Goal: Submit feedback/report problem: Provide input to the site owners about the experience or issues

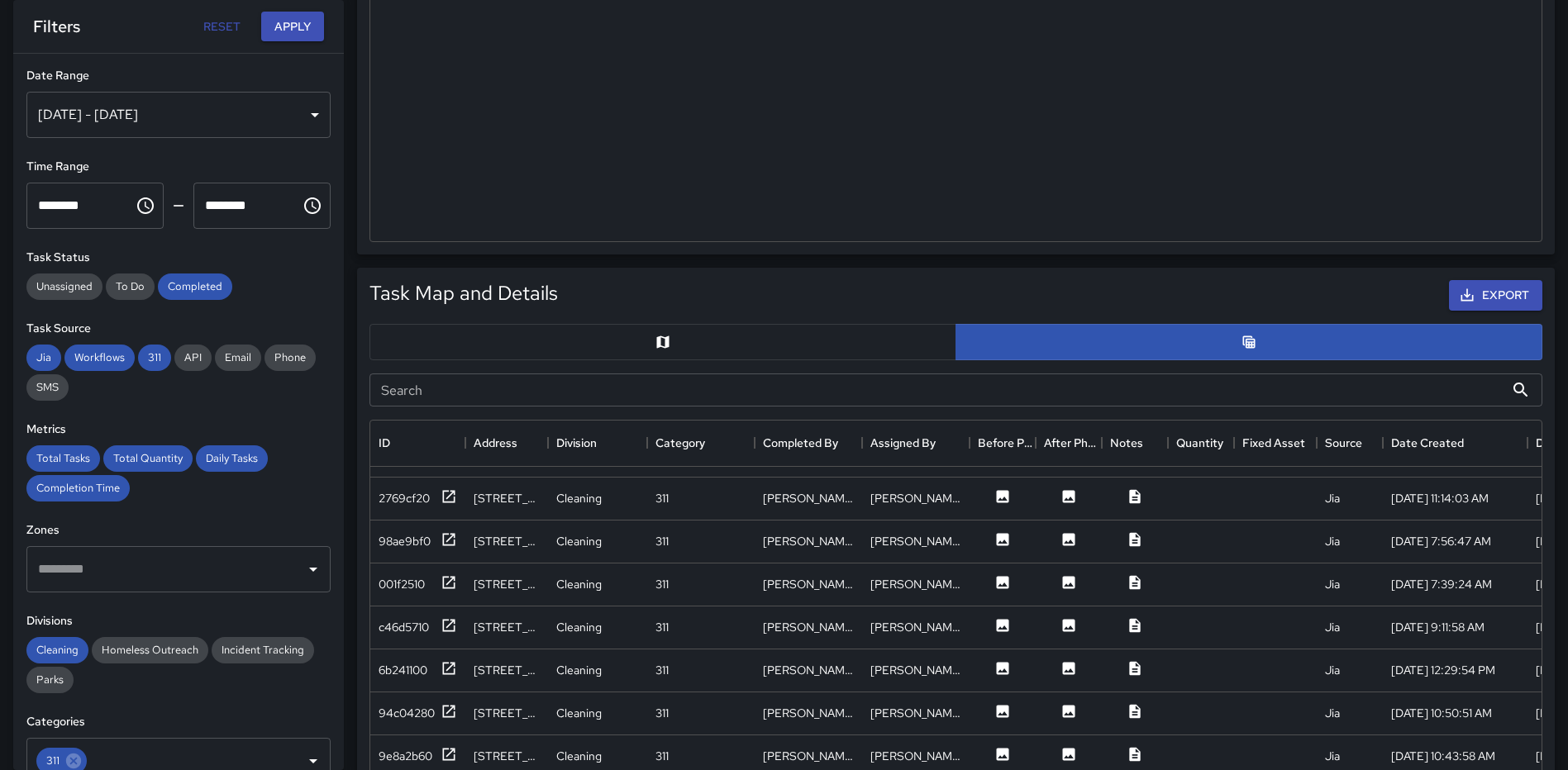
scroll to position [421, 0]
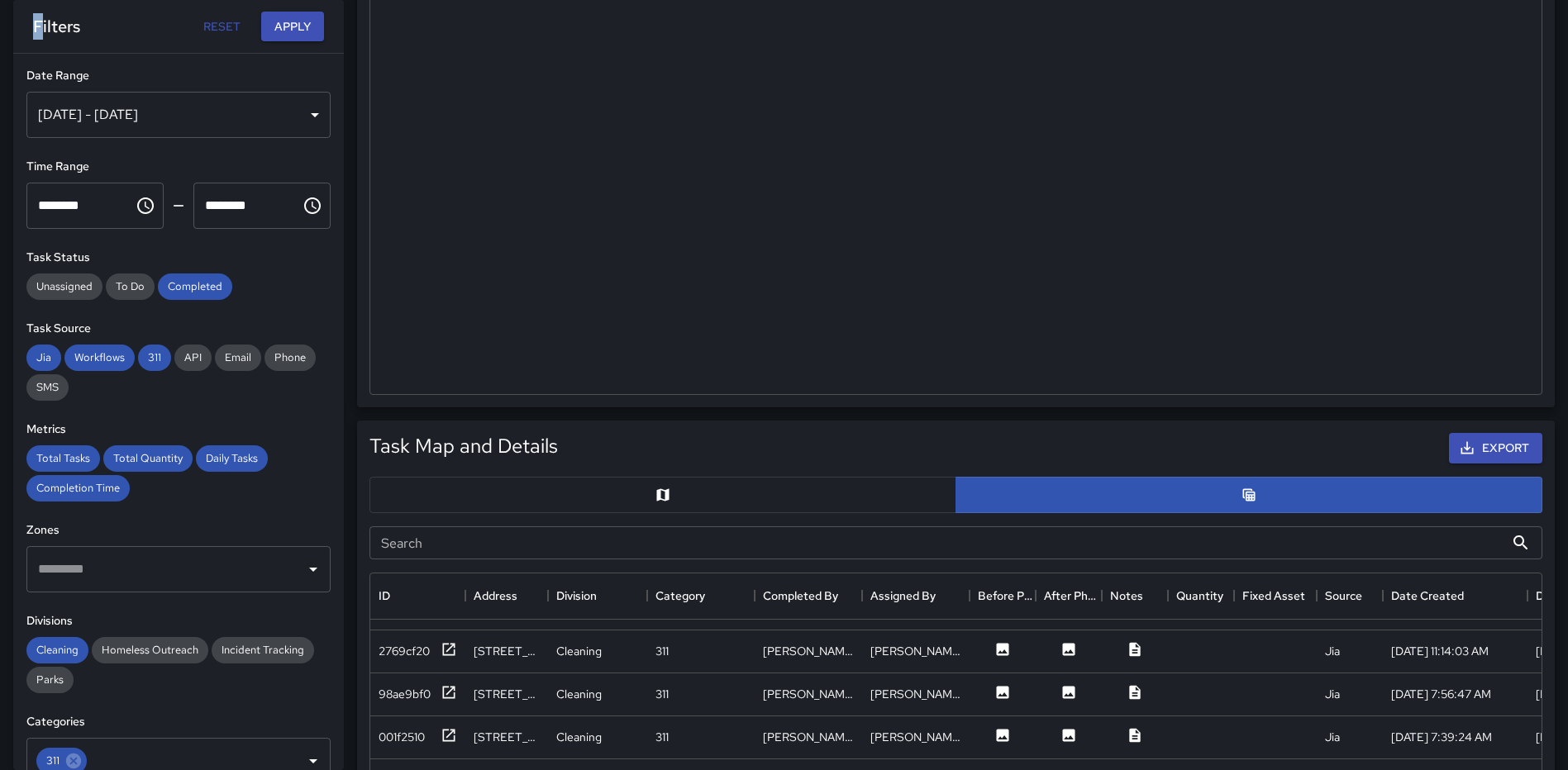
click at [38, 32] on h6 "Filters" at bounding box center [57, 26] width 47 height 27
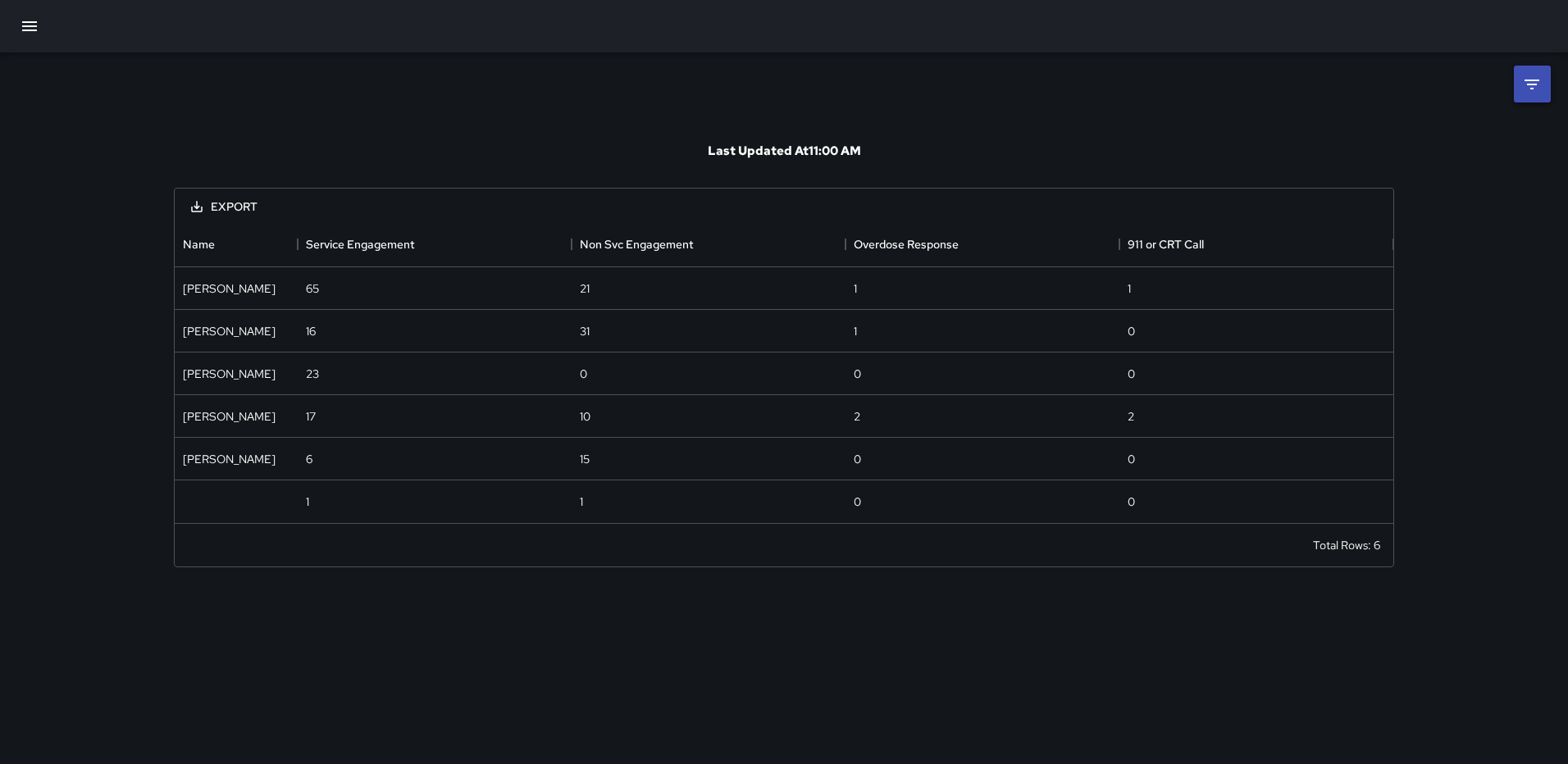
scroll to position [289, 1207]
click at [31, 21] on icon "button" at bounding box center [29, 26] width 15 height 10
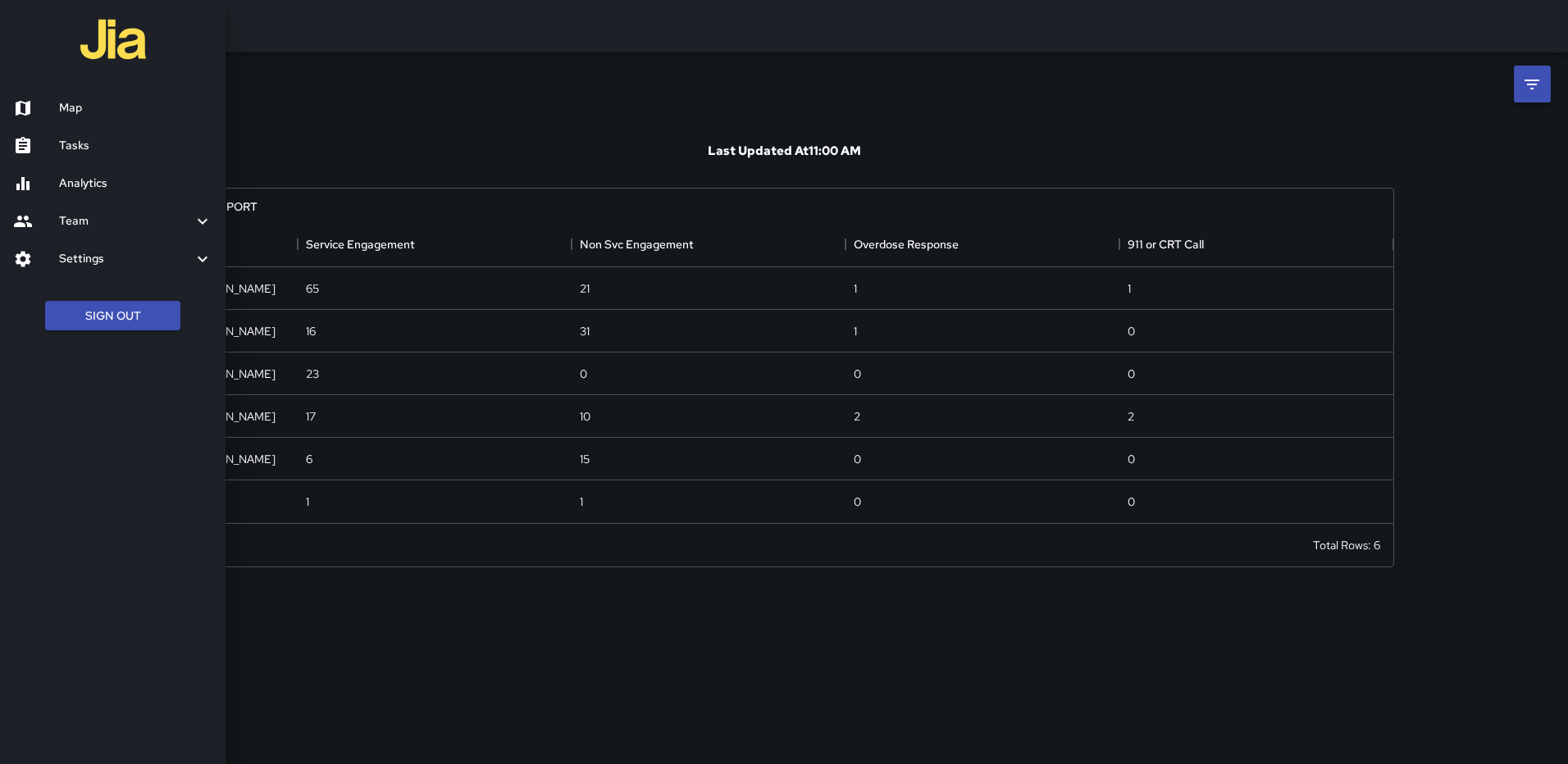
click at [70, 109] on h6 "Map" at bounding box center [135, 108] width 153 height 18
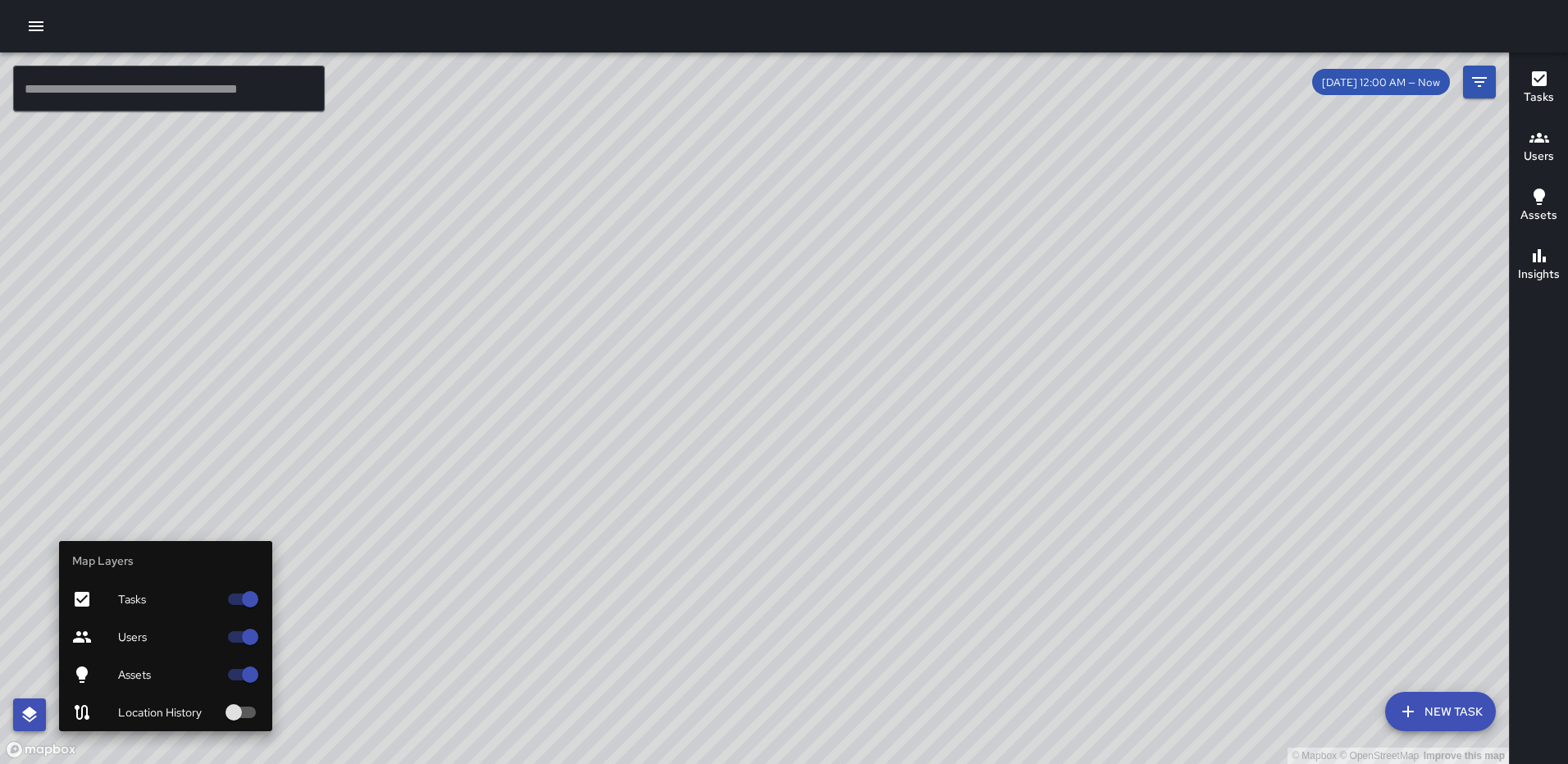
click at [45, 713] on button "button" at bounding box center [29, 715] width 33 height 33
click at [30, 701] on button "button" at bounding box center [29, 715] width 33 height 33
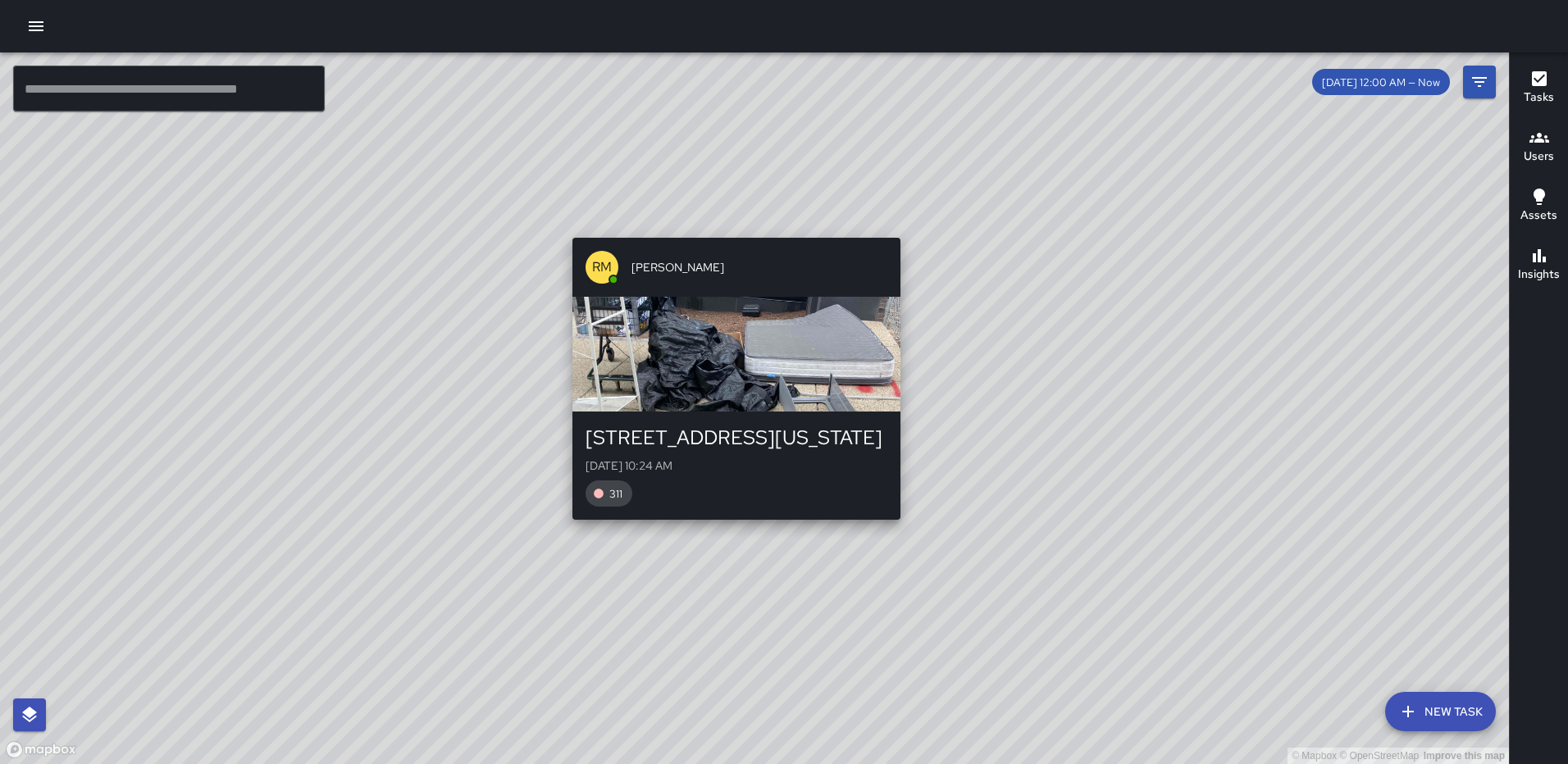
click at [730, 227] on div "© Mapbox © OpenStreetMap Improve this map RM [PERSON_NAME] [STREET_ADDRESS][GEO…" at bounding box center [754, 408] width 1508 height 711
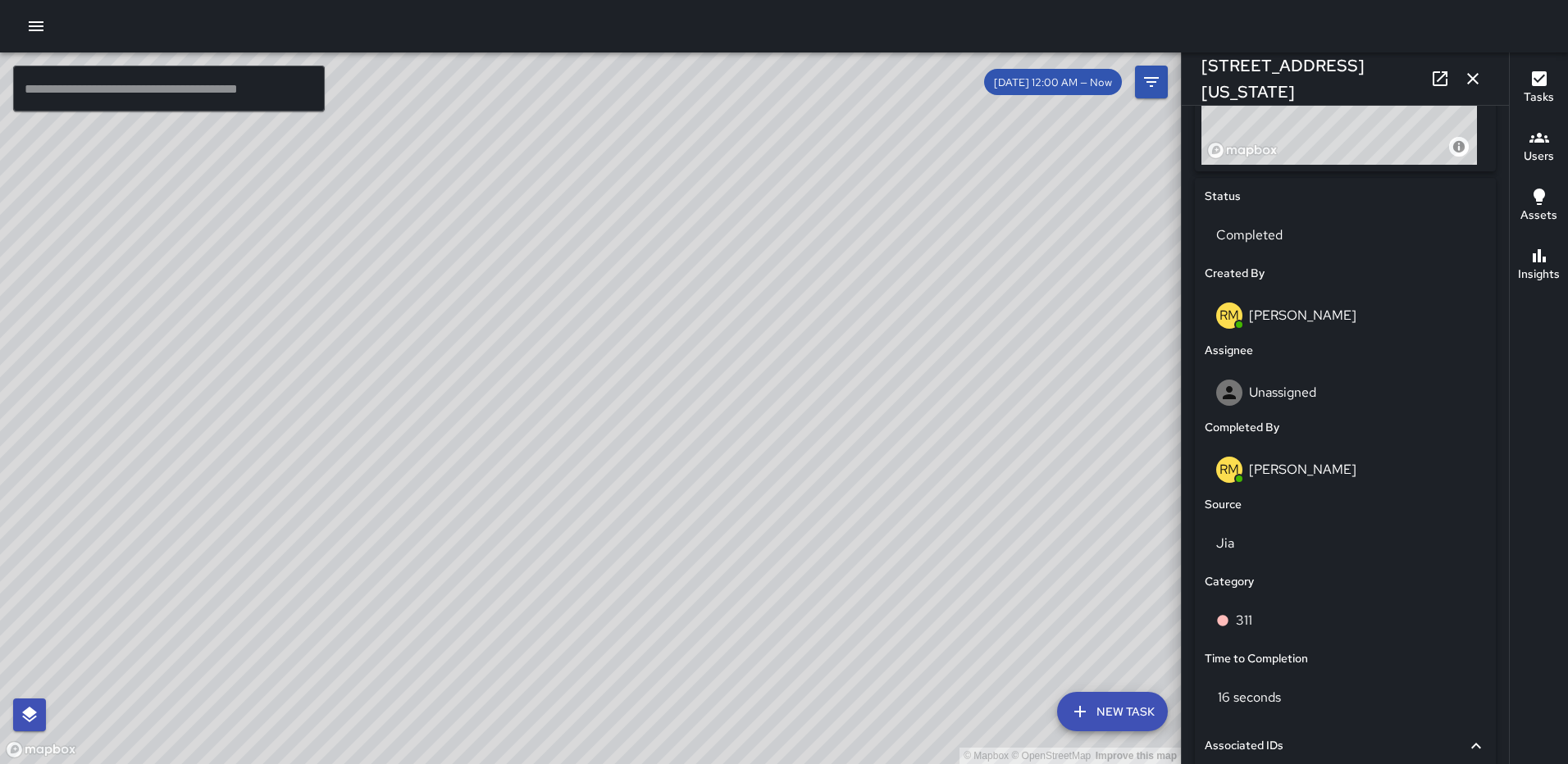
scroll to position [695, 0]
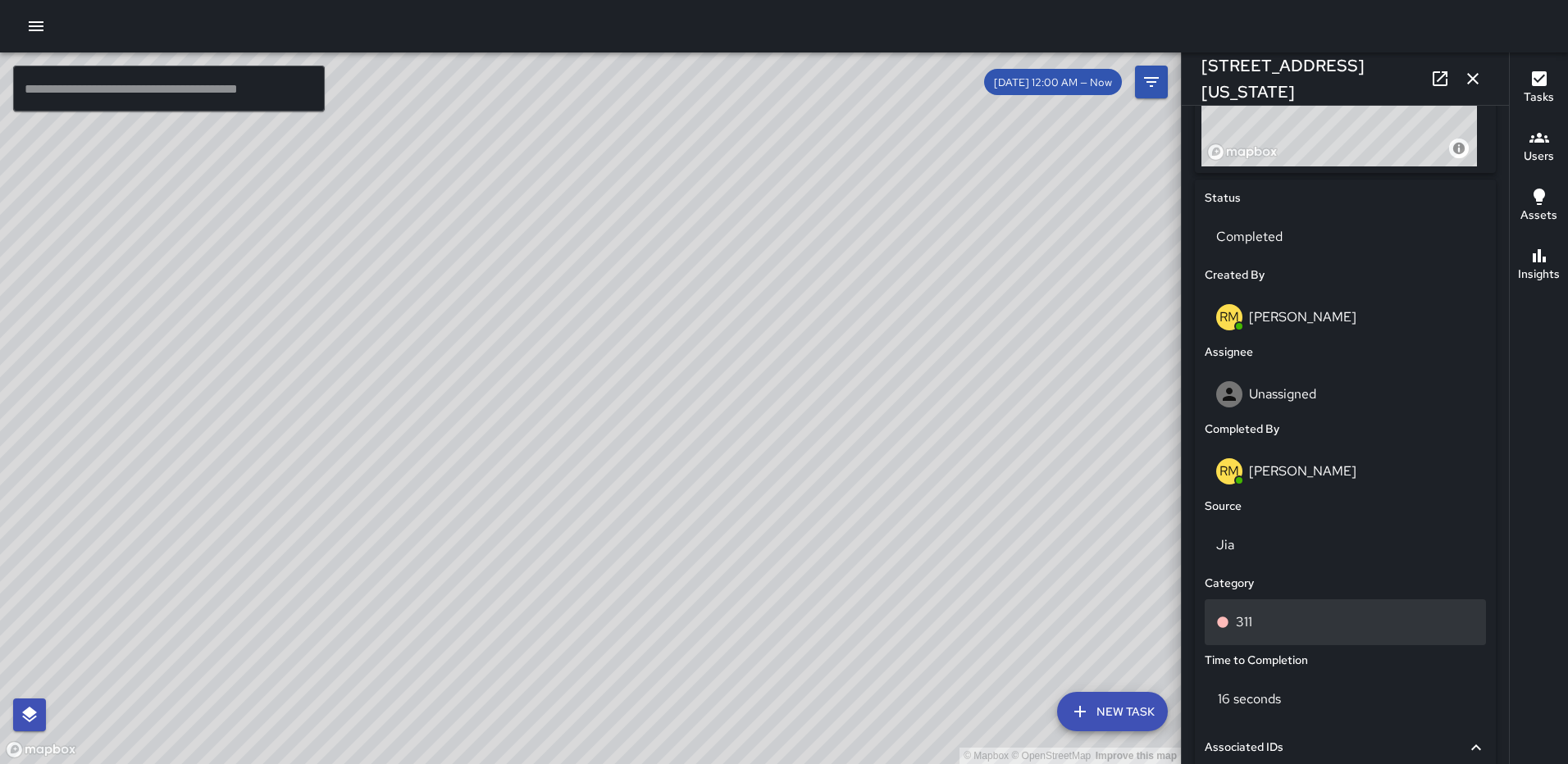
click at [1291, 632] on div "311" at bounding box center [1345, 622] width 258 height 20
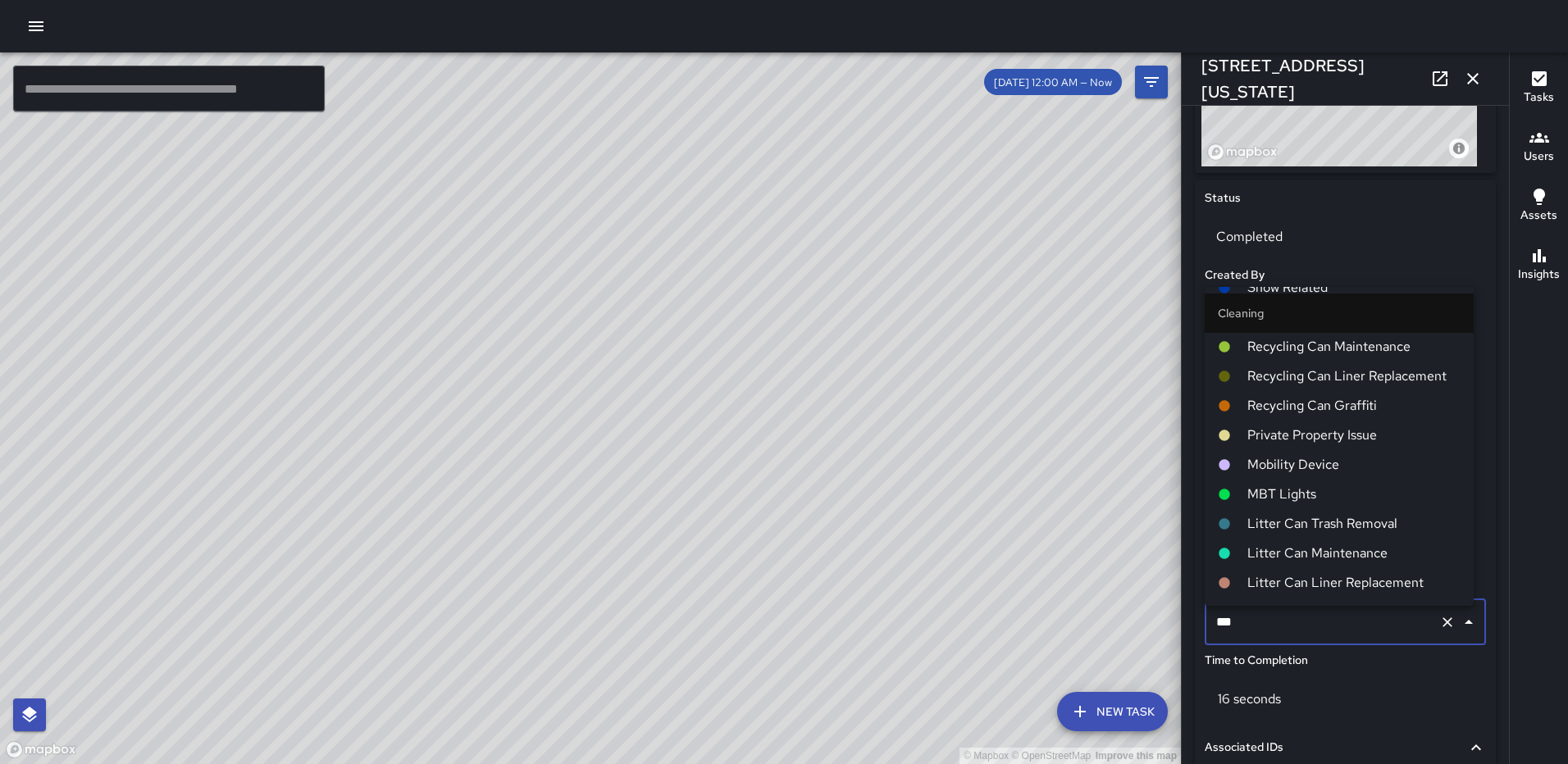
scroll to position [246, 0]
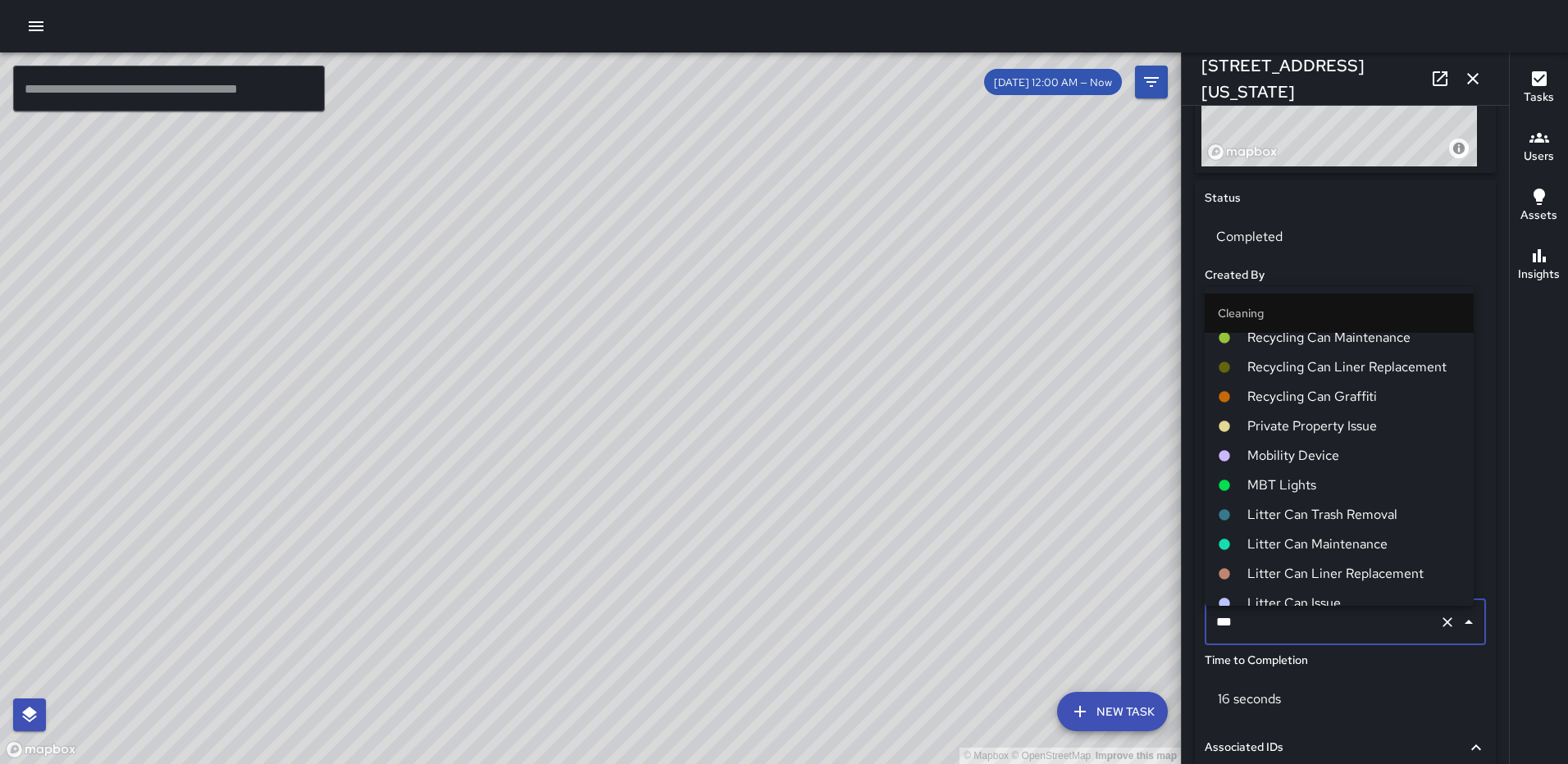
click at [1314, 426] on span "Private Property Issue" at bounding box center [1353, 426] width 213 height 20
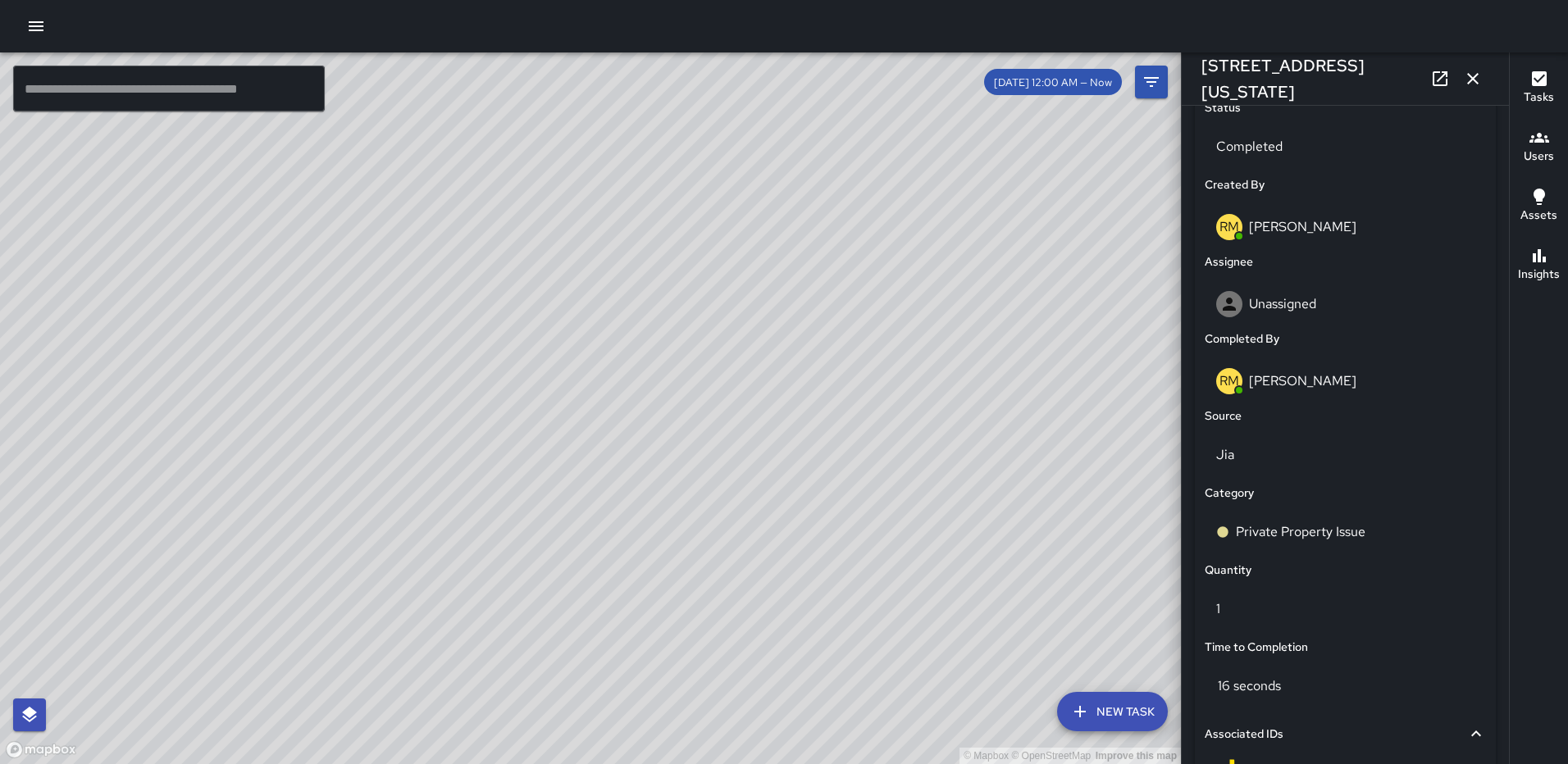
scroll to position [1007, 0]
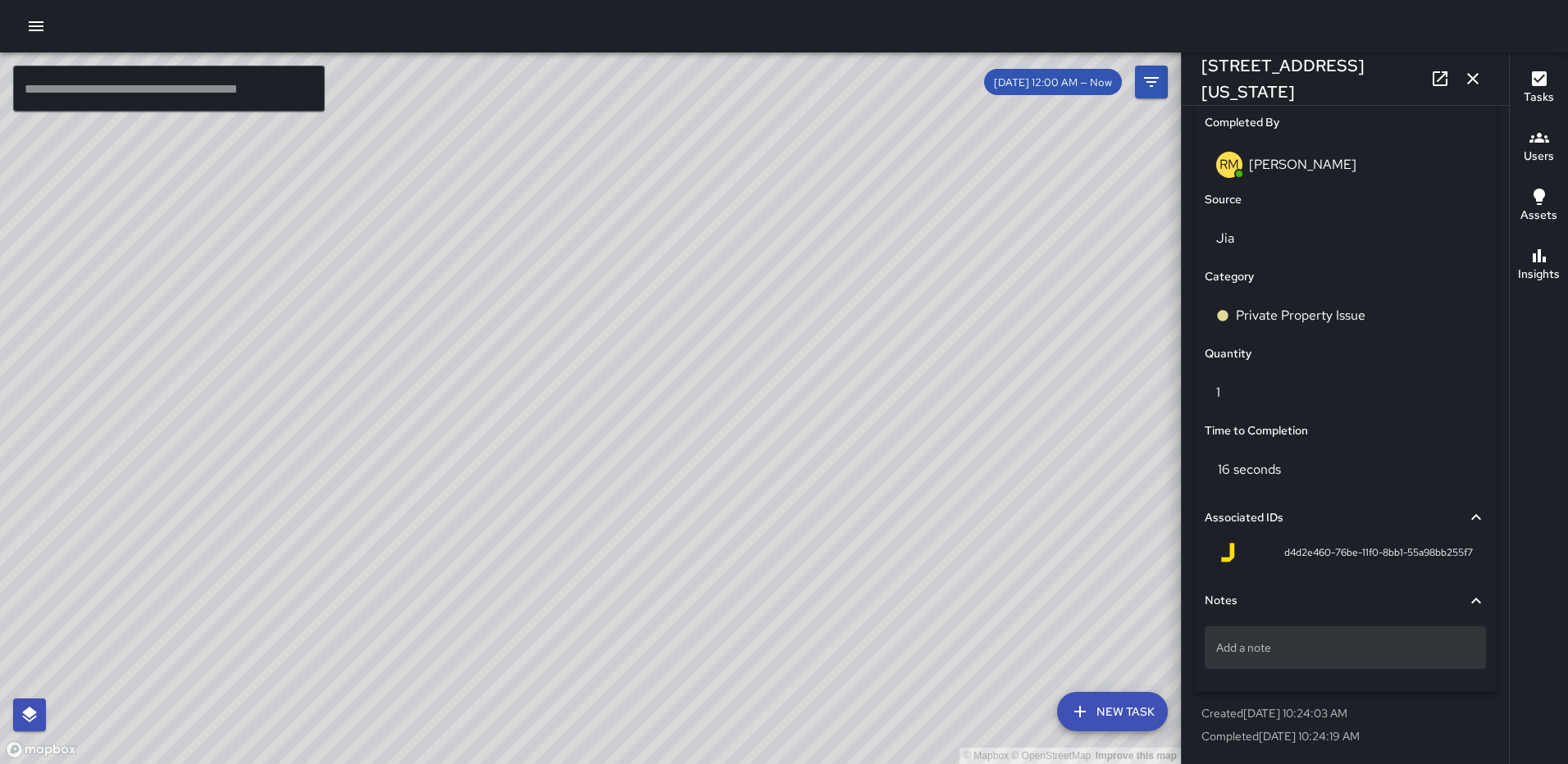
click at [1295, 651] on p "Add a note" at bounding box center [1345, 648] width 258 height 17
type textarea "**********"
click at [1471, 79] on icon "button" at bounding box center [1472, 78] width 20 height 20
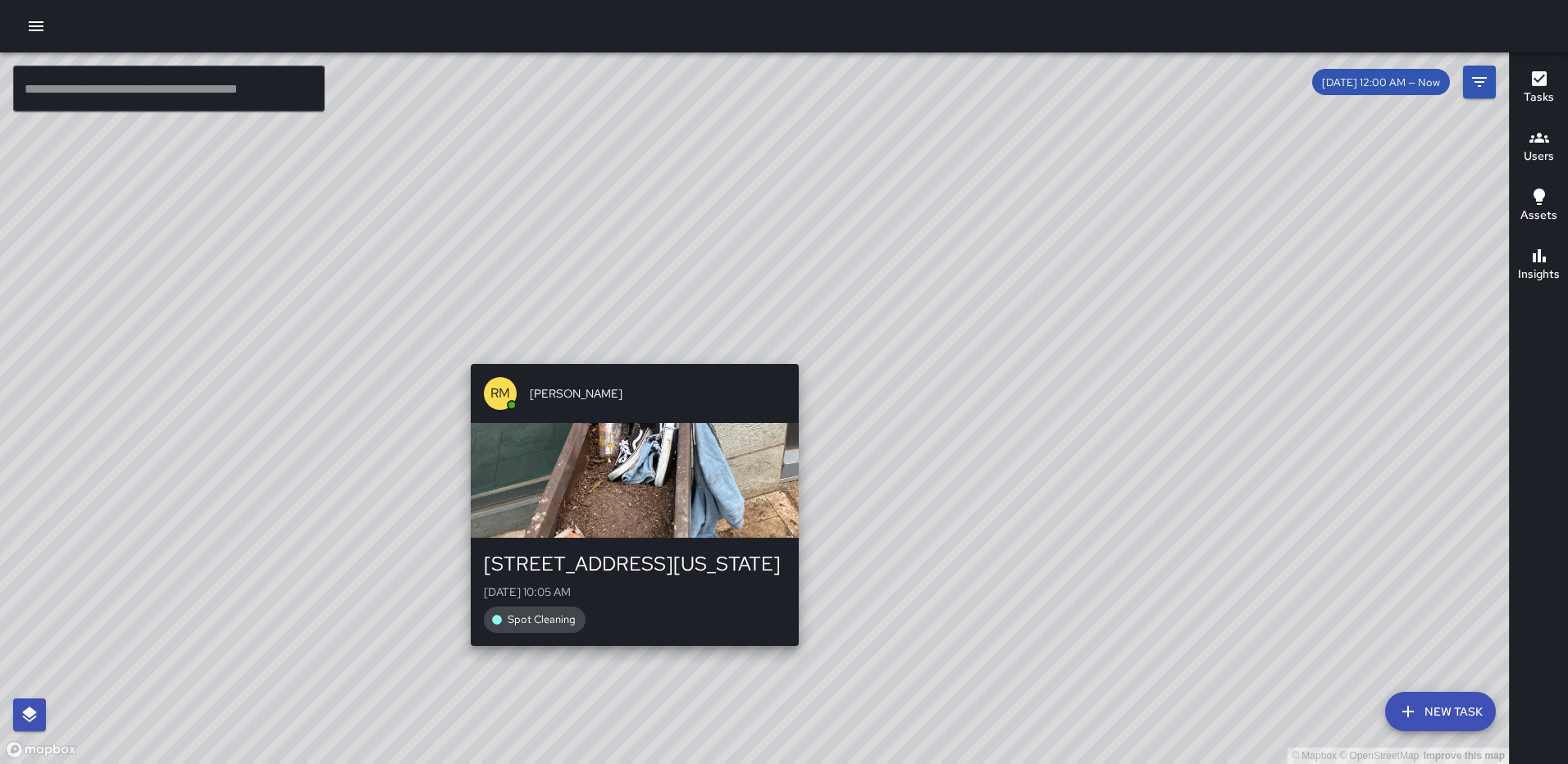
click at [793, 352] on div "© Mapbox © OpenStreetMap Improve this map RM [PERSON_NAME] [STREET_ADDRESS][GEO…" at bounding box center [754, 408] width 1508 height 711
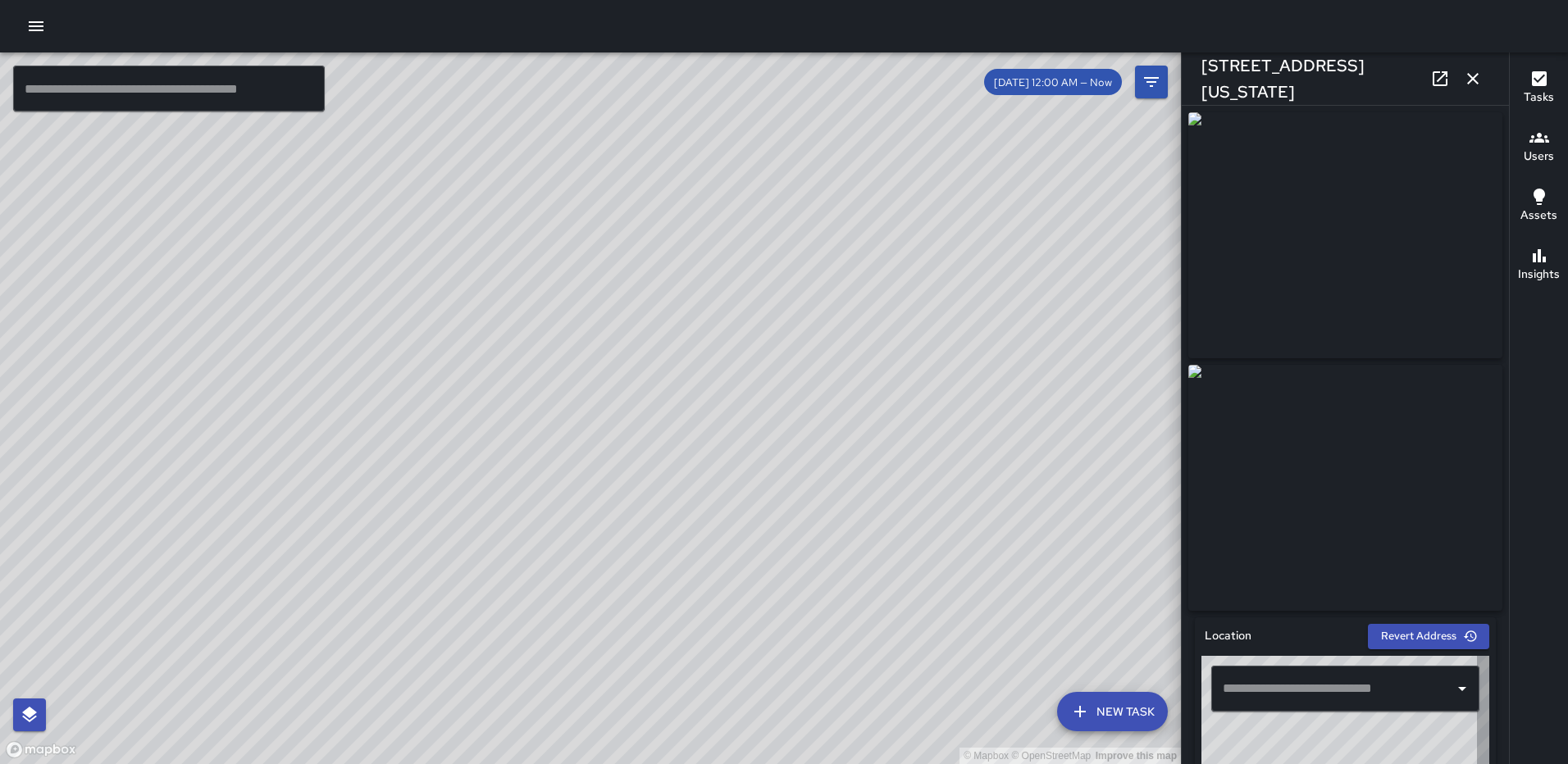
type input "**********"
click at [1481, 71] on icon "button" at bounding box center [1472, 78] width 20 height 20
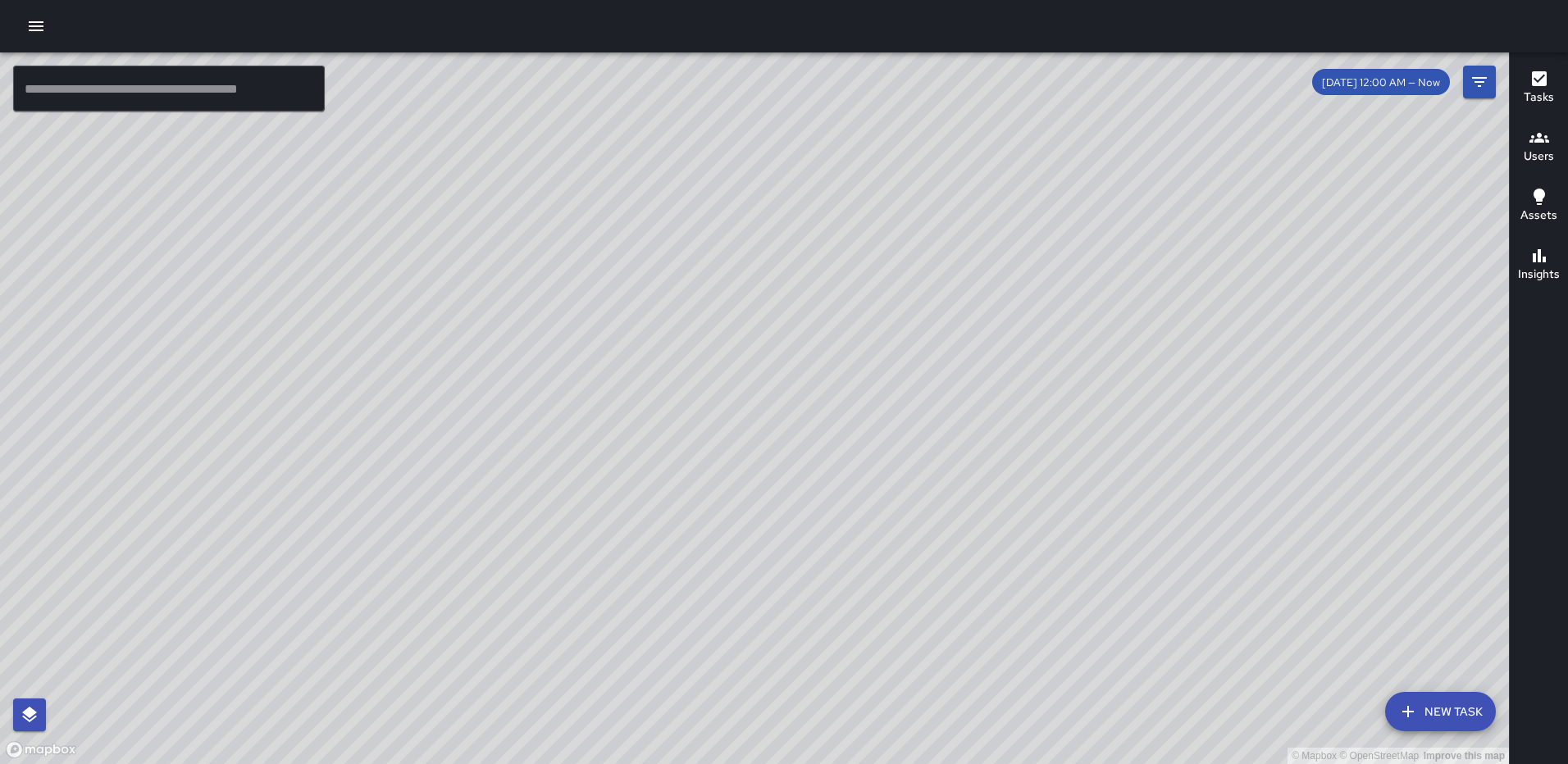
click at [1538, 79] on icon "button" at bounding box center [1539, 78] width 15 height 15
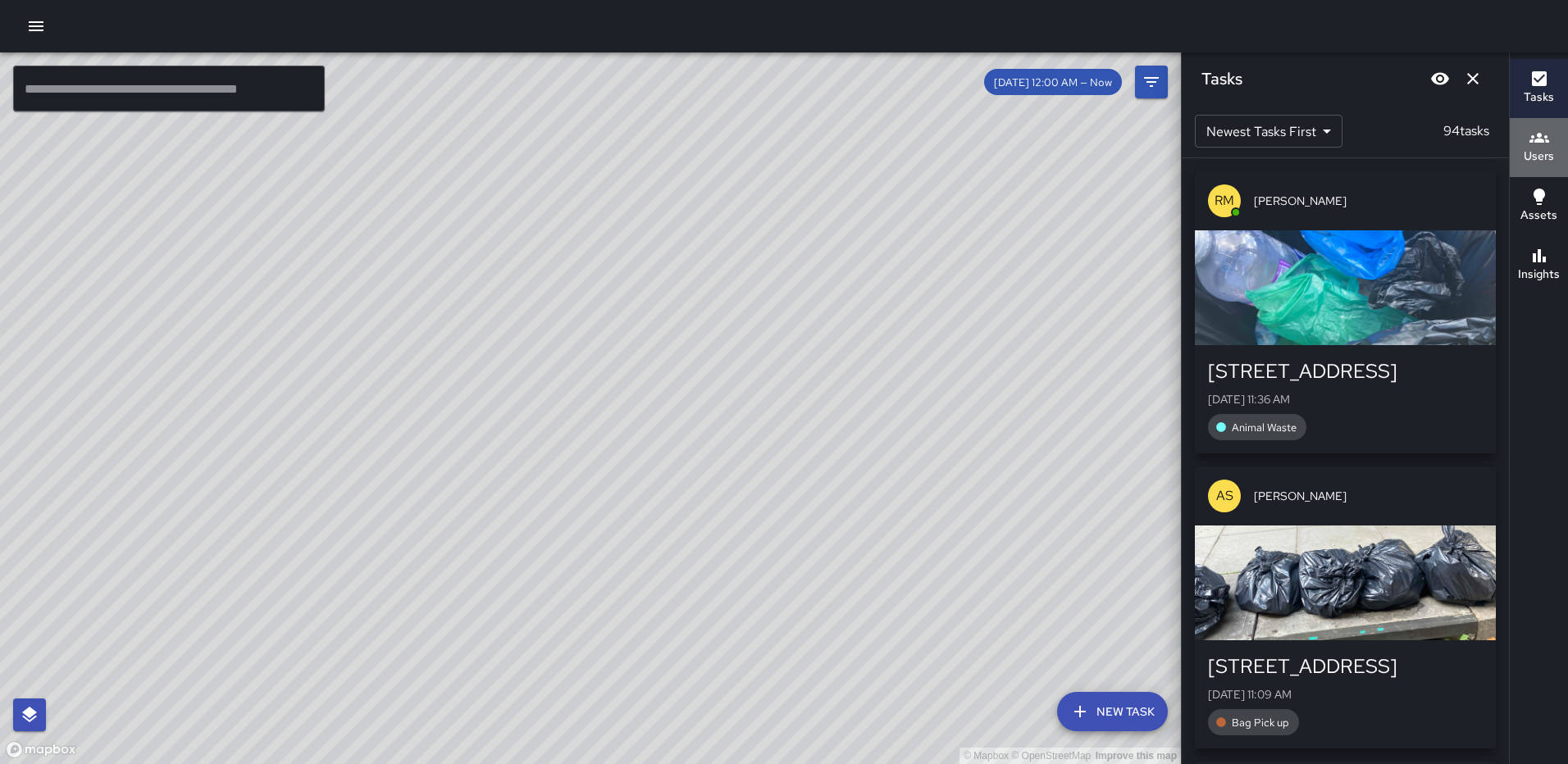
click at [1535, 144] on icon "button" at bounding box center [1539, 138] width 20 height 20
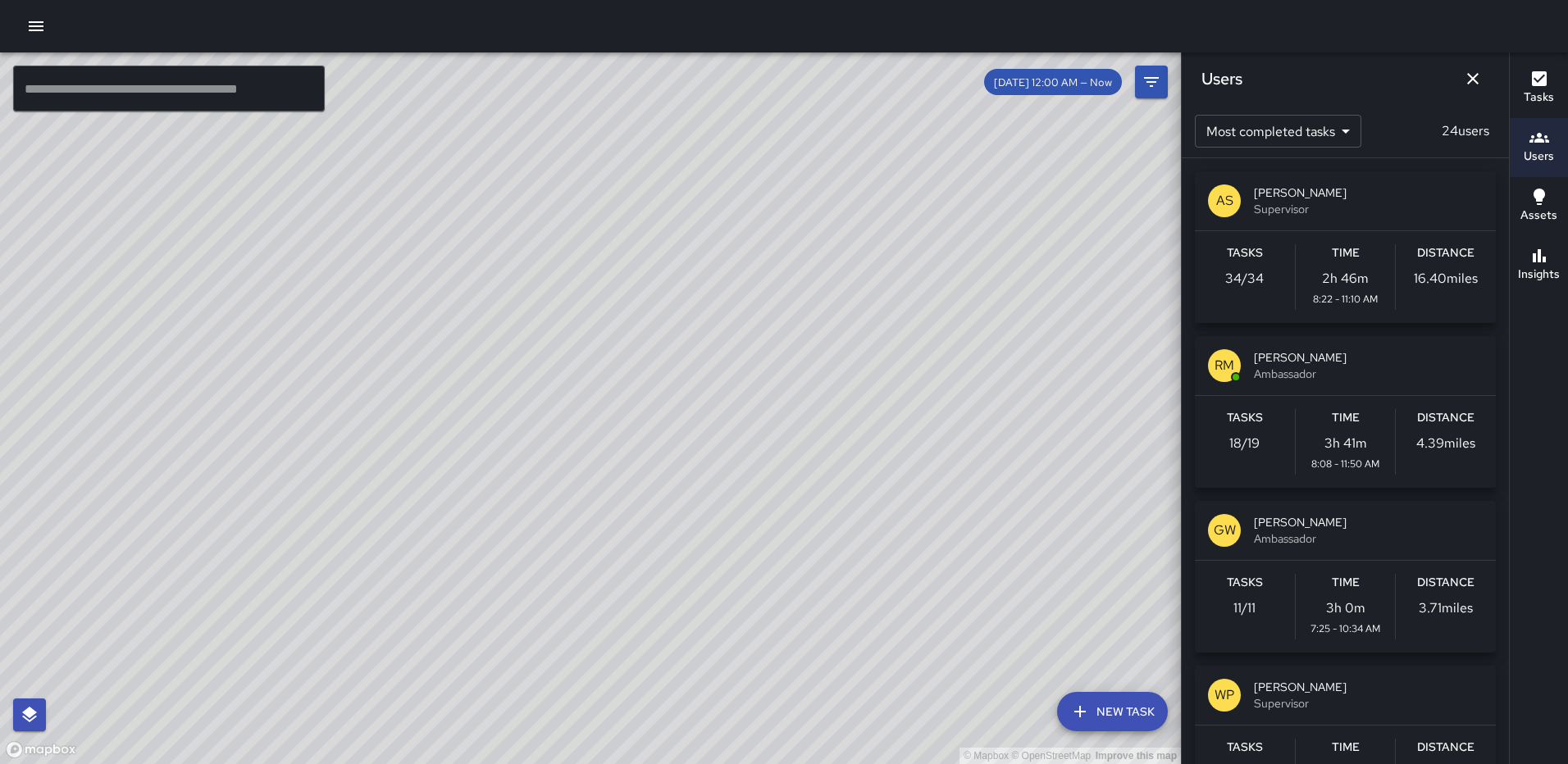
drag, startPoint x: 1469, startPoint y: 80, endPoint x: 1432, endPoint y: 130, distance: 62.2
click at [1470, 80] on icon "Dismiss" at bounding box center [1472, 78] width 20 height 20
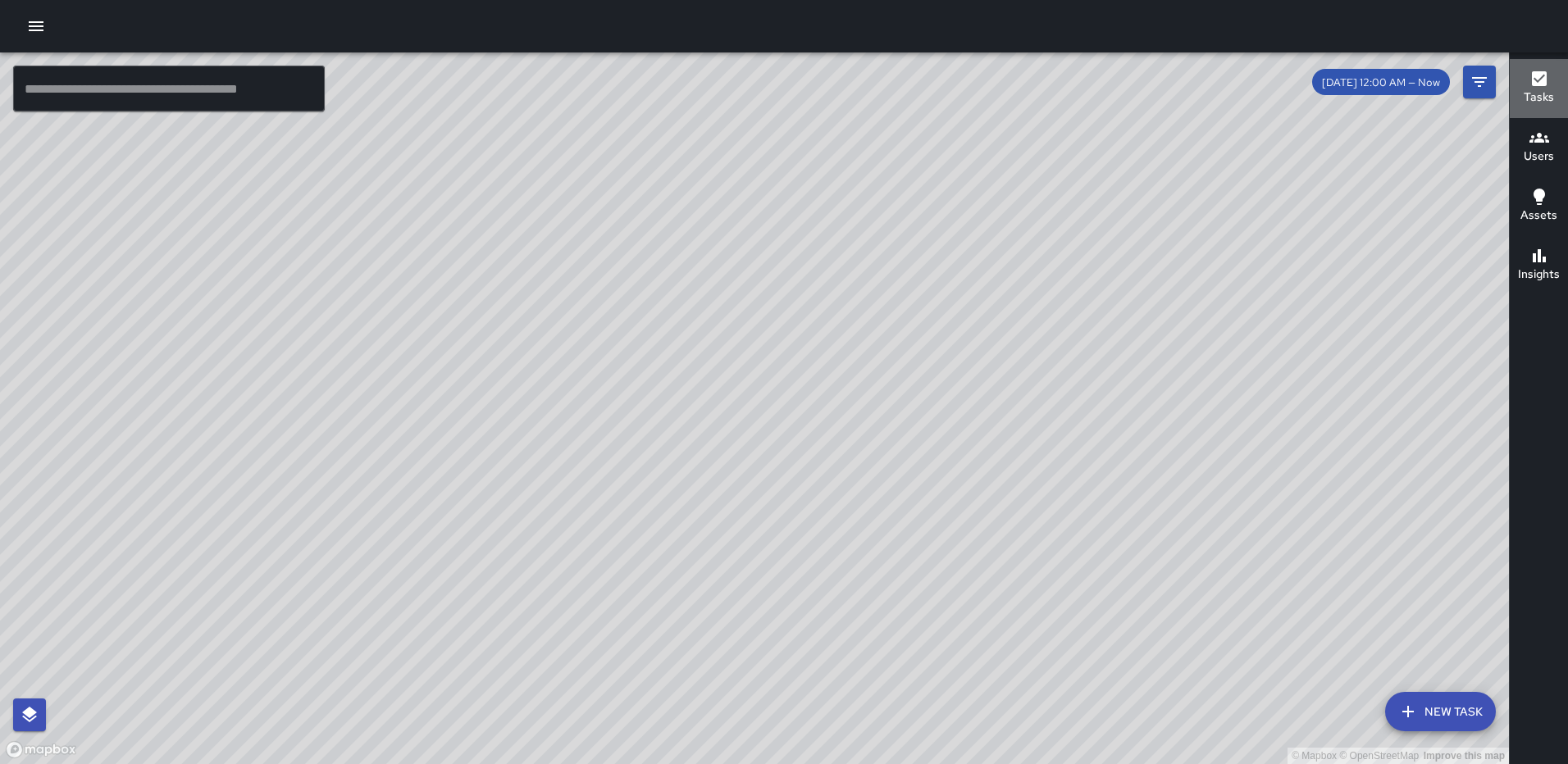
click at [1524, 78] on div "Tasks" at bounding box center [1538, 87] width 30 height 38
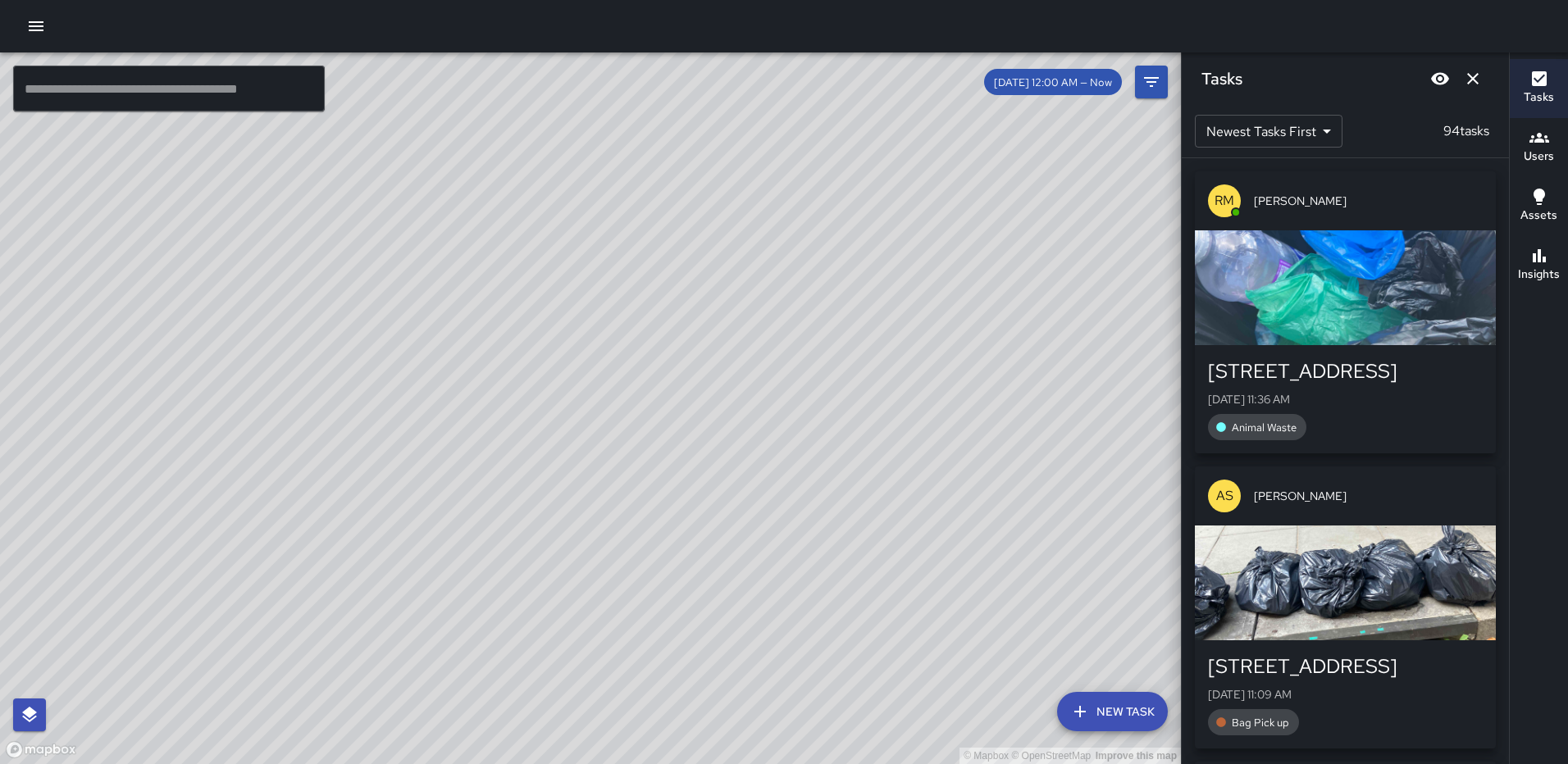
scroll to position [164, 0]
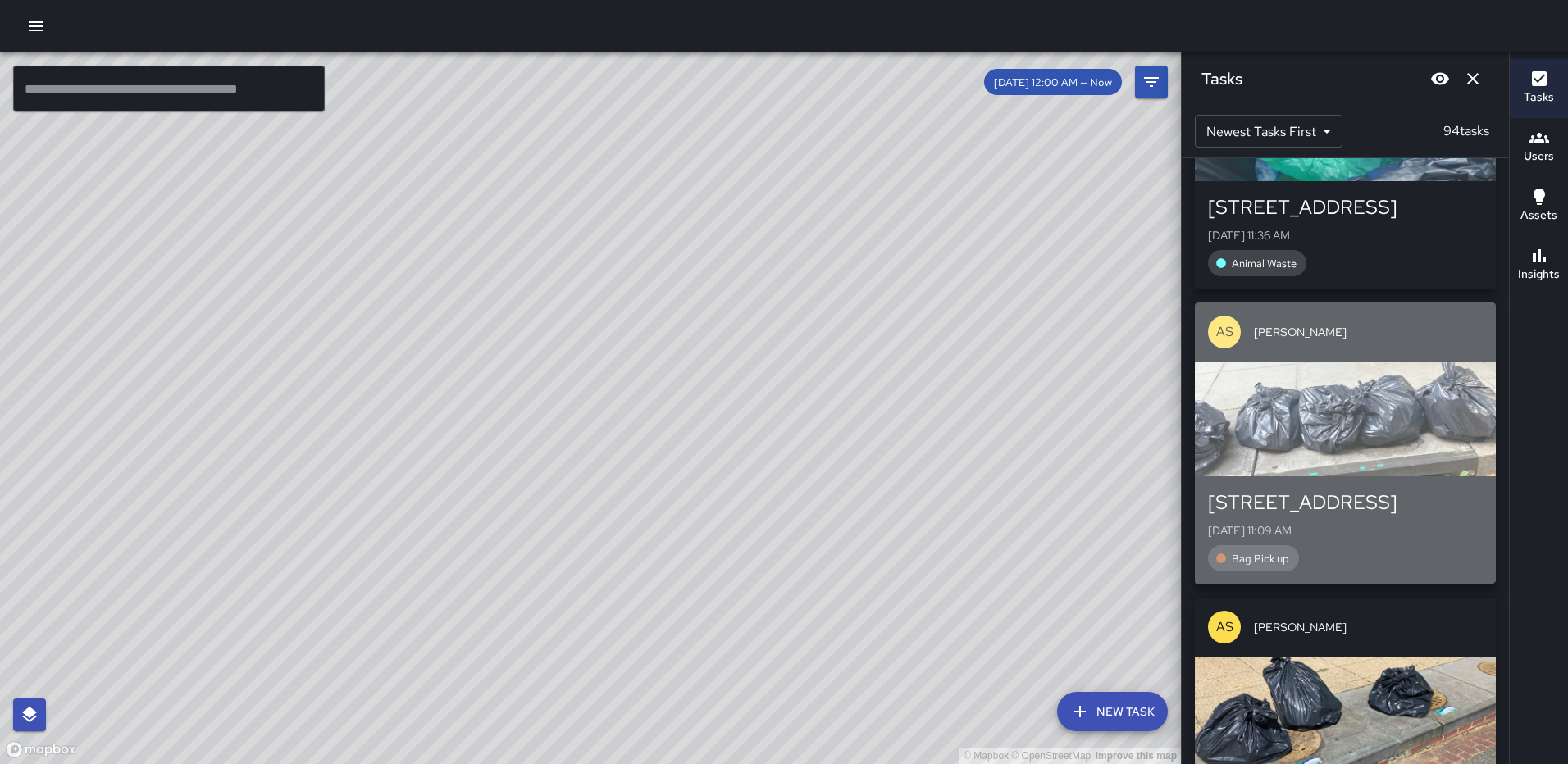
click at [1342, 421] on div "button" at bounding box center [1345, 418] width 301 height 114
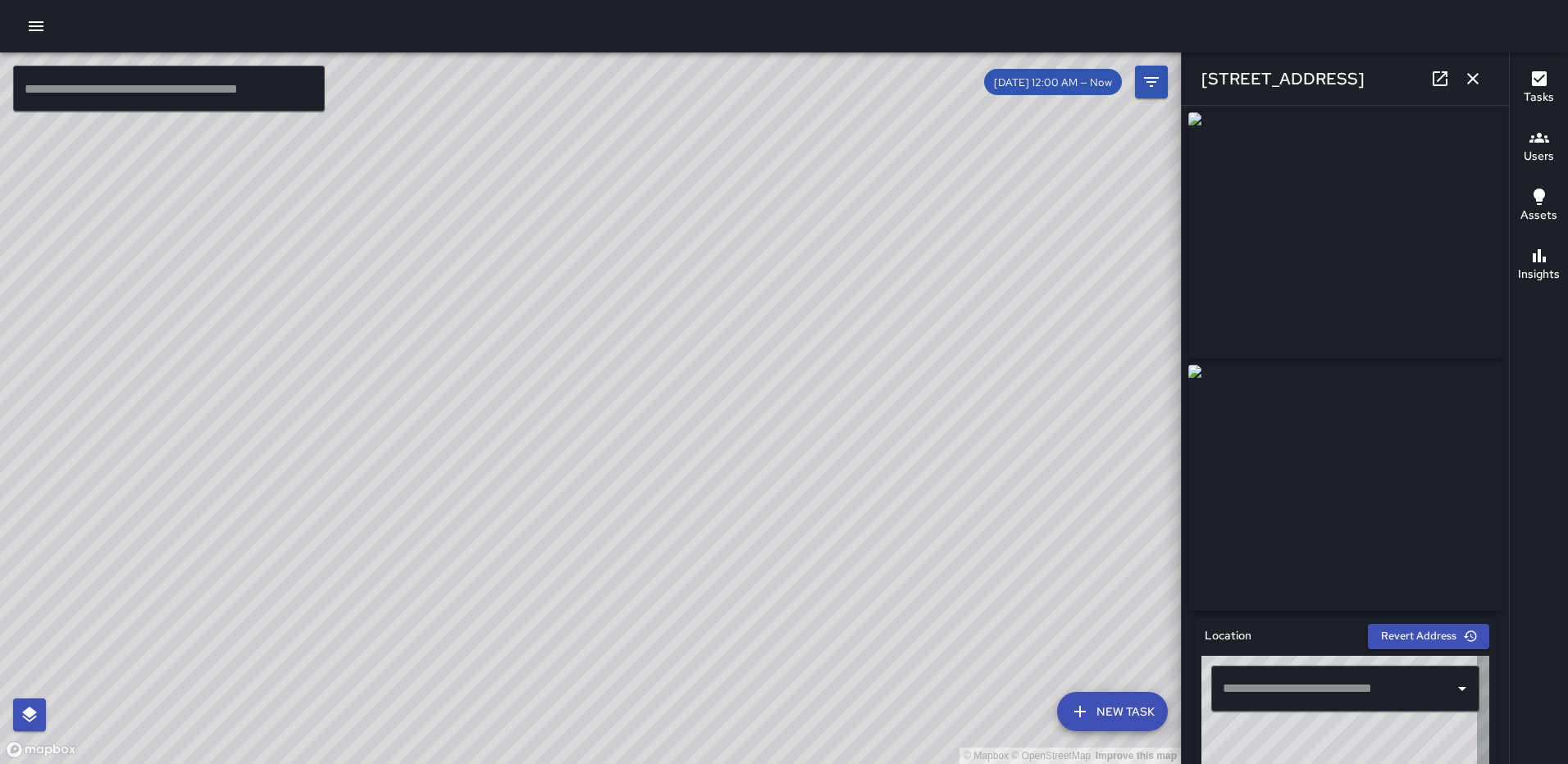
type input "**********"
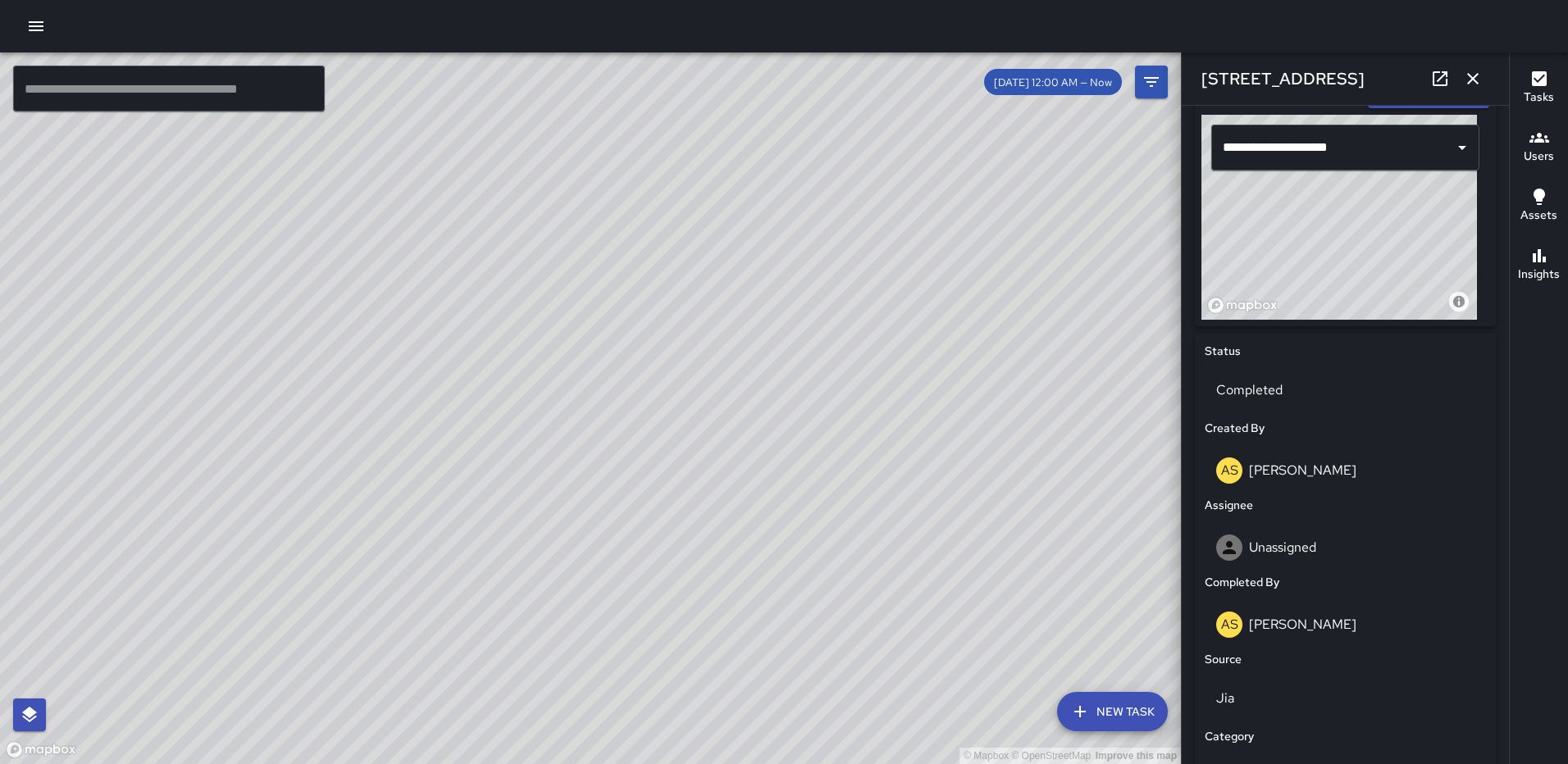
scroll to position [1007, 0]
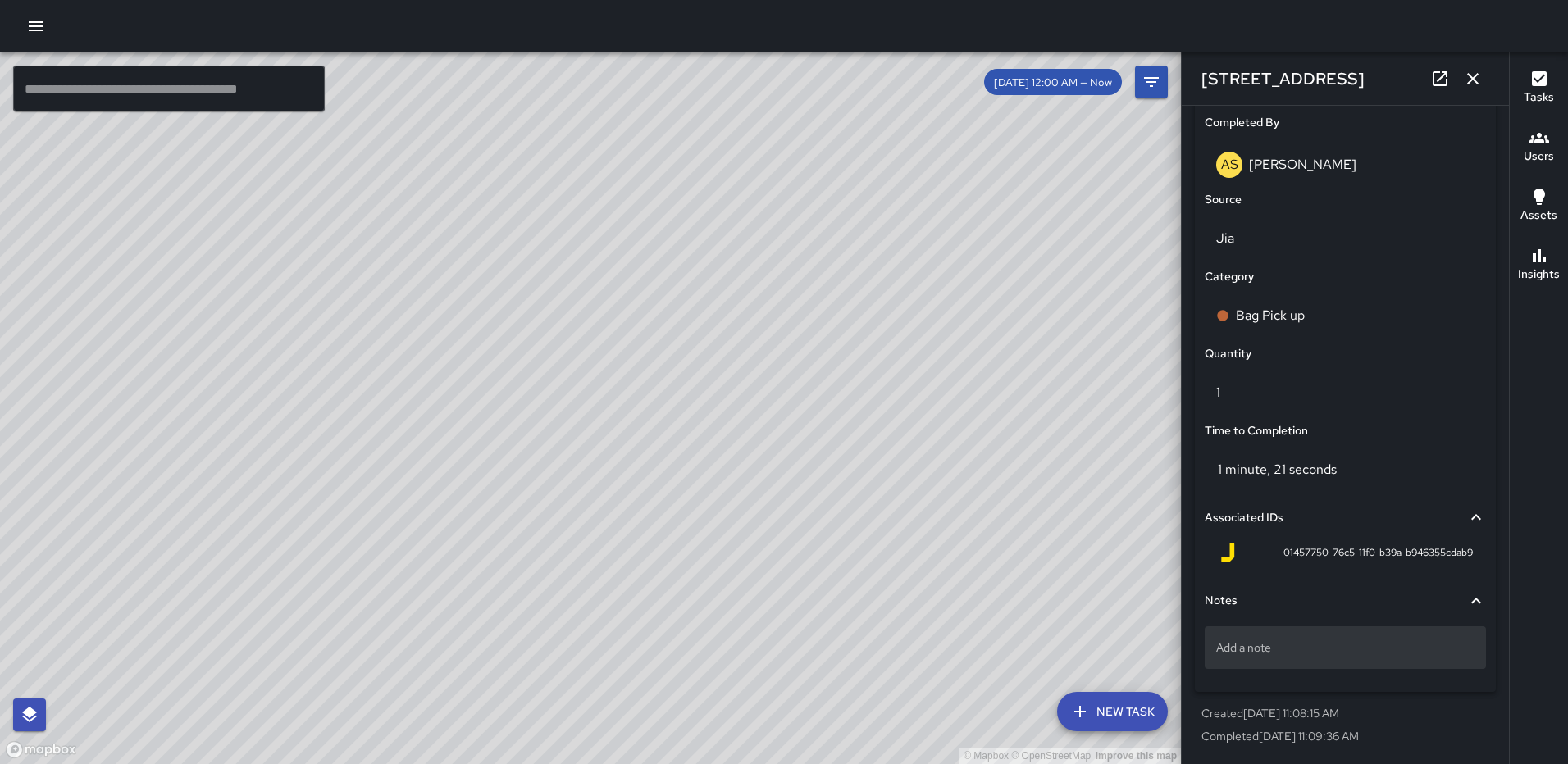
click at [1327, 646] on p "Add a note" at bounding box center [1345, 648] width 258 height 17
type textarea "*****"
click at [1478, 73] on icon "button" at bounding box center [1472, 78] width 20 height 20
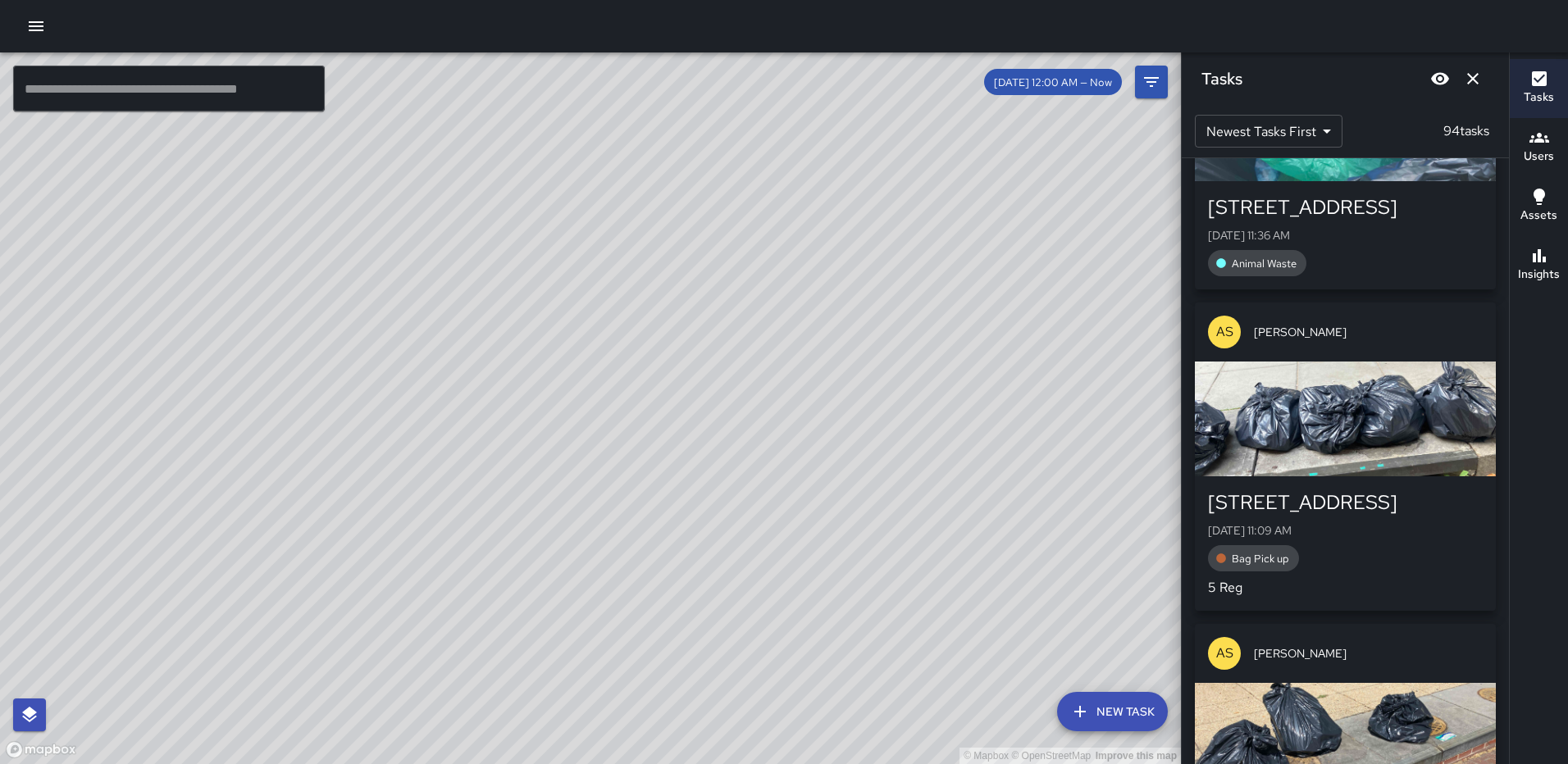
drag, startPoint x: 1496, startPoint y: 323, endPoint x: 1504, endPoint y: 392, distance: 69.5
click at [1503, 397] on div "RM [PERSON_NAME] [STREET_ADDRESS][GEOGRAPHIC_DATA][DATE] 11:36 AM Animal Waste …" at bounding box center [1344, 461] width 327 height 606
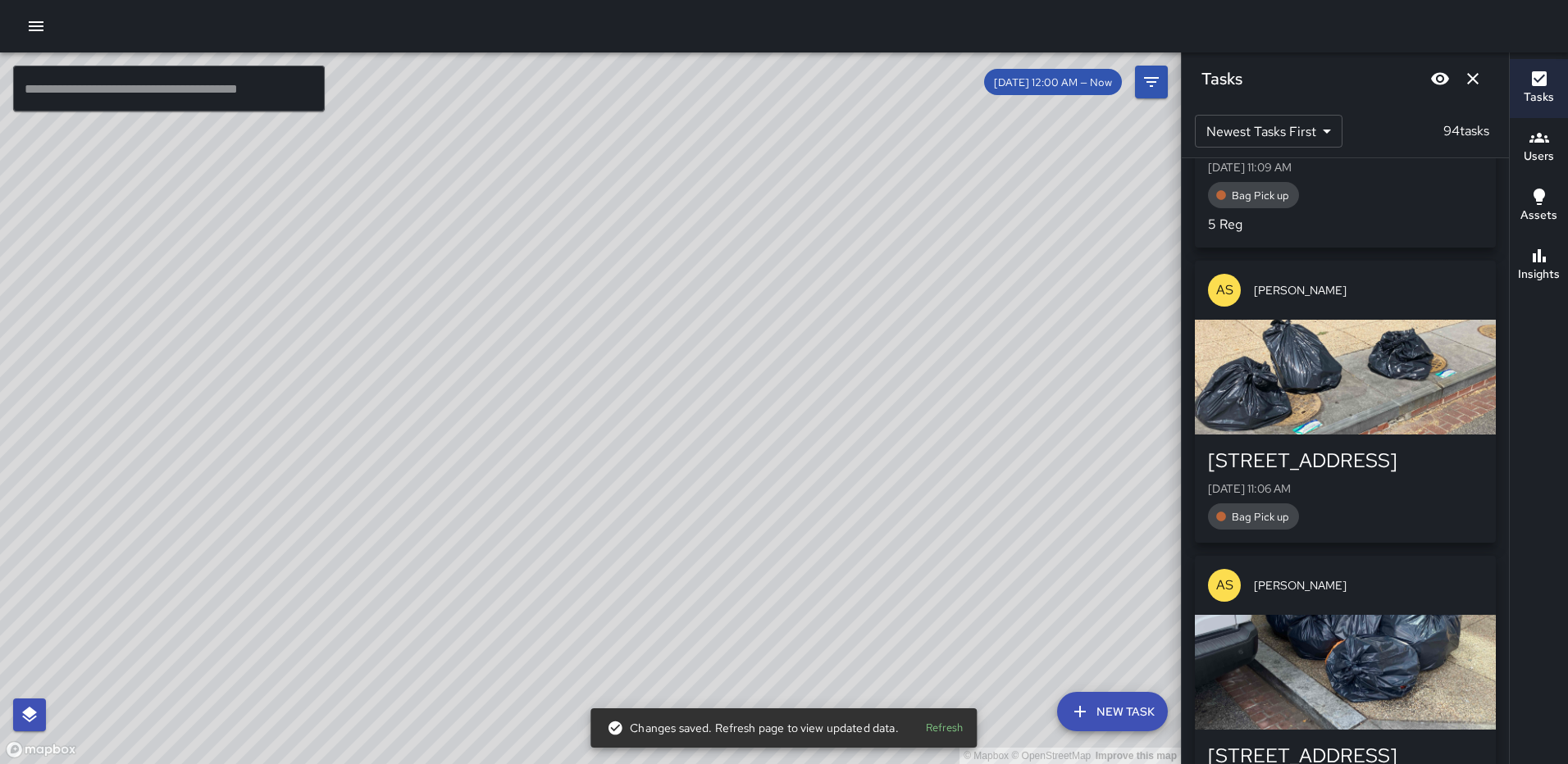
scroll to position [555, 0]
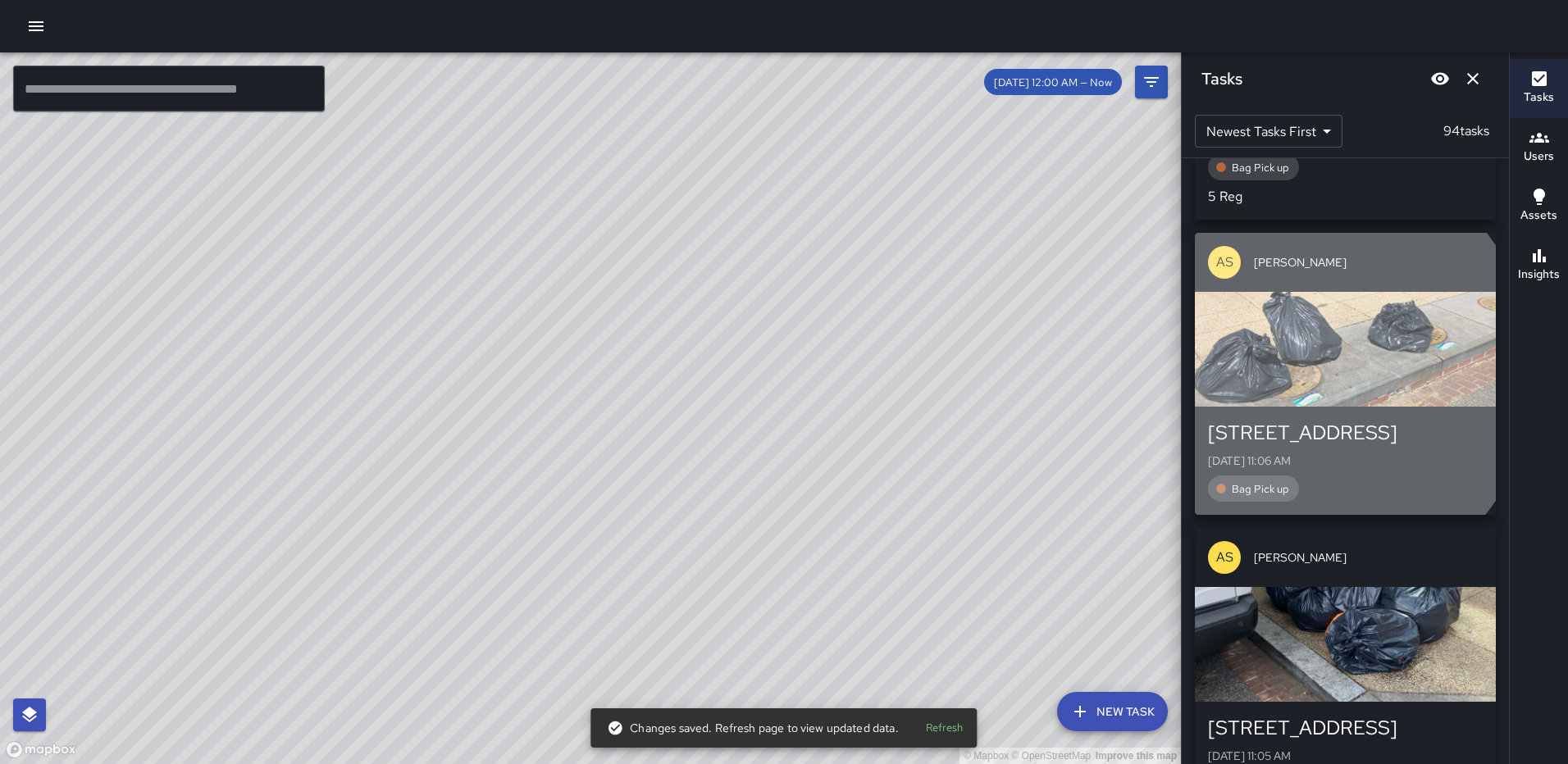
click at [1304, 373] on div "button" at bounding box center [1345, 349] width 301 height 114
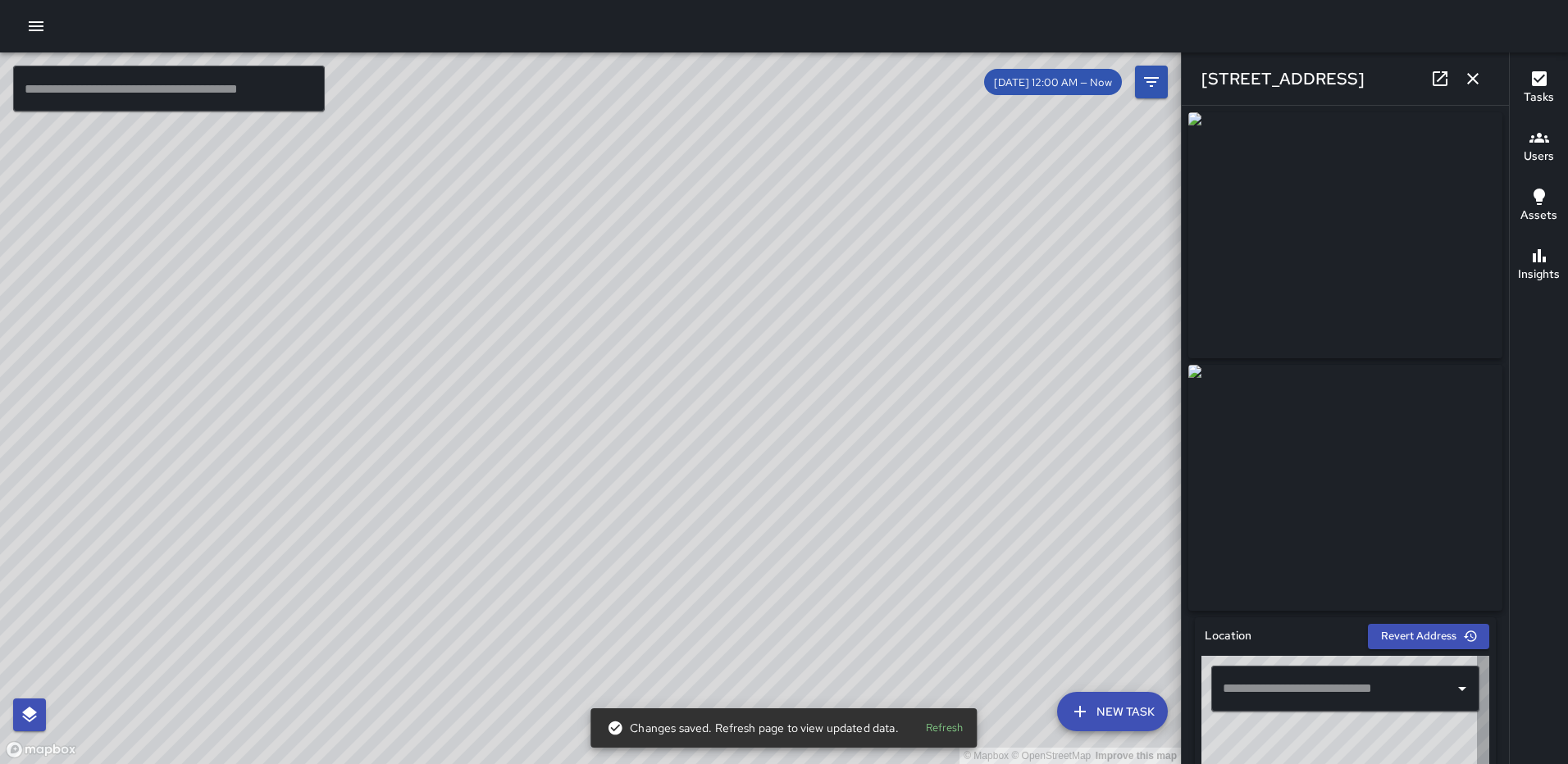
type input "**********"
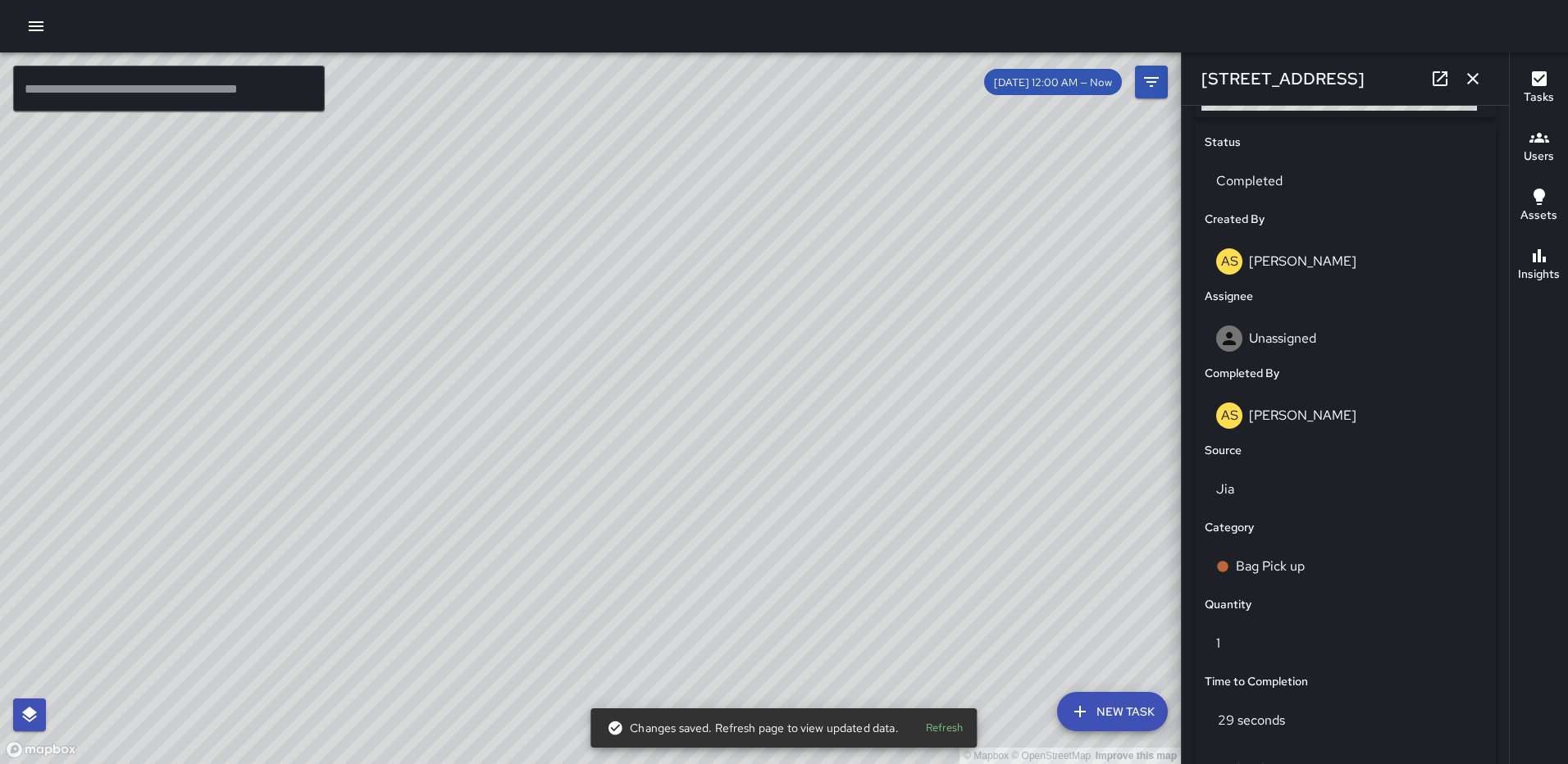
scroll to position [1007, 0]
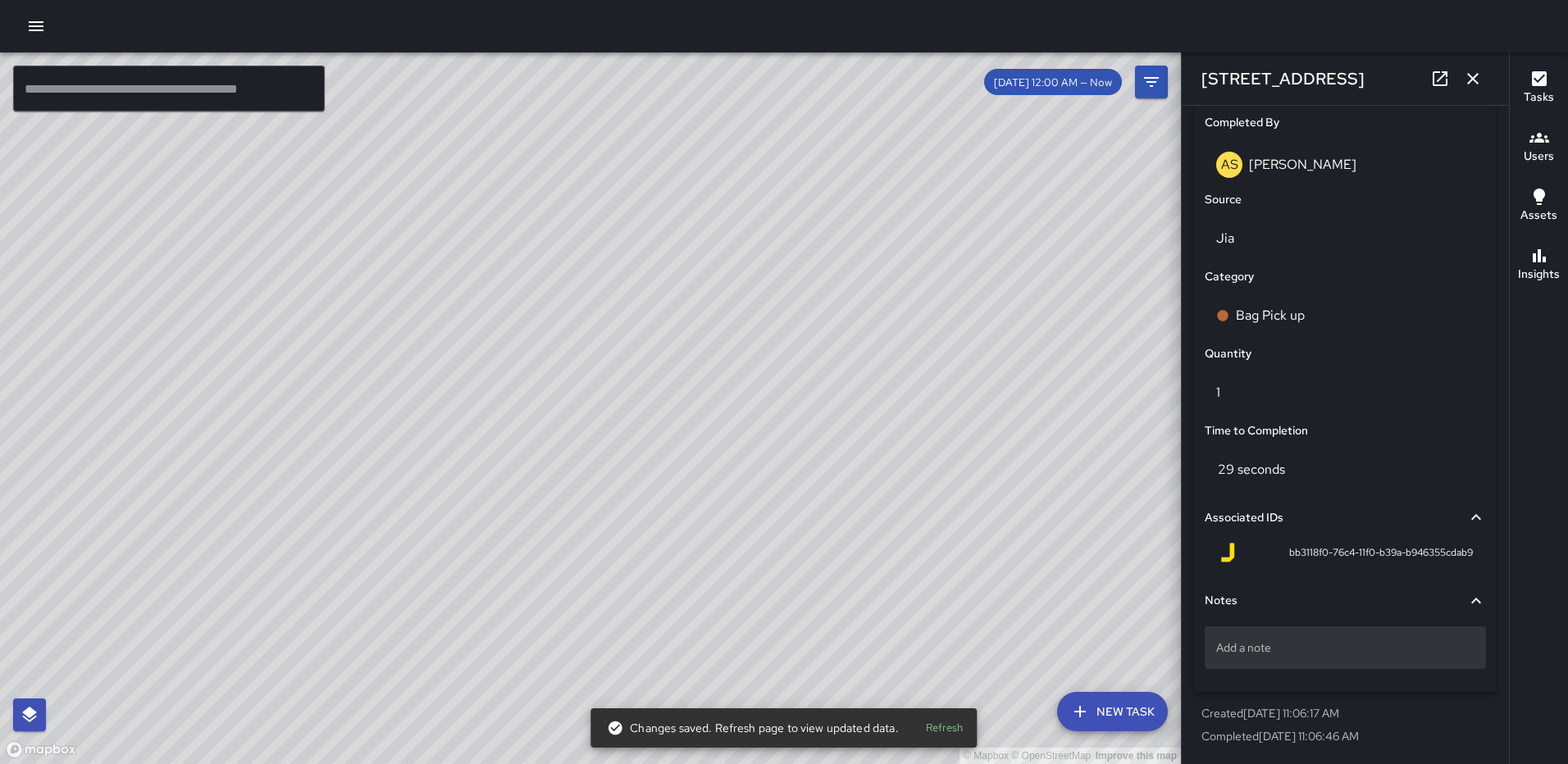
click at [1268, 649] on p "Add a note" at bounding box center [1345, 648] width 258 height 17
type textarea "*****"
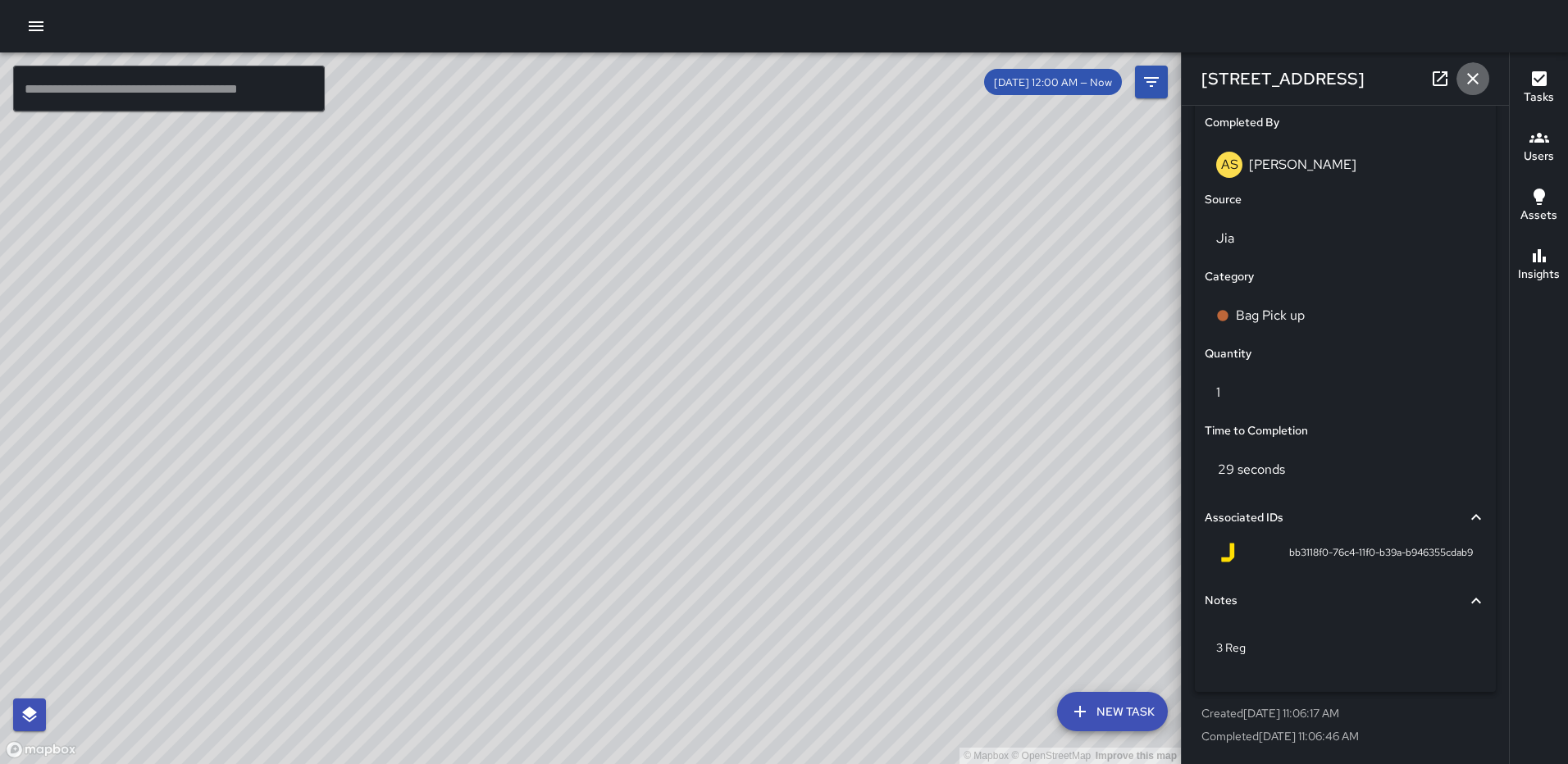
click at [1468, 79] on icon "button" at bounding box center [1472, 78] width 20 height 20
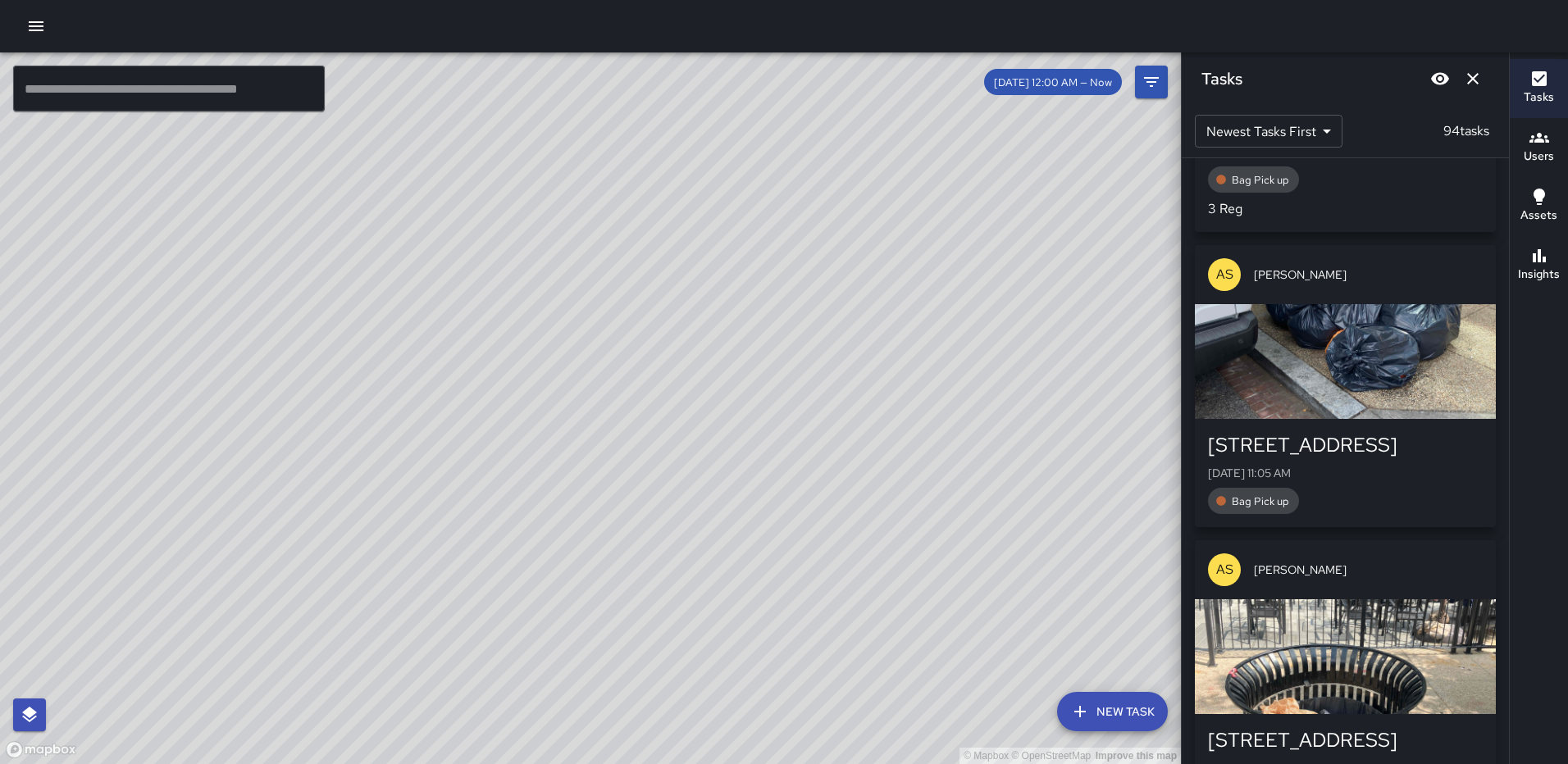
scroll to position [917, 0]
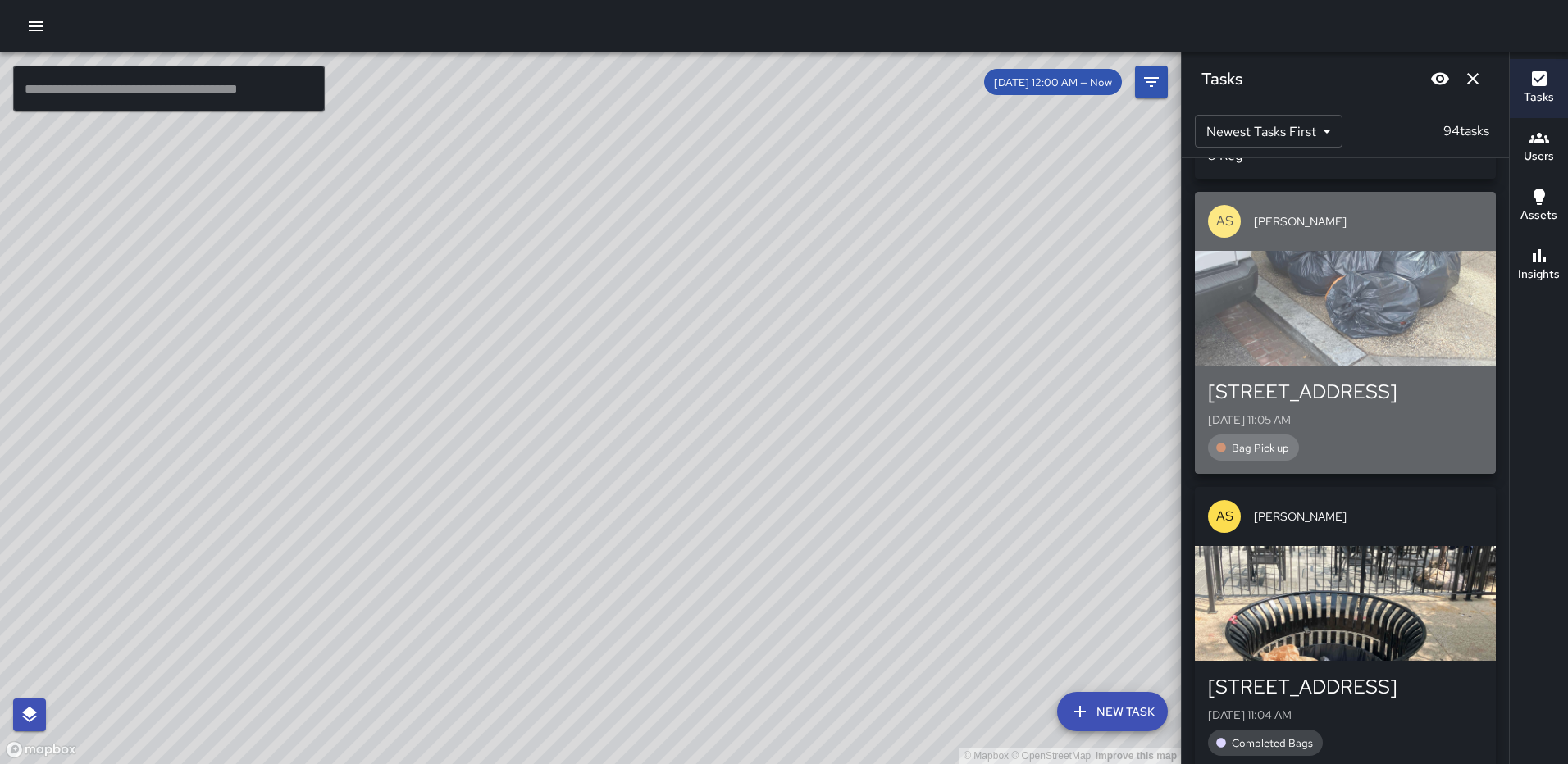
click at [1362, 346] on div "button" at bounding box center [1345, 308] width 301 height 114
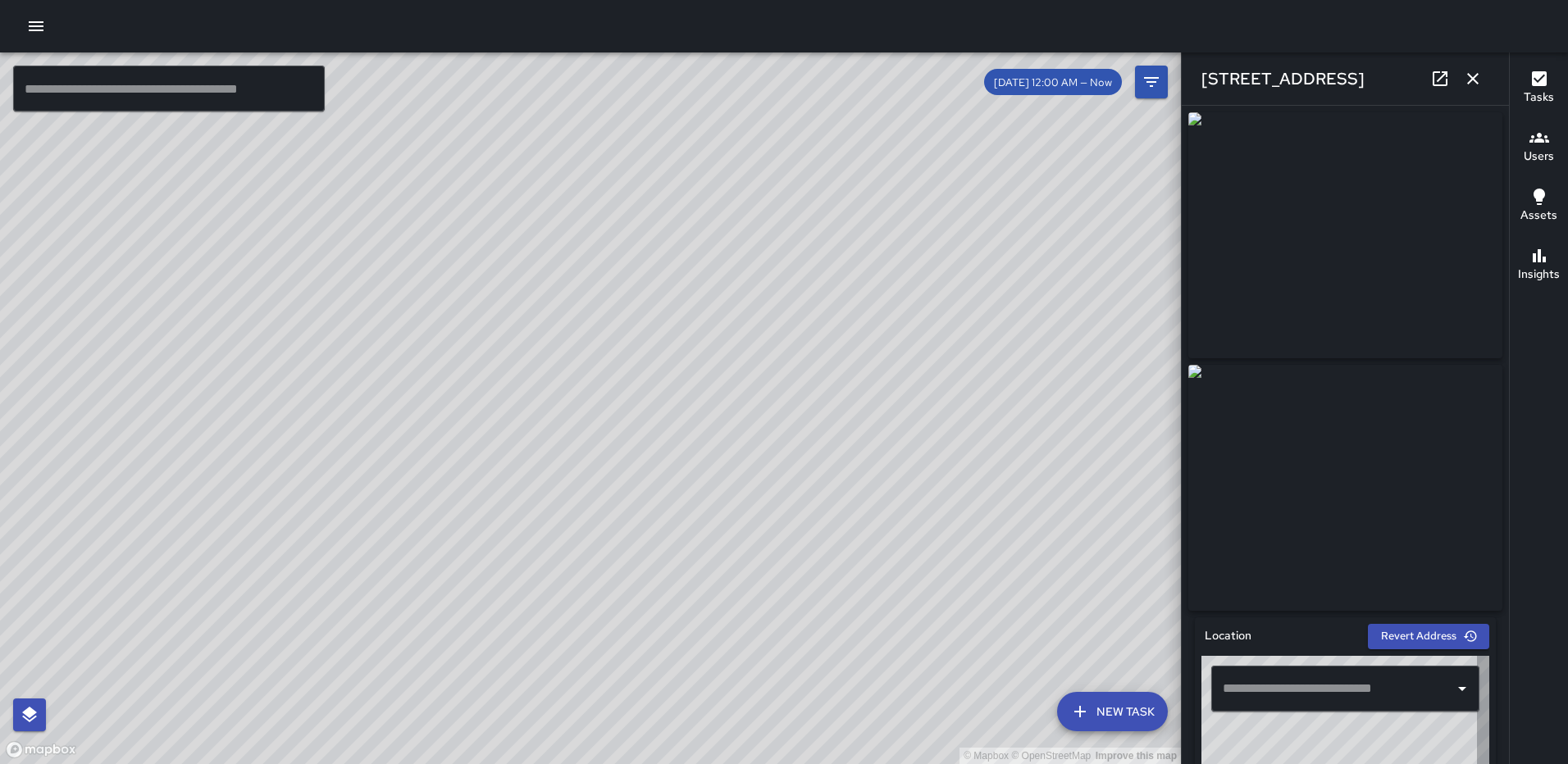
type input "**********"
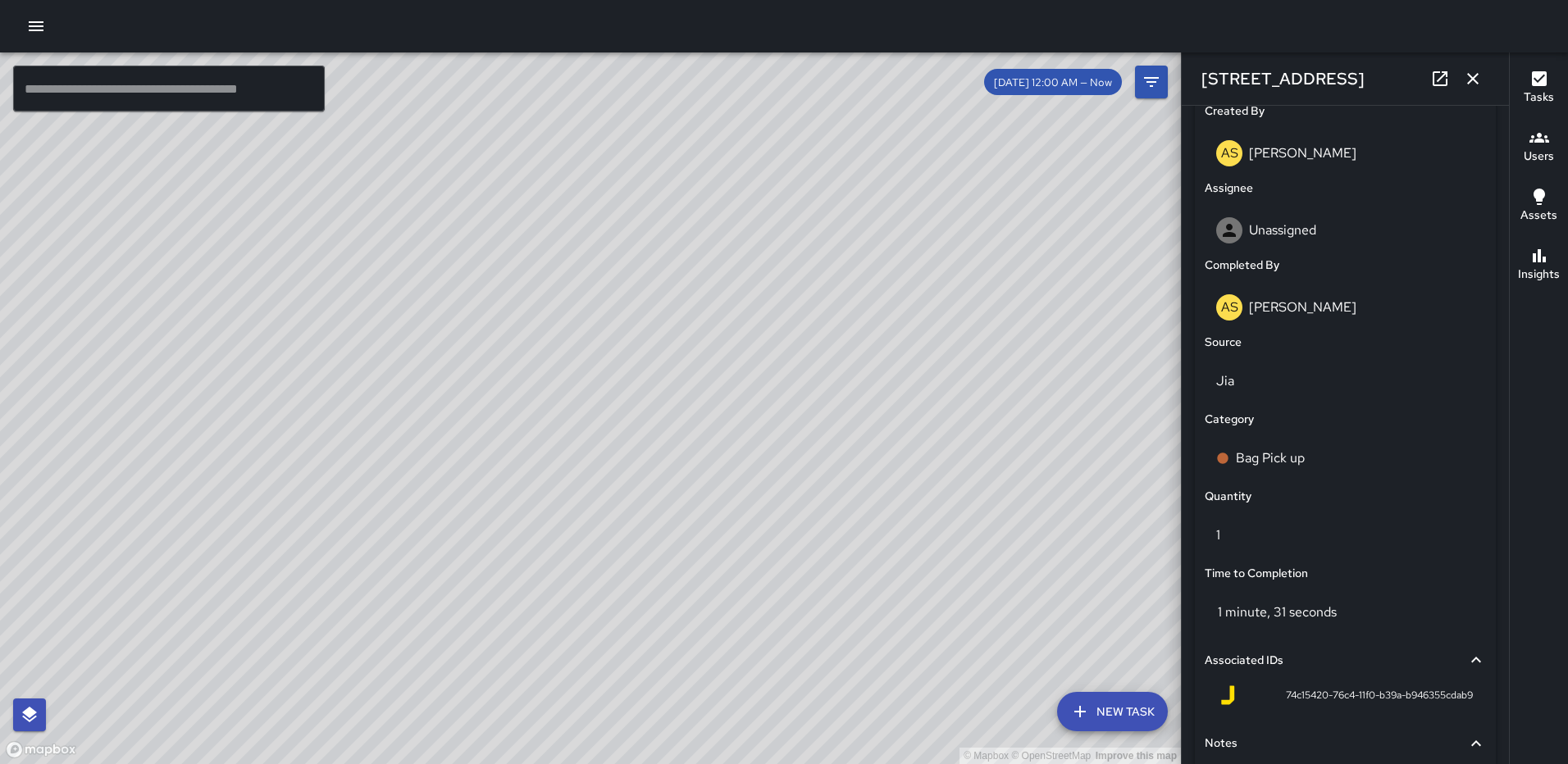
scroll to position [959, 0]
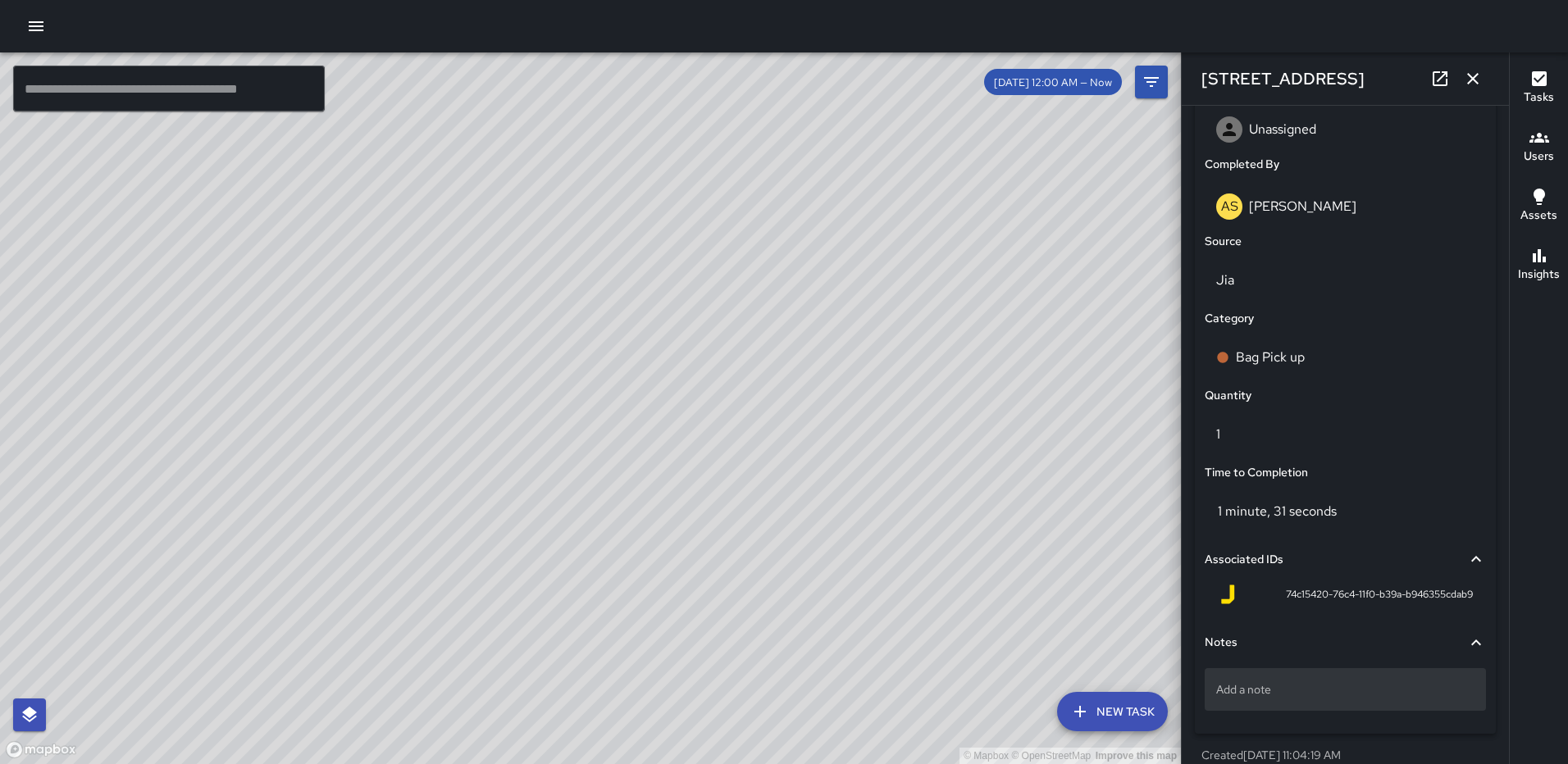
click at [1308, 698] on p "Add a note" at bounding box center [1345, 689] width 258 height 17
type textarea "**********"
click at [1473, 64] on button "button" at bounding box center [1472, 79] width 33 height 33
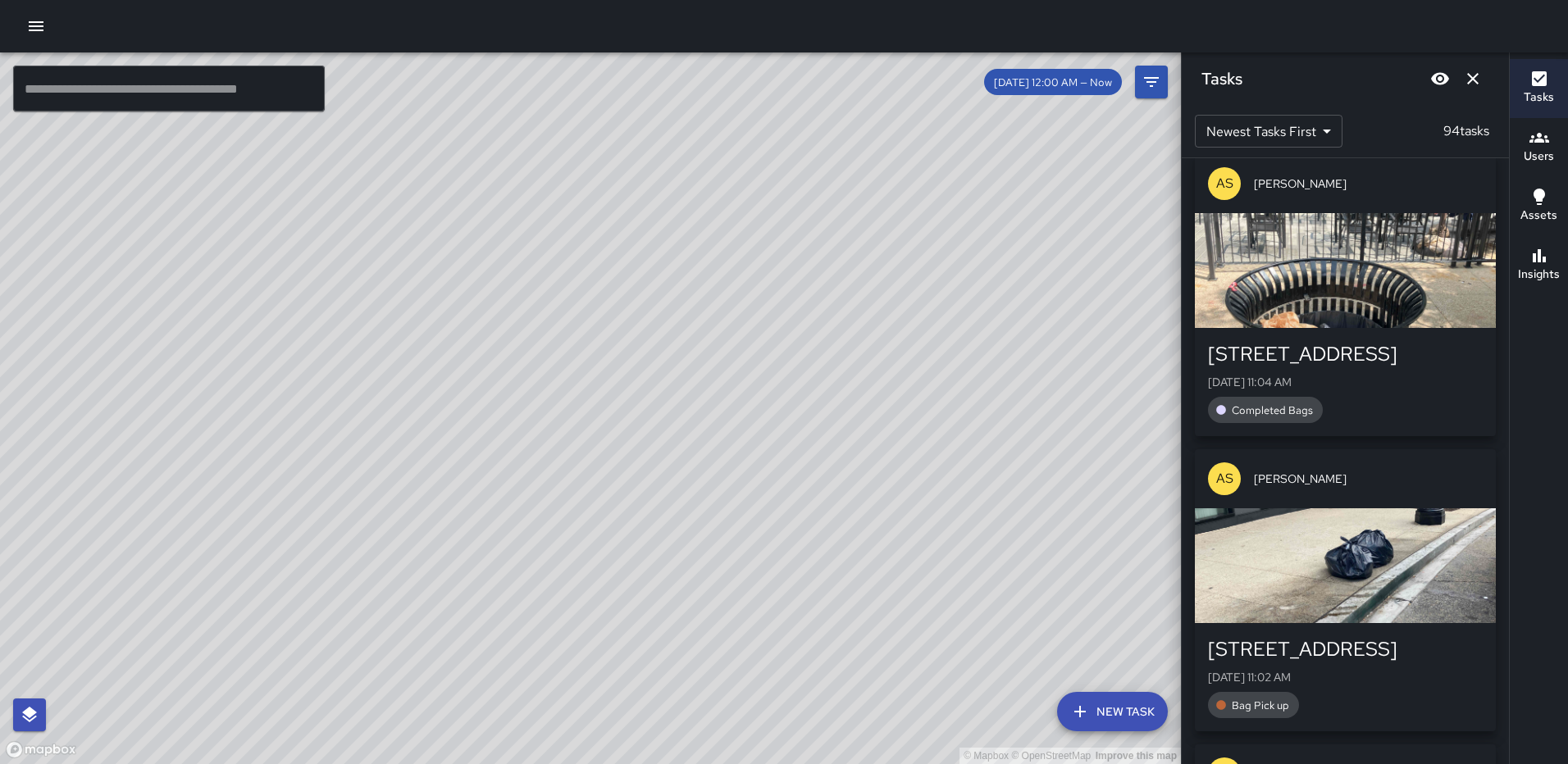
scroll to position [1328, 0]
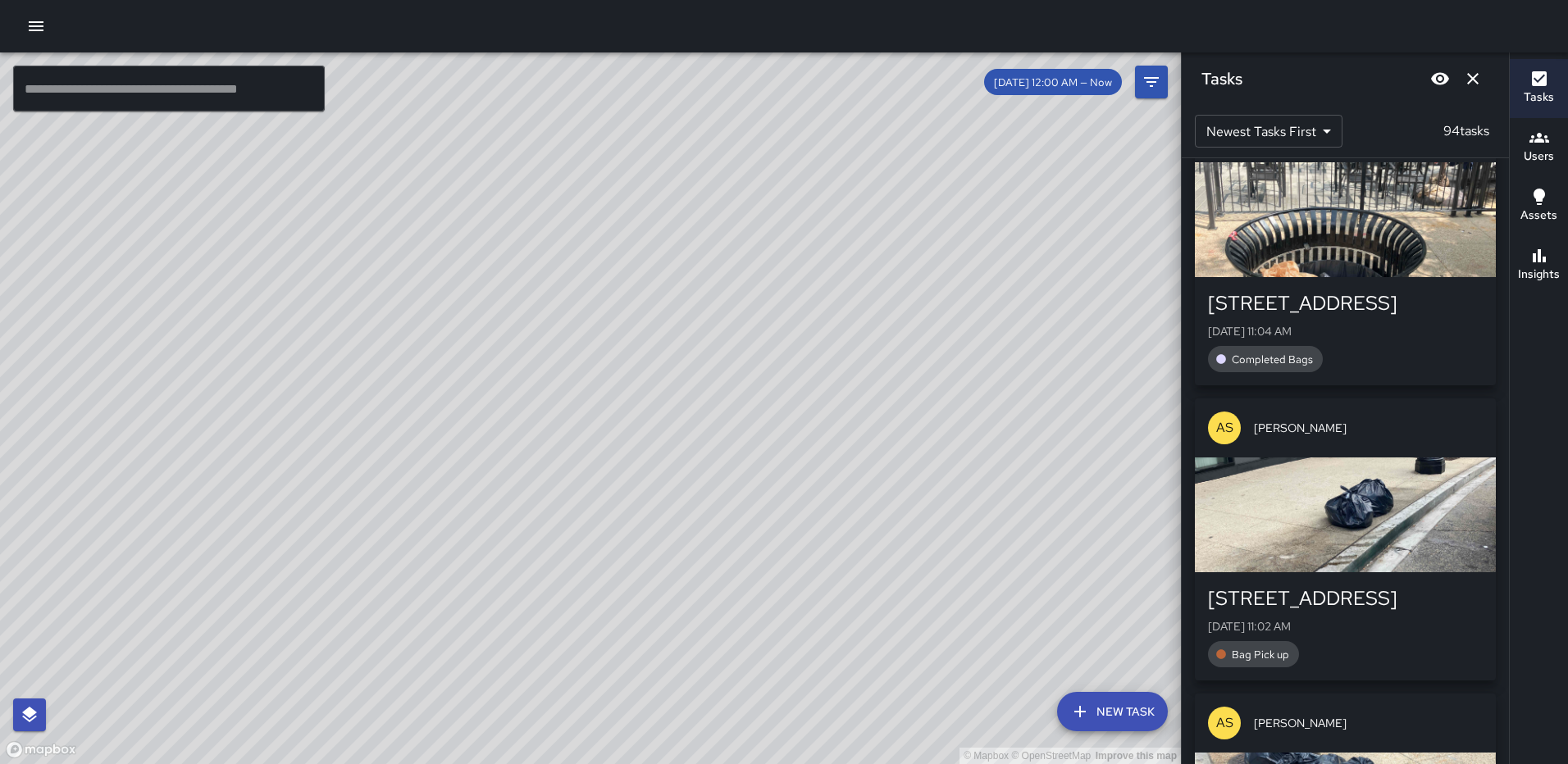
click at [1361, 495] on div "button" at bounding box center [1345, 514] width 301 height 114
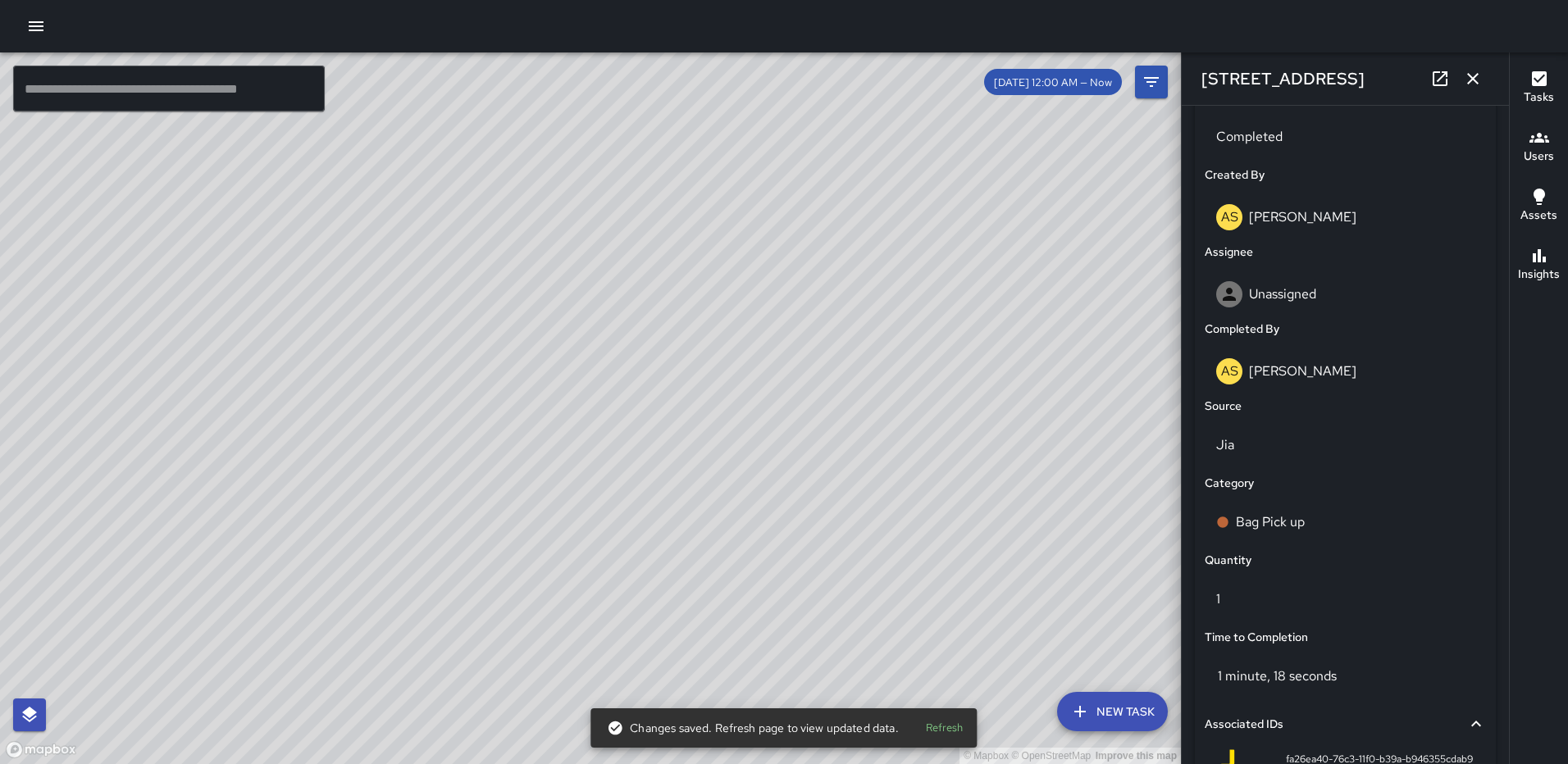
scroll to position [1007, 0]
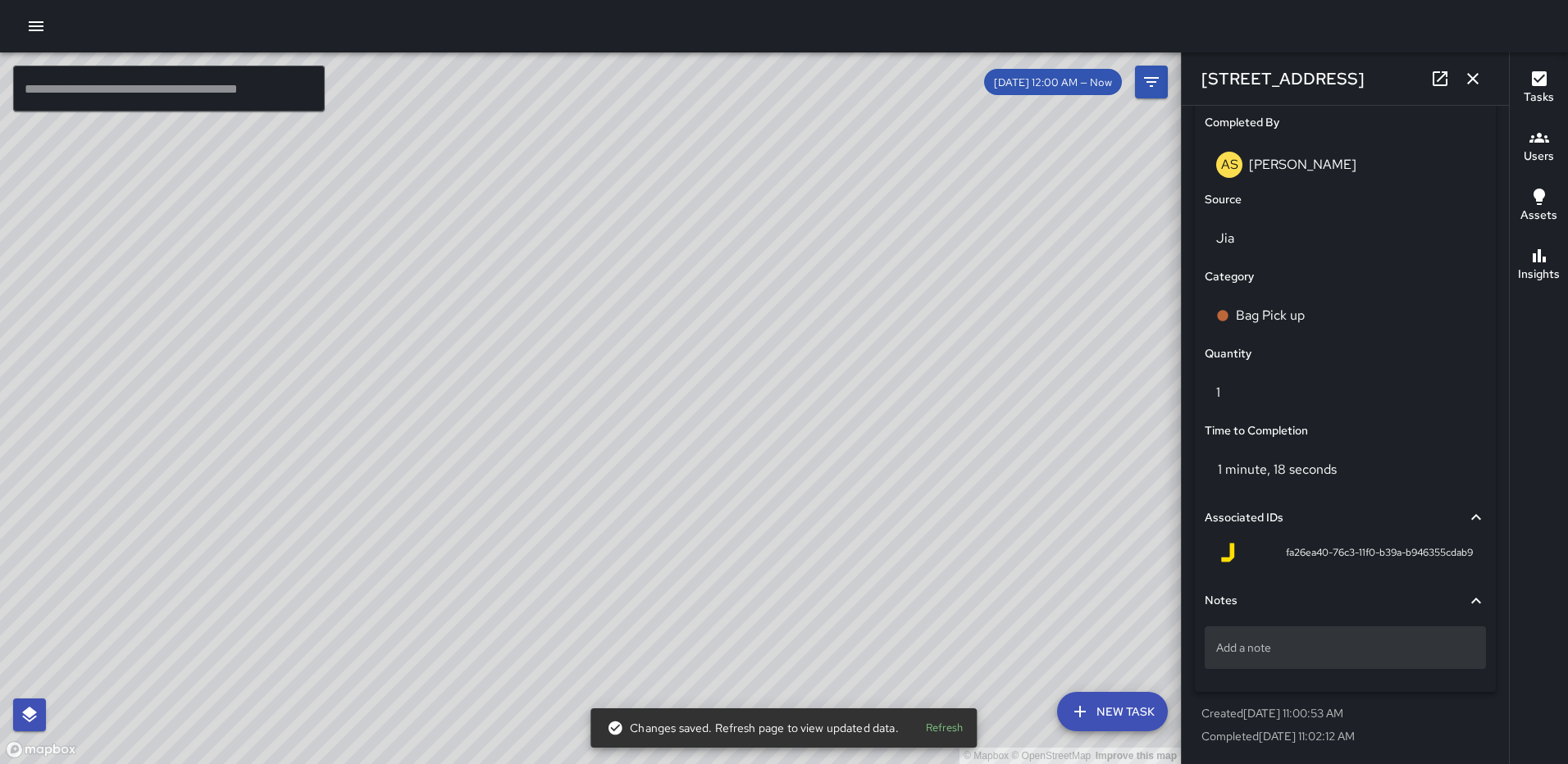
click at [1307, 657] on div "Add a note" at bounding box center [1345, 648] width 281 height 43
type textarea "*****"
click at [1475, 72] on icon "button" at bounding box center [1472, 78] width 20 height 20
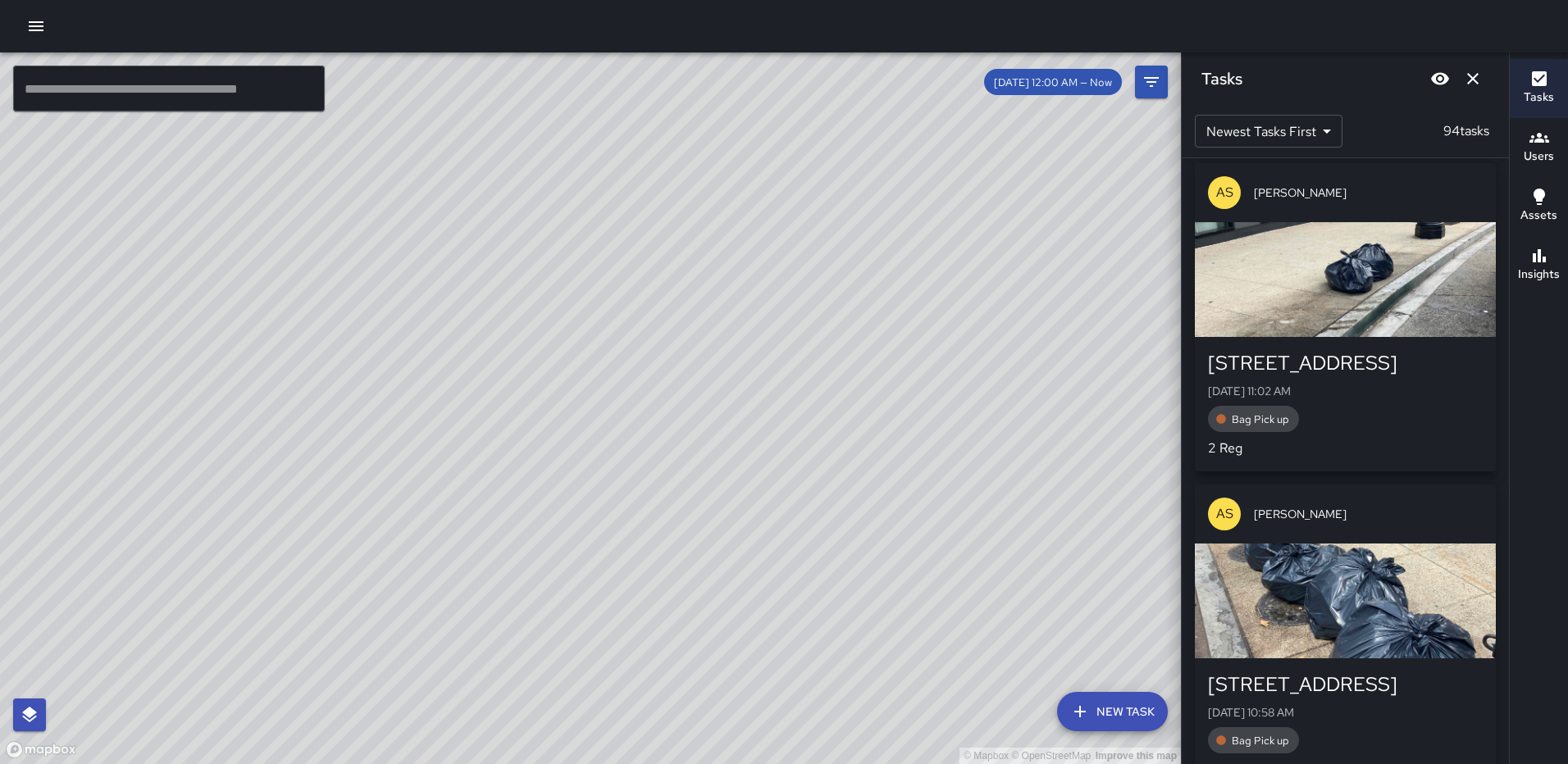
scroll to position [1737, 0]
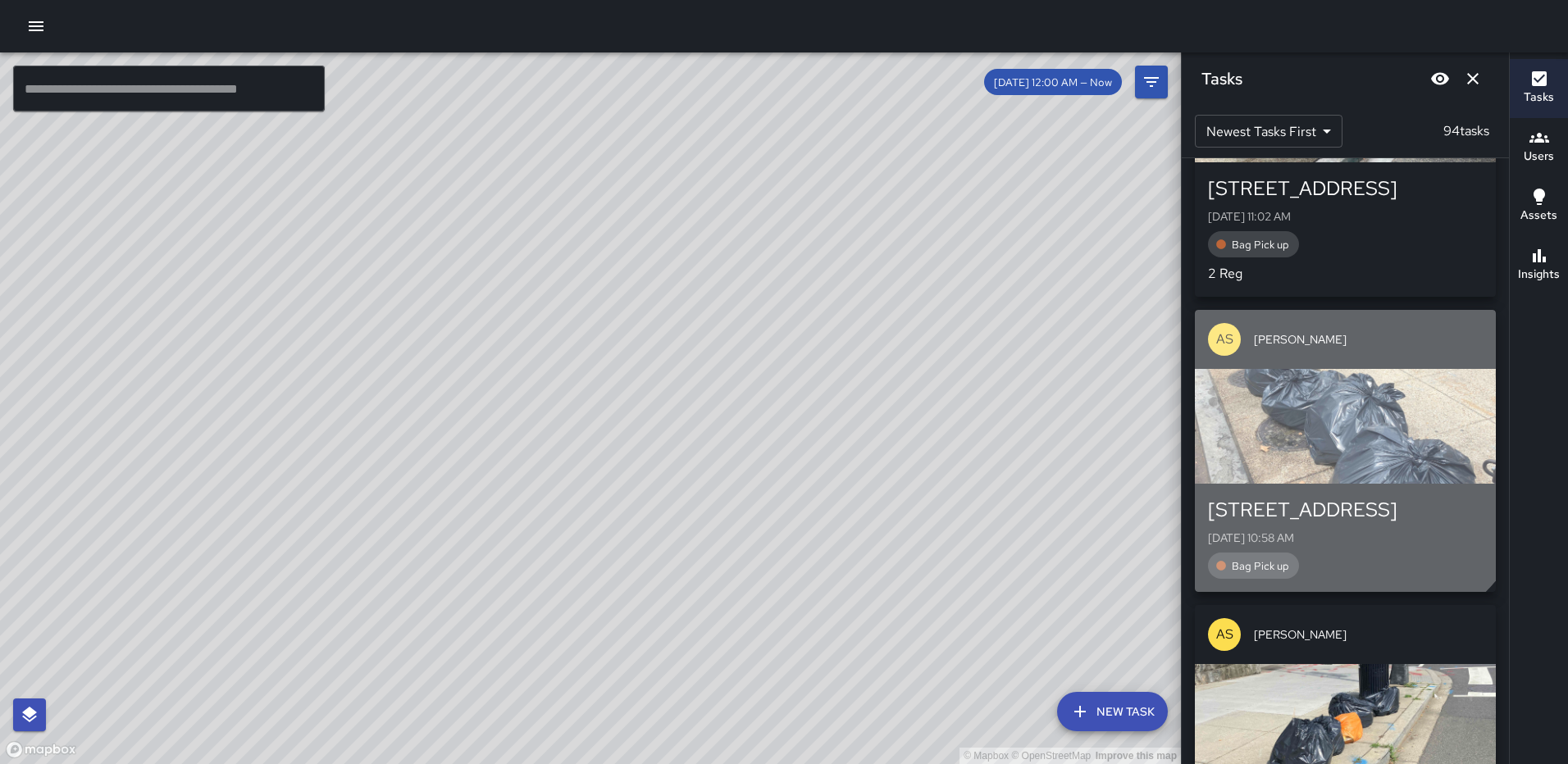
click at [1331, 469] on div "button" at bounding box center [1345, 426] width 301 height 114
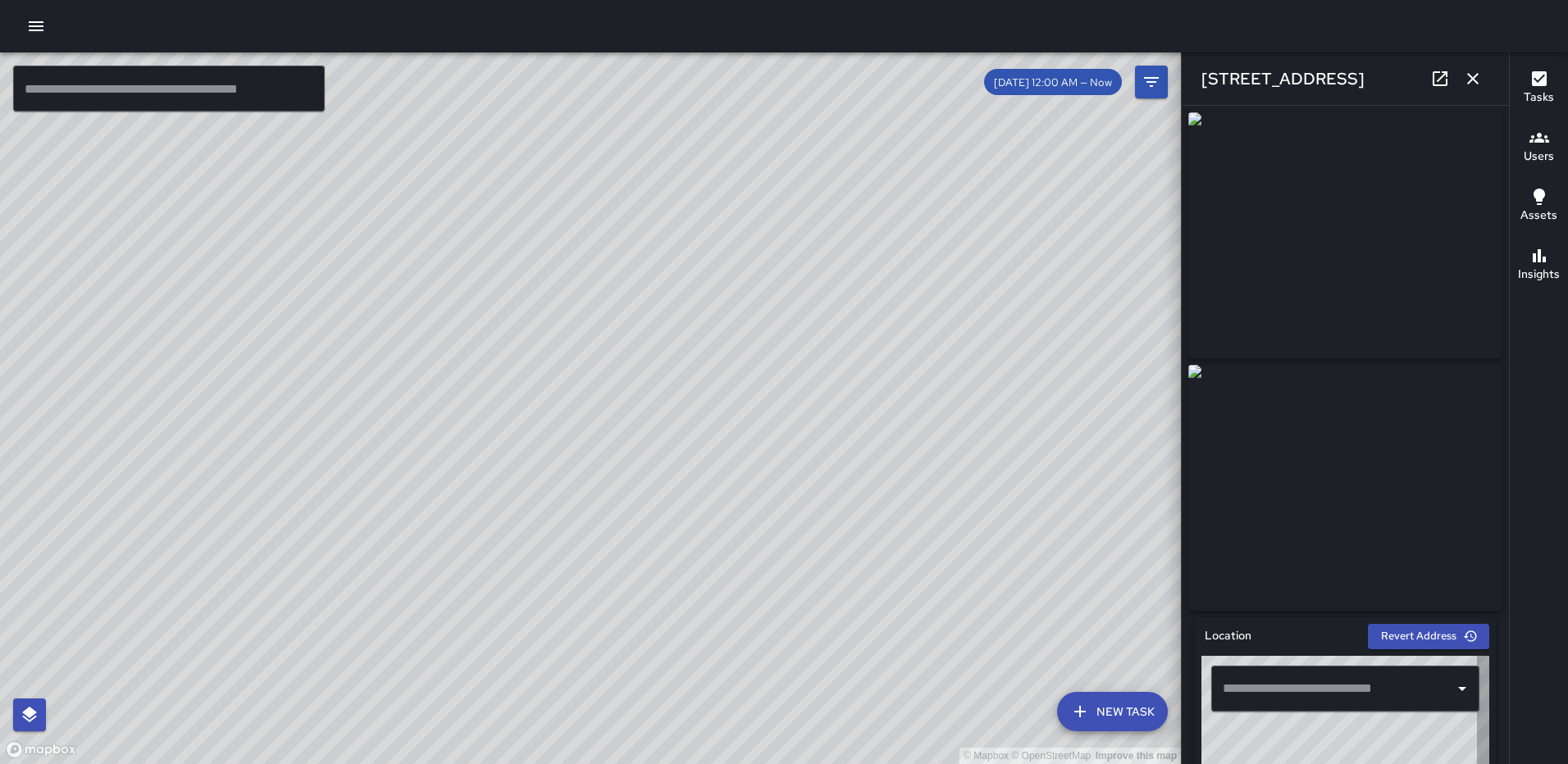
type input "**********"
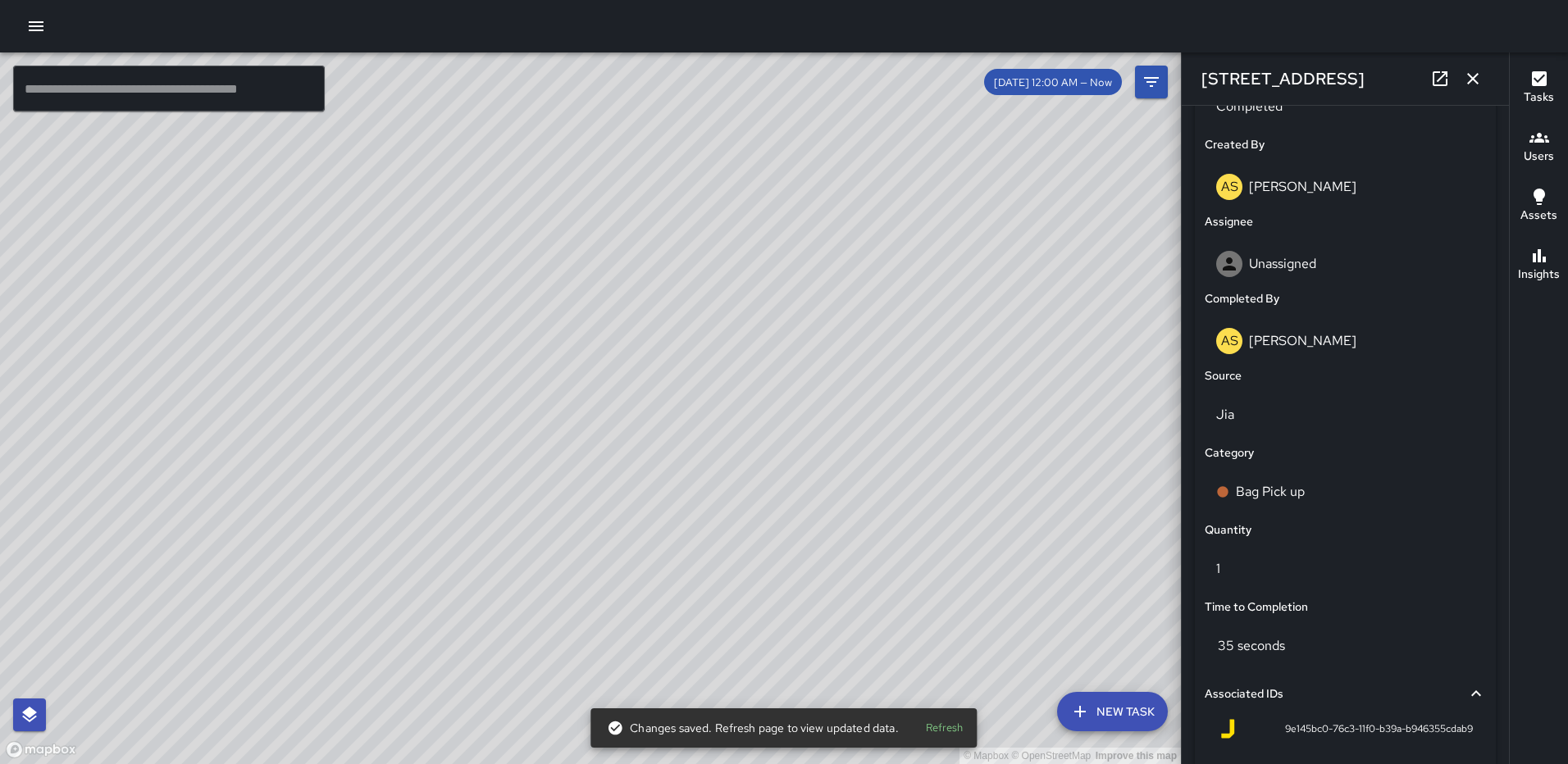
scroll to position [1007, 0]
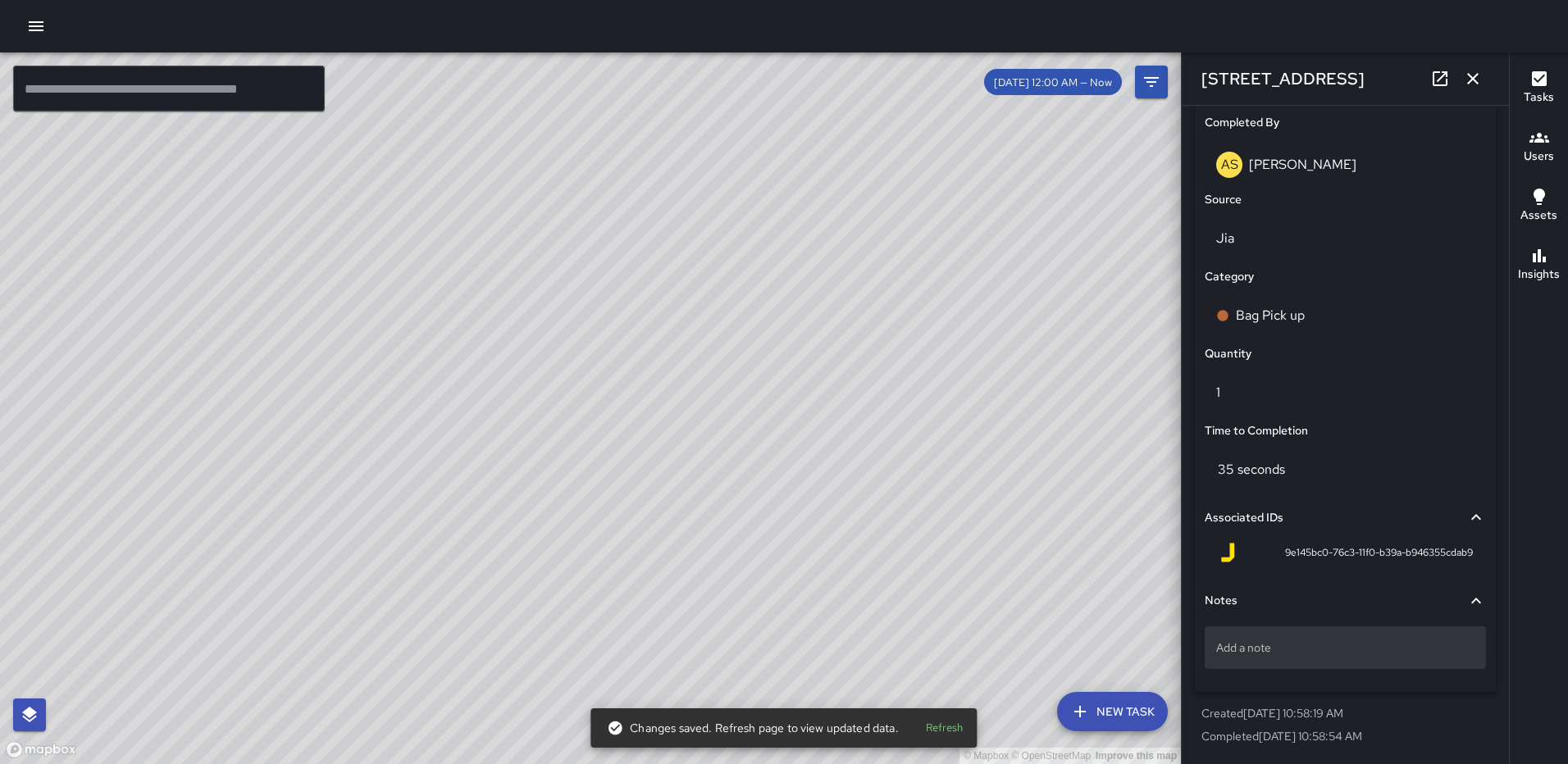
click at [1252, 643] on p "Add a note" at bounding box center [1345, 648] width 258 height 17
type textarea "*****"
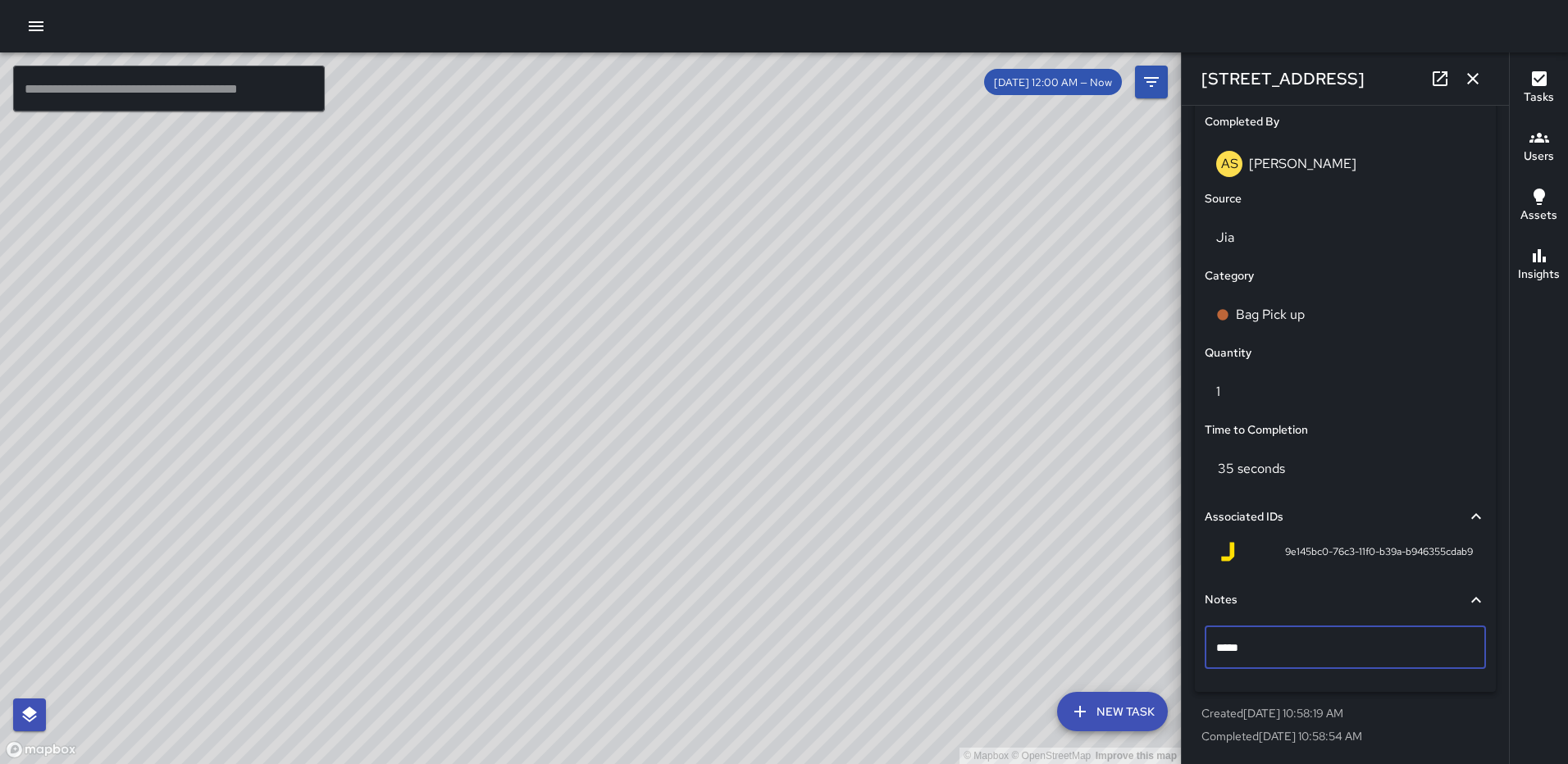
click at [1470, 77] on icon "button" at bounding box center [1472, 78] width 20 height 20
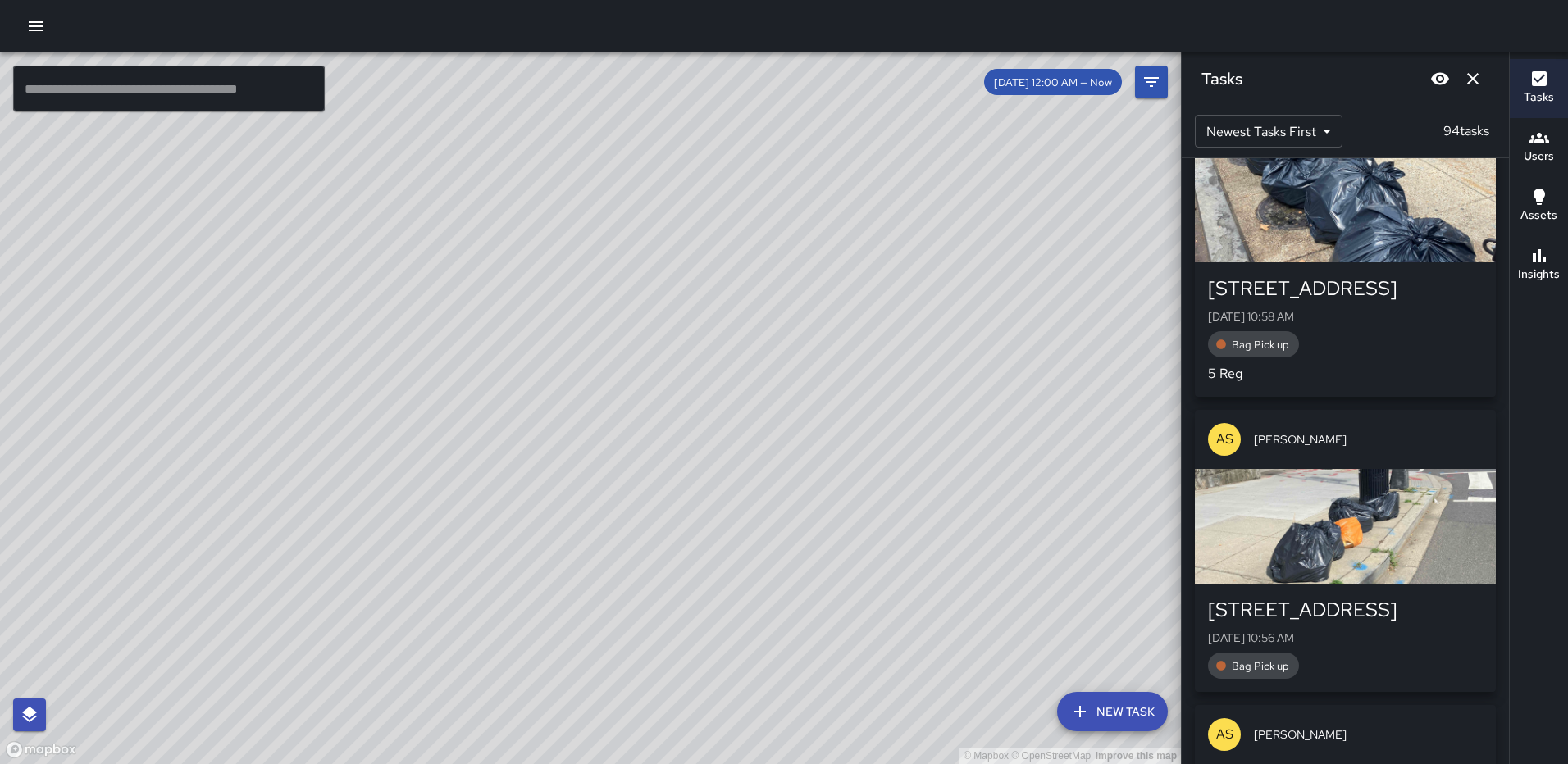
scroll to position [1983, 0]
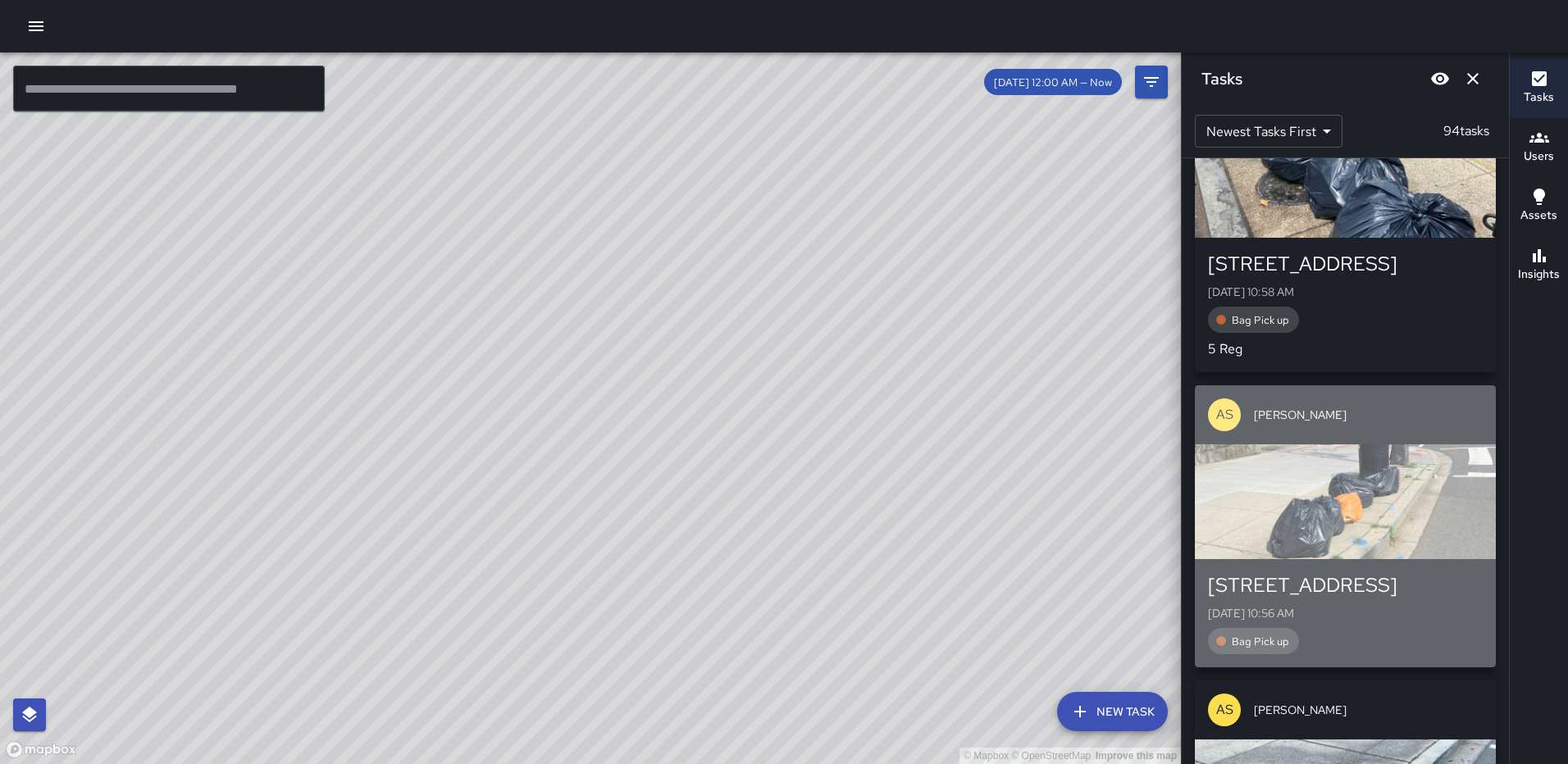
click at [1365, 520] on div "button" at bounding box center [1345, 501] width 301 height 114
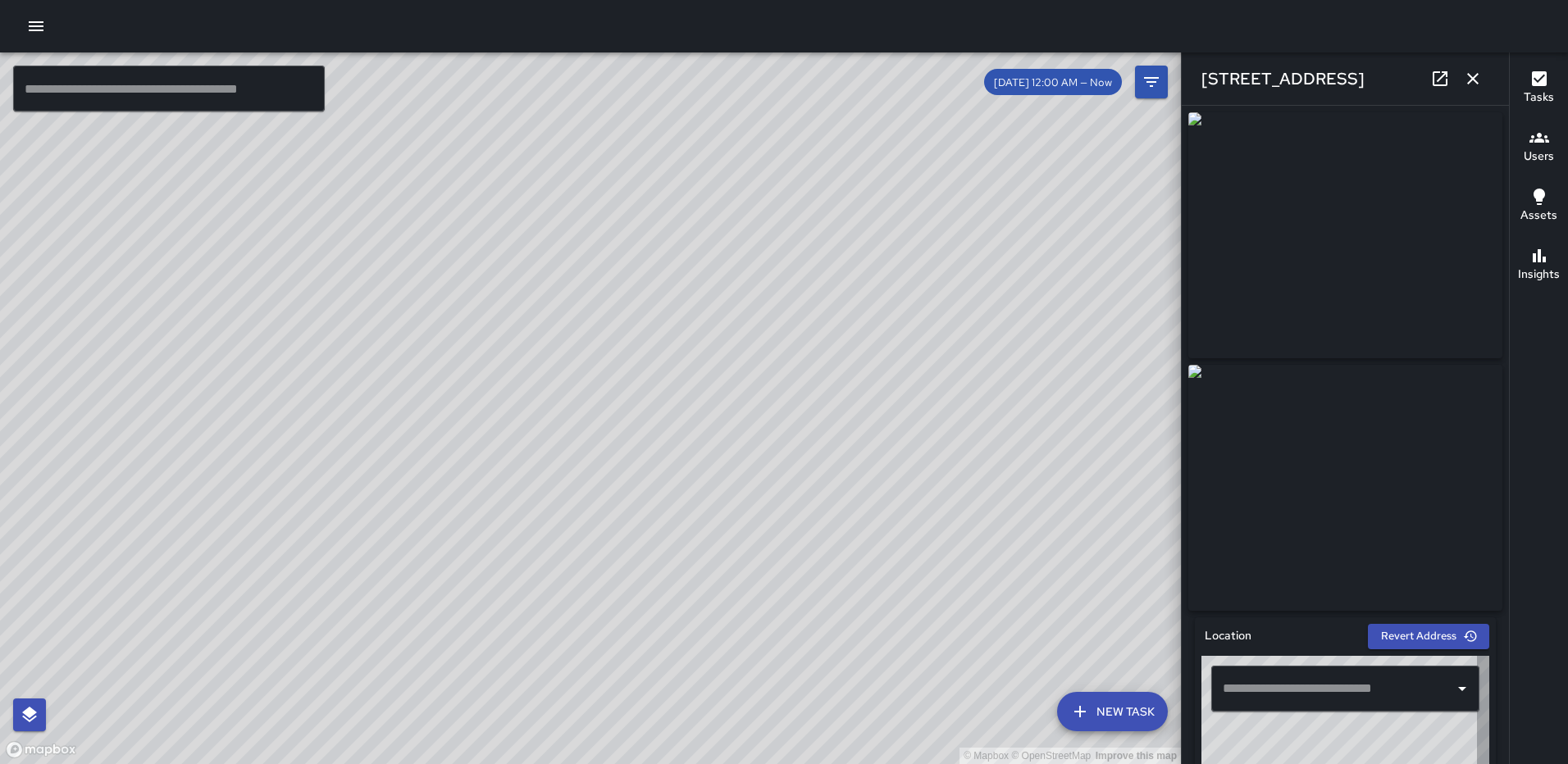
type input "**********"
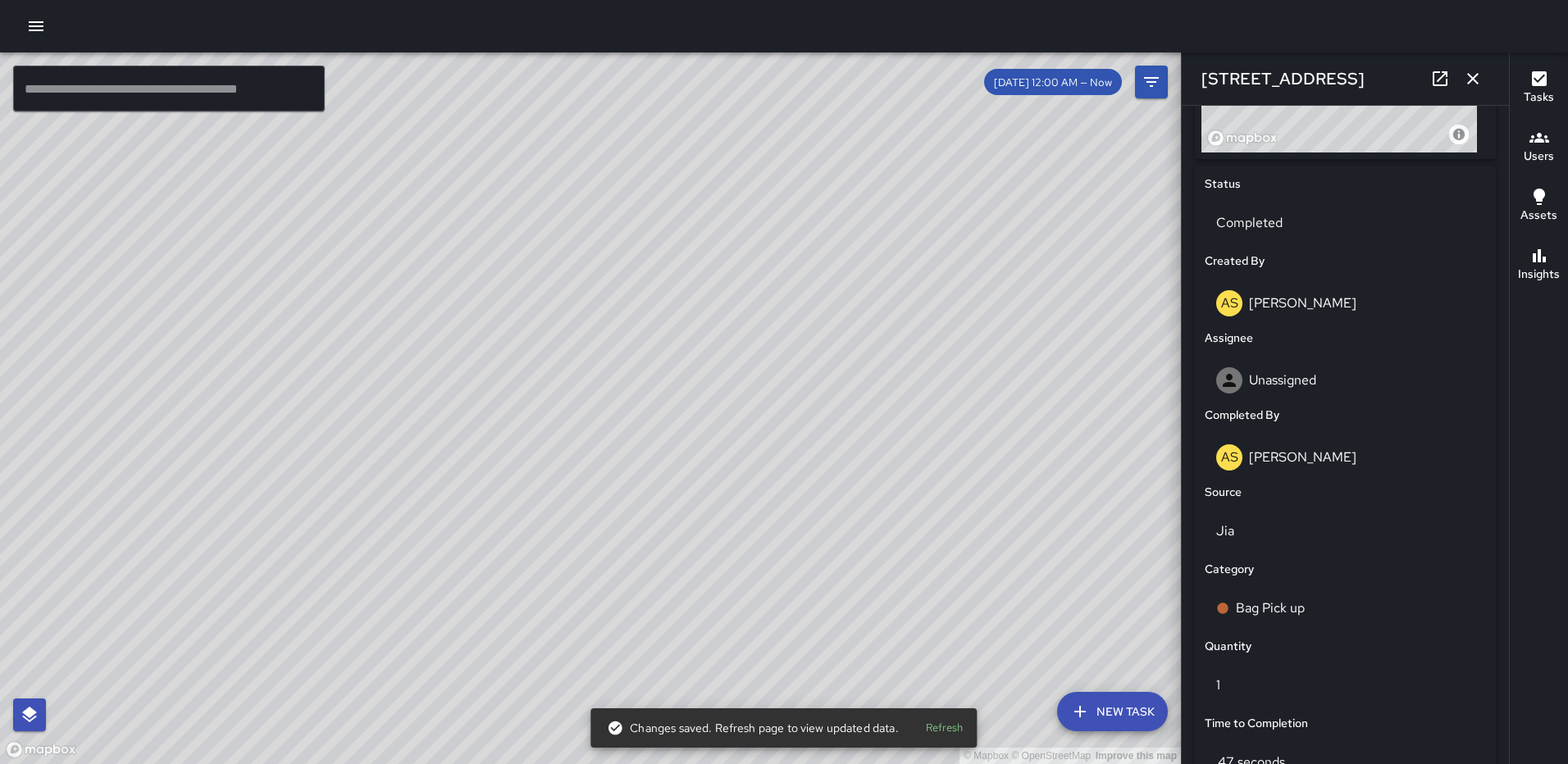
scroll to position [1007, 0]
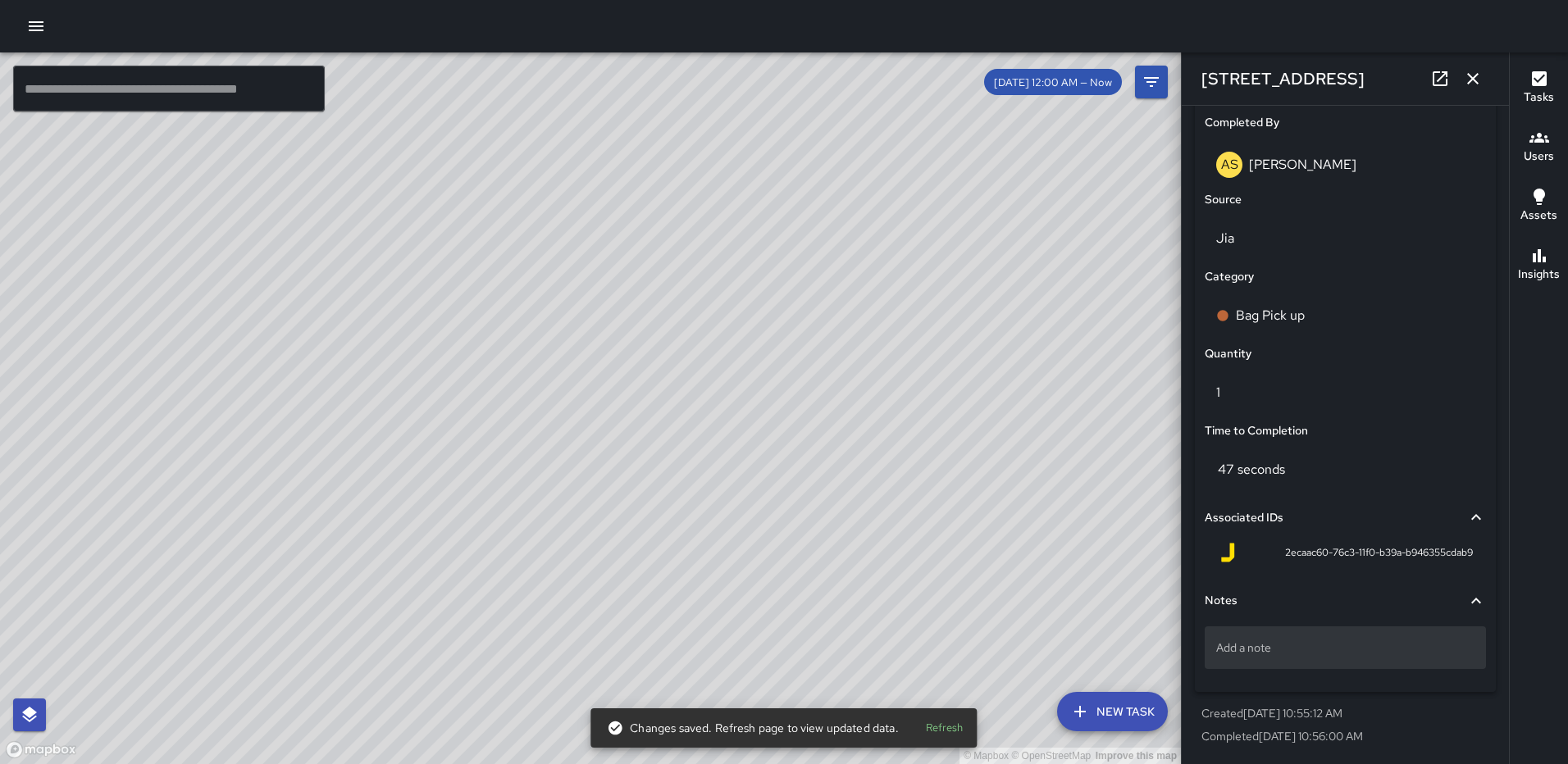
click at [1237, 644] on p "Add a note" at bounding box center [1345, 648] width 258 height 17
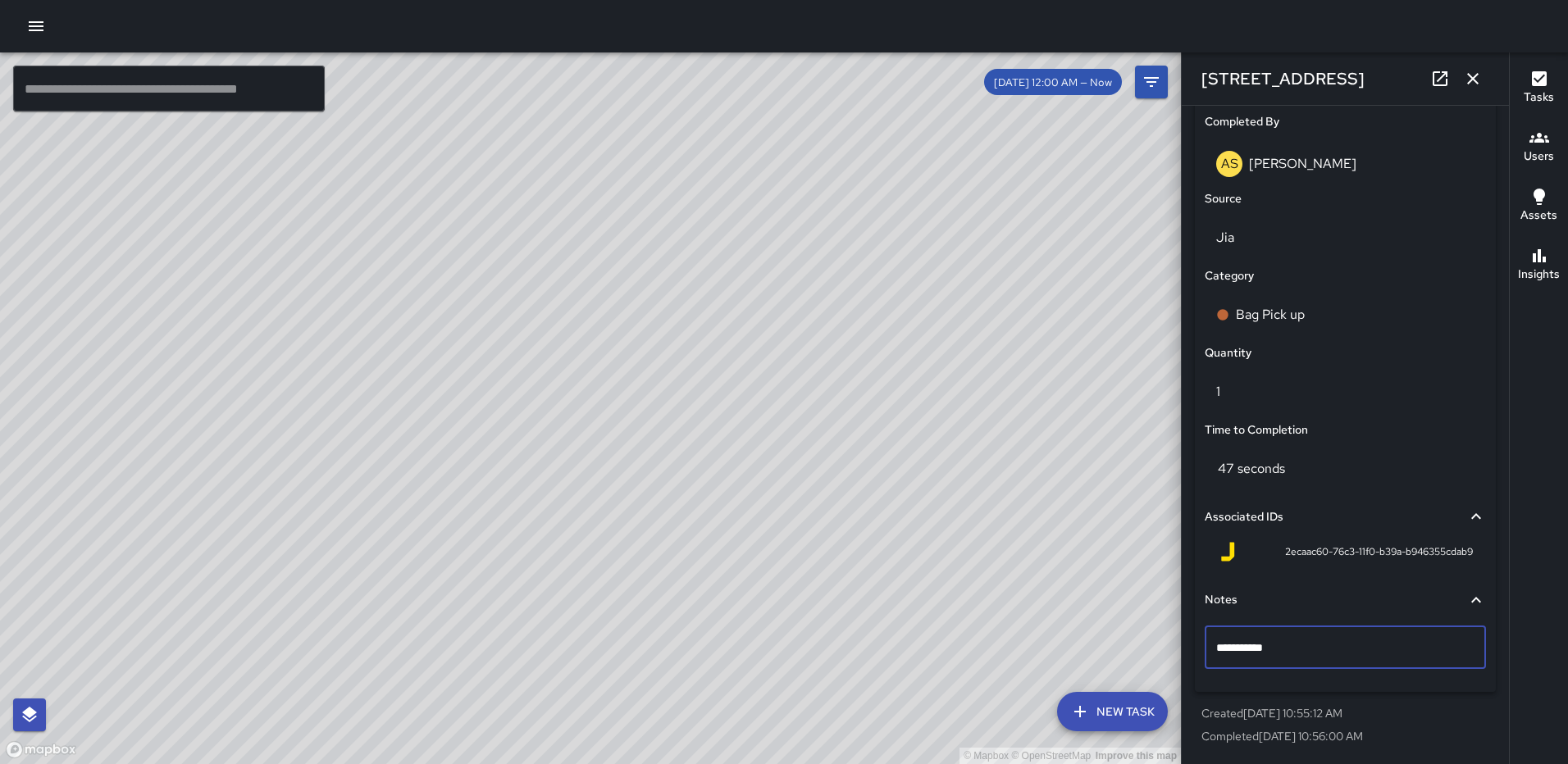
type textarea "**********"
click at [1476, 89] on button "button" at bounding box center [1472, 79] width 33 height 33
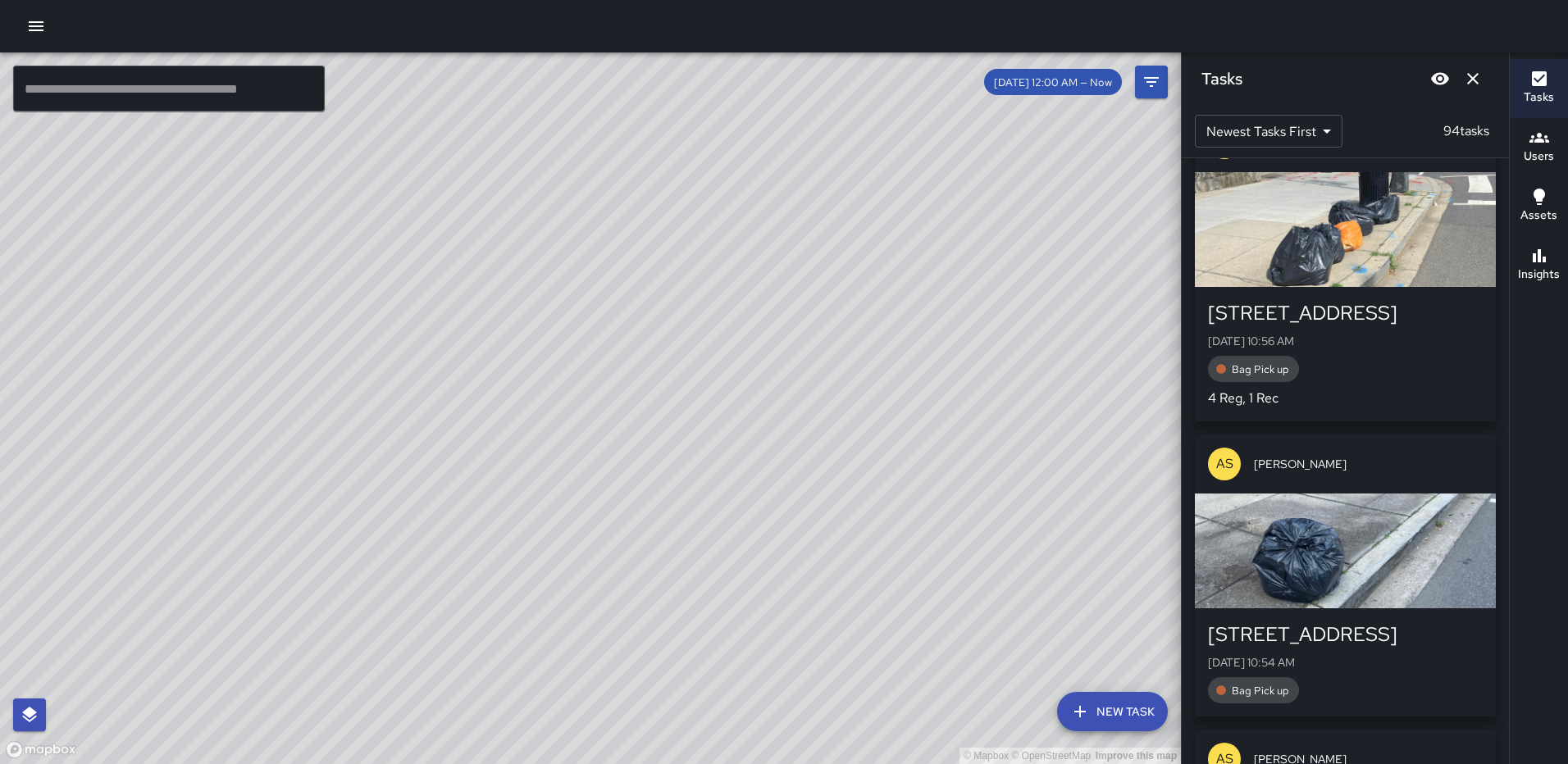
scroll to position [2311, 0]
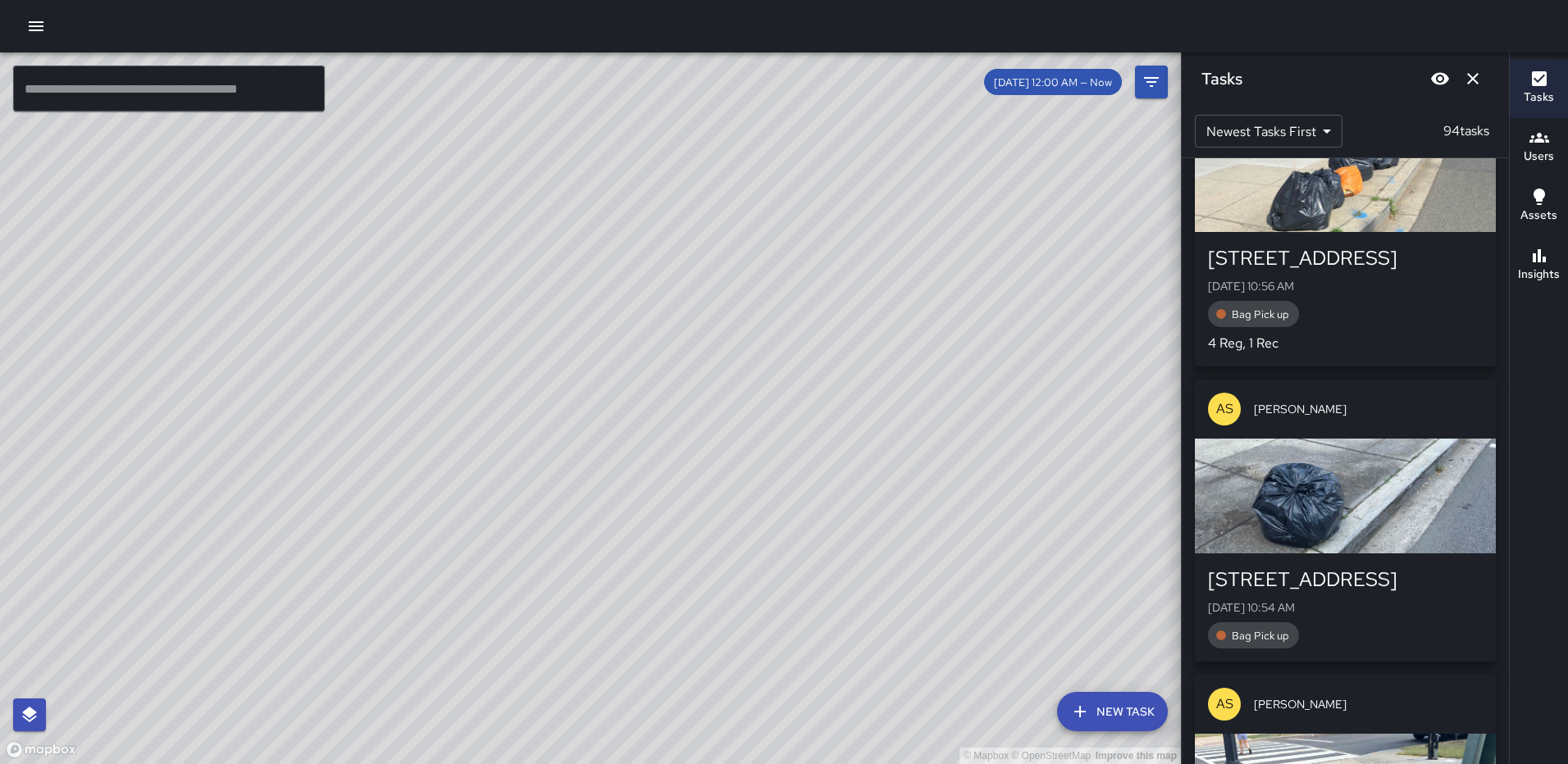
click at [1378, 553] on div "button" at bounding box center [1345, 495] width 301 height 114
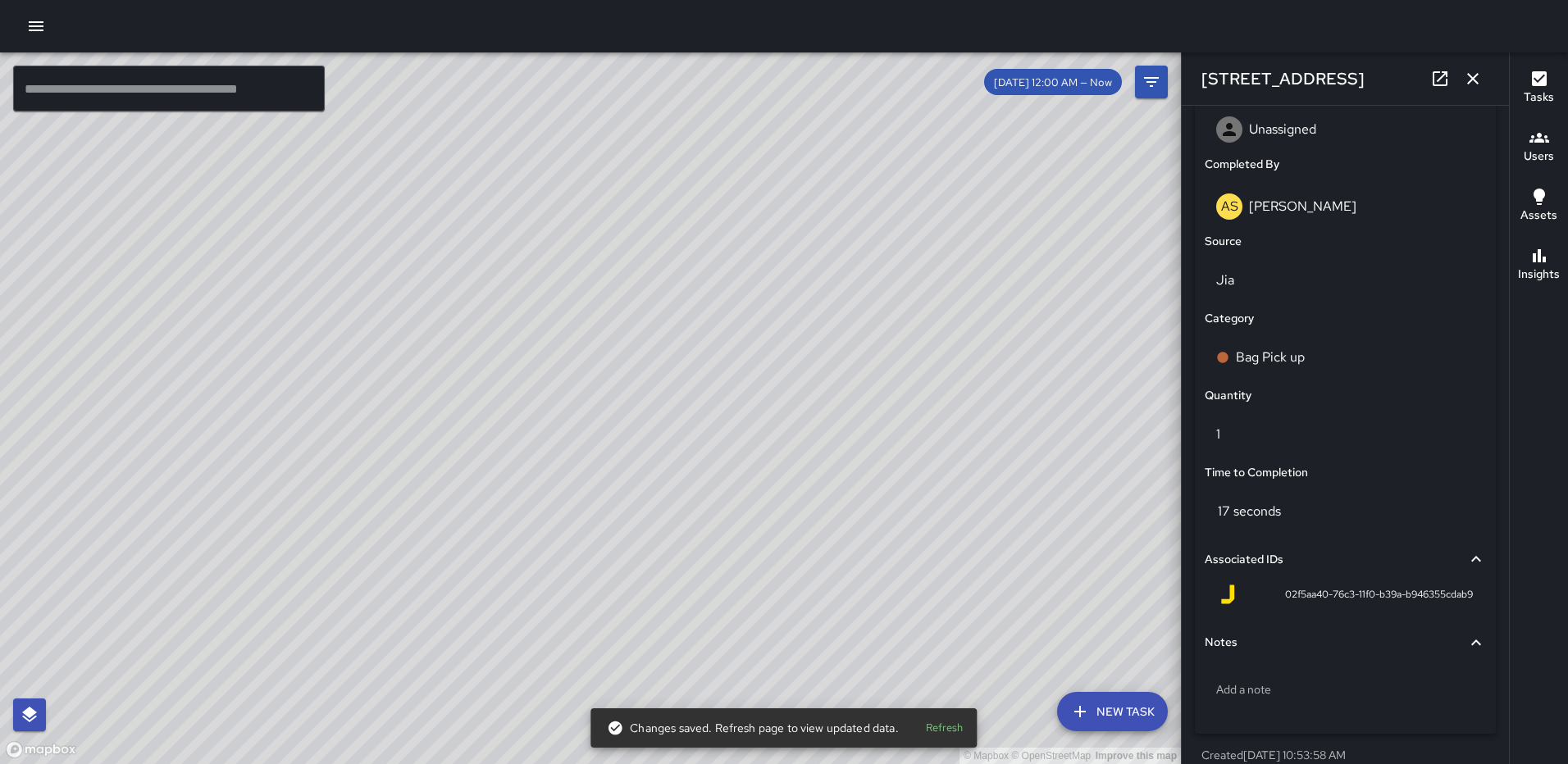
scroll to position [968, 0]
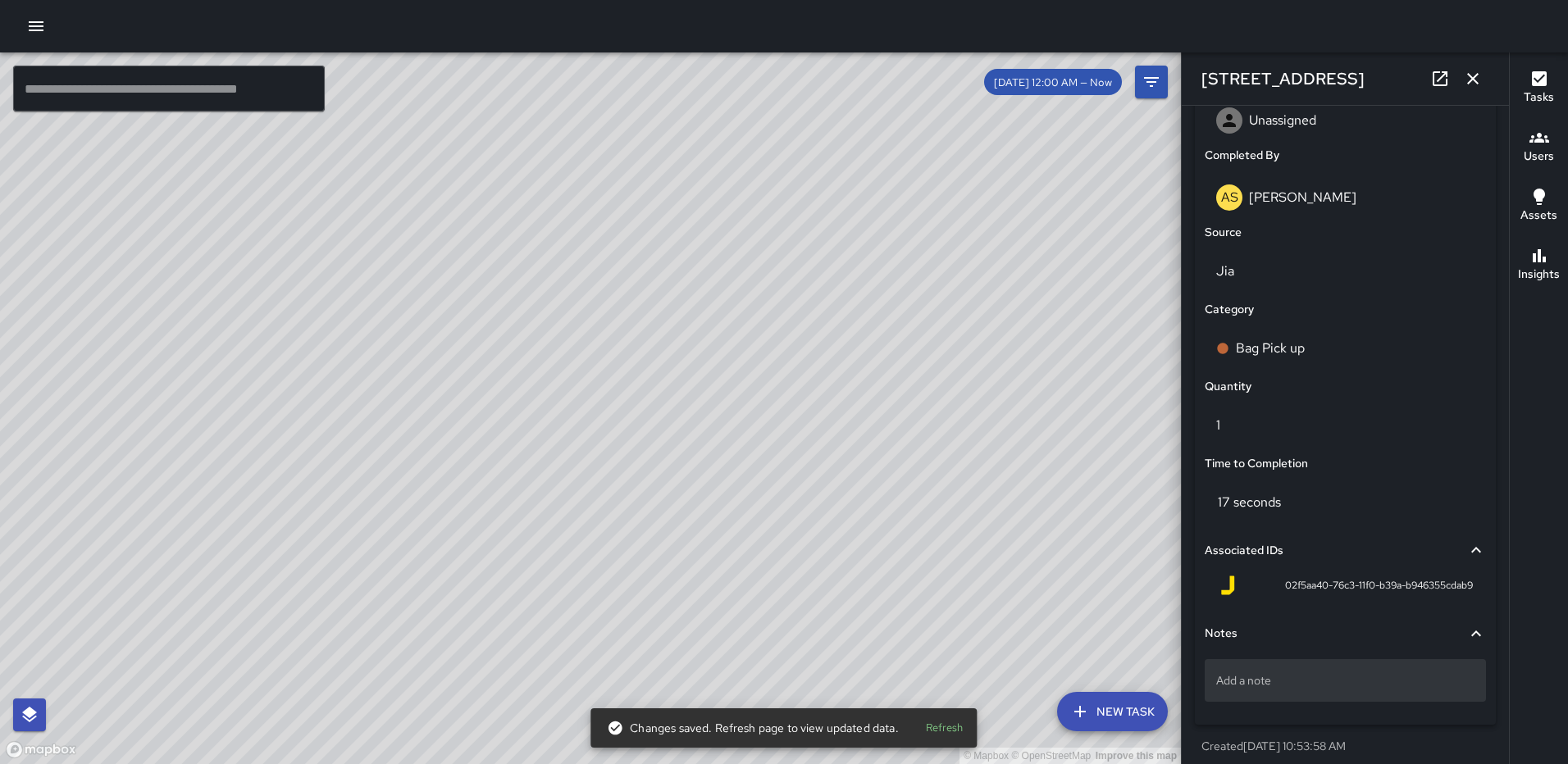
click at [1310, 669] on div "Add a note" at bounding box center [1345, 681] width 281 height 43
type textarea "*****"
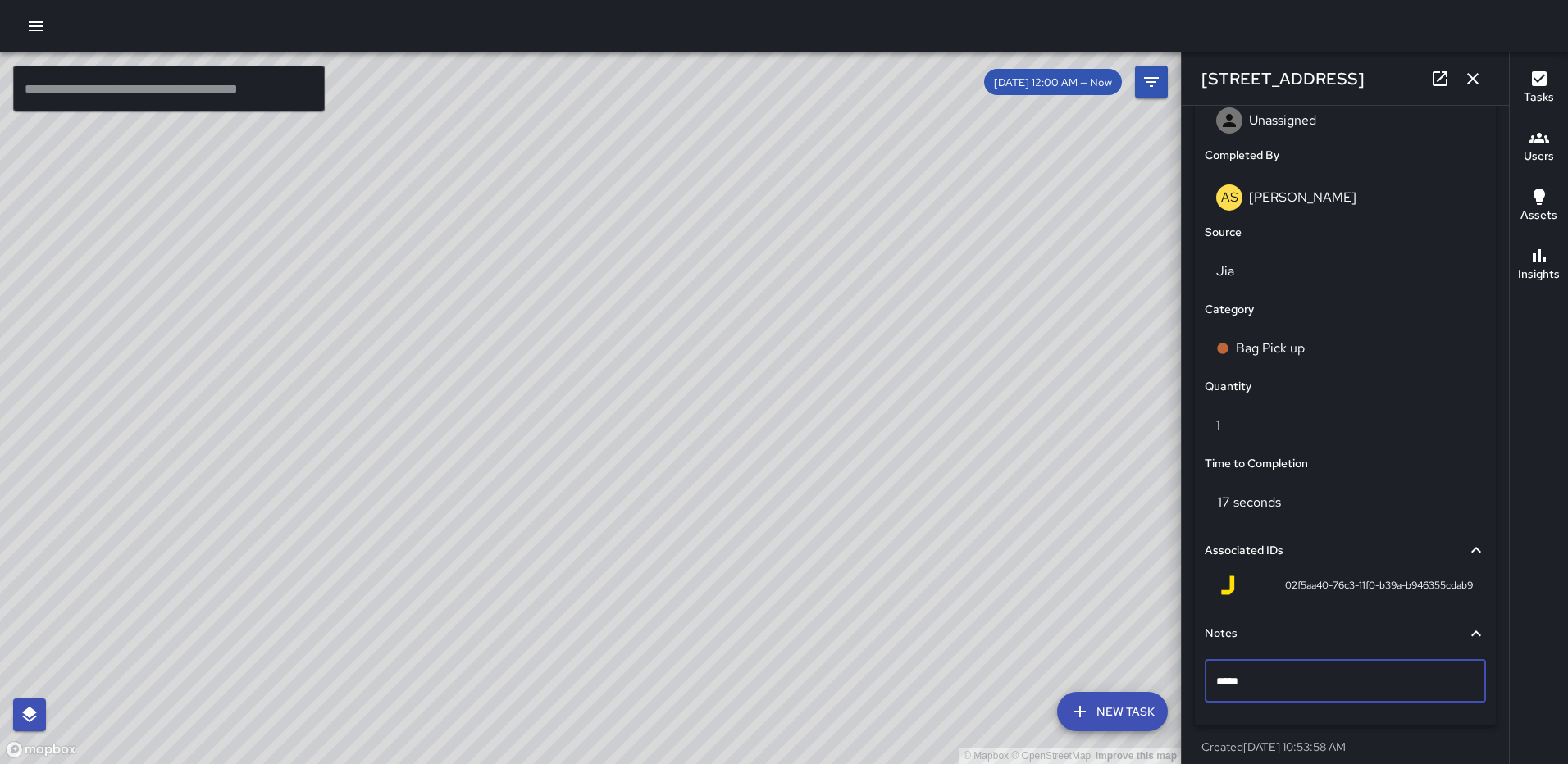
click at [1476, 74] on icon "button" at bounding box center [1472, 79] width 12 height 12
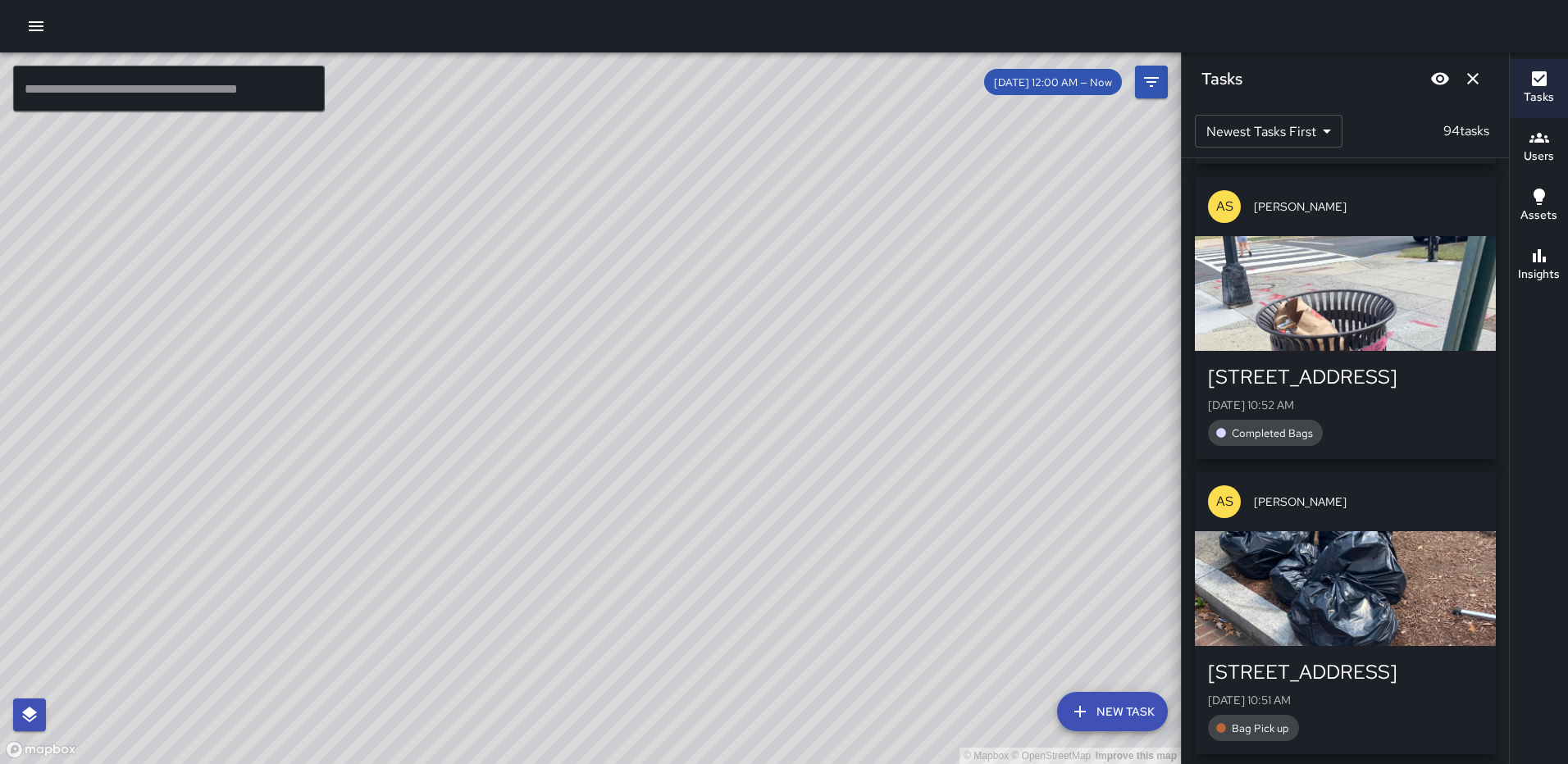
scroll to position [2884, 0]
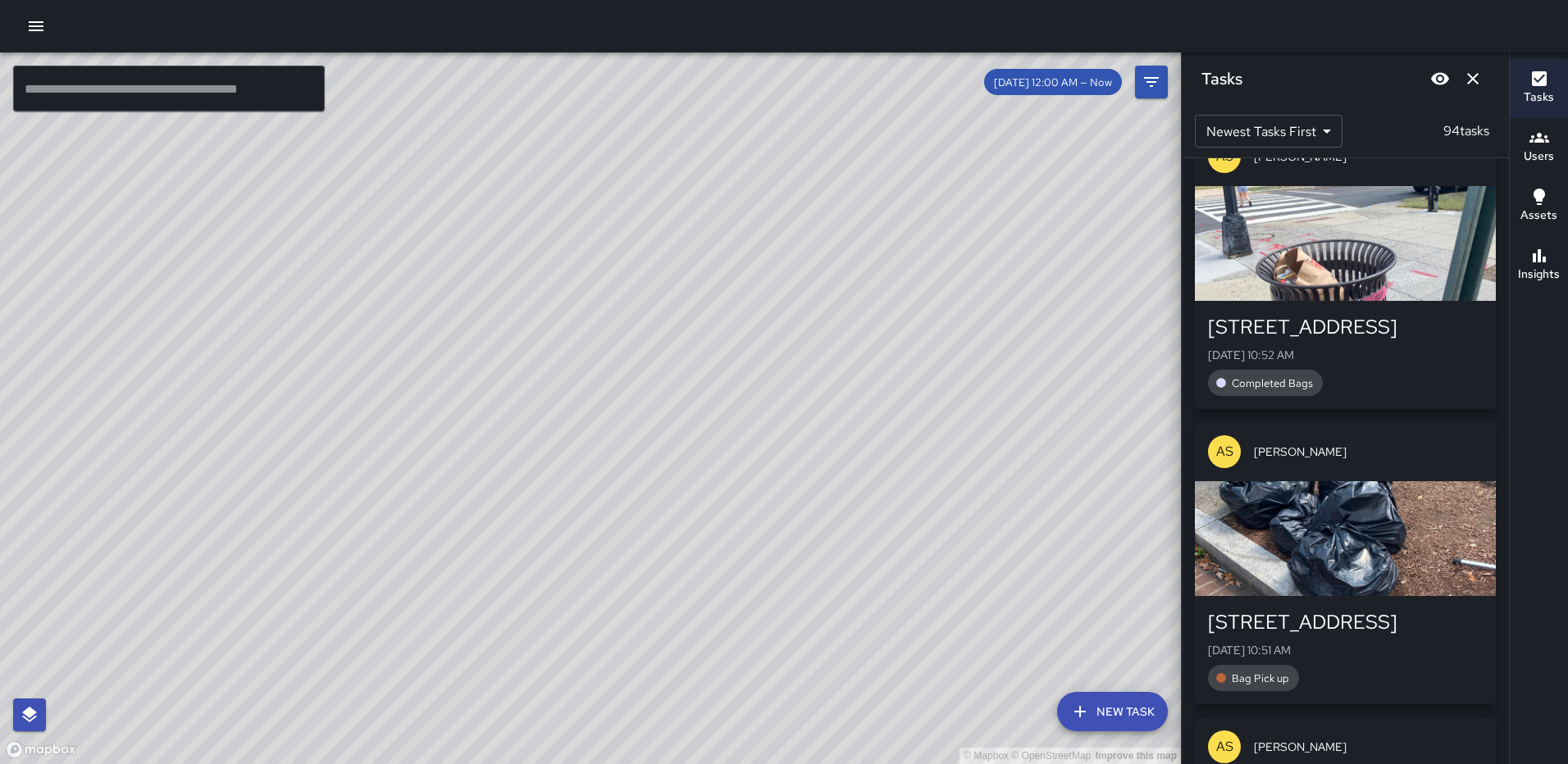
click at [1327, 529] on div "button" at bounding box center [1345, 538] width 301 height 114
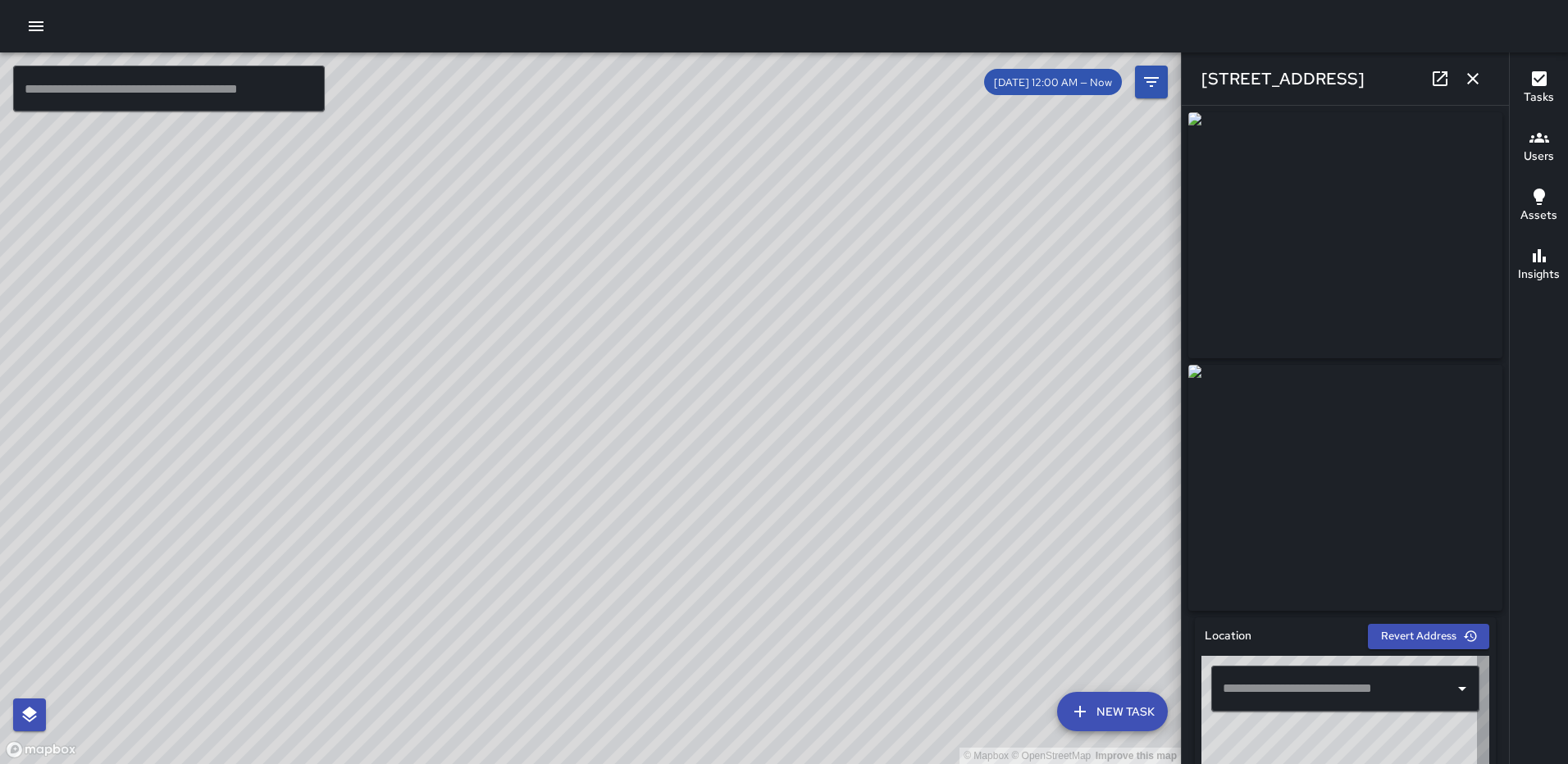
type input "**********"
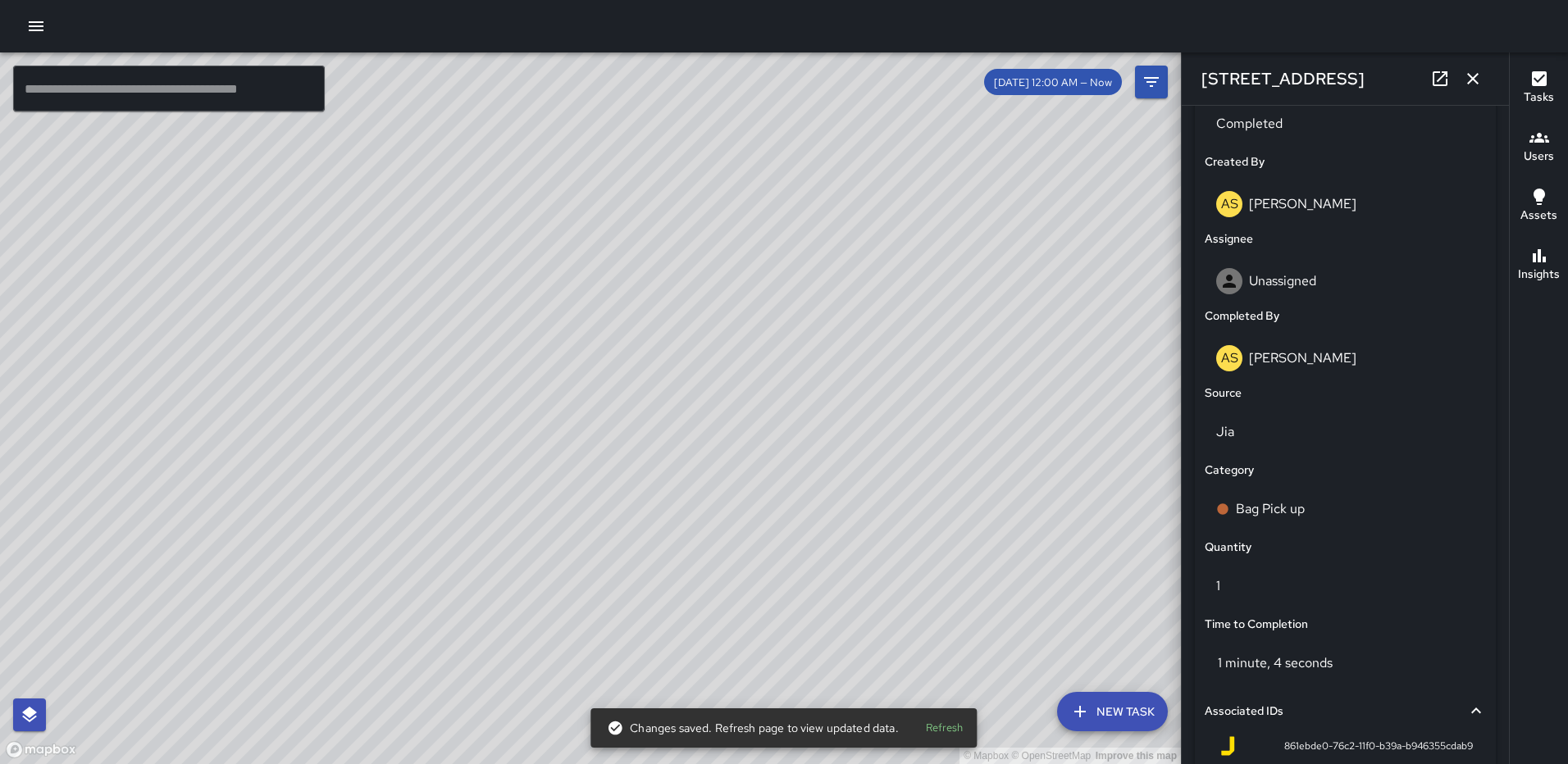
scroll to position [1007, 0]
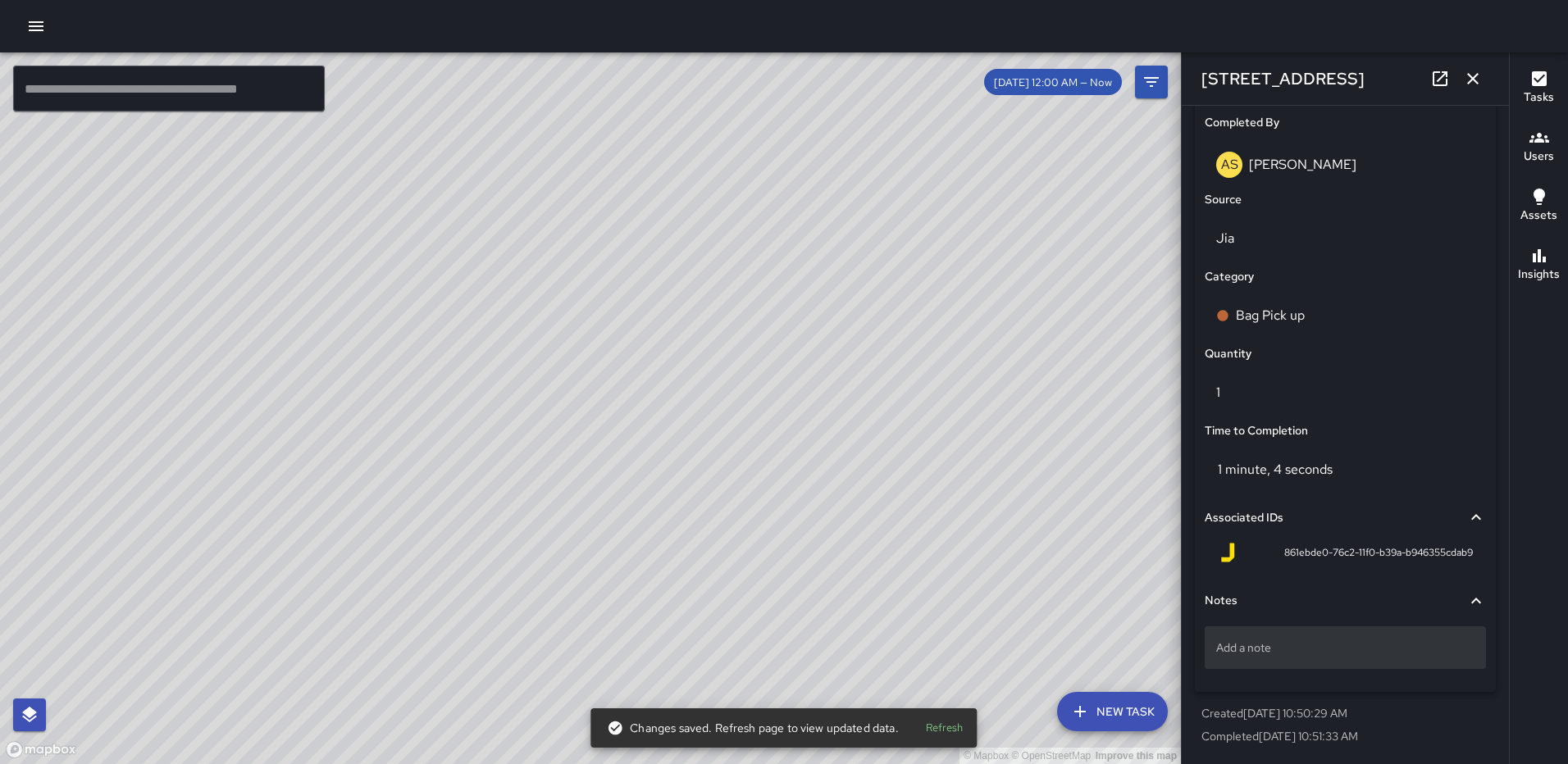
click at [1361, 651] on p "Add a note" at bounding box center [1345, 648] width 258 height 17
type textarea "*****"
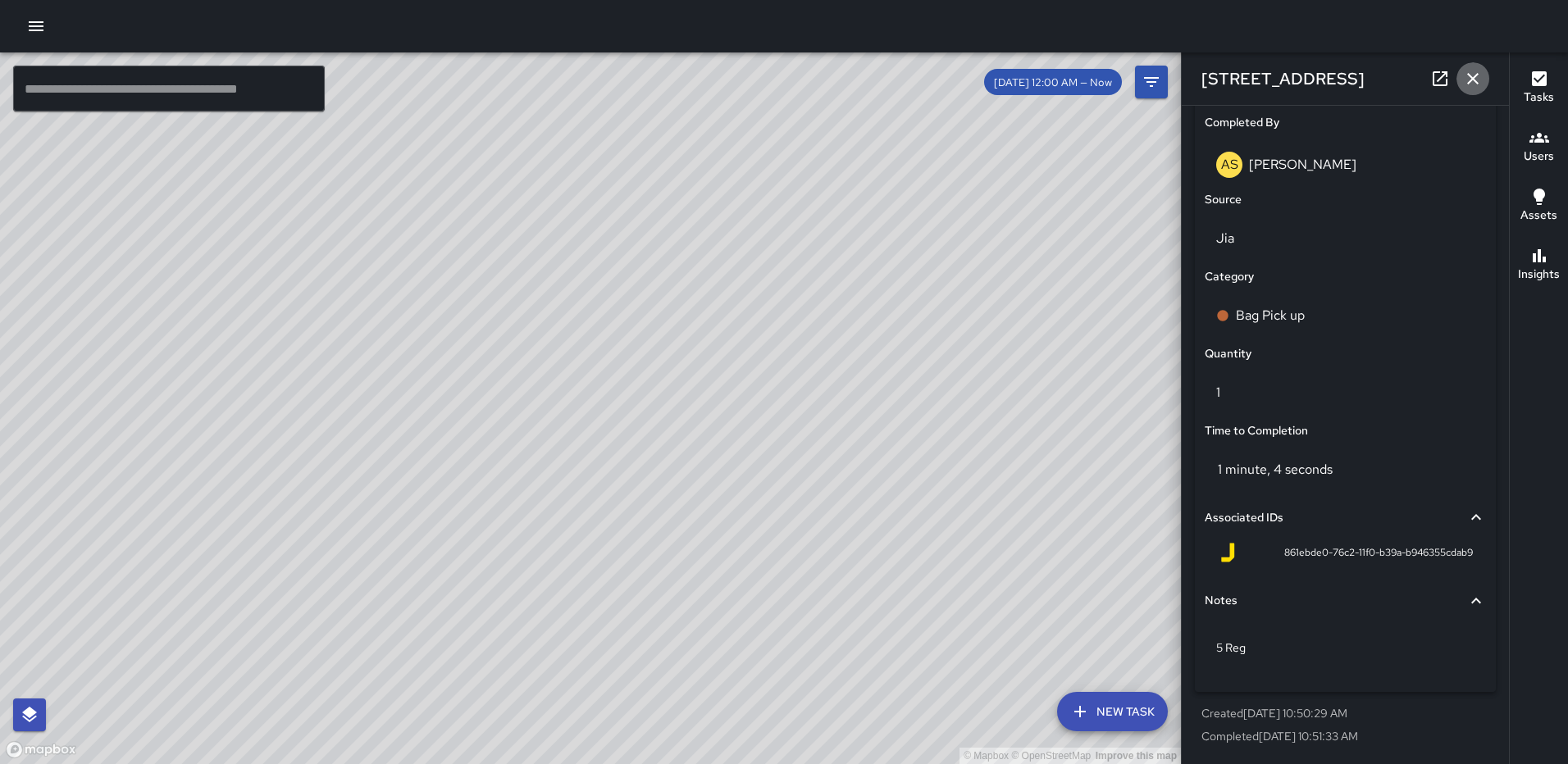
click at [1474, 81] on icon "button" at bounding box center [1472, 79] width 12 height 12
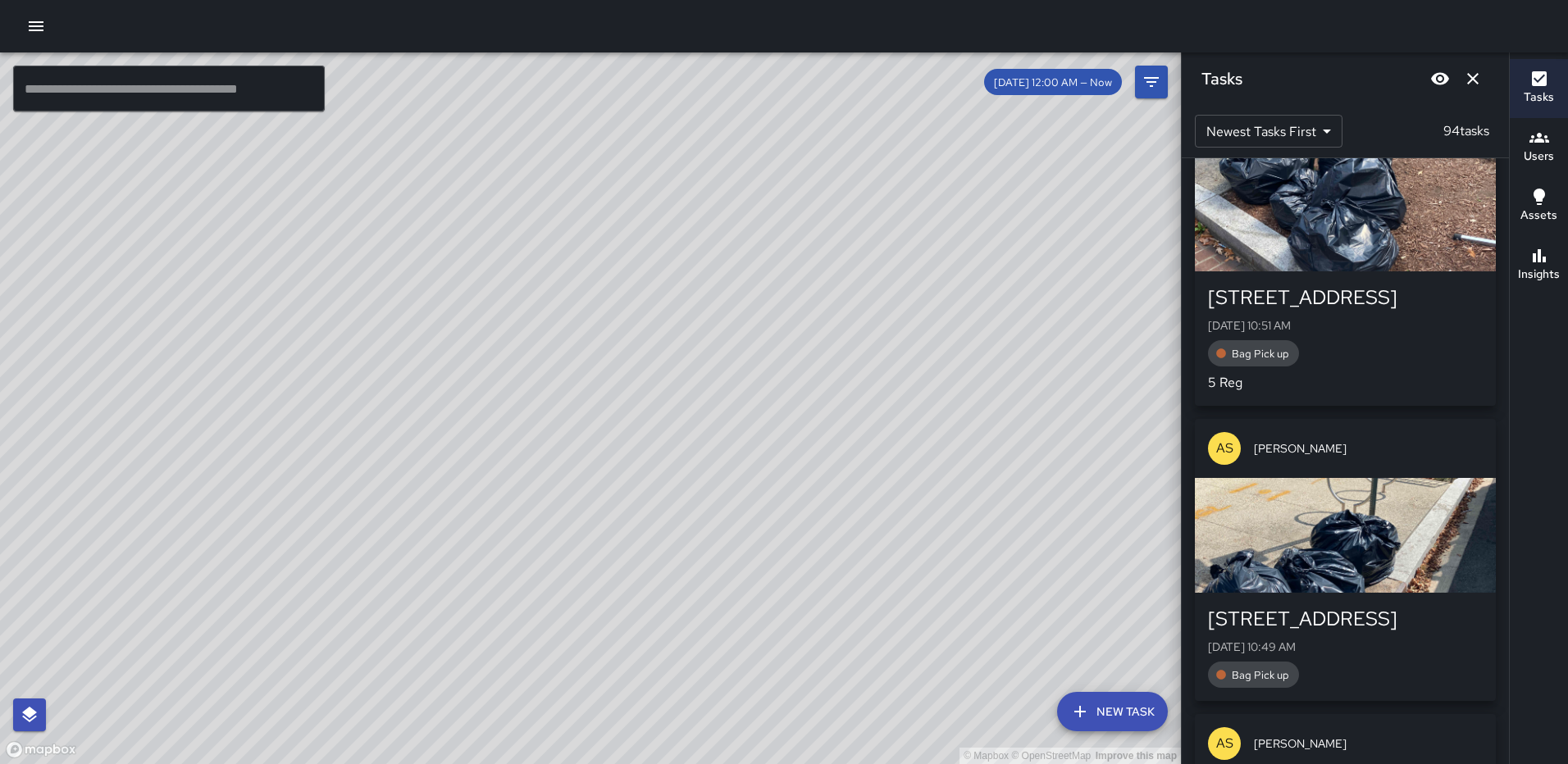
scroll to position [3212, 0]
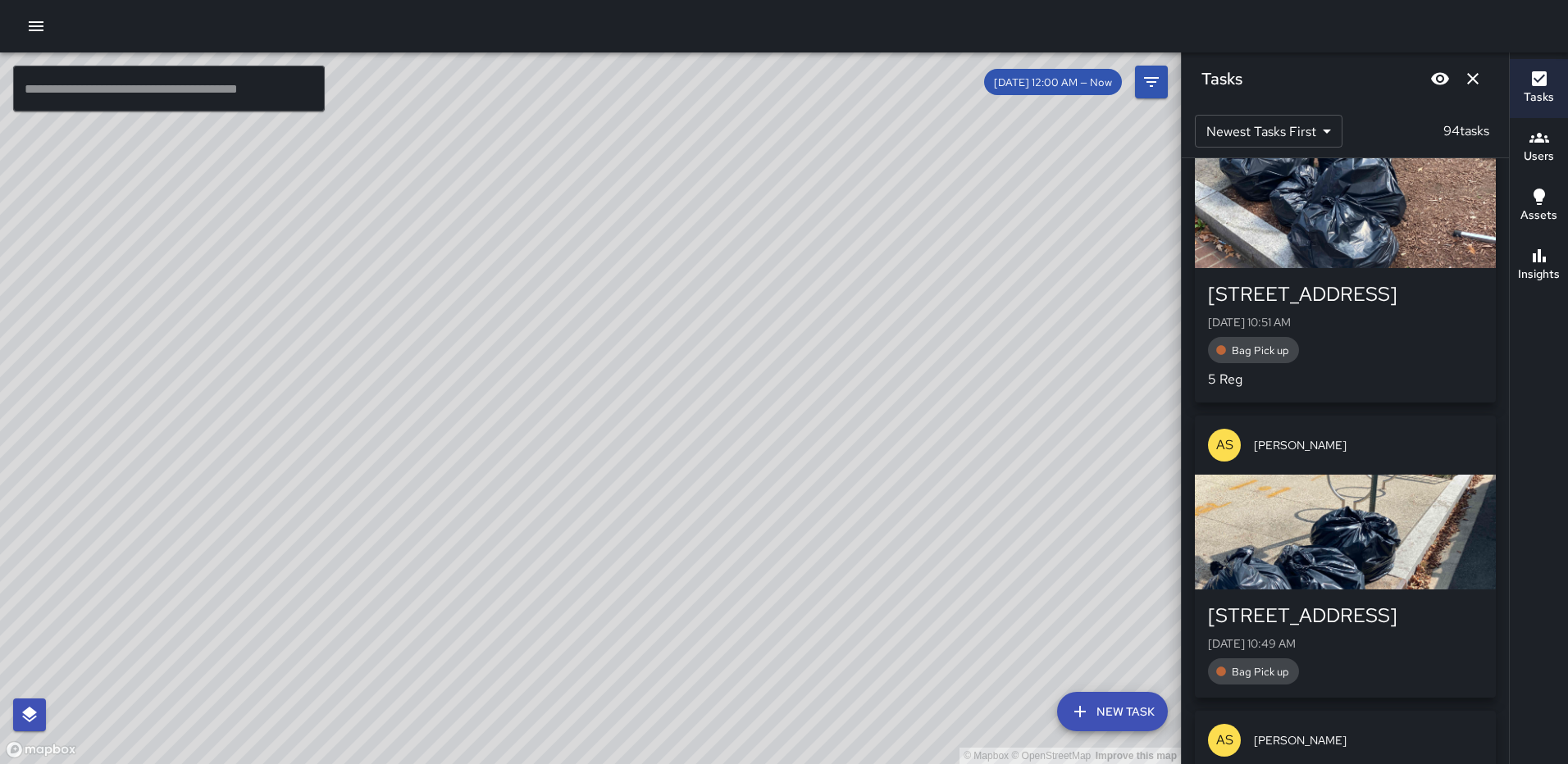
click at [1366, 552] on div "button" at bounding box center [1345, 531] width 301 height 114
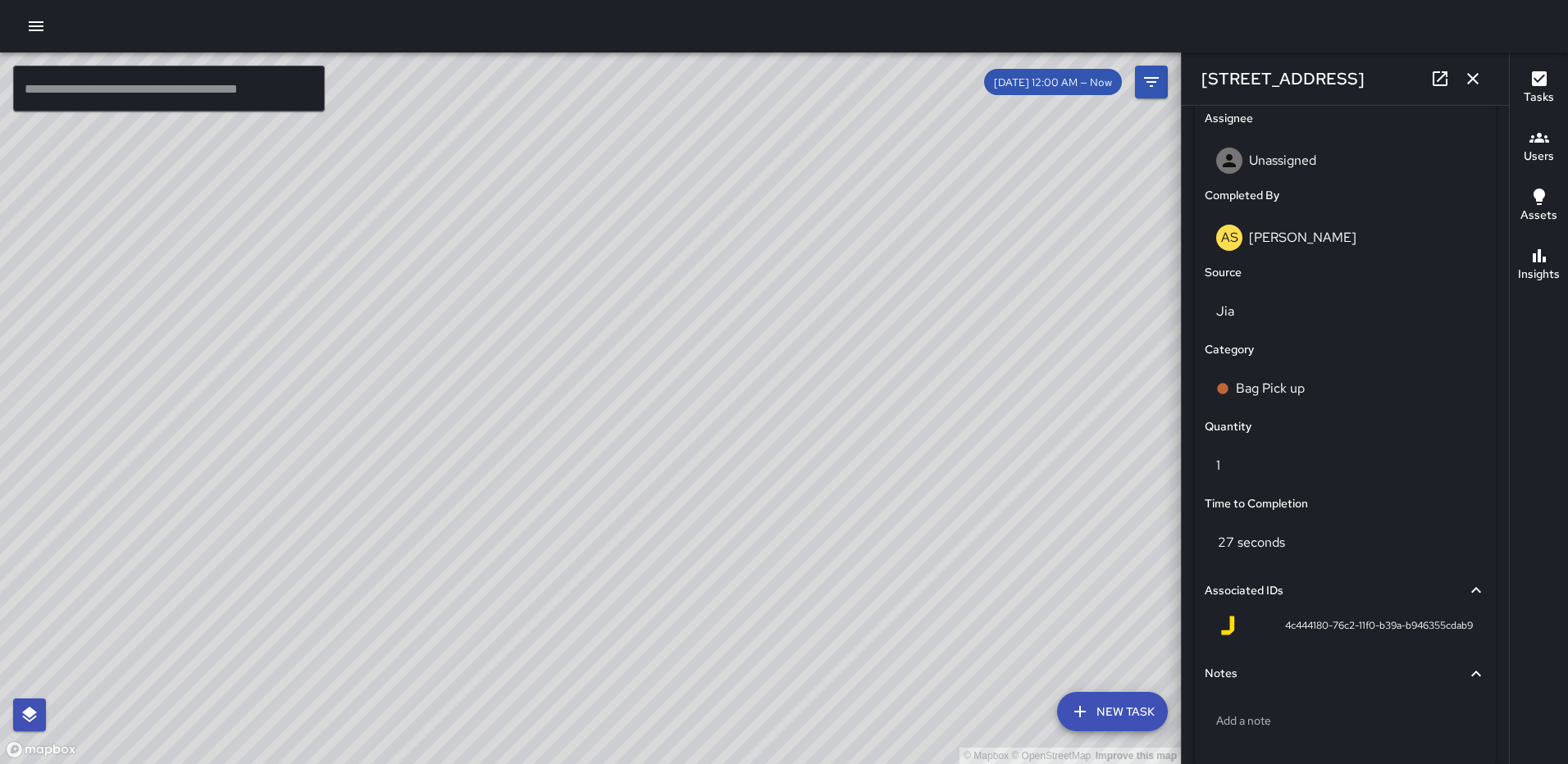
scroll to position [1007, 0]
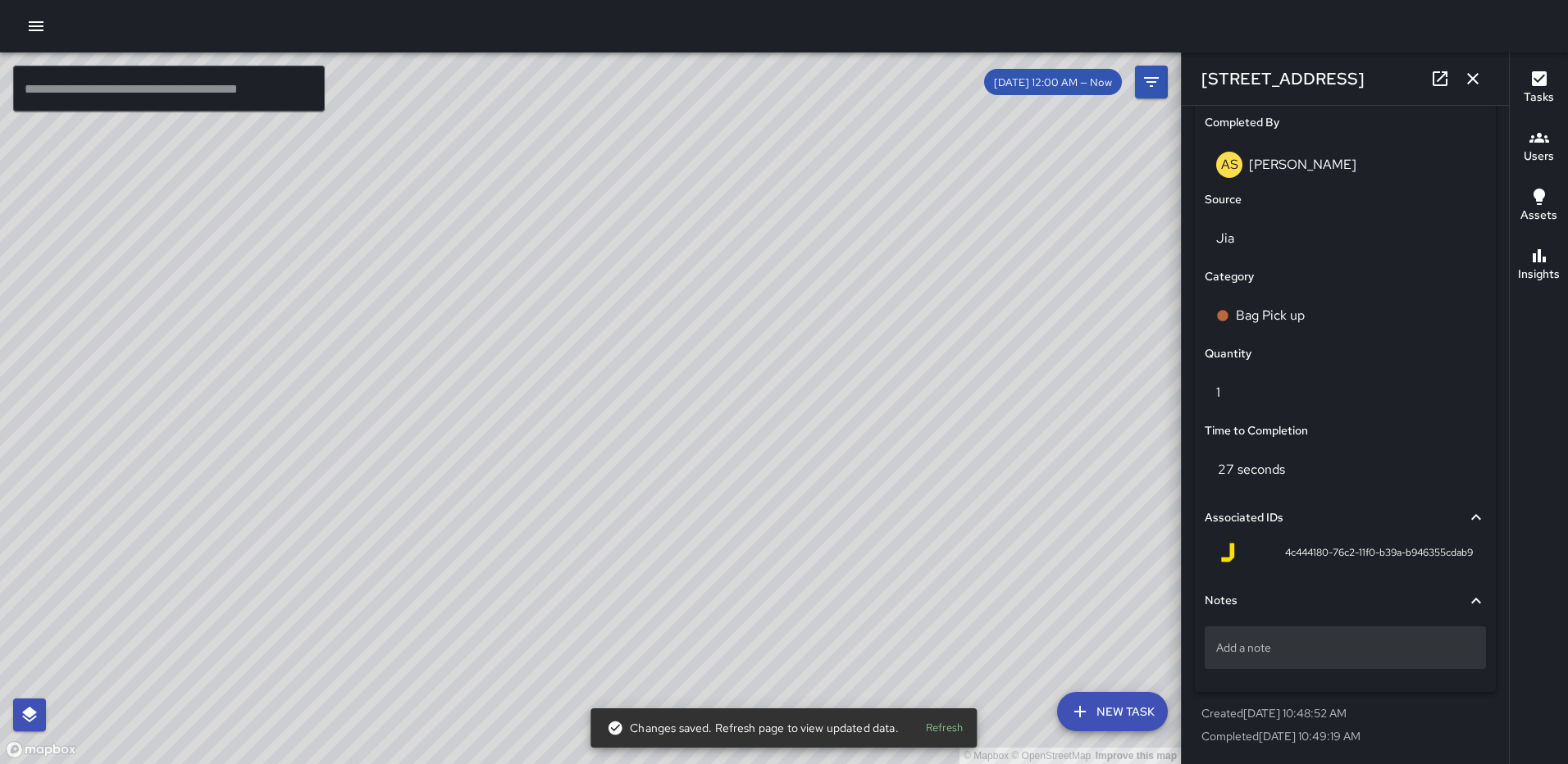
click at [1323, 654] on p "Add a note" at bounding box center [1345, 648] width 258 height 17
type textarea "*****"
click at [1466, 66] on button "button" at bounding box center [1472, 79] width 33 height 33
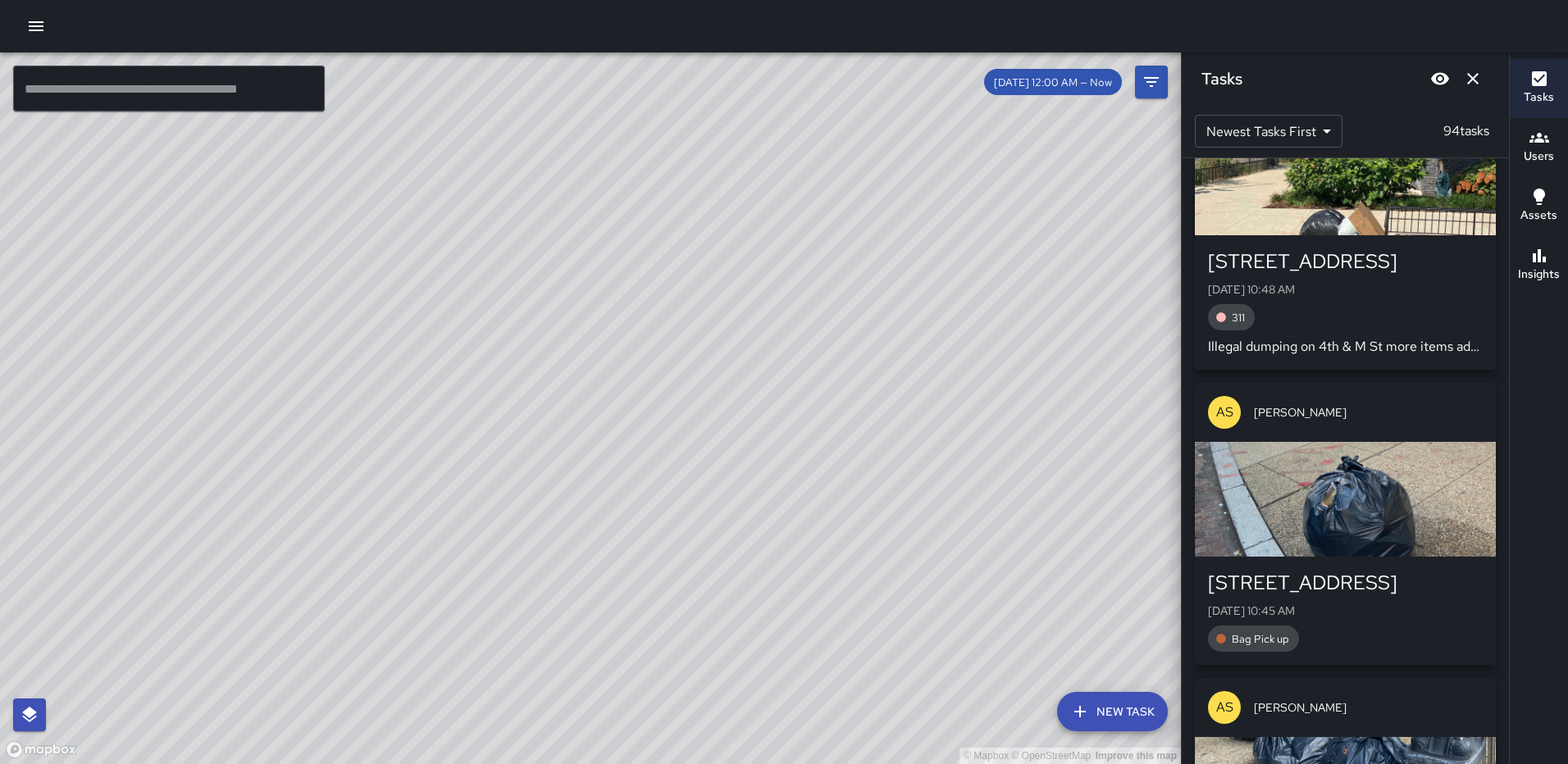
scroll to position [3894, 0]
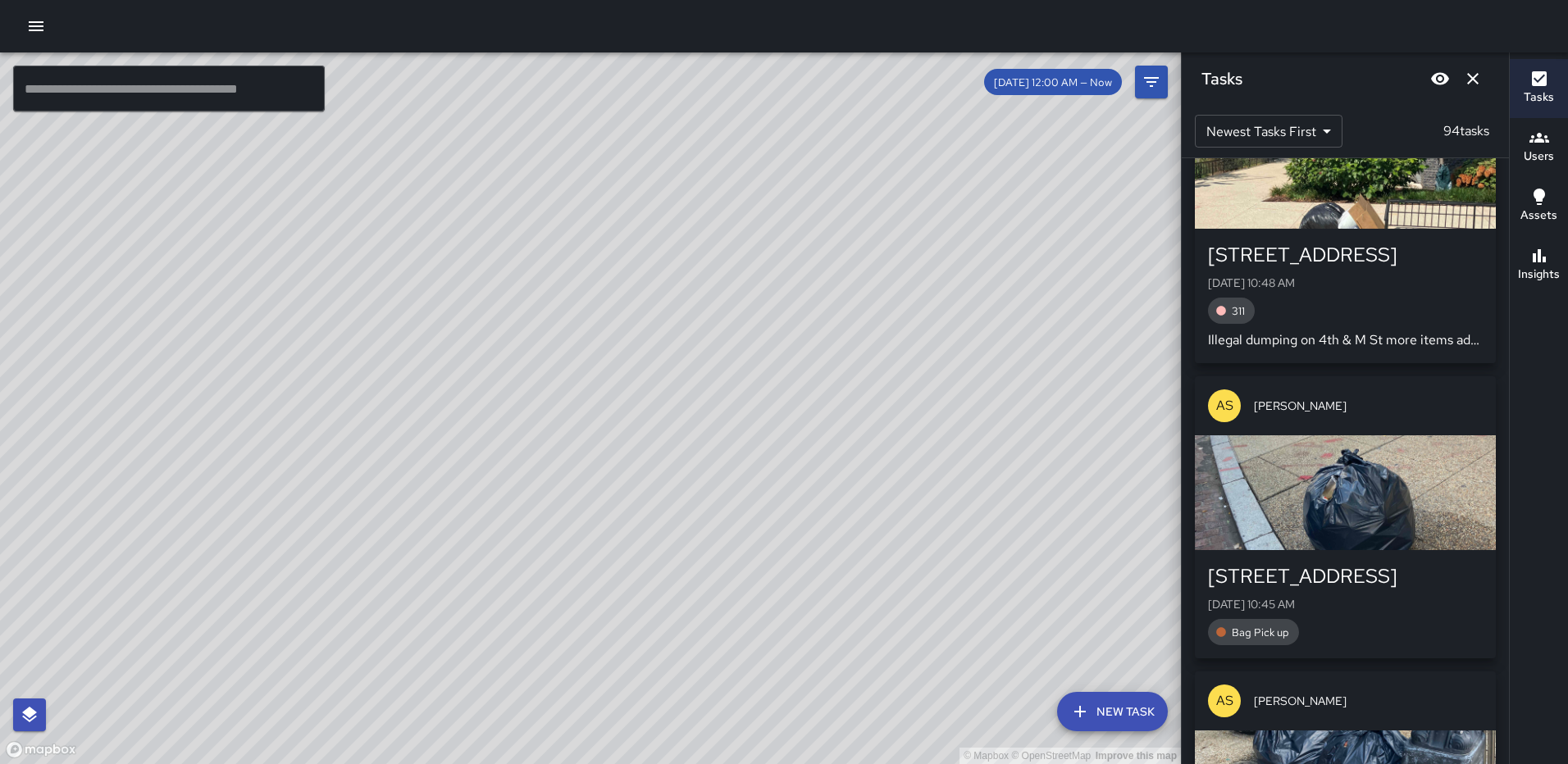
click at [1357, 229] on div "button" at bounding box center [1345, 171] width 301 height 114
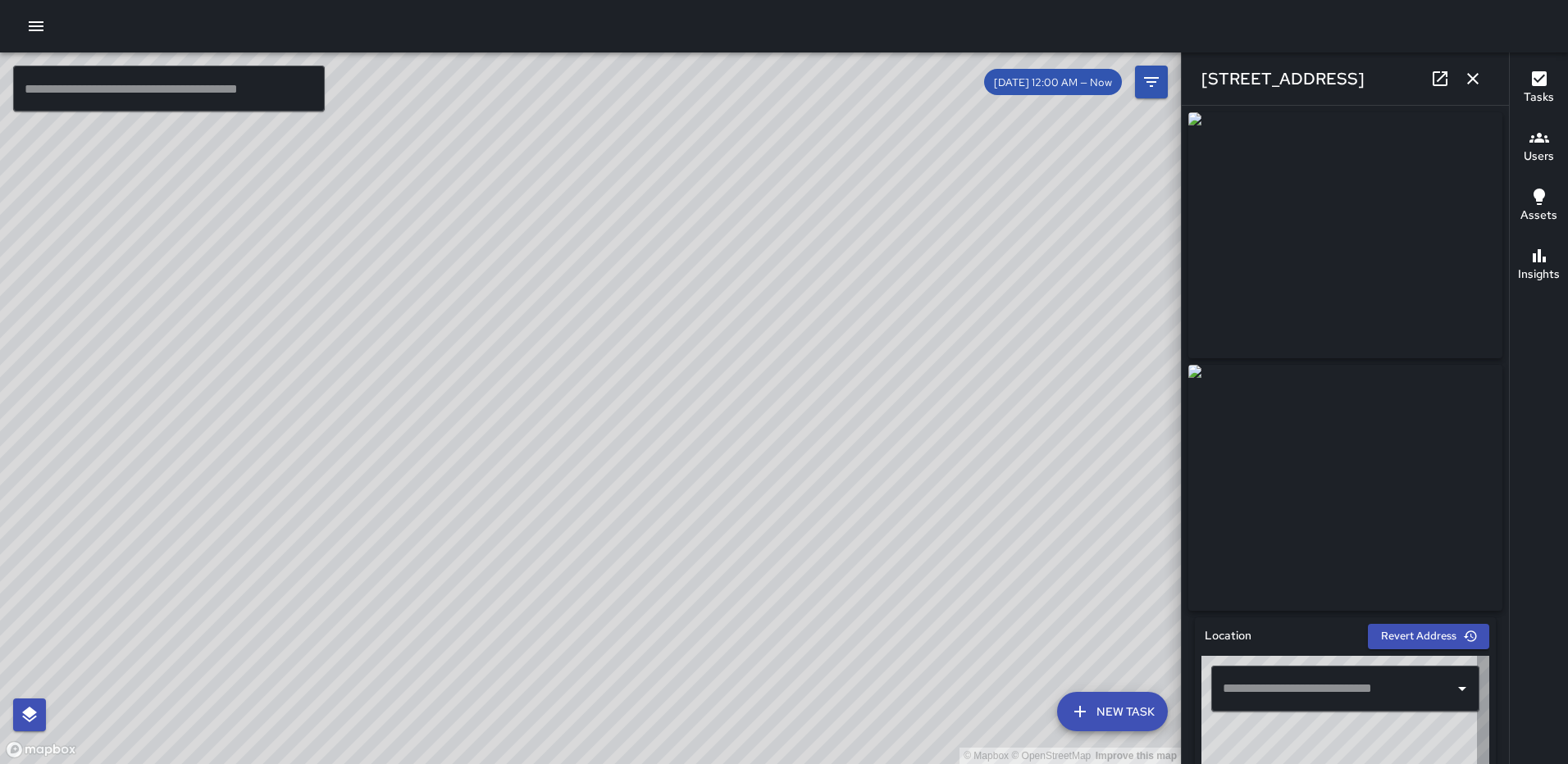
type input "**********"
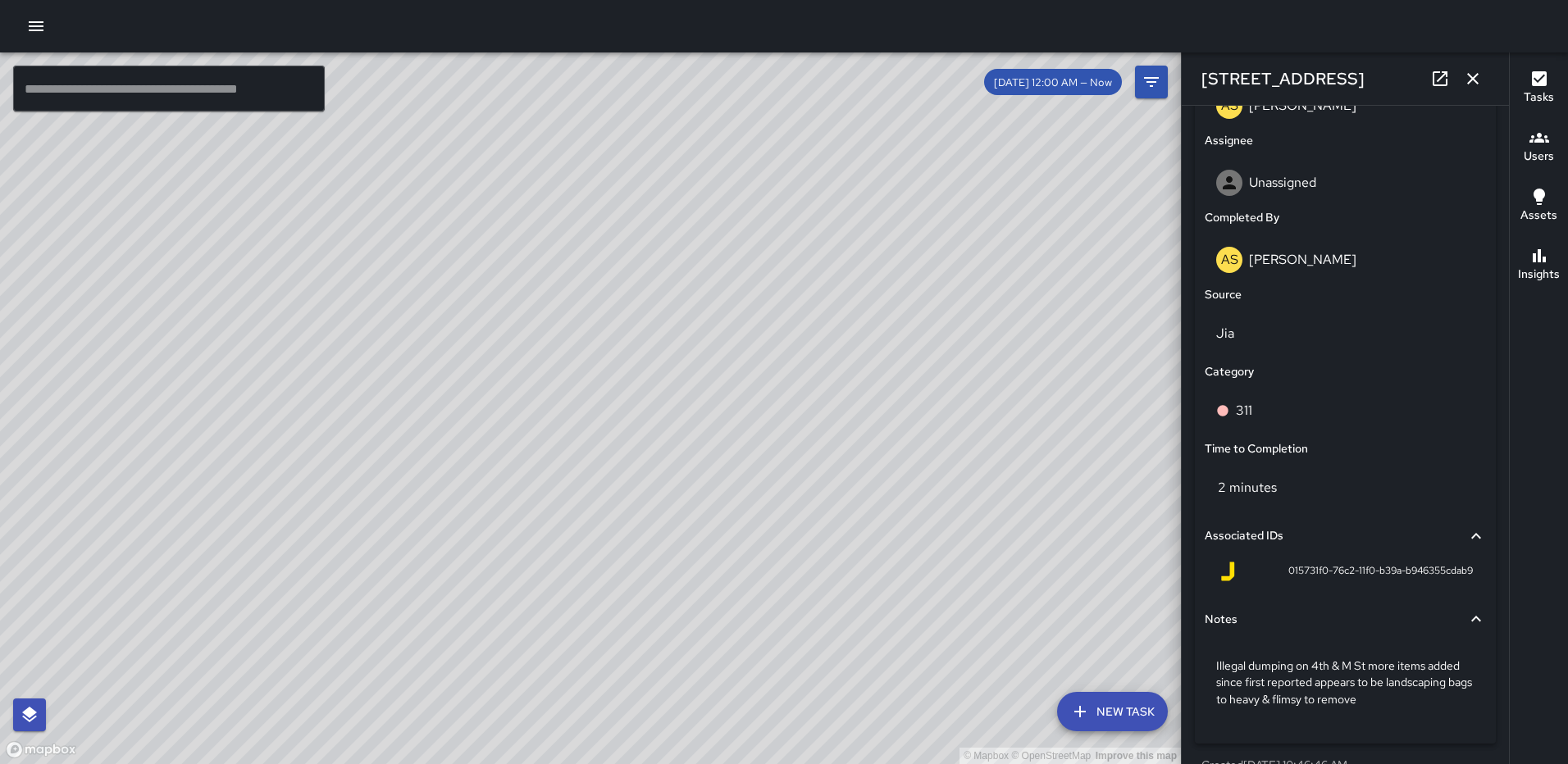
scroll to position [964, 0]
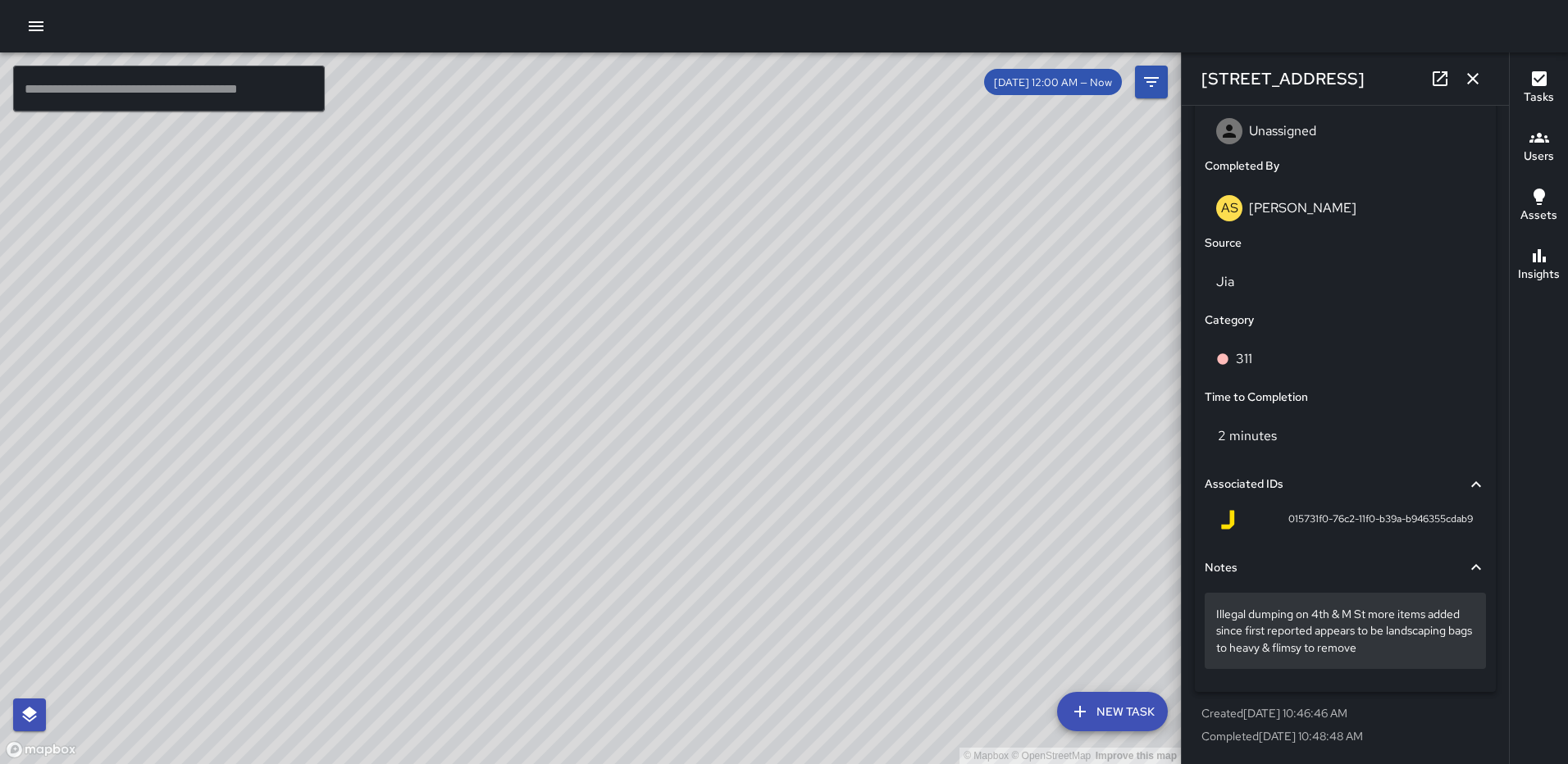
click at [1419, 656] on div "Illegal dumping on 4th & M St more items added since first reported appears to …" at bounding box center [1345, 630] width 281 height 75
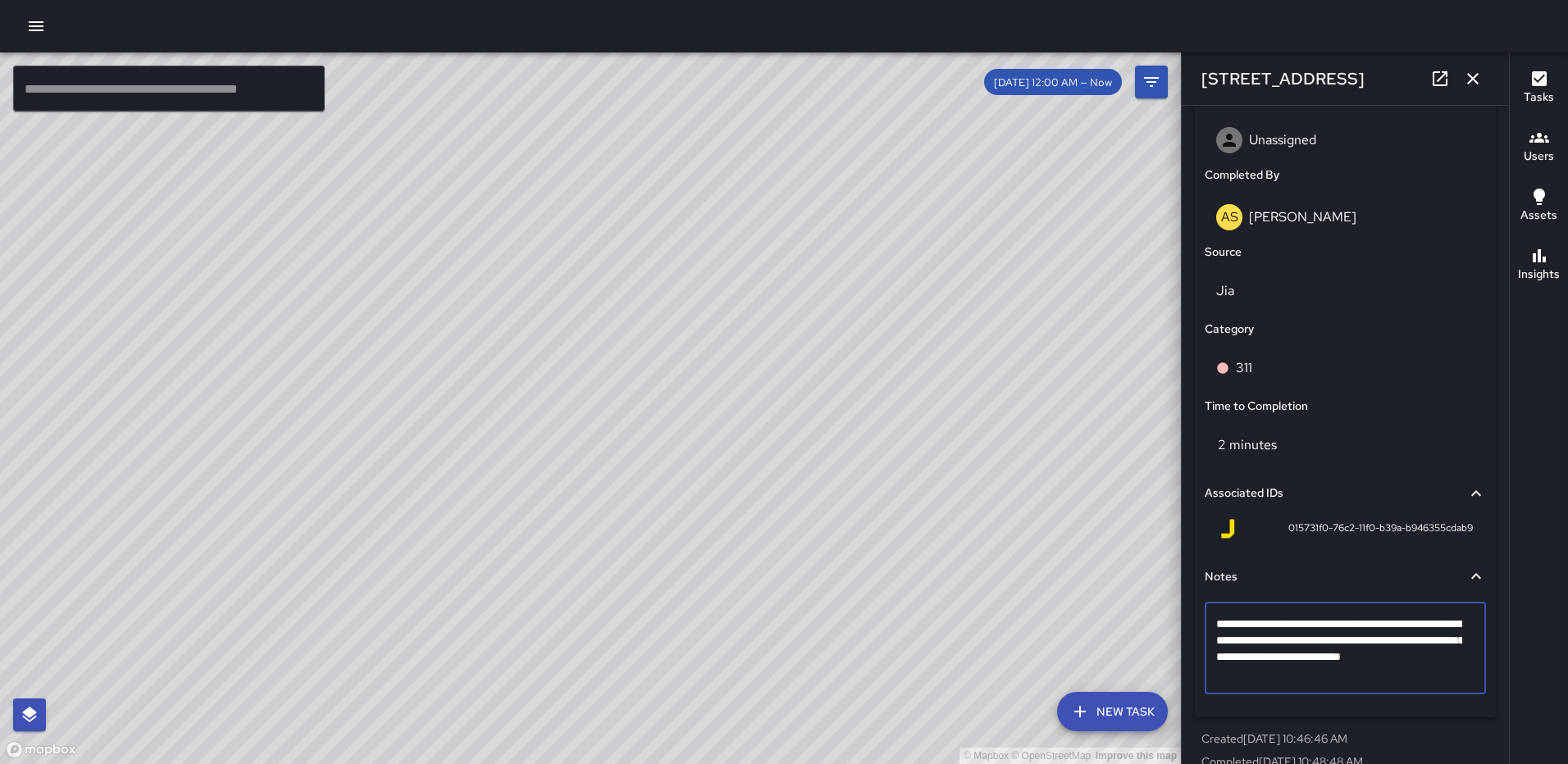
type textarea "**********"
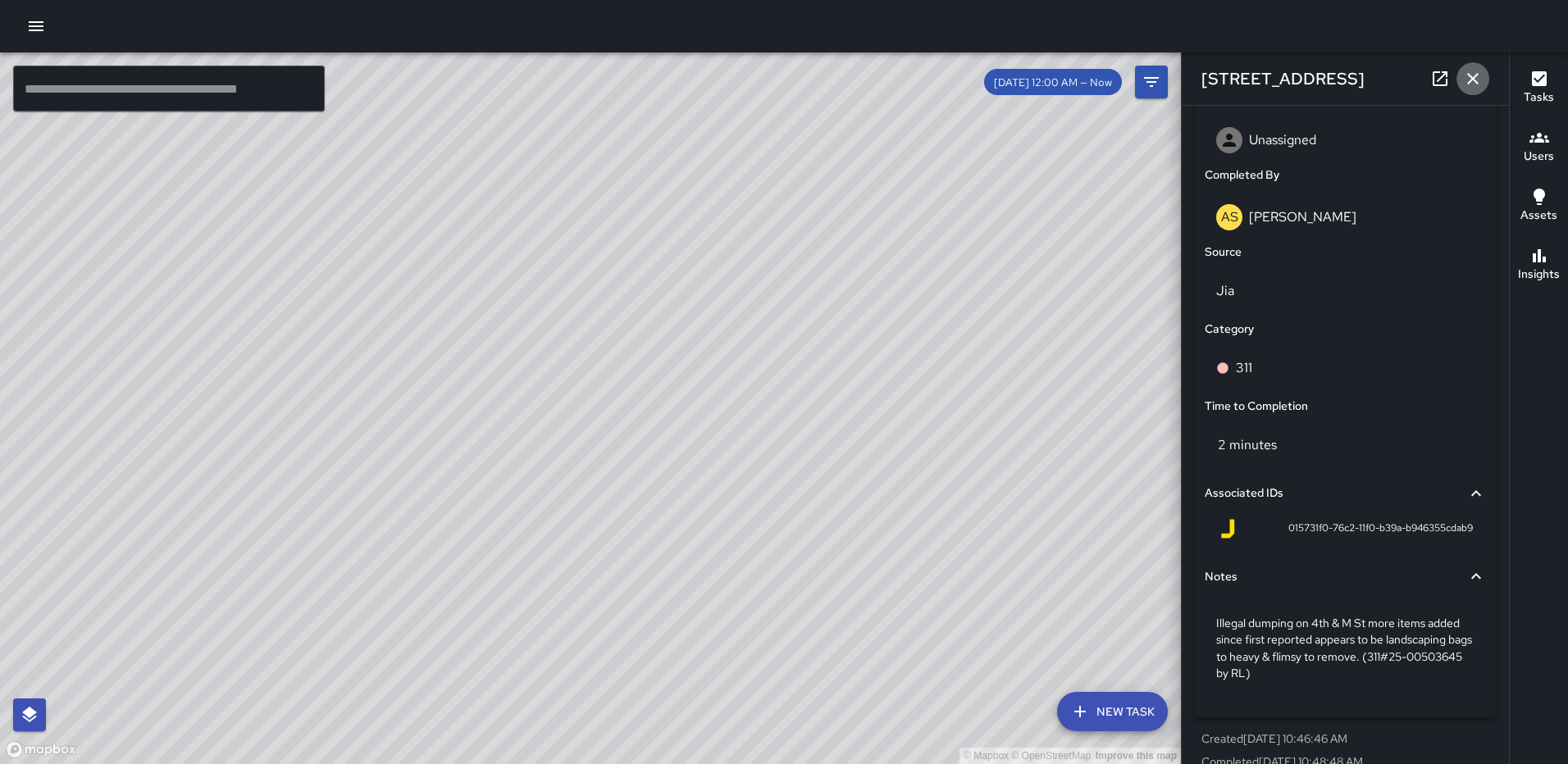
click at [1471, 80] on icon "button" at bounding box center [1472, 79] width 12 height 12
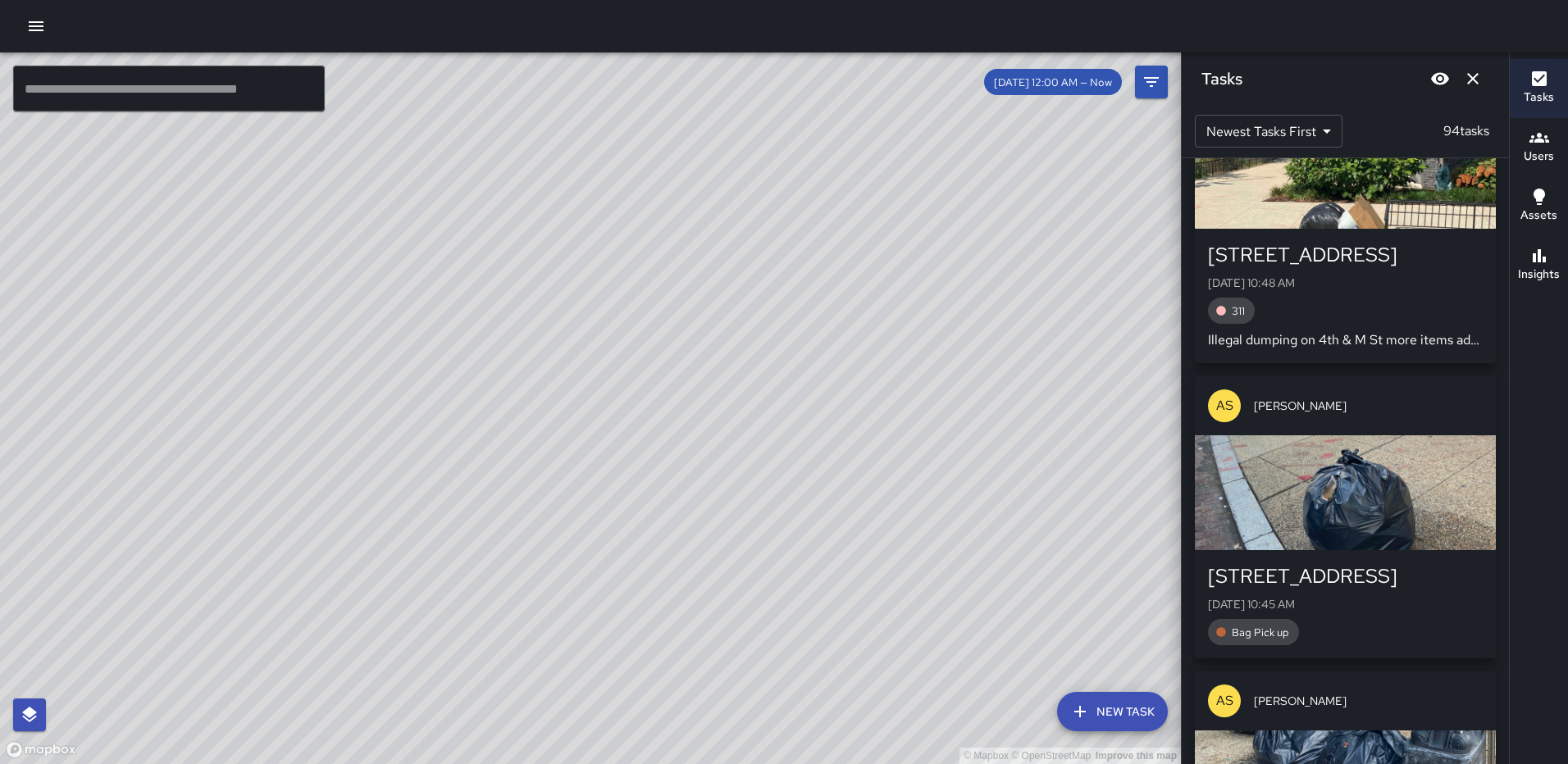
scroll to position [3976, 0]
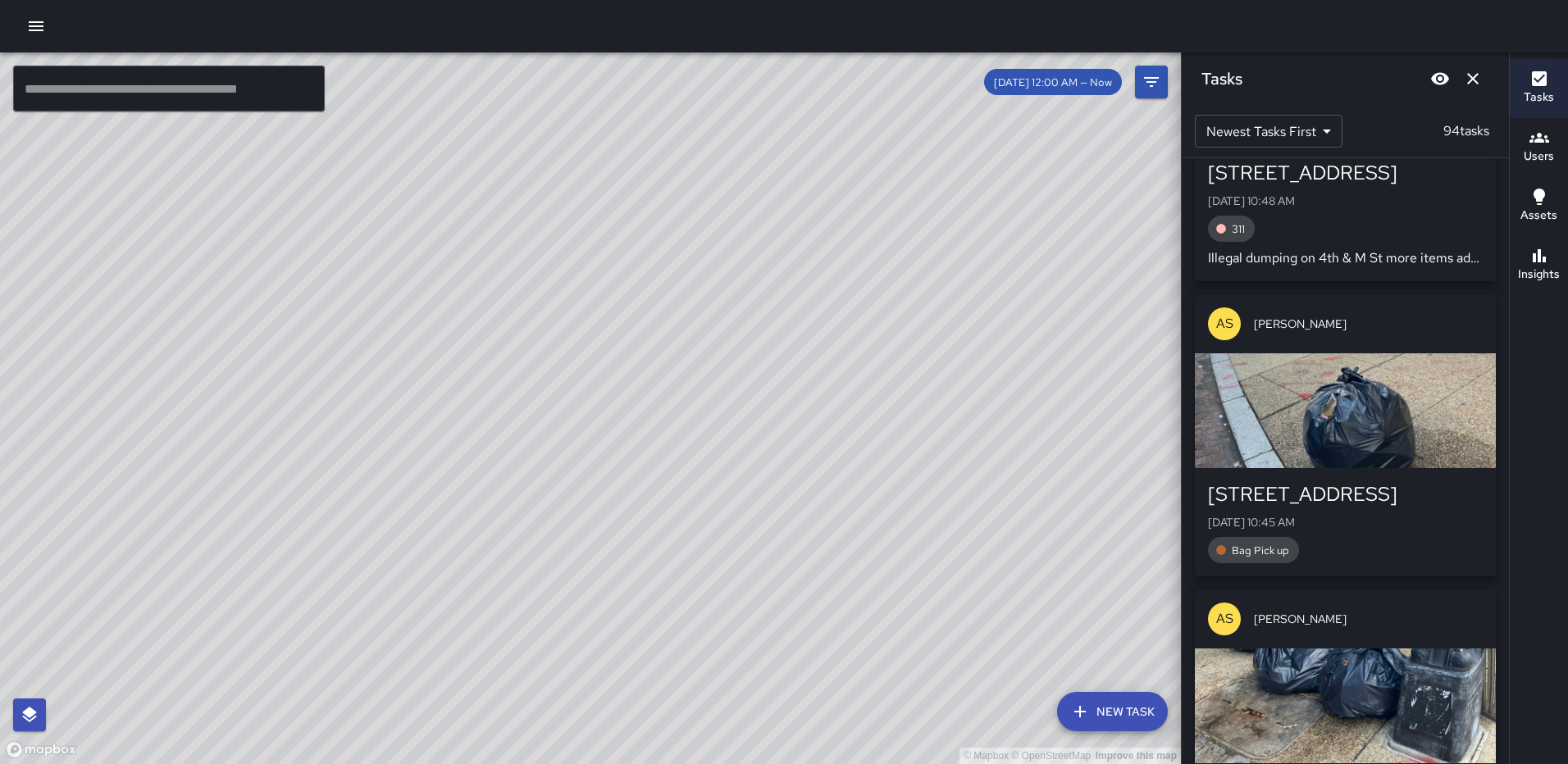
click at [1362, 436] on div "button" at bounding box center [1345, 410] width 301 height 114
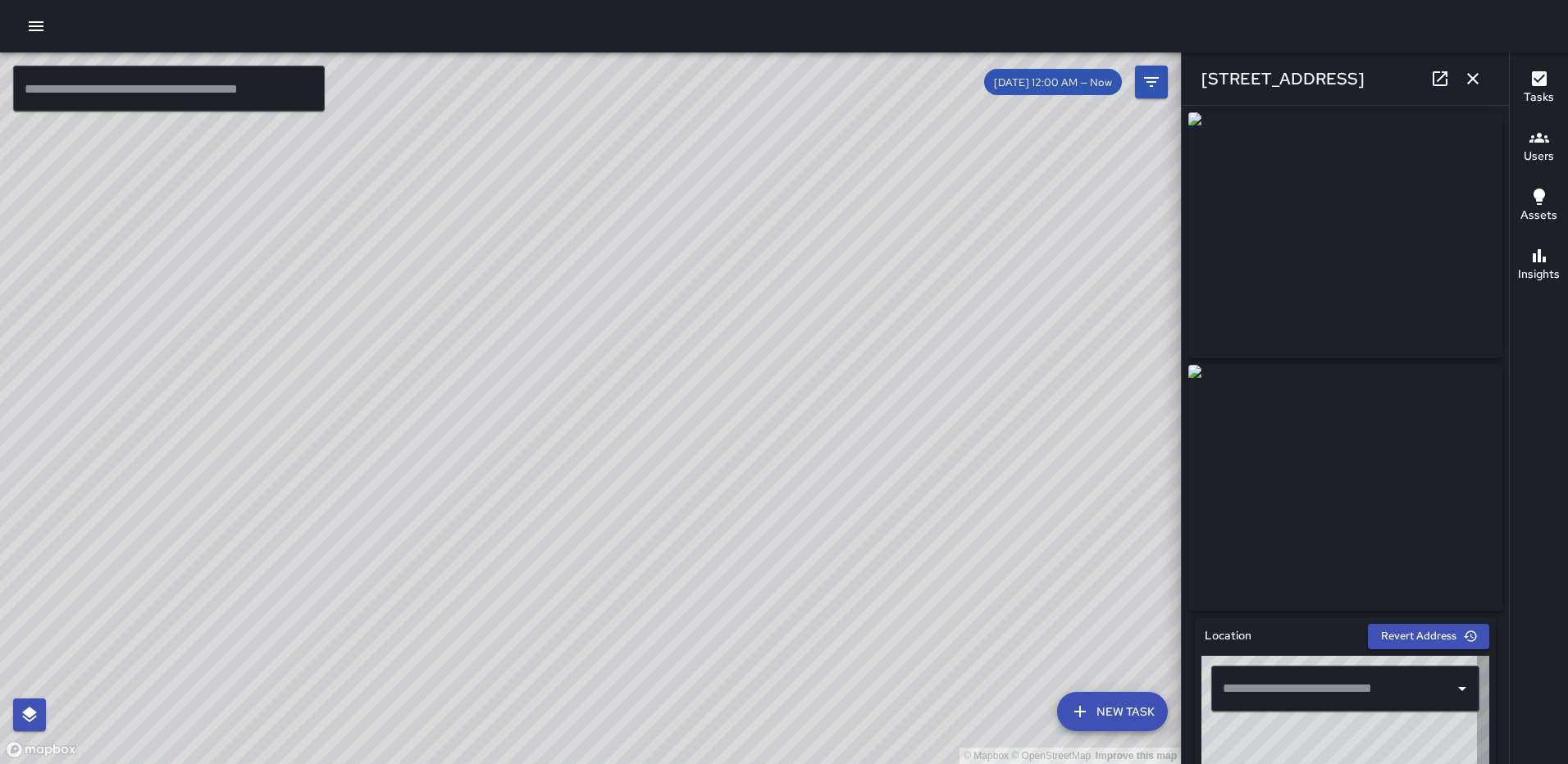
type input "**********"
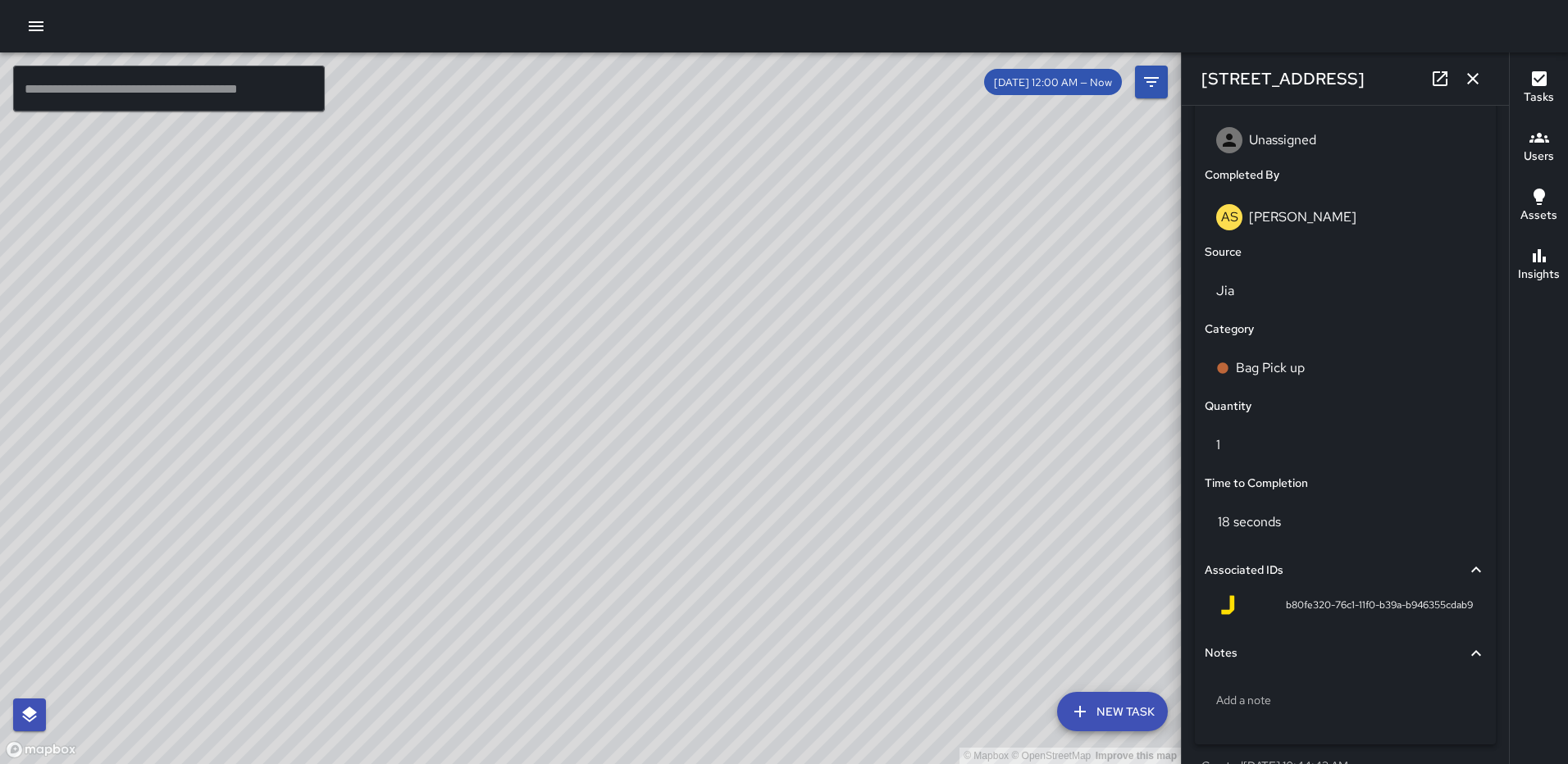
scroll to position [1007, 0]
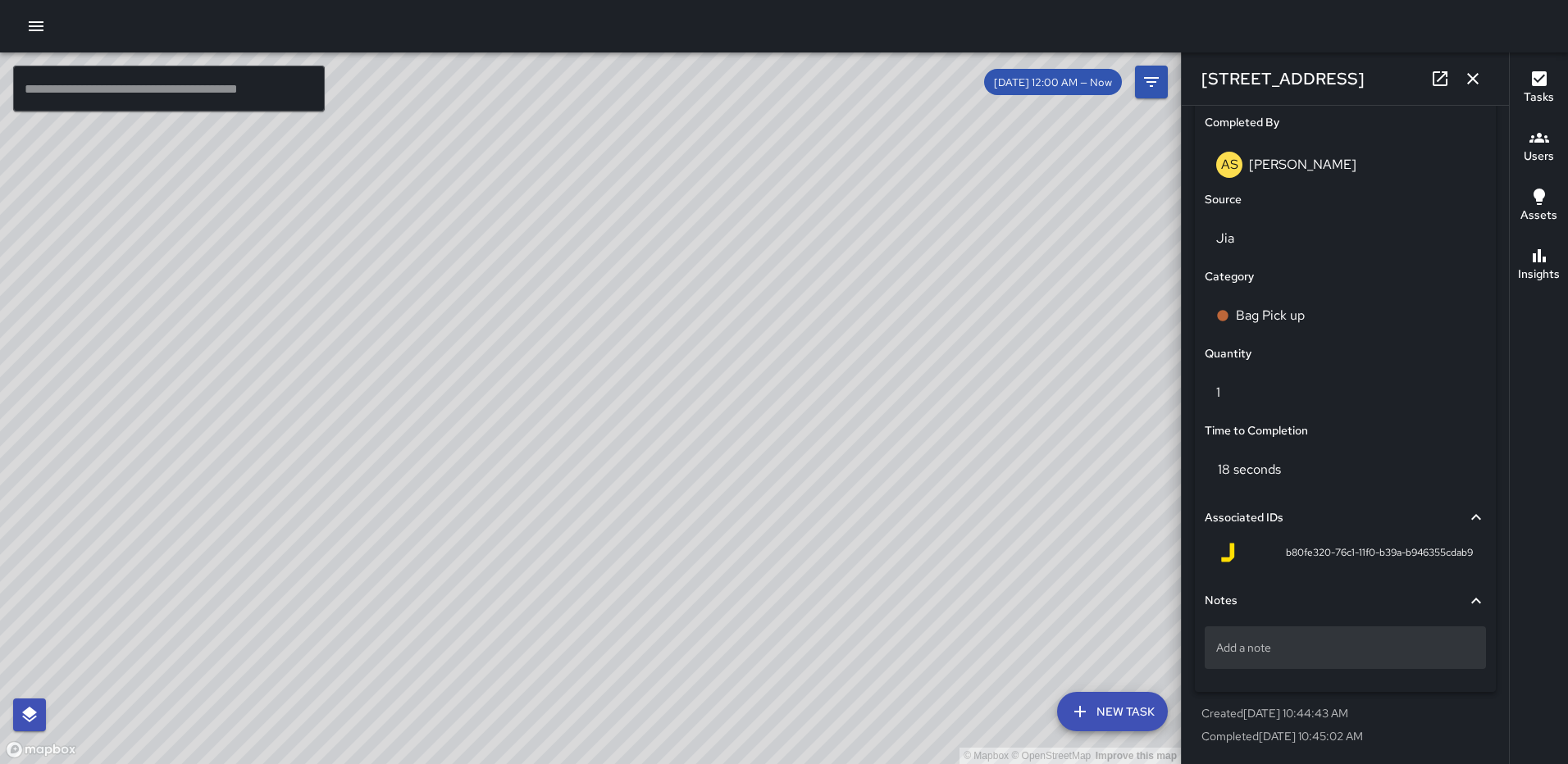
click at [1270, 656] on p "Add a note" at bounding box center [1345, 648] width 258 height 17
type textarea "*****"
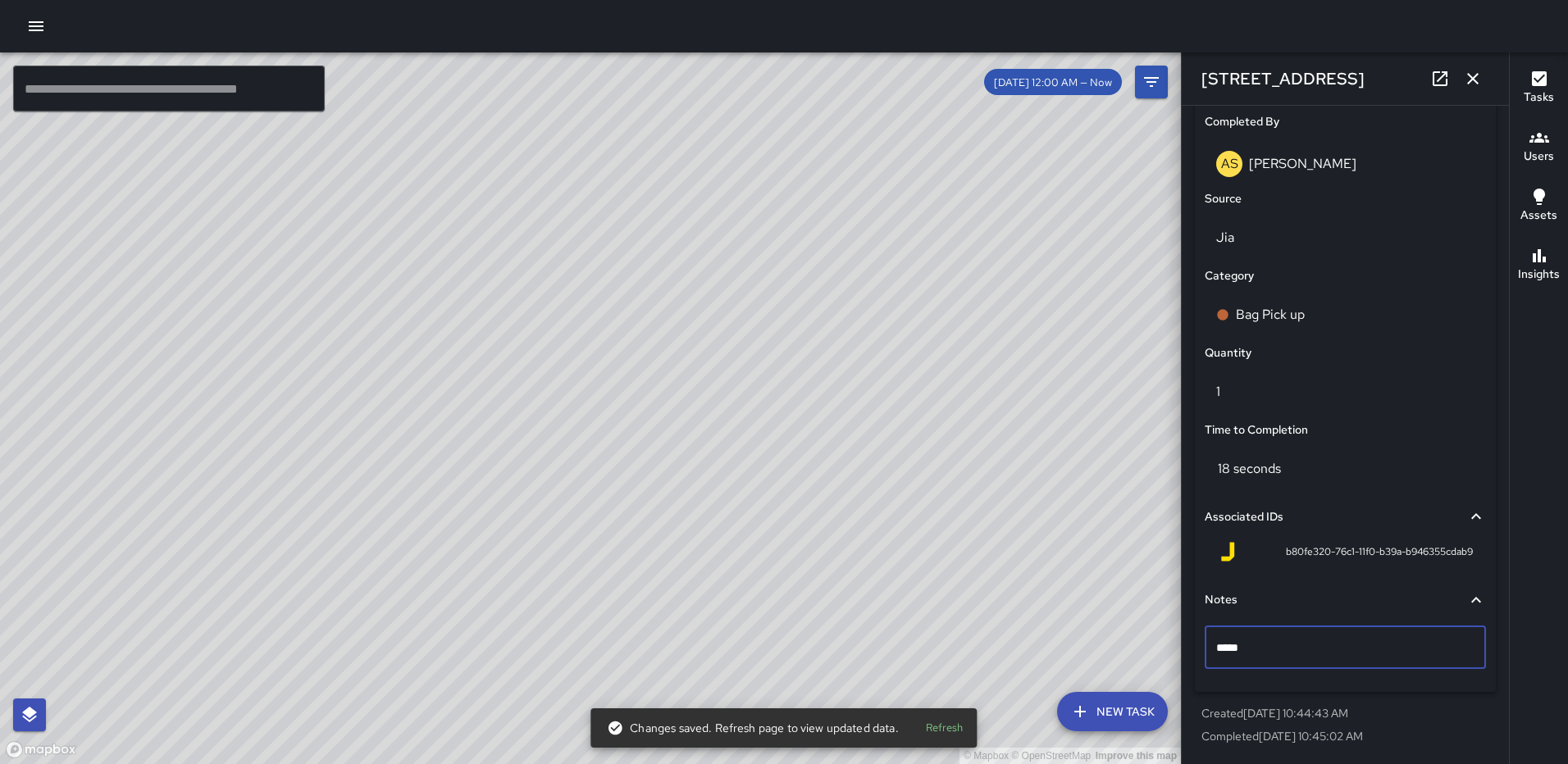
click at [1465, 77] on icon "button" at bounding box center [1472, 78] width 20 height 20
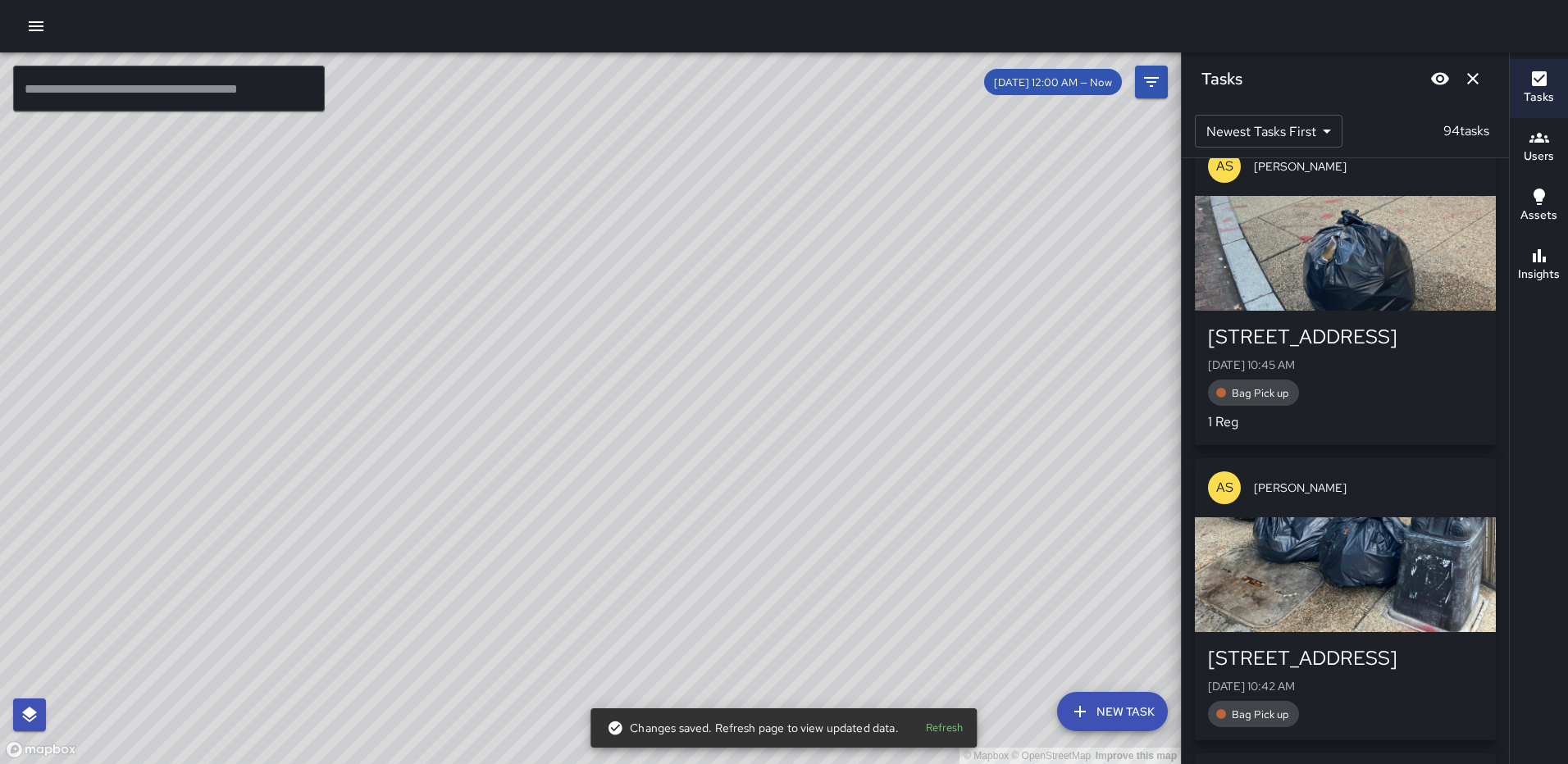
scroll to position [4140, 0]
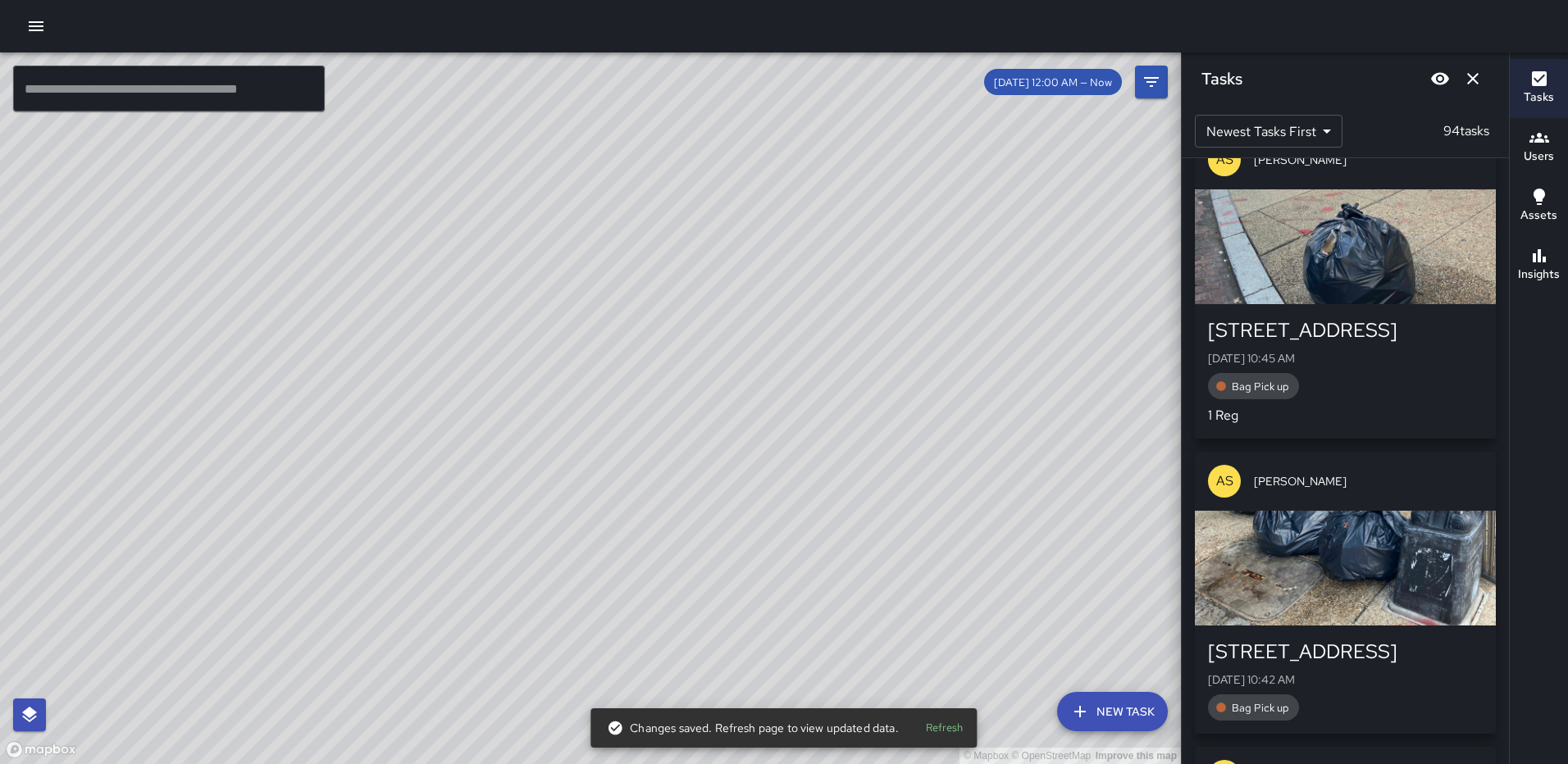
click at [1332, 567] on div "button" at bounding box center [1345, 568] width 301 height 114
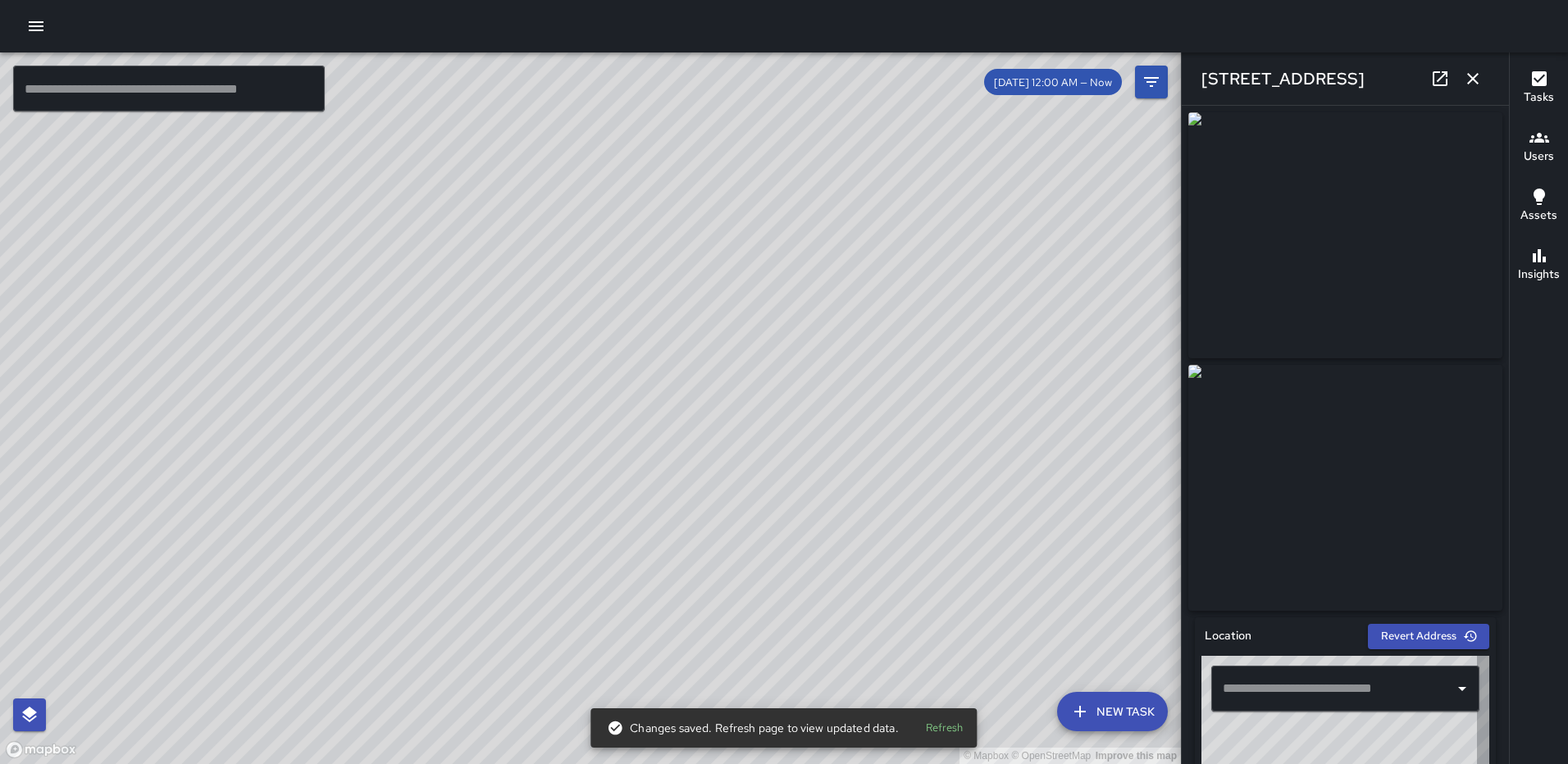
type input "**********"
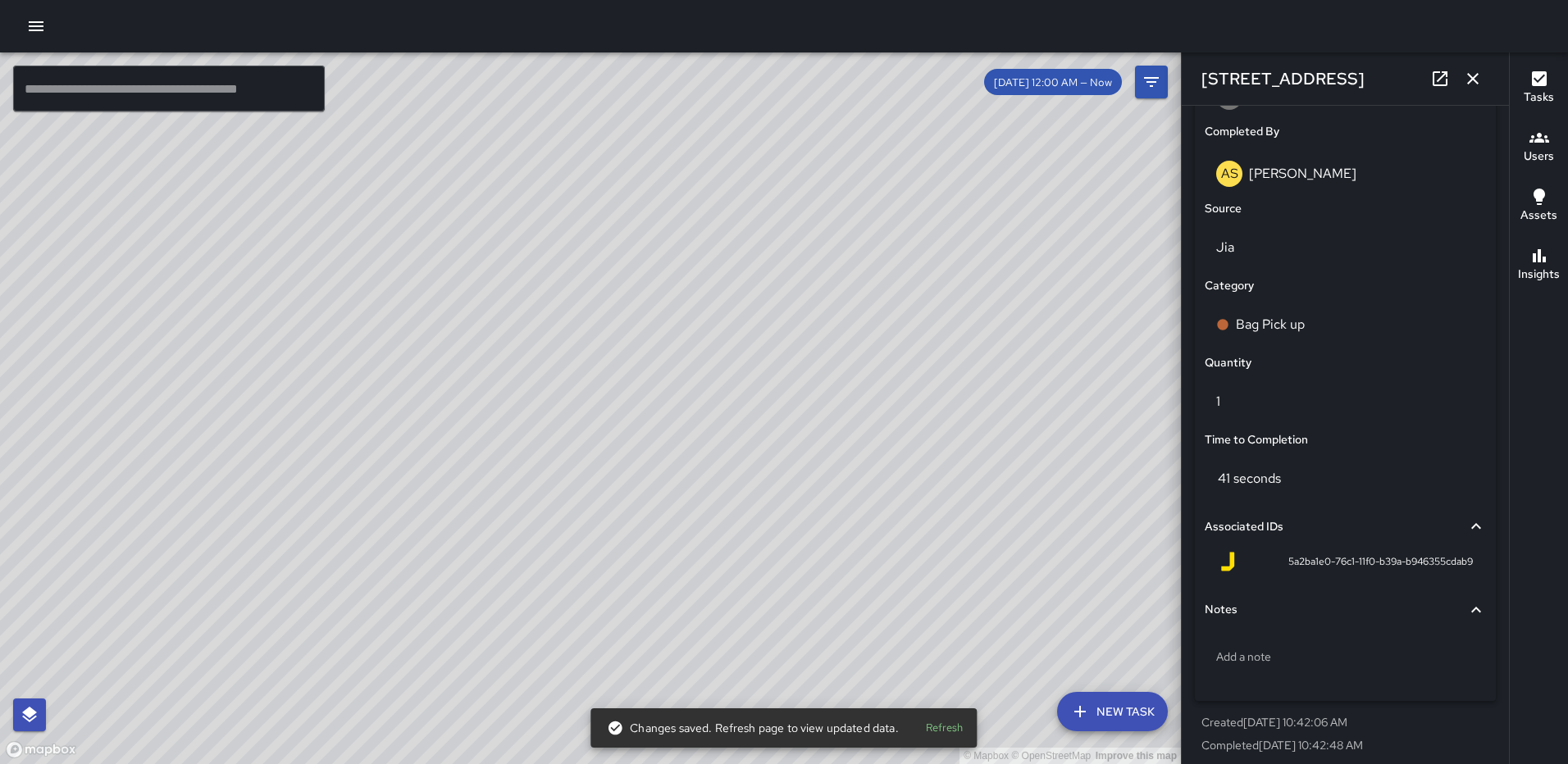
scroll to position [1007, 0]
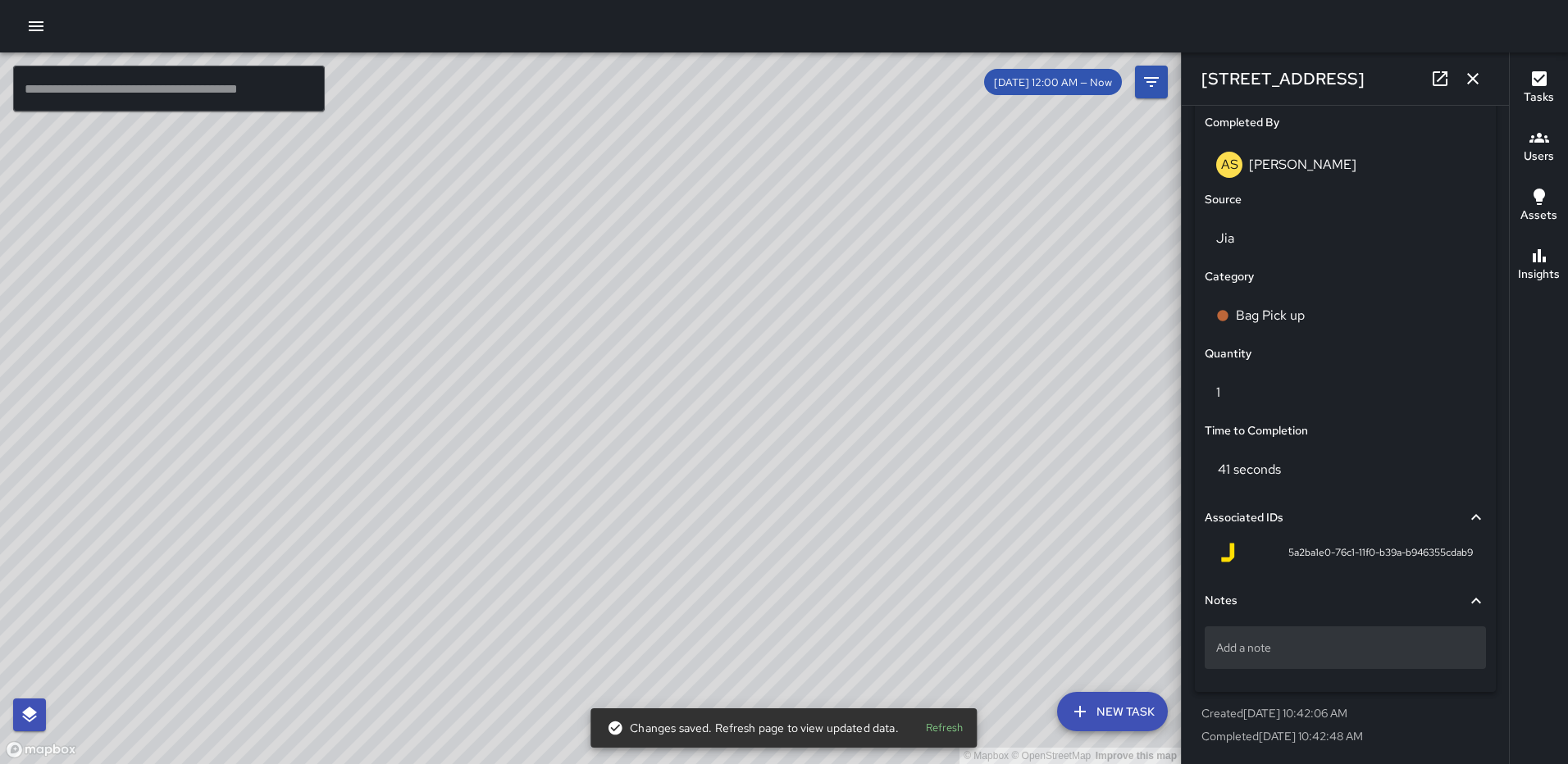
click at [1252, 635] on div "Add a note" at bounding box center [1345, 648] width 281 height 43
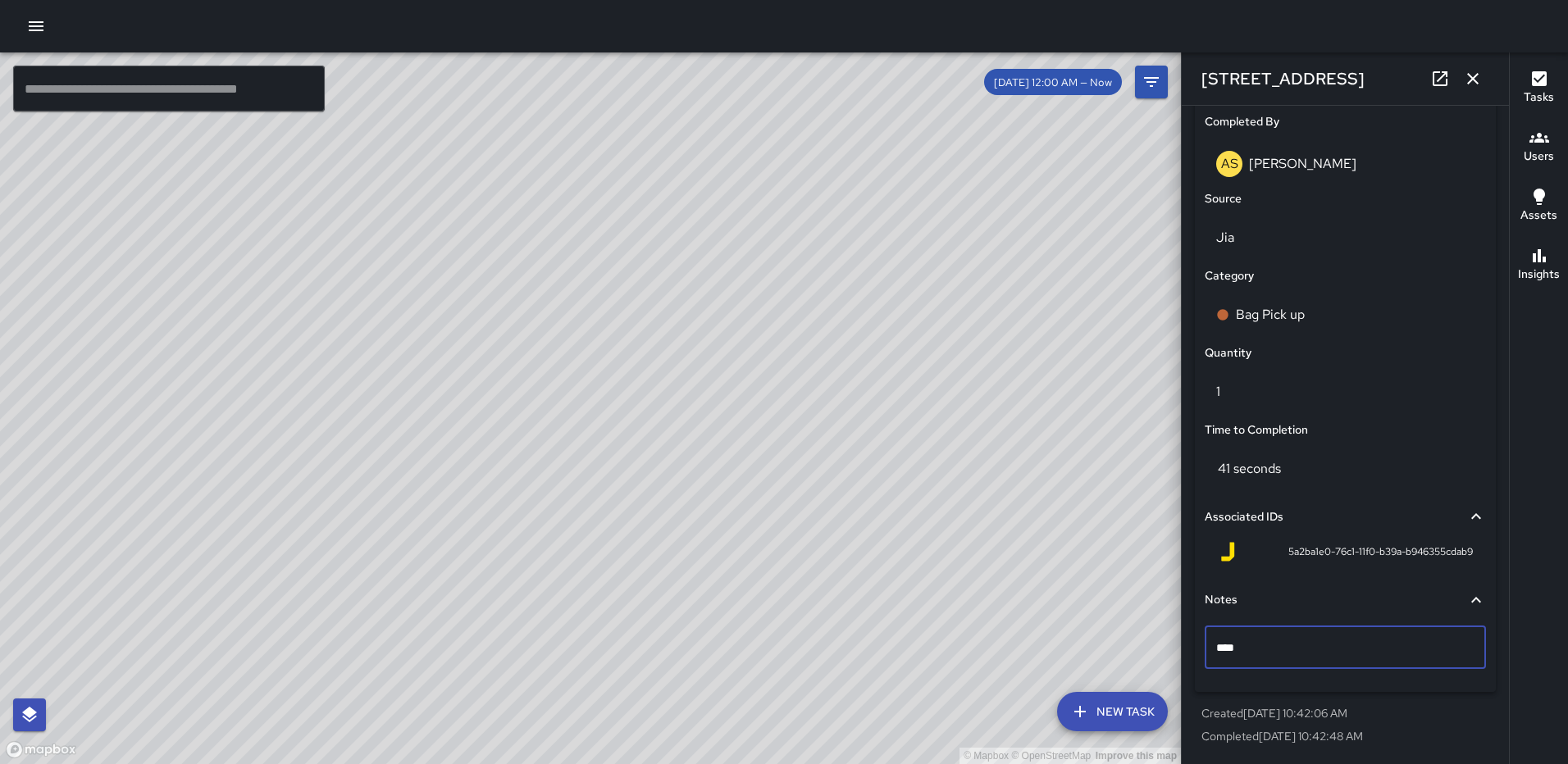
type textarea "*****"
click at [1468, 72] on icon "button" at bounding box center [1472, 78] width 20 height 20
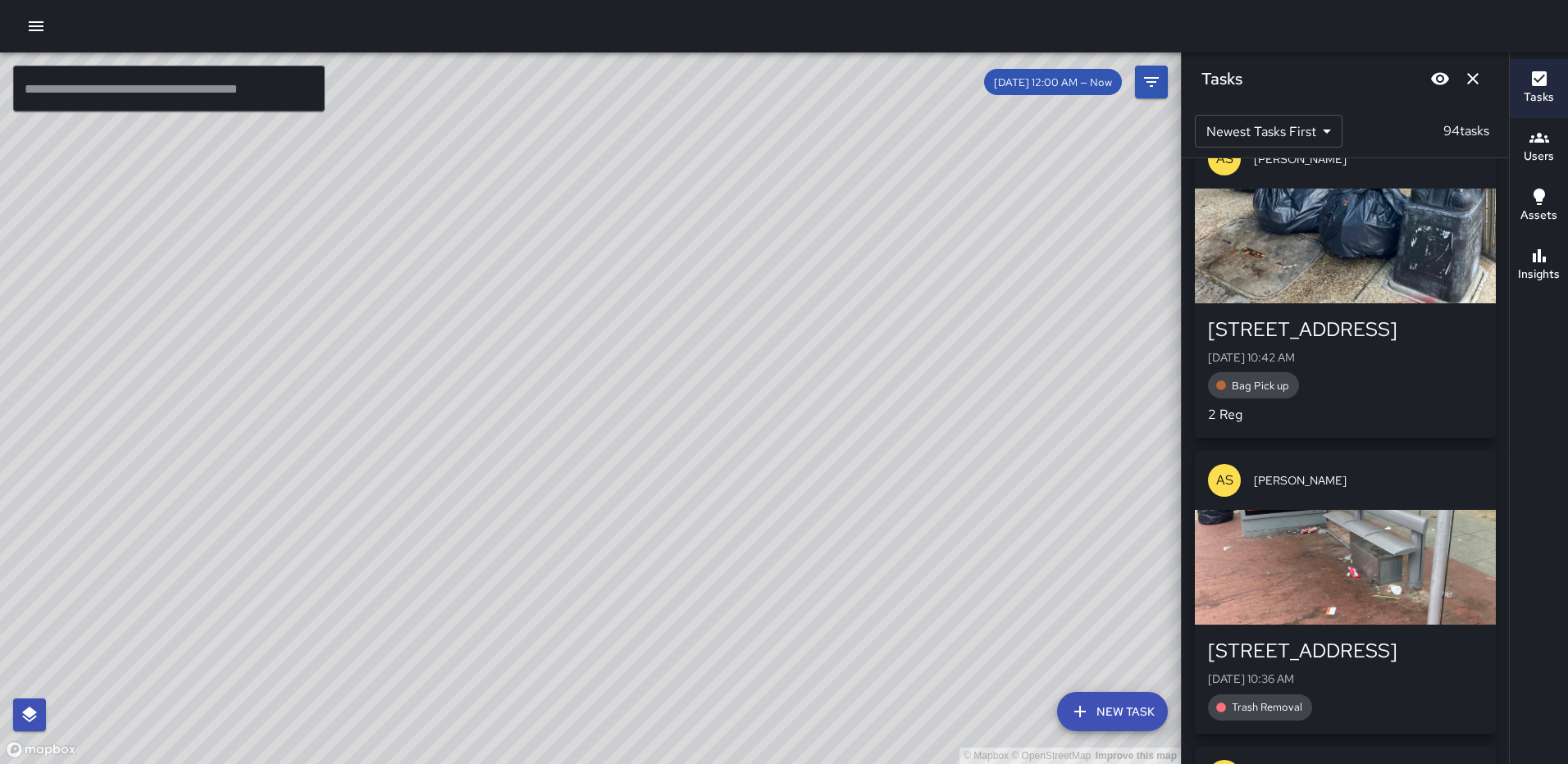
scroll to position [4551, 0]
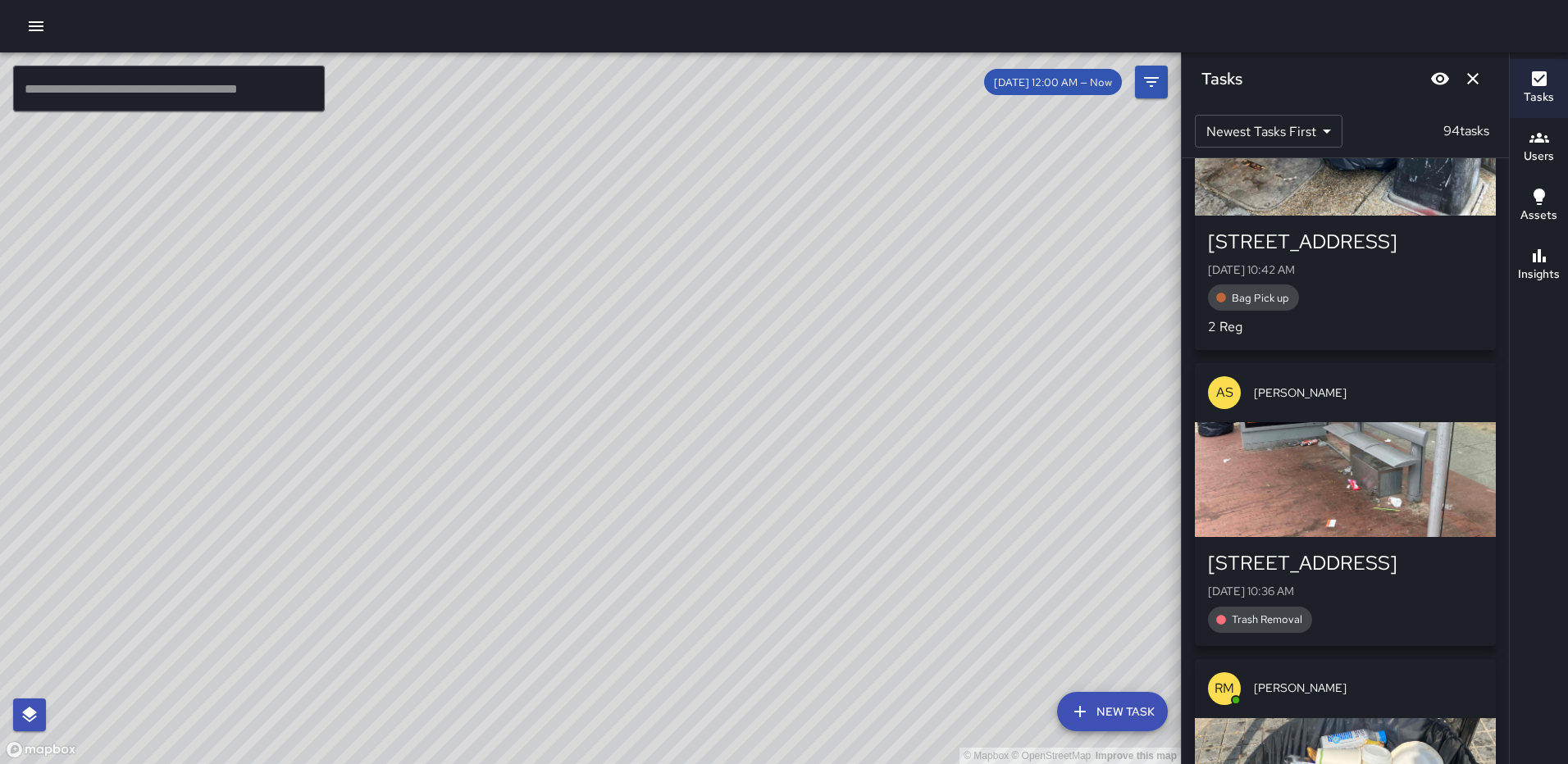
drag, startPoint x: 1317, startPoint y: 488, endPoint x: 1384, endPoint y: 489, distance: 67.0
click at [1318, 488] on div "button" at bounding box center [1345, 479] width 301 height 114
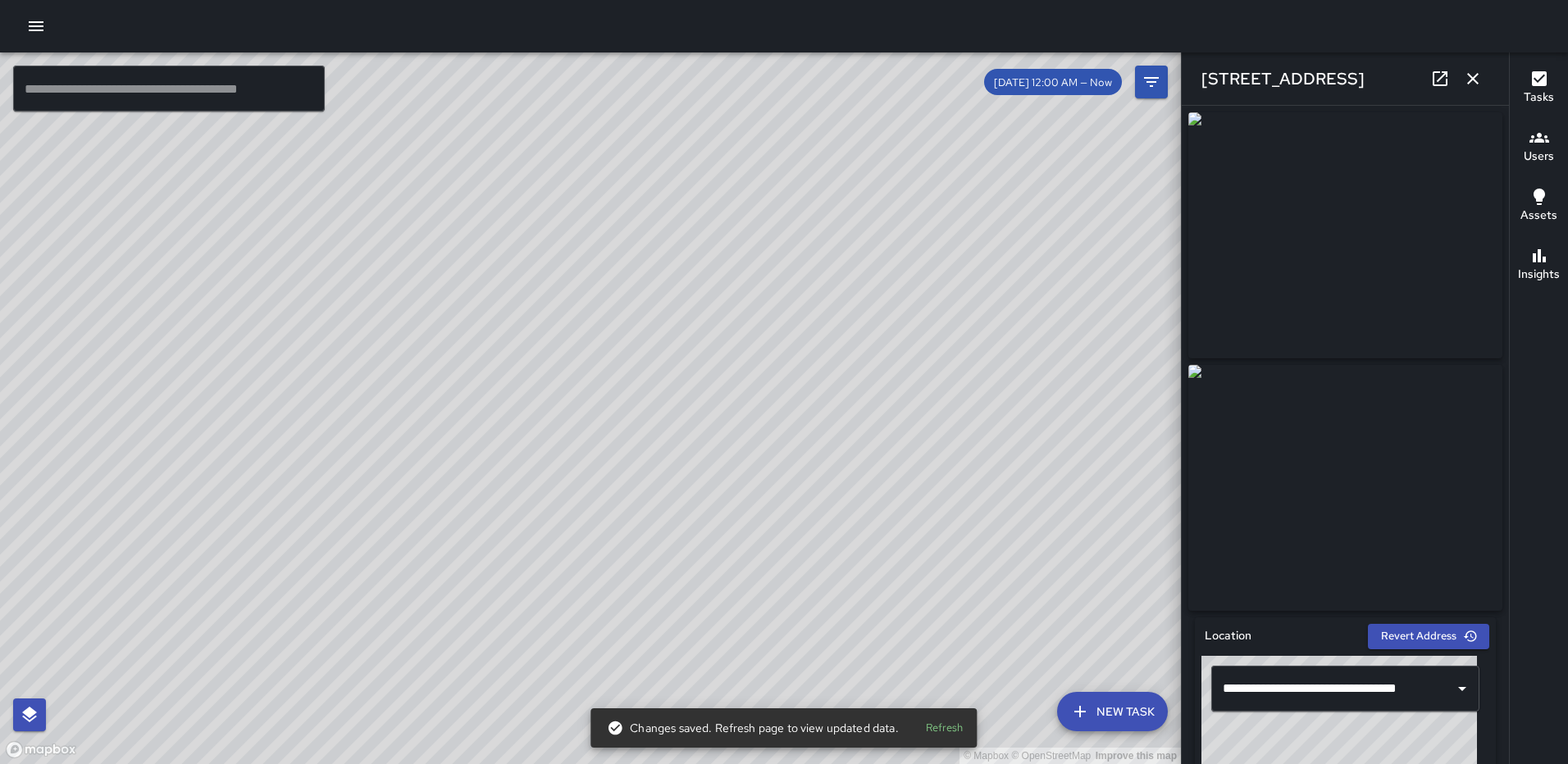
click at [1474, 66] on button "button" at bounding box center [1472, 79] width 33 height 33
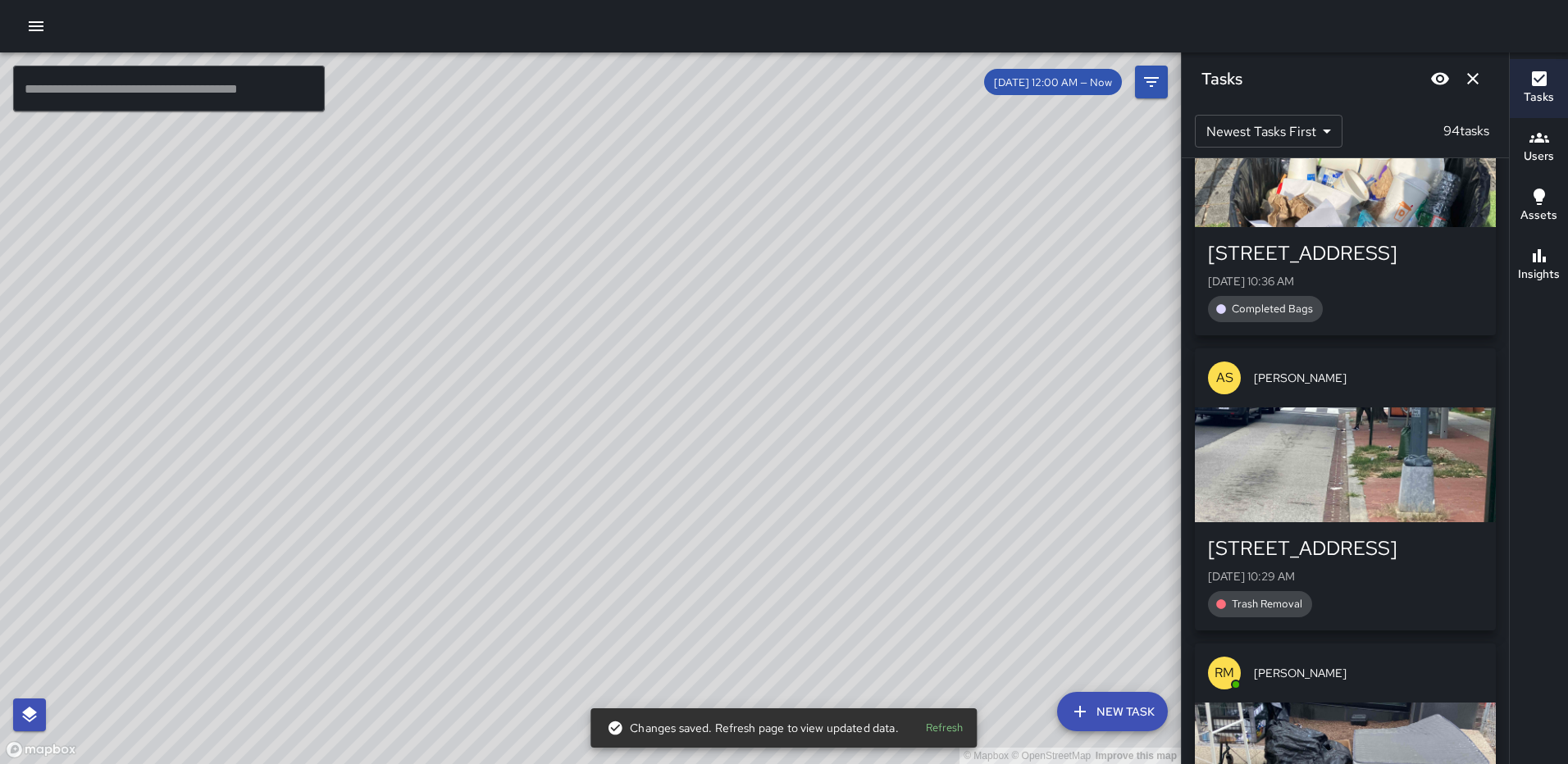
scroll to position [5206, 0]
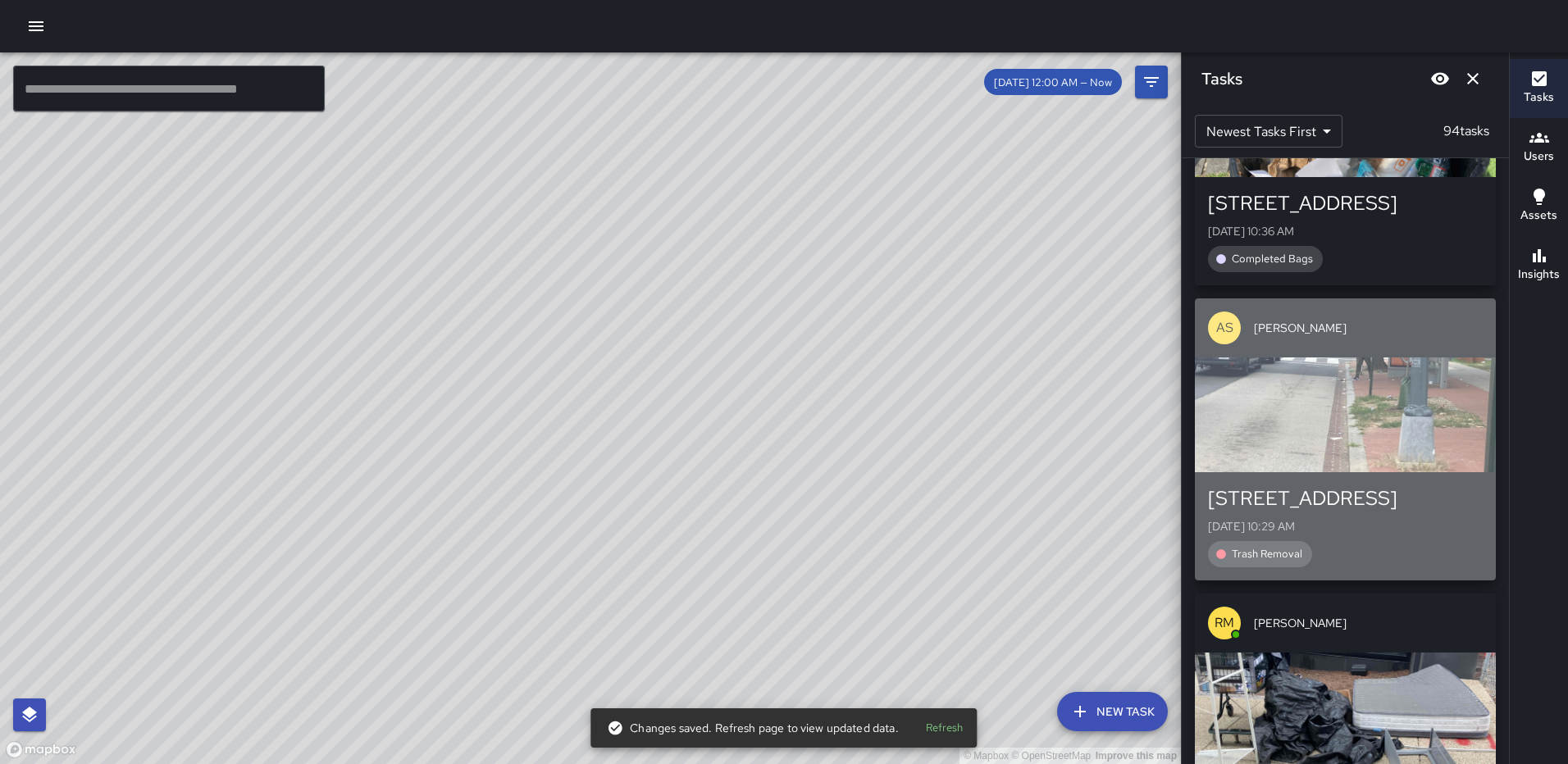
click at [1345, 449] on div "button" at bounding box center [1345, 414] width 301 height 114
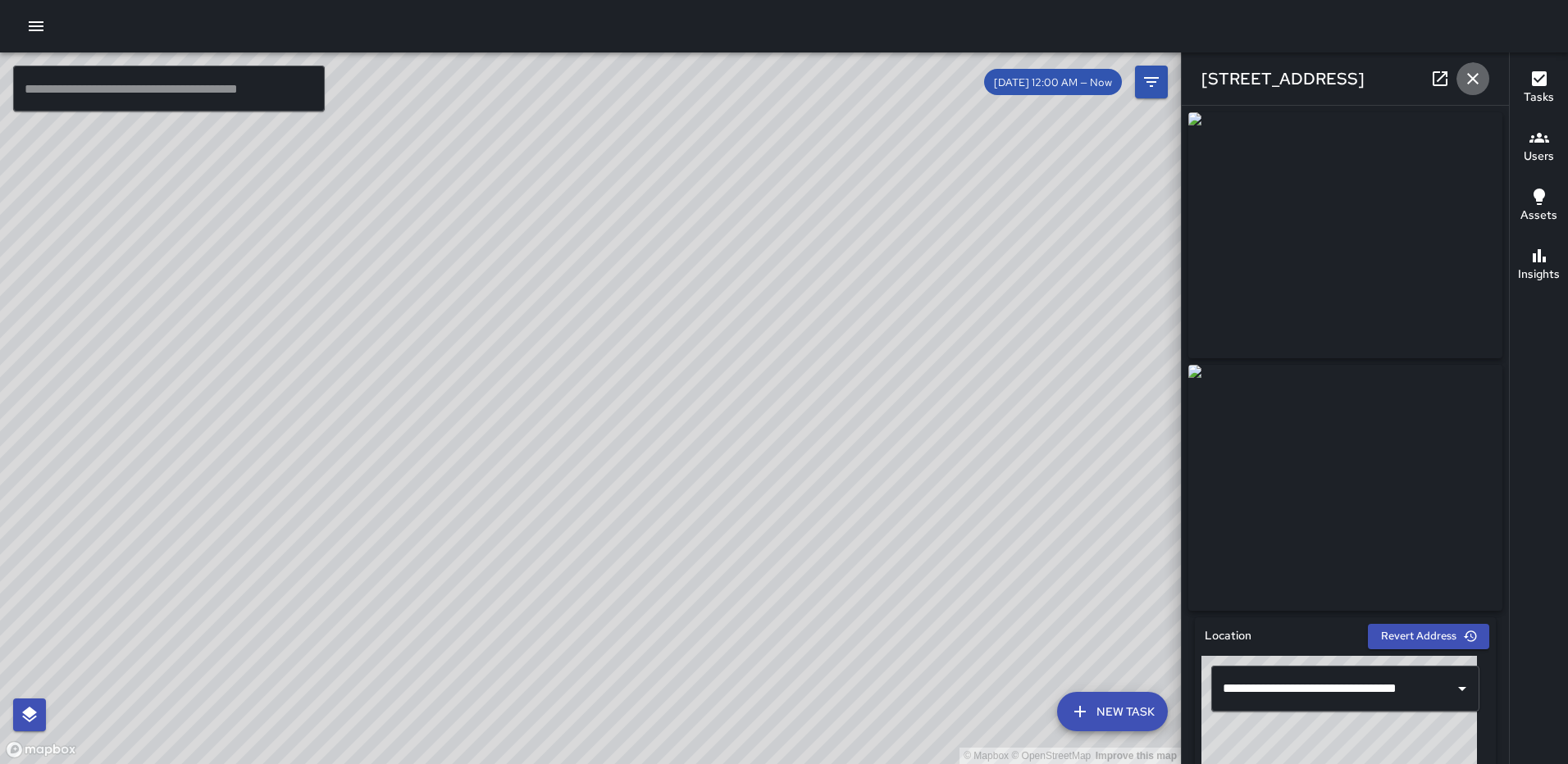
click at [1475, 73] on icon "button" at bounding box center [1472, 78] width 20 height 20
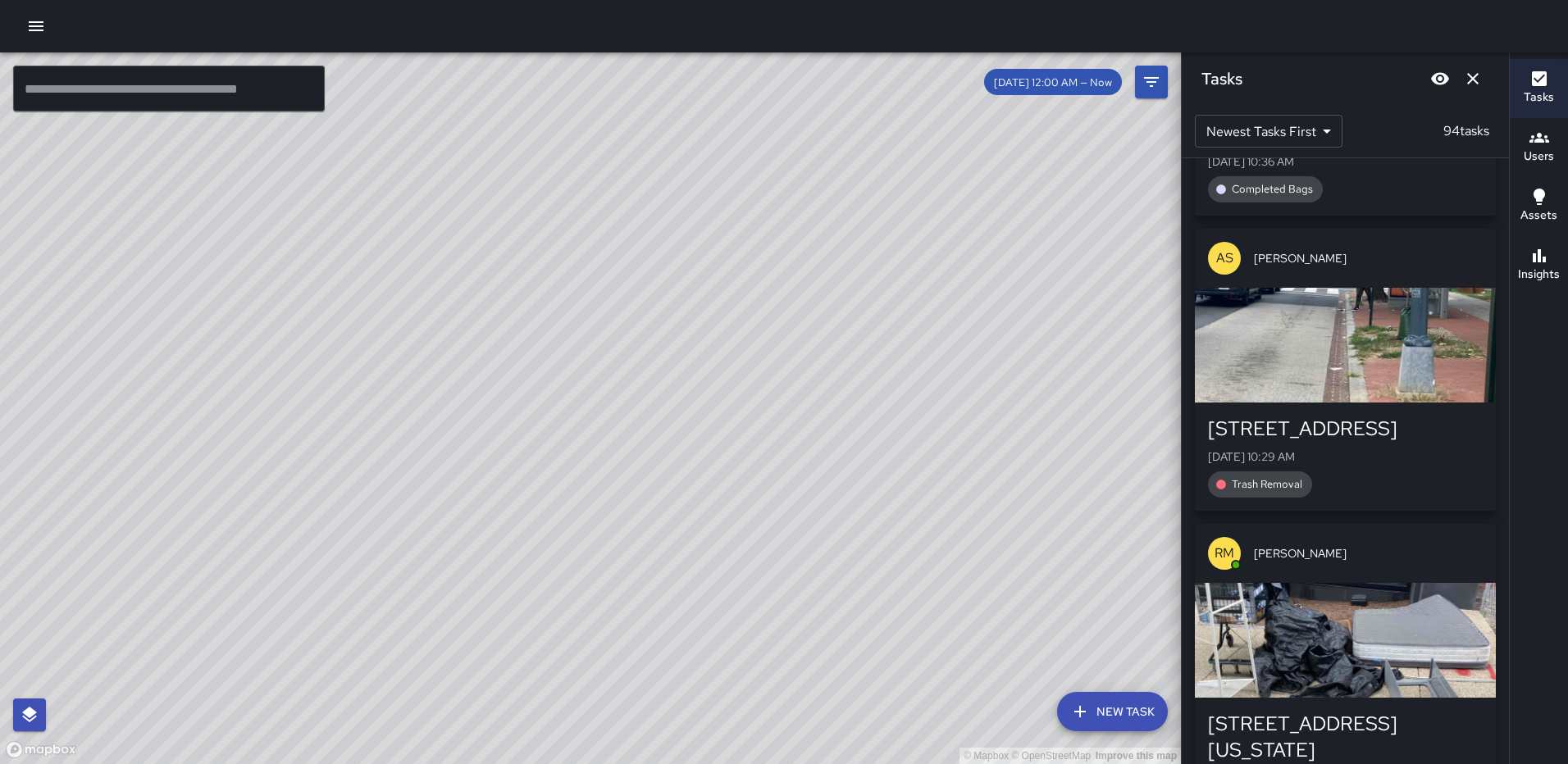
scroll to position [5535, 0]
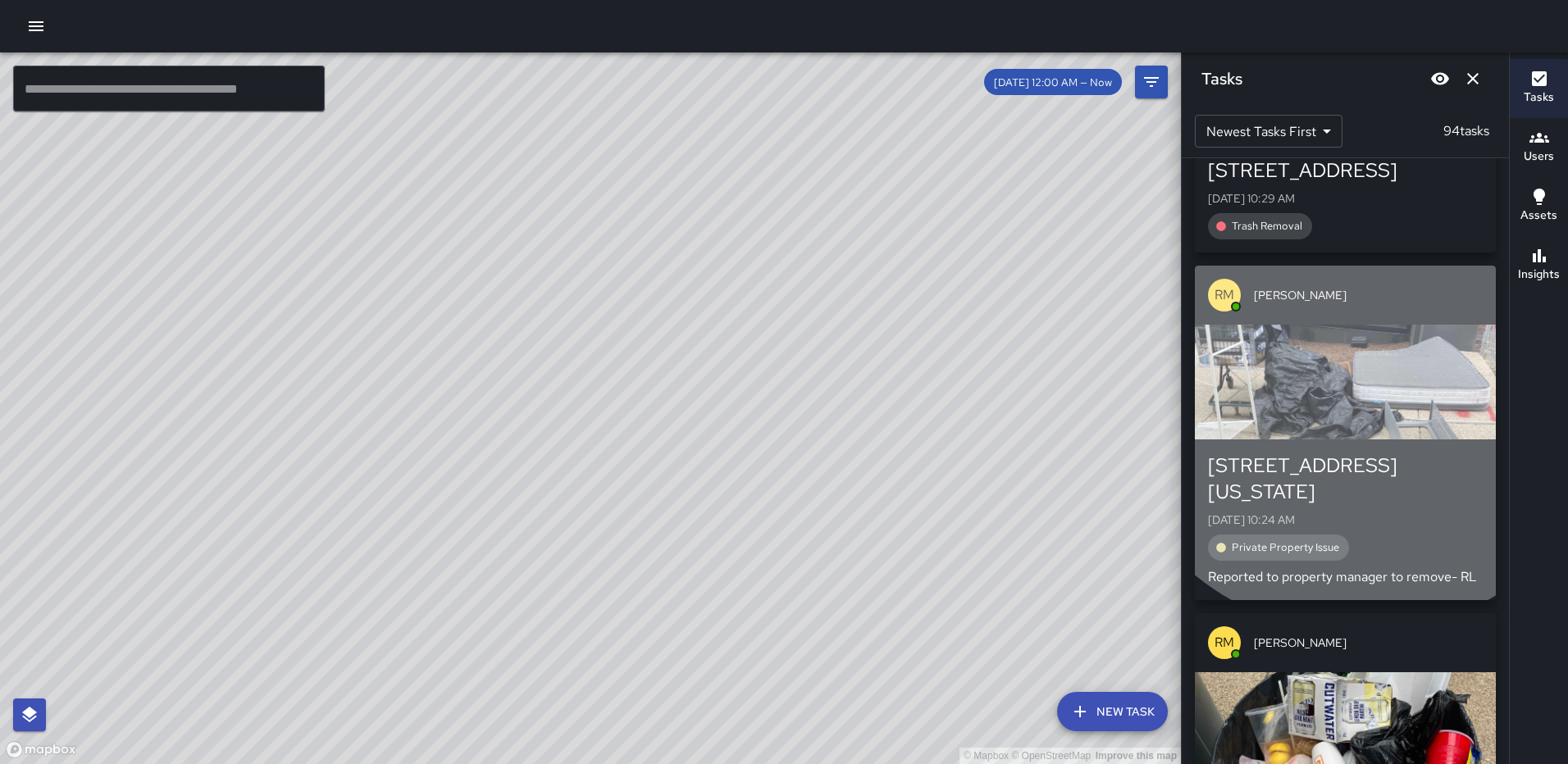
click at [1359, 440] on div "button" at bounding box center [1345, 381] width 301 height 114
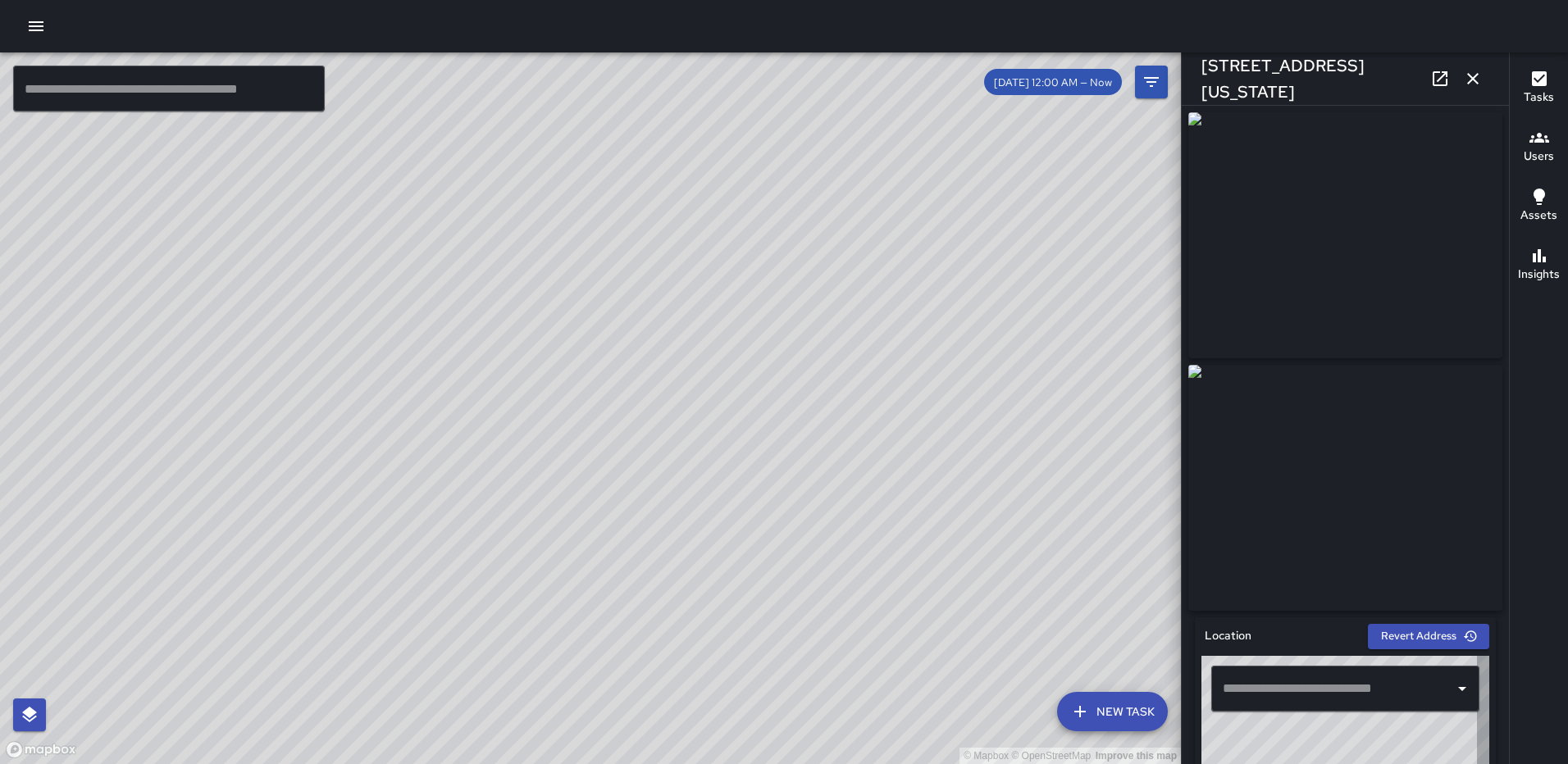
type input "**********"
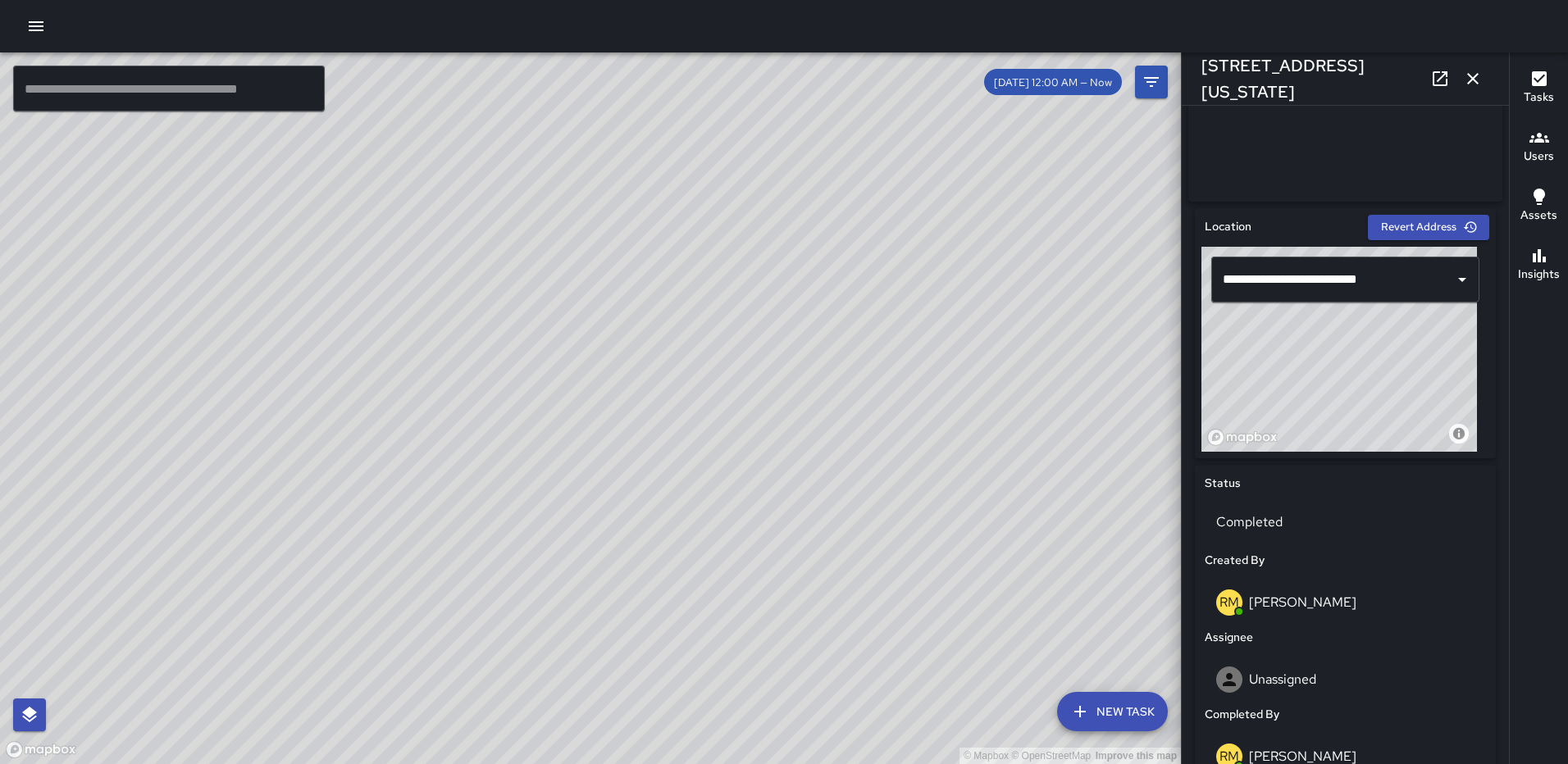
scroll to position [0, 0]
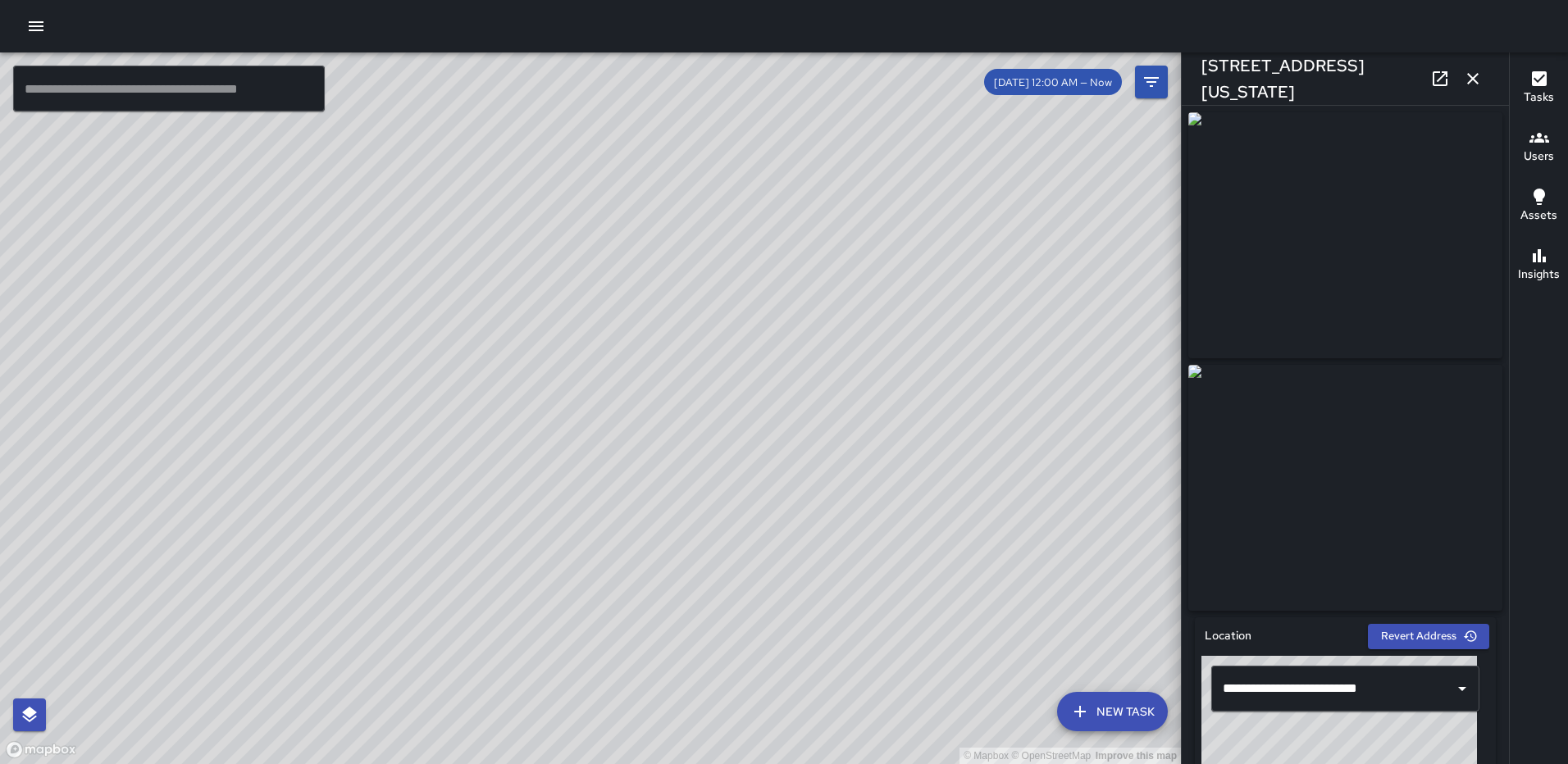
click at [1468, 78] on icon "button" at bounding box center [1472, 78] width 20 height 20
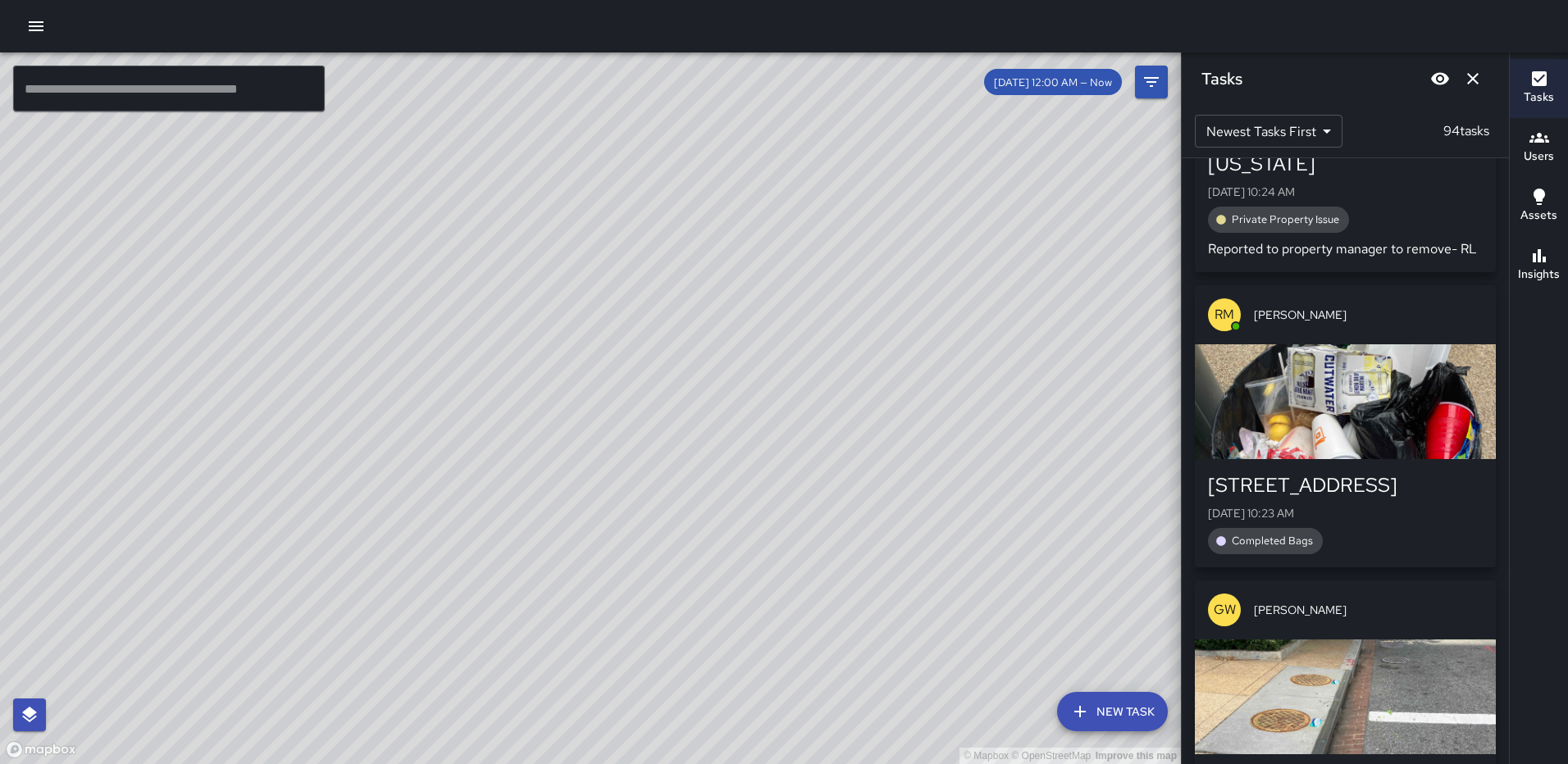
scroll to position [6108, 0]
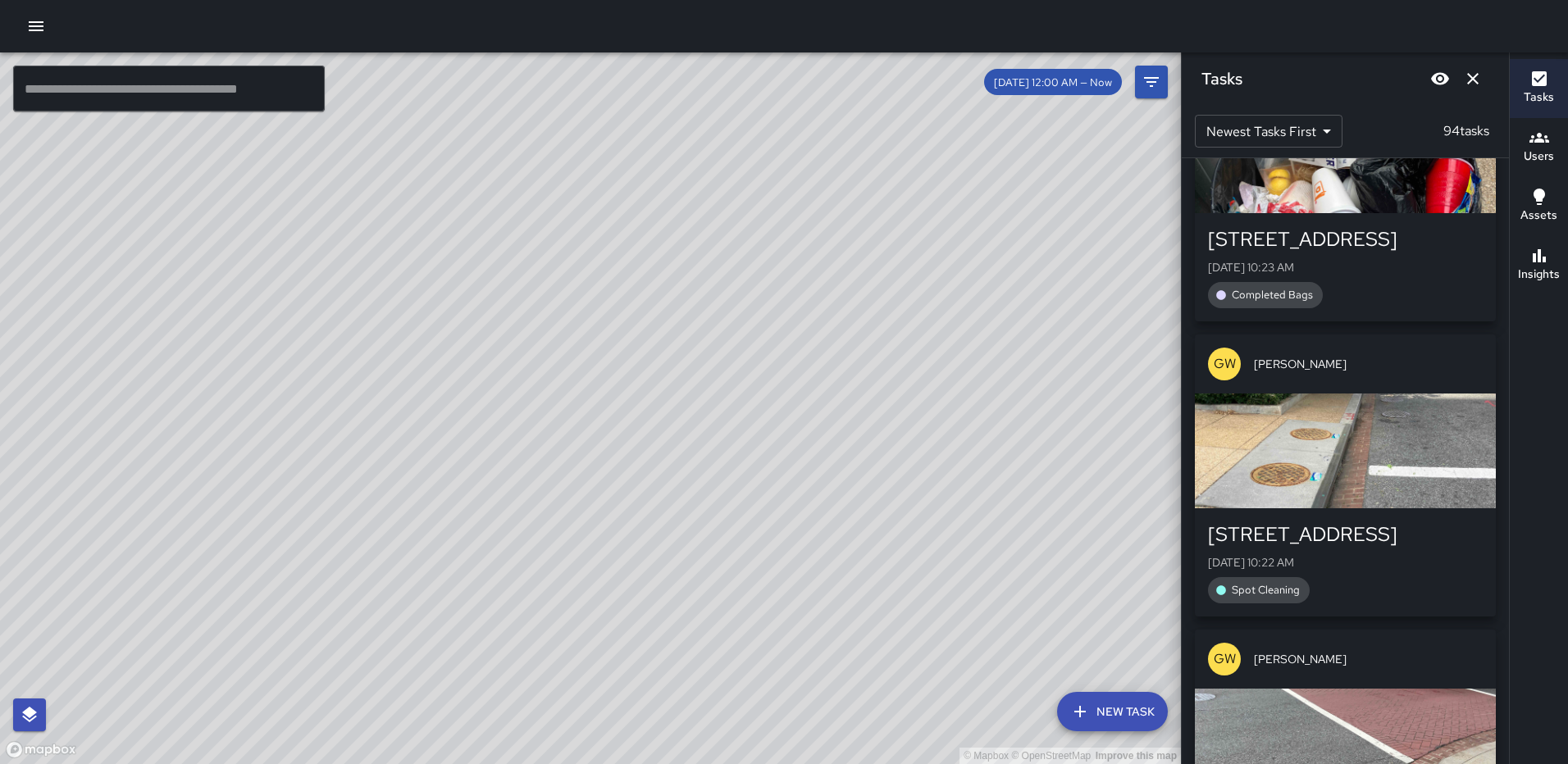
click at [1386, 461] on div "button" at bounding box center [1345, 450] width 301 height 114
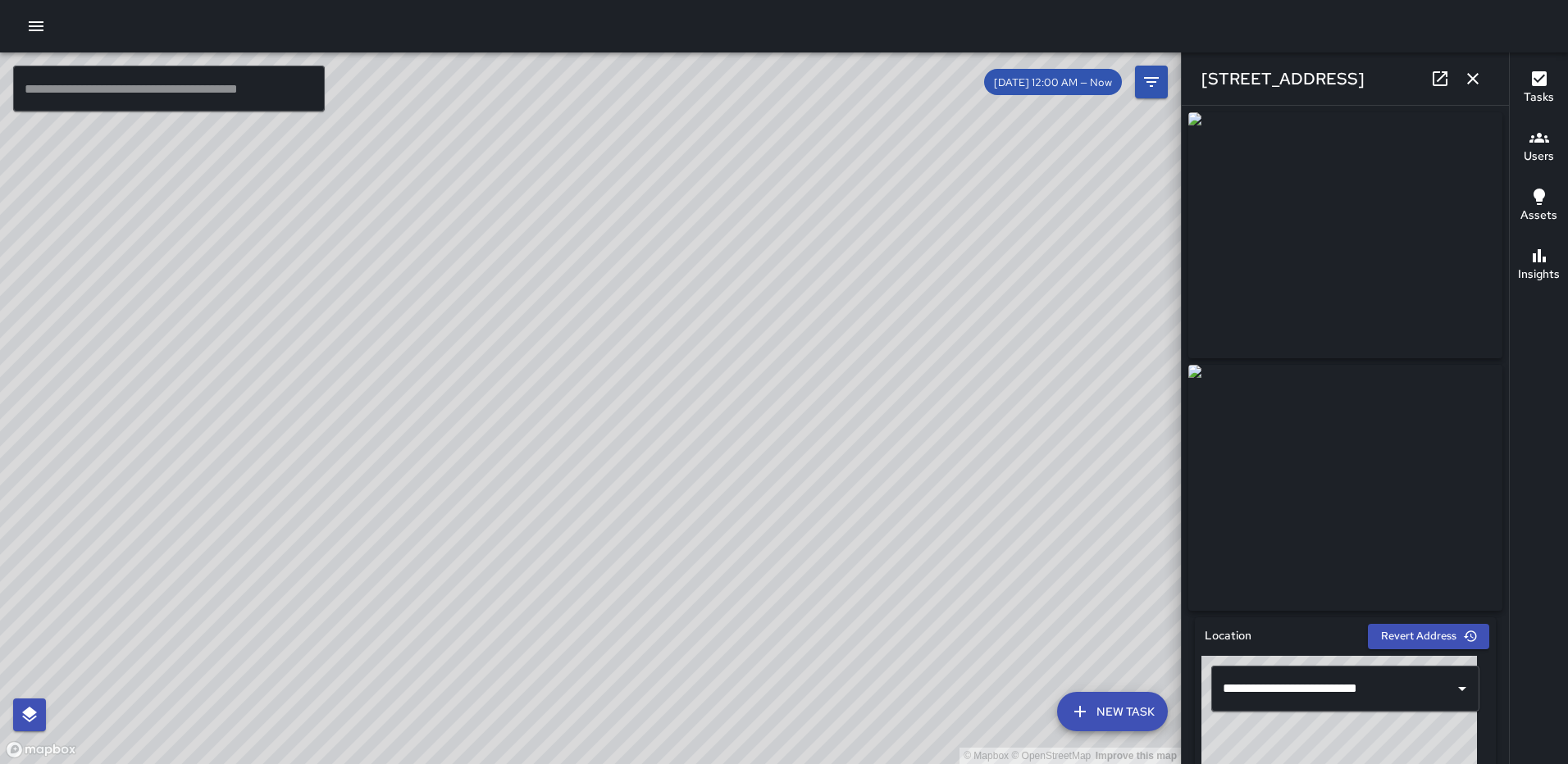
scroll to position [6275, 0]
click at [1471, 79] on icon "button" at bounding box center [1472, 79] width 12 height 12
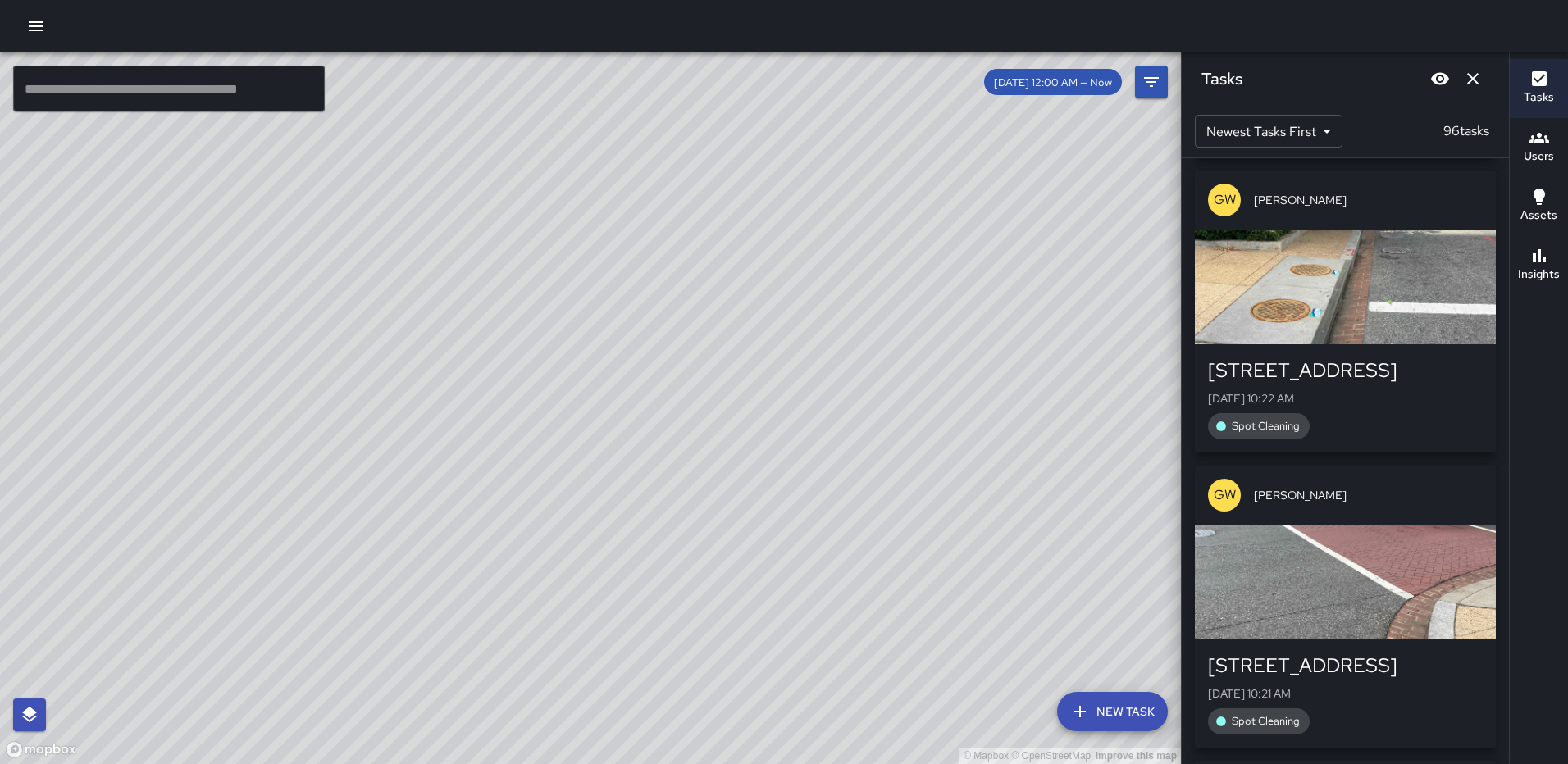
scroll to position [6853, 0]
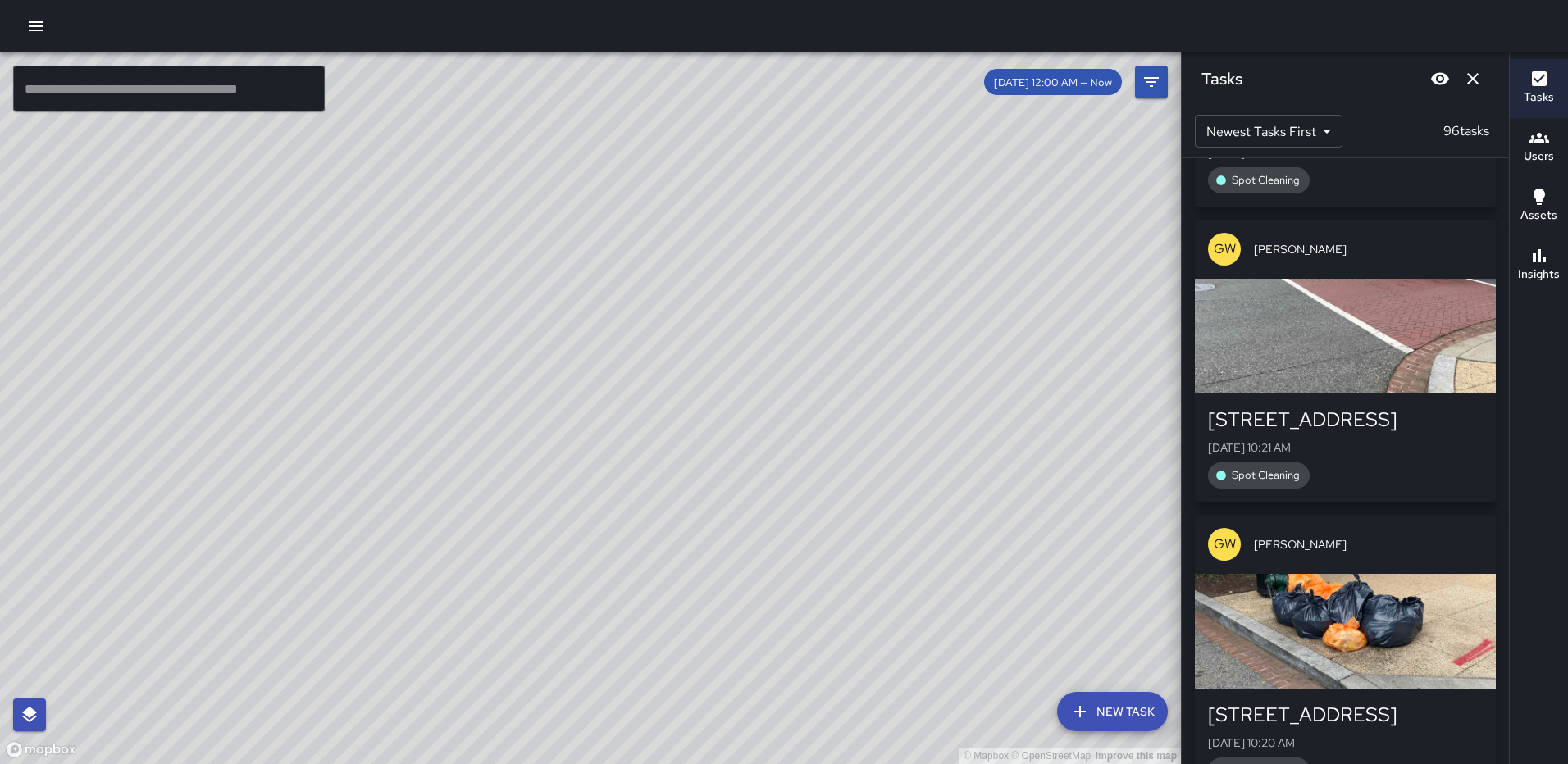
click at [1368, 369] on div "button" at bounding box center [1345, 335] width 301 height 114
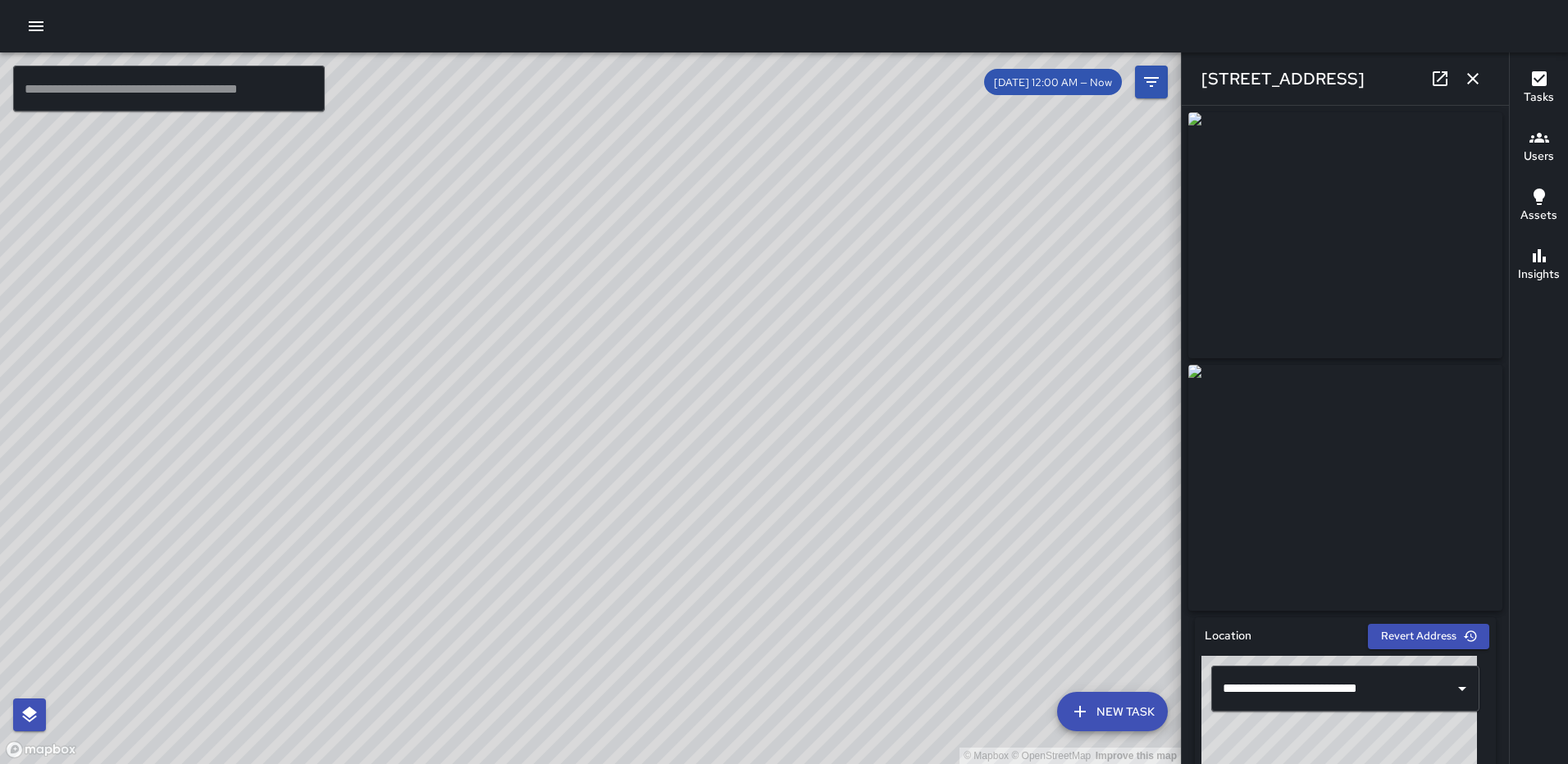
scroll to position [7020, 0]
click at [1466, 82] on icon "button" at bounding box center [1472, 78] width 20 height 20
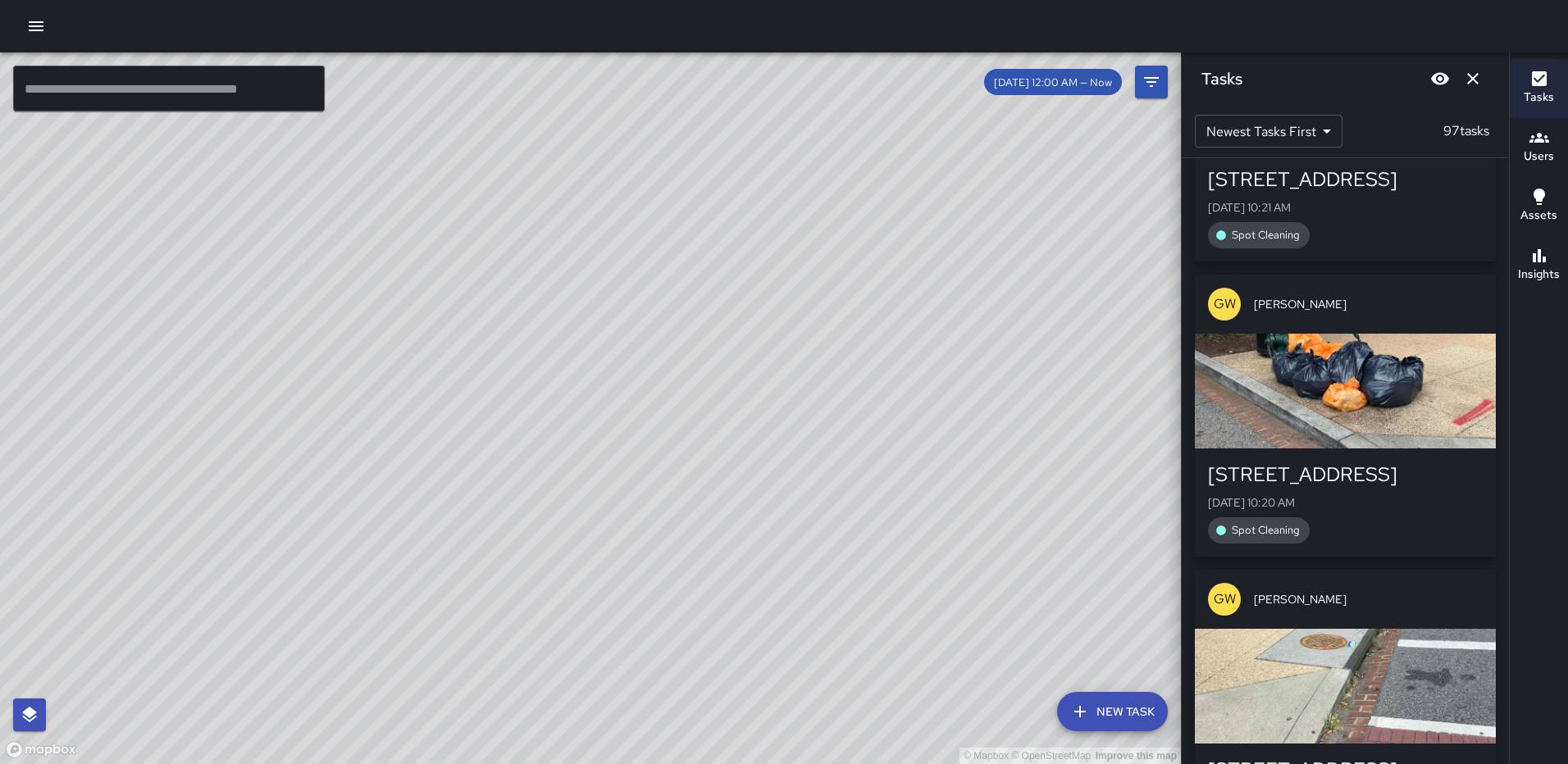
scroll to position [7266, 0]
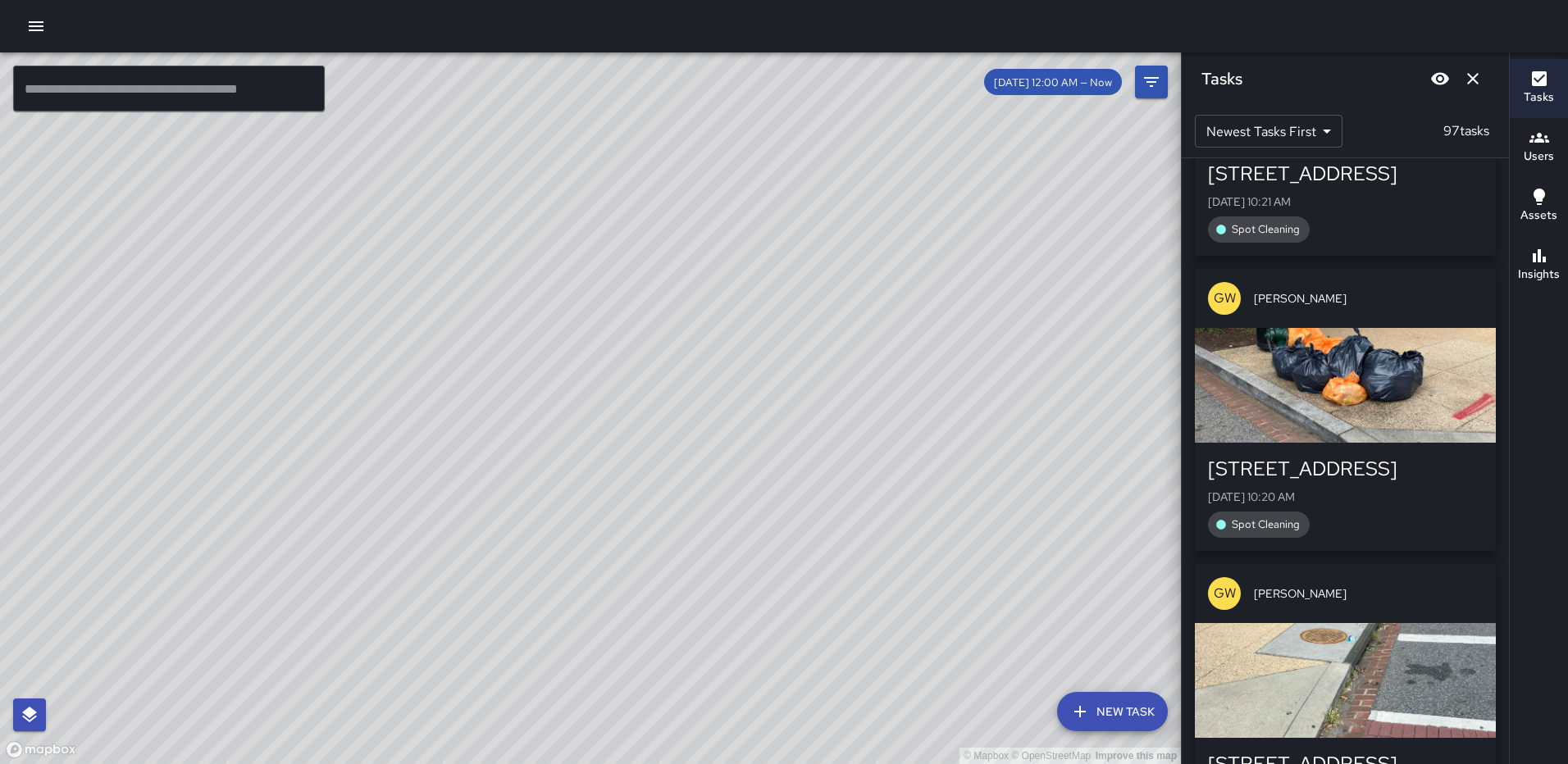
click at [1356, 434] on div "button" at bounding box center [1345, 385] width 301 height 114
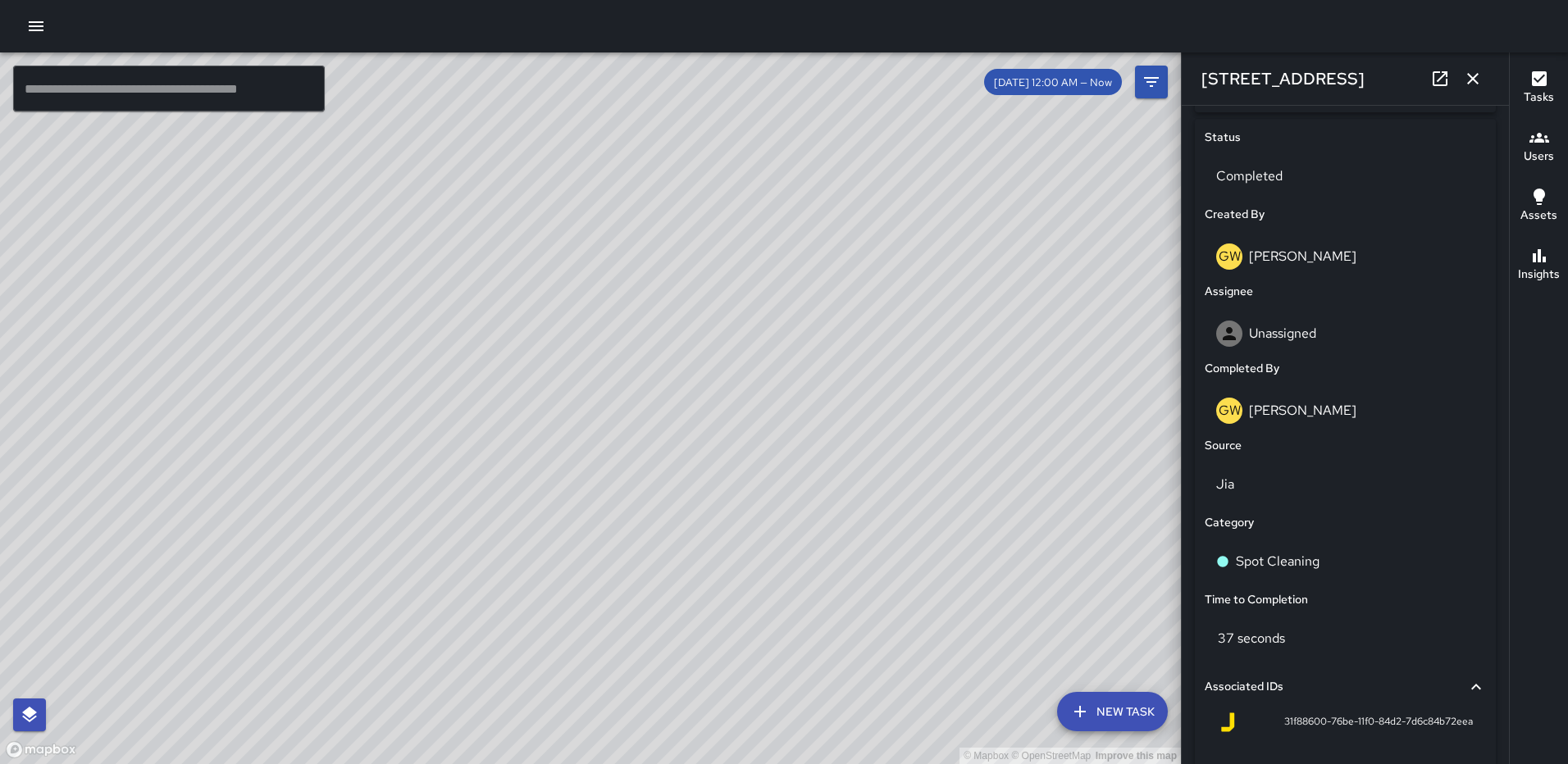
scroll to position [766, 0]
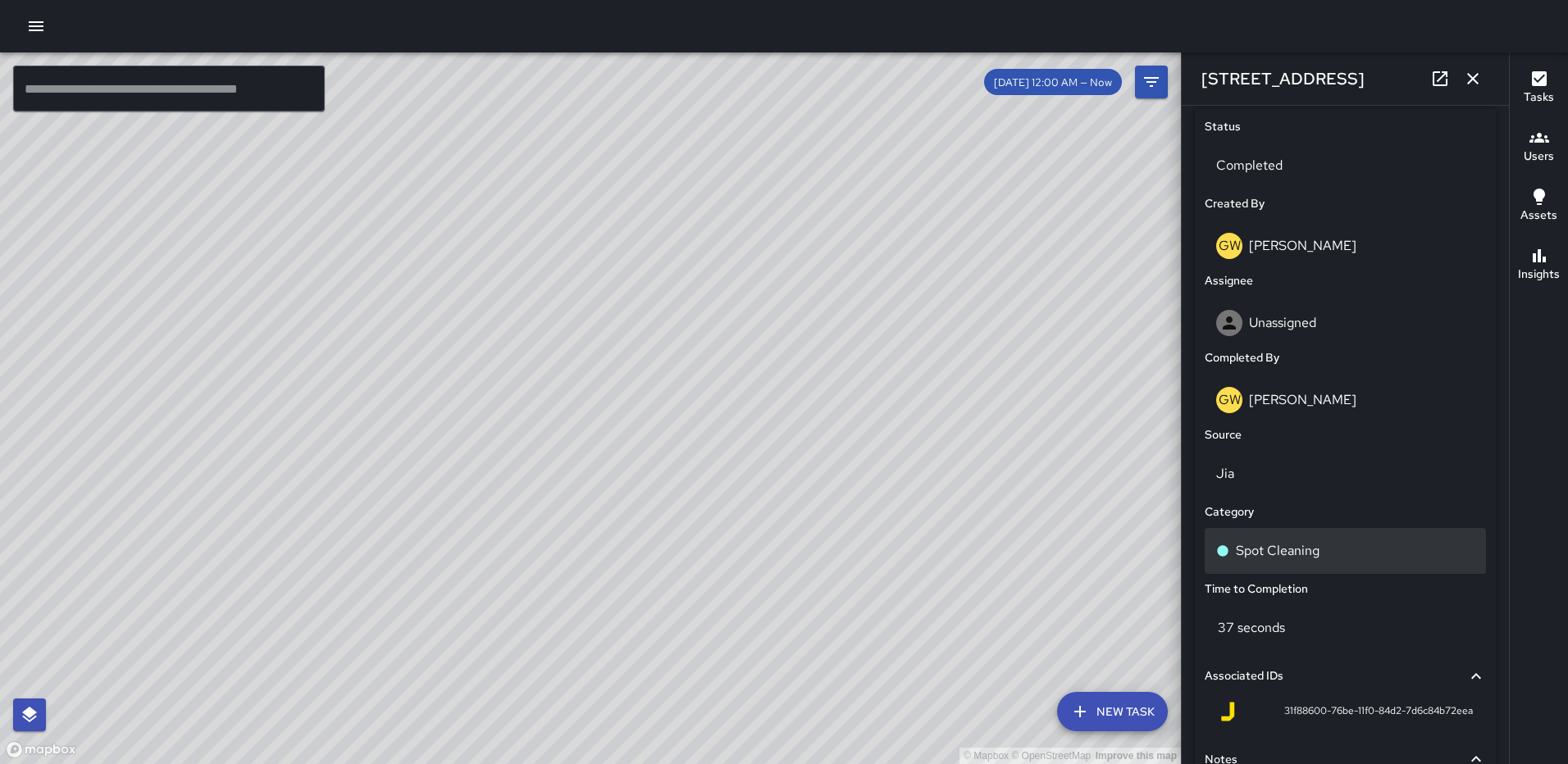
click at [1319, 552] on div "Spot Cleaning" at bounding box center [1345, 551] width 258 height 20
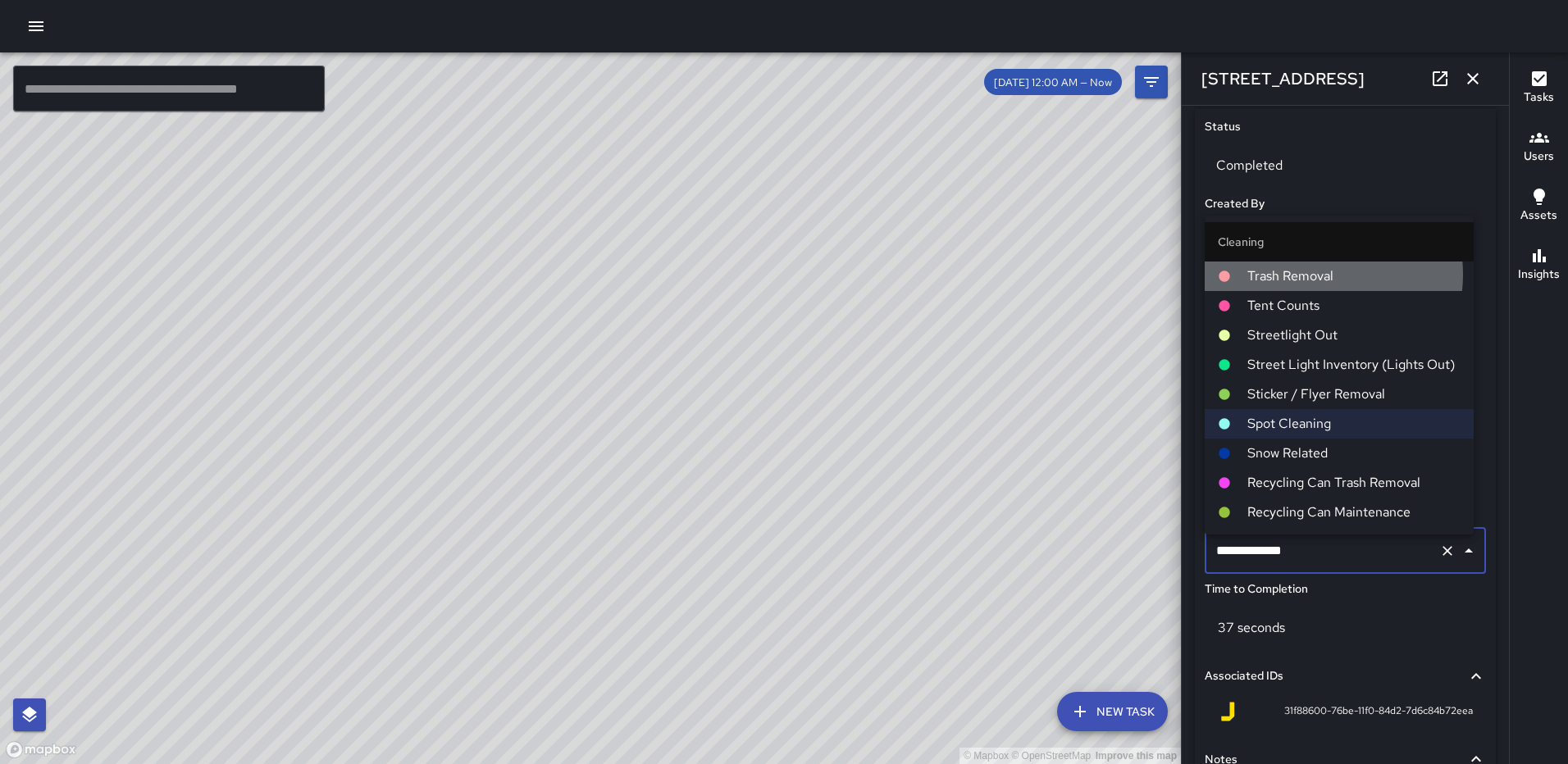
click at [1311, 275] on span "Trash Removal" at bounding box center [1353, 276] width 213 height 20
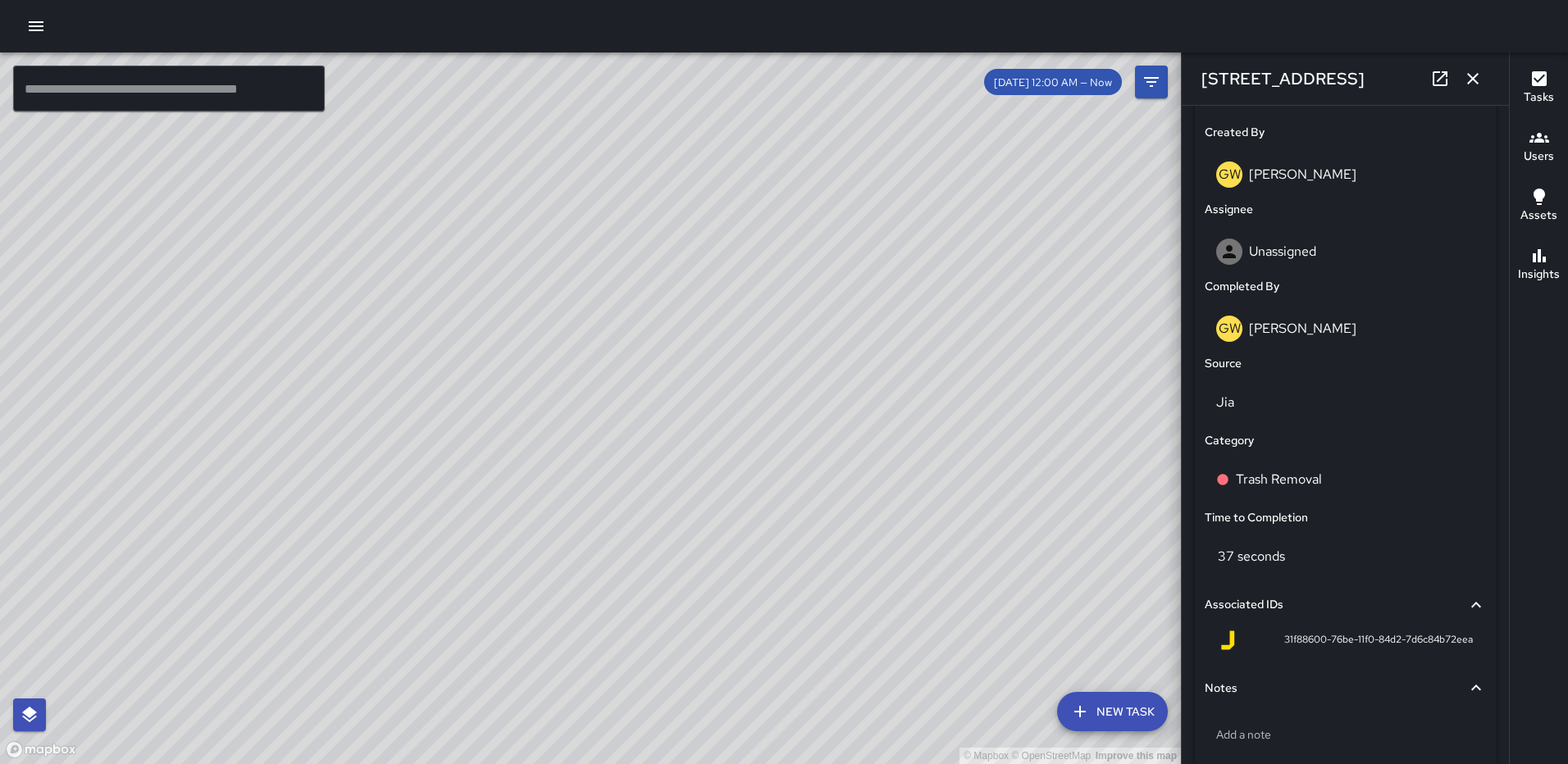
scroll to position [931, 0]
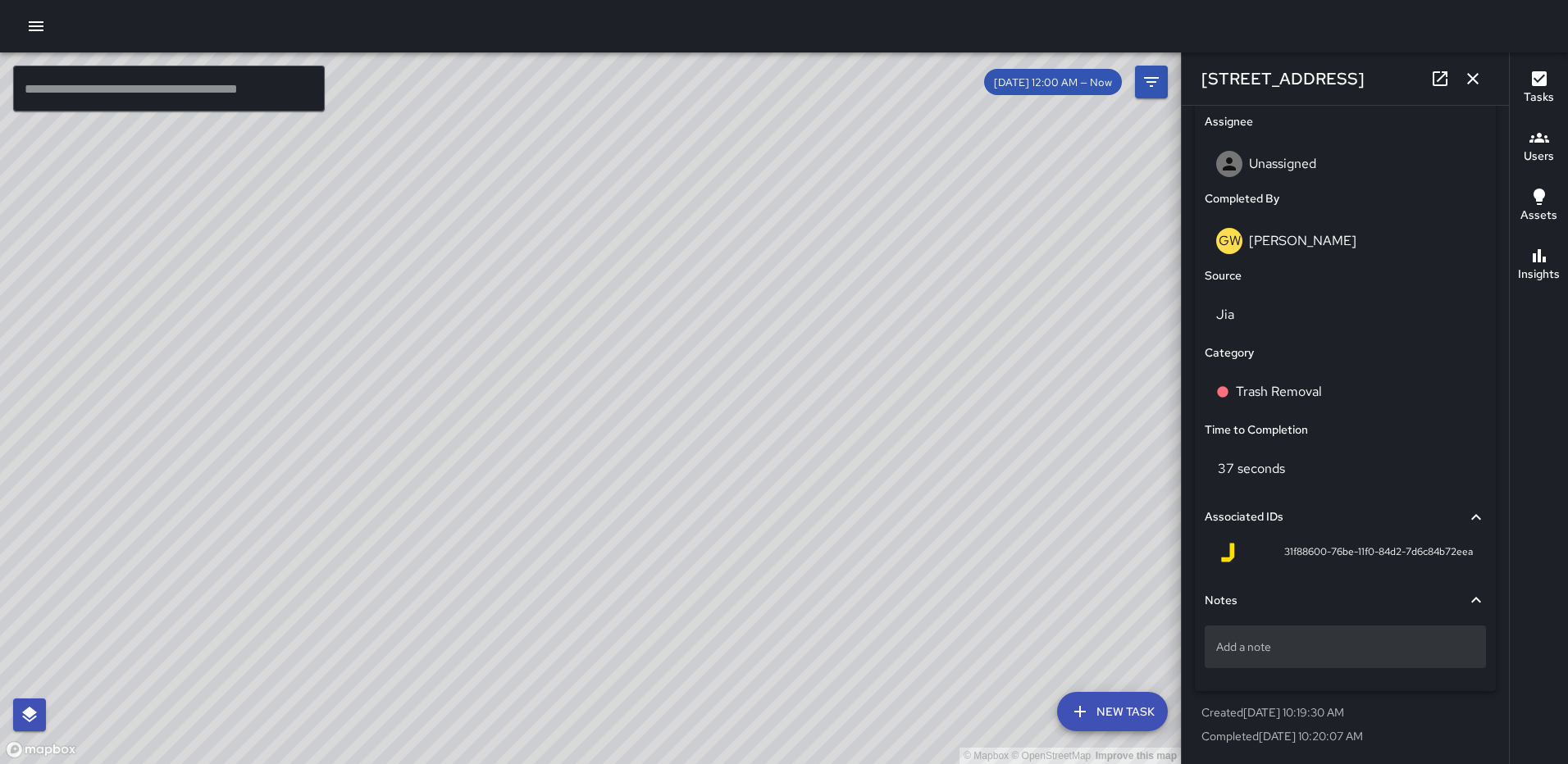
click at [1308, 643] on p "Add a note" at bounding box center [1345, 647] width 258 height 17
type textarea "**********"
click at [1464, 75] on icon "button" at bounding box center [1472, 78] width 20 height 20
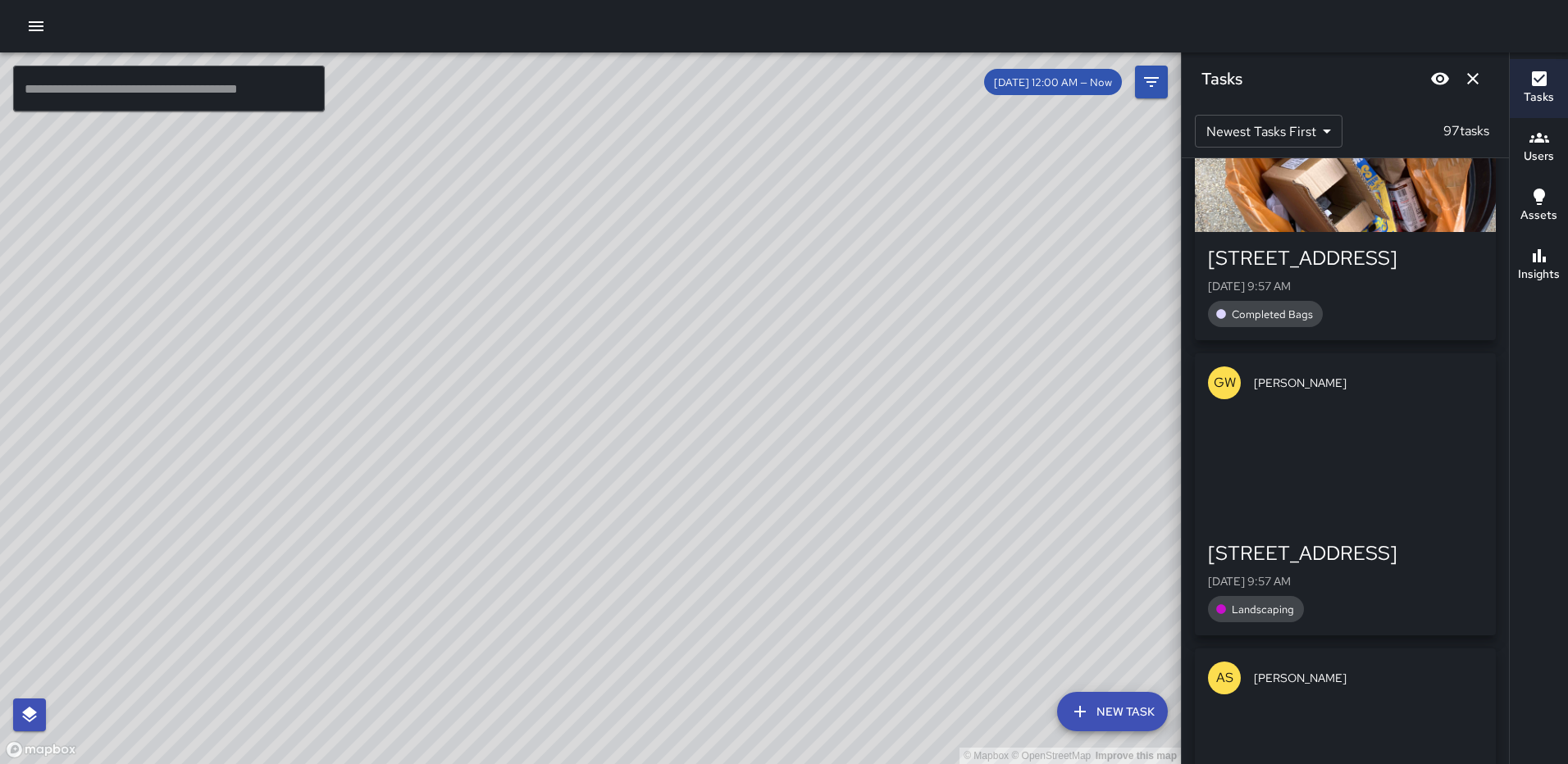
scroll to position [12268, 0]
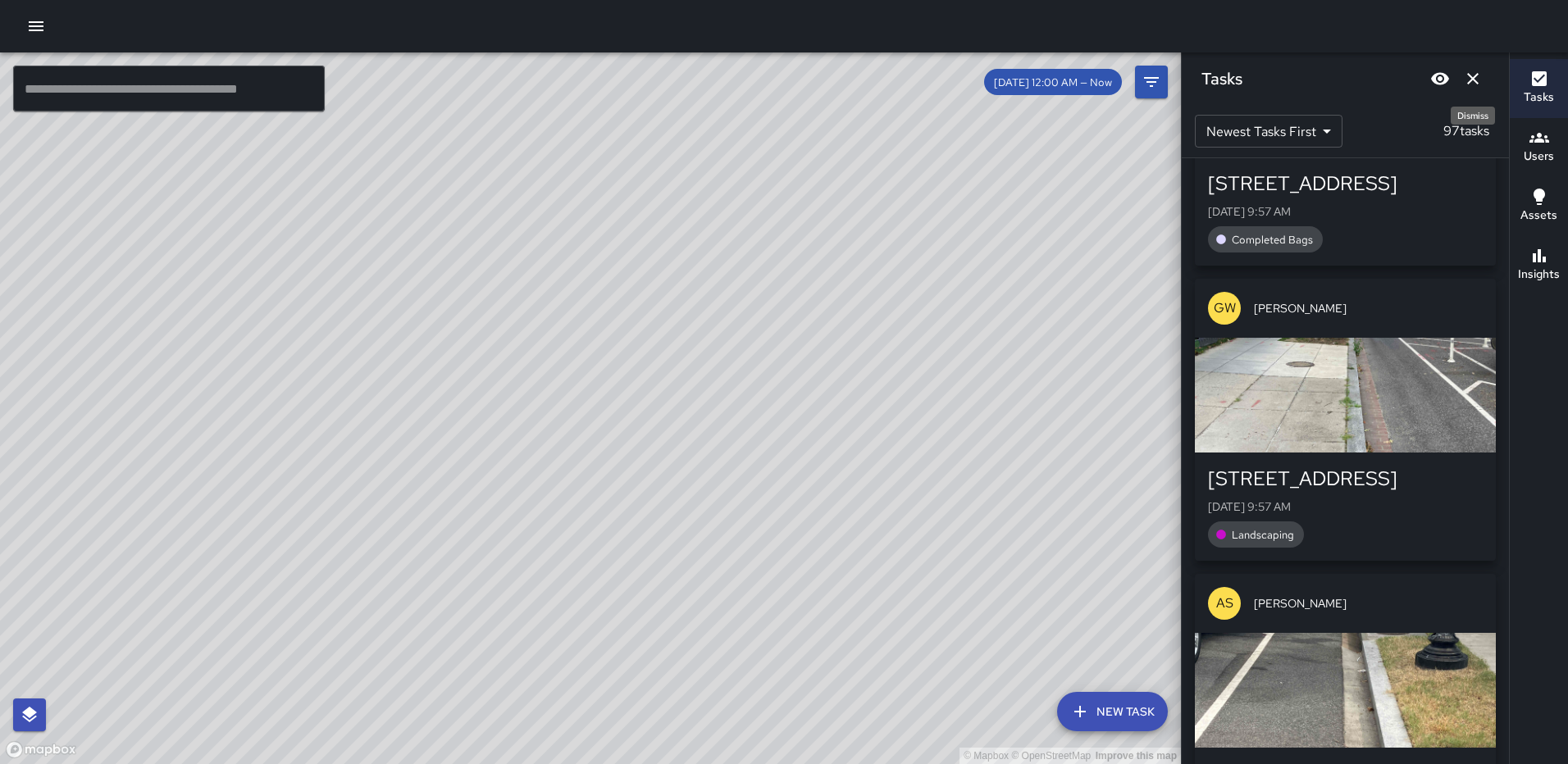
click at [1472, 77] on icon "Dismiss" at bounding box center [1472, 78] width 20 height 20
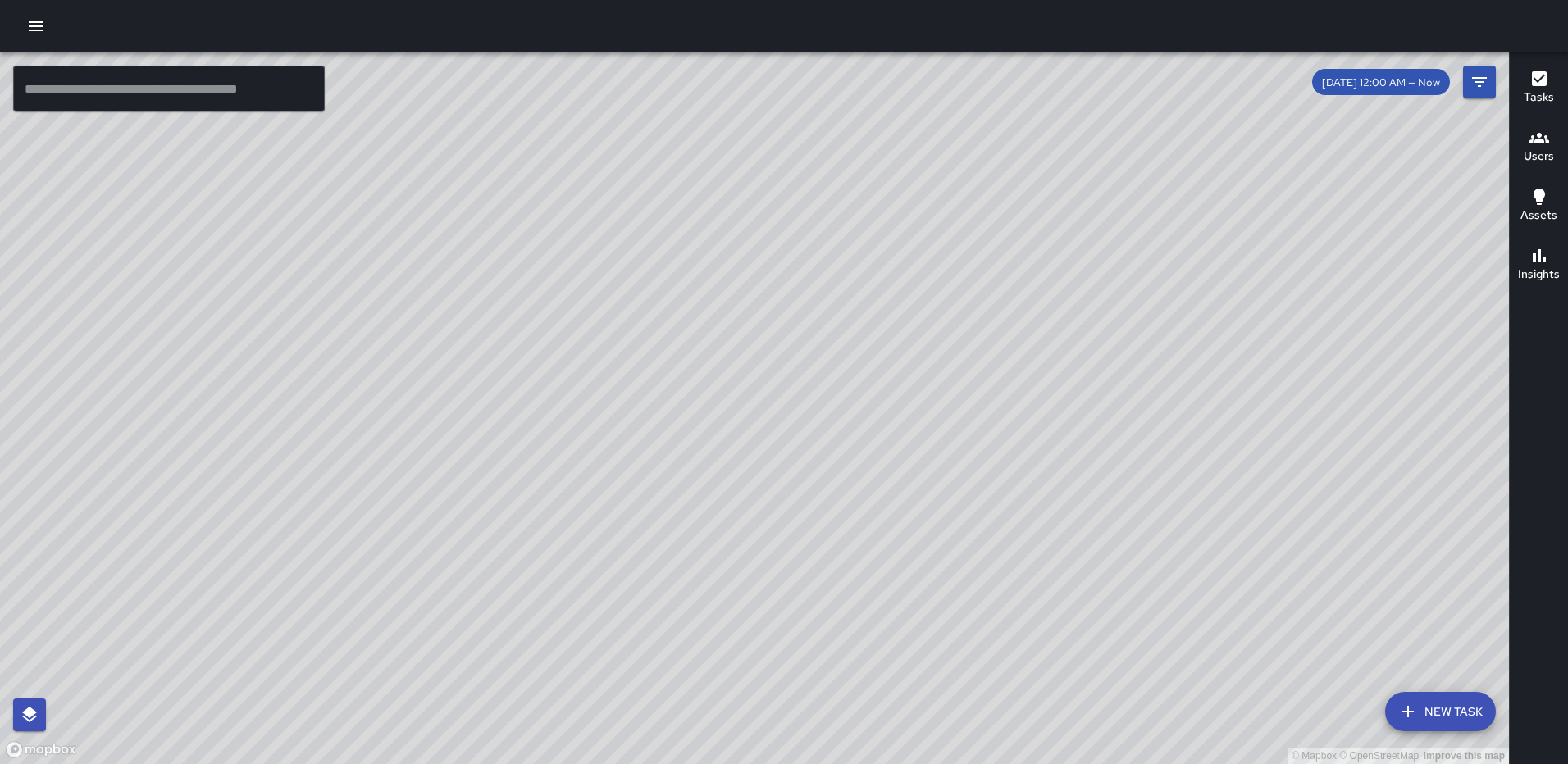
click at [1540, 78] on icon "button" at bounding box center [1539, 78] width 20 height 20
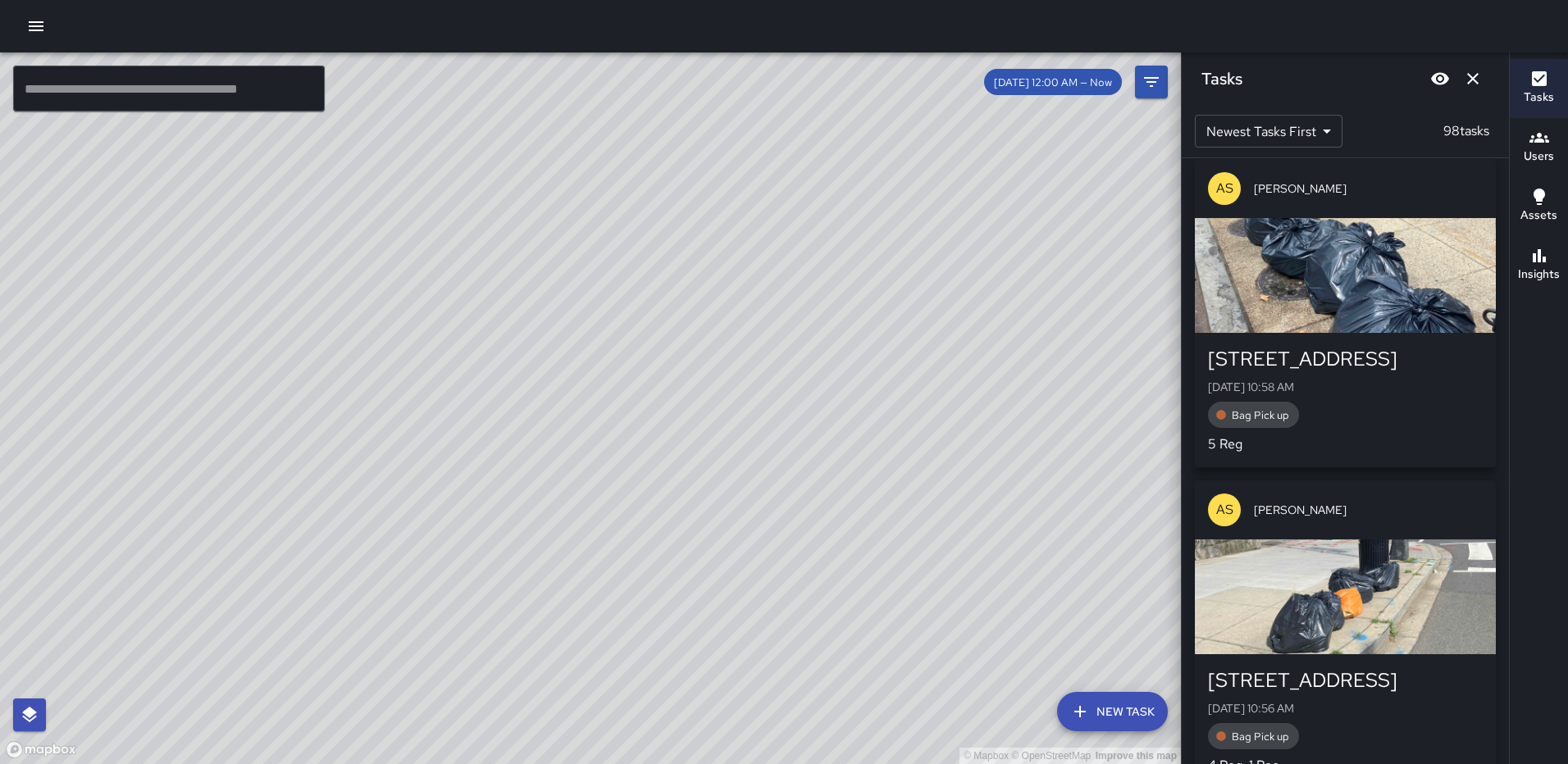
scroll to position [2824, 0]
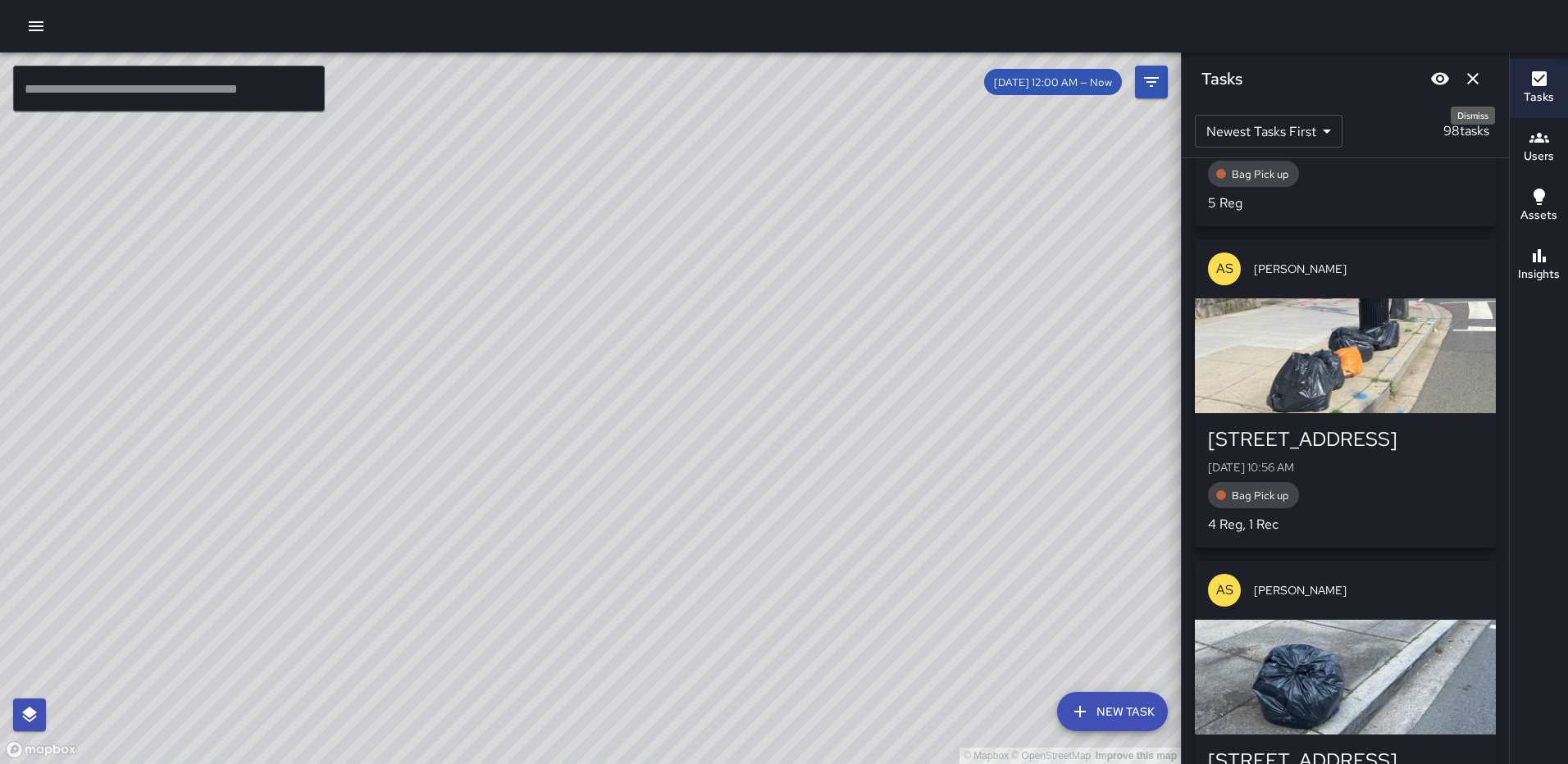
click at [1482, 78] on button "Dismiss" at bounding box center [1472, 79] width 33 height 33
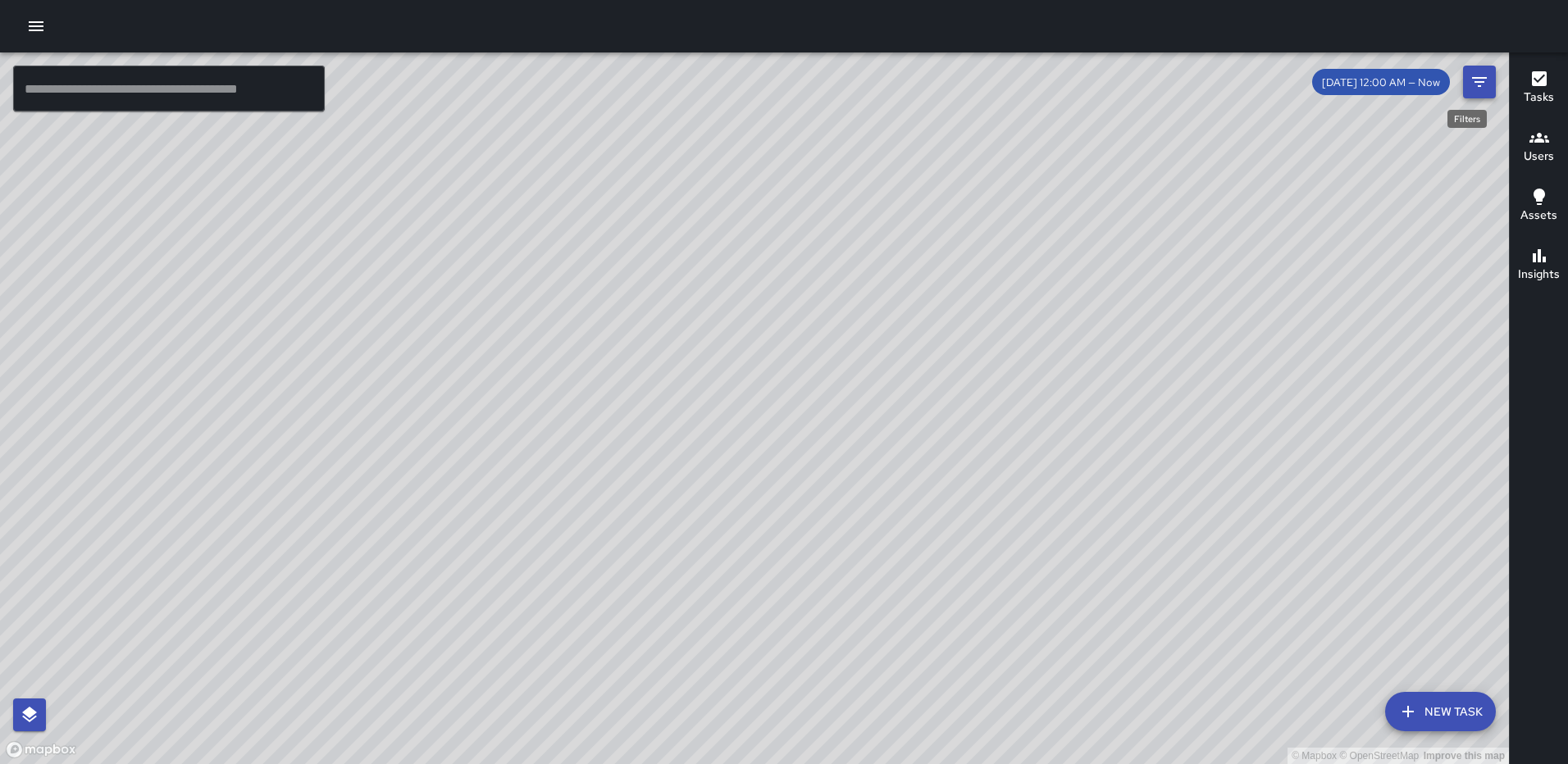
click at [1473, 75] on icon "Filters" at bounding box center [1479, 82] width 20 height 20
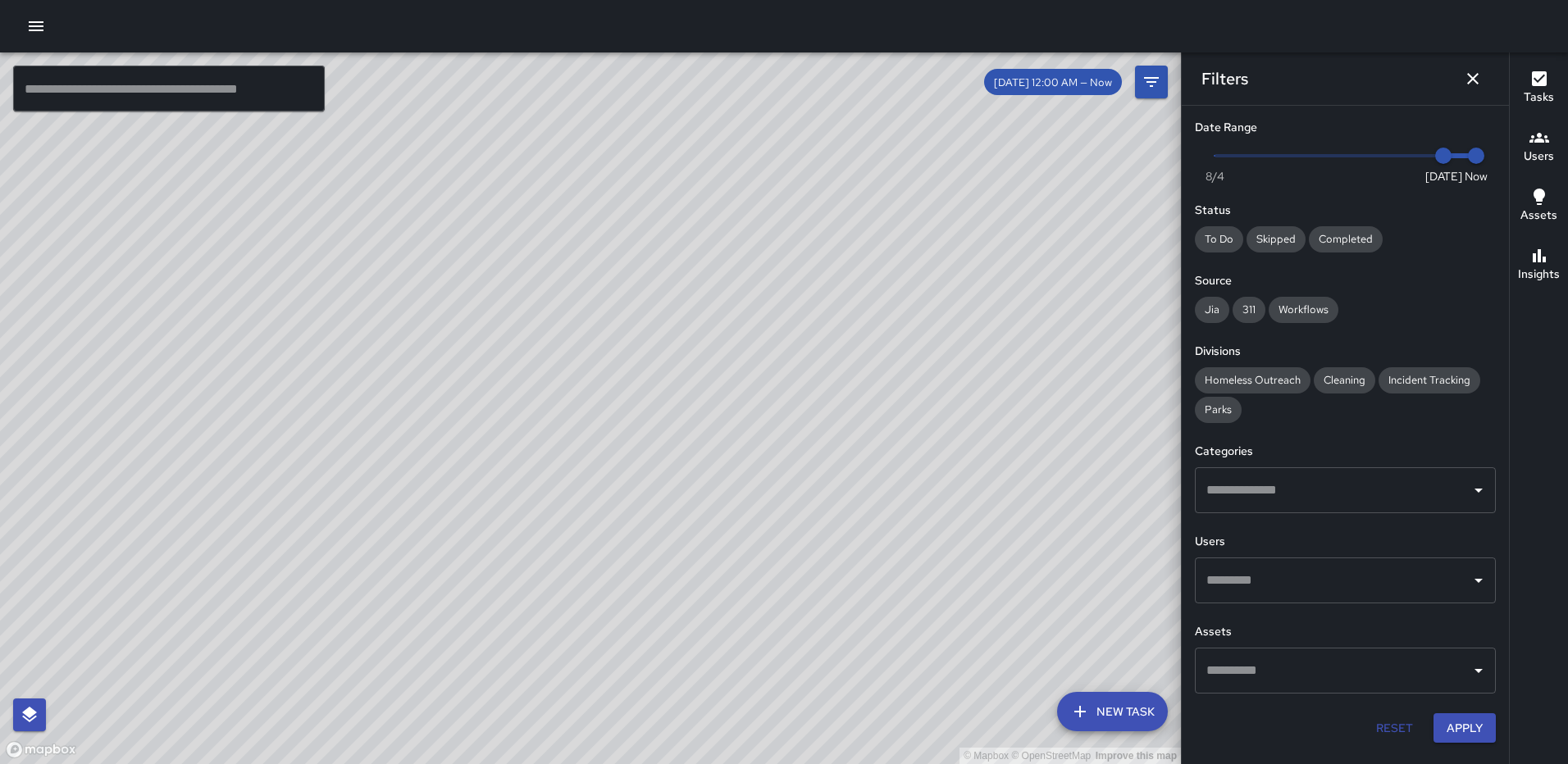
click at [1359, 497] on input "text" at bounding box center [1333, 490] width 262 height 31
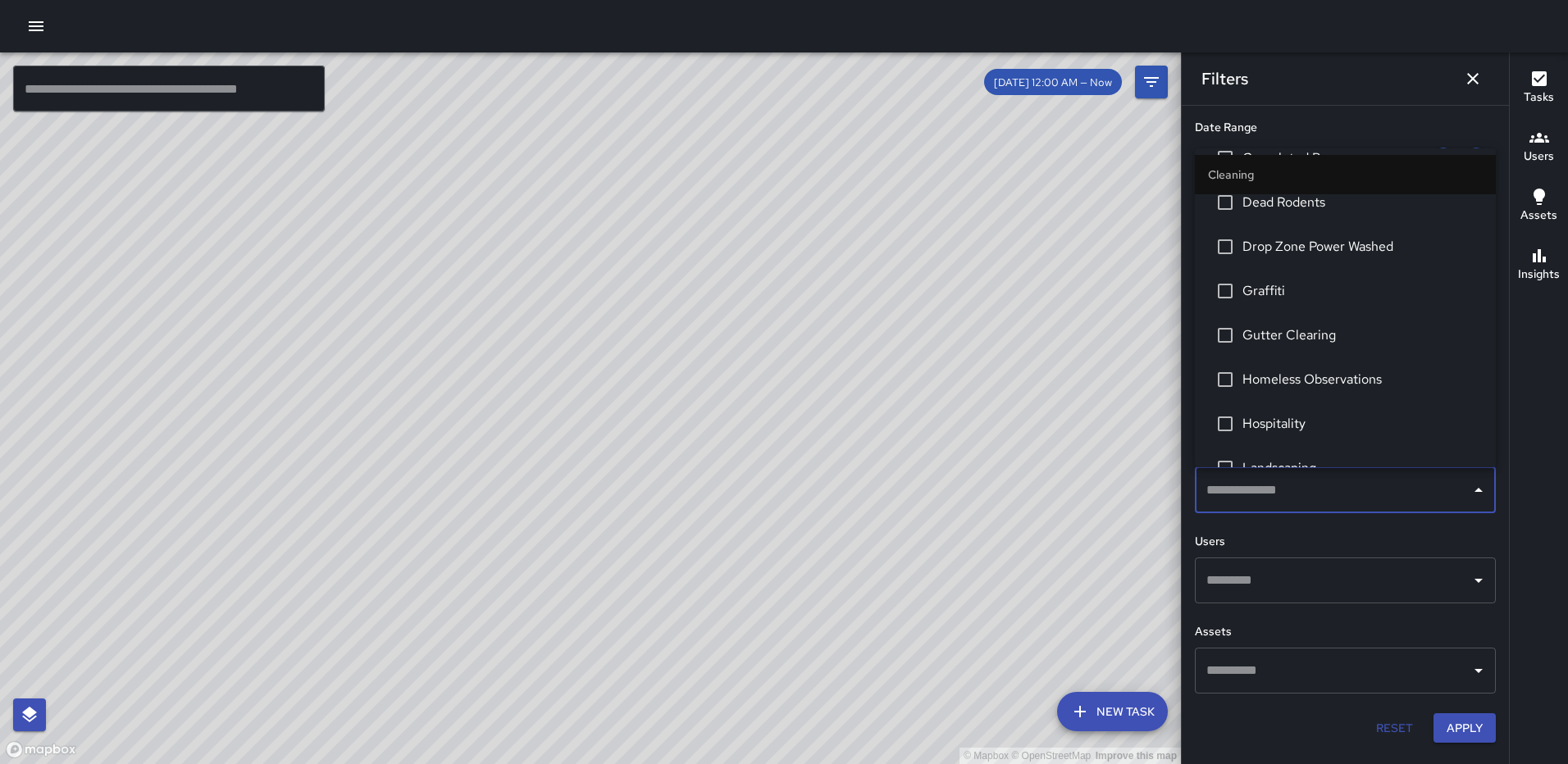
scroll to position [492, 0]
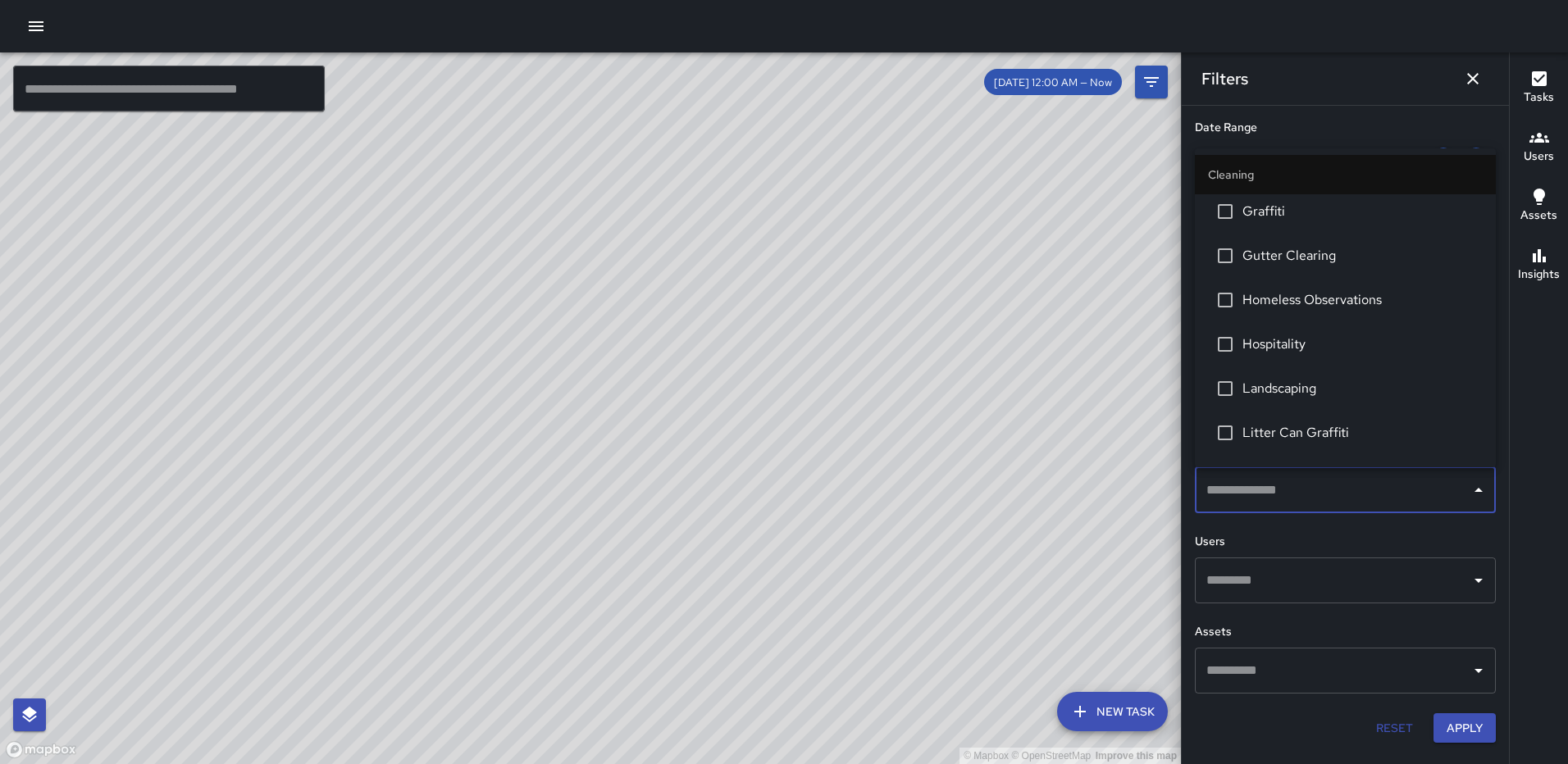
click at [1327, 297] on span "Homeless Observations" at bounding box center [1362, 300] width 240 height 20
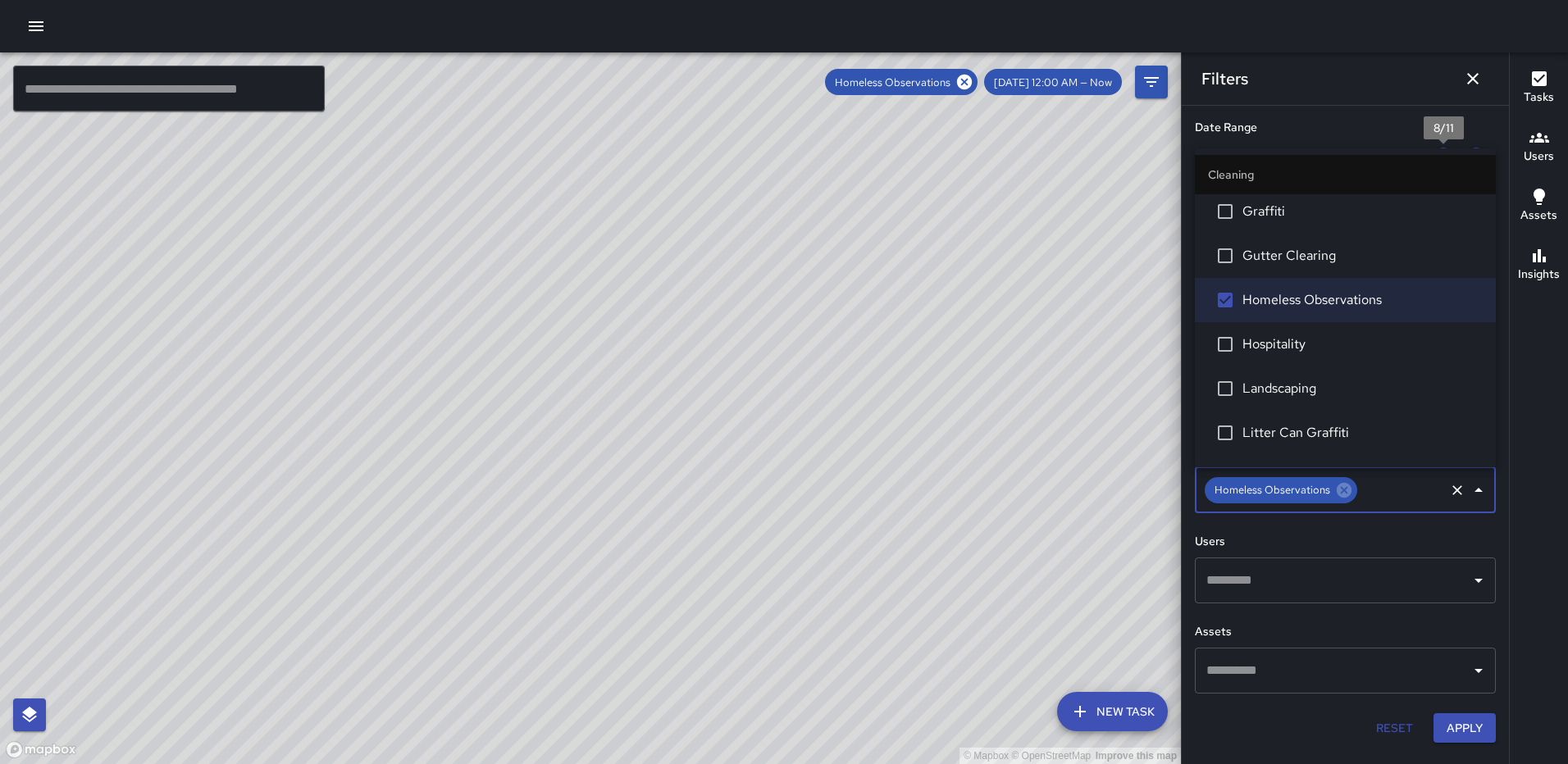
scroll to position [50, 0]
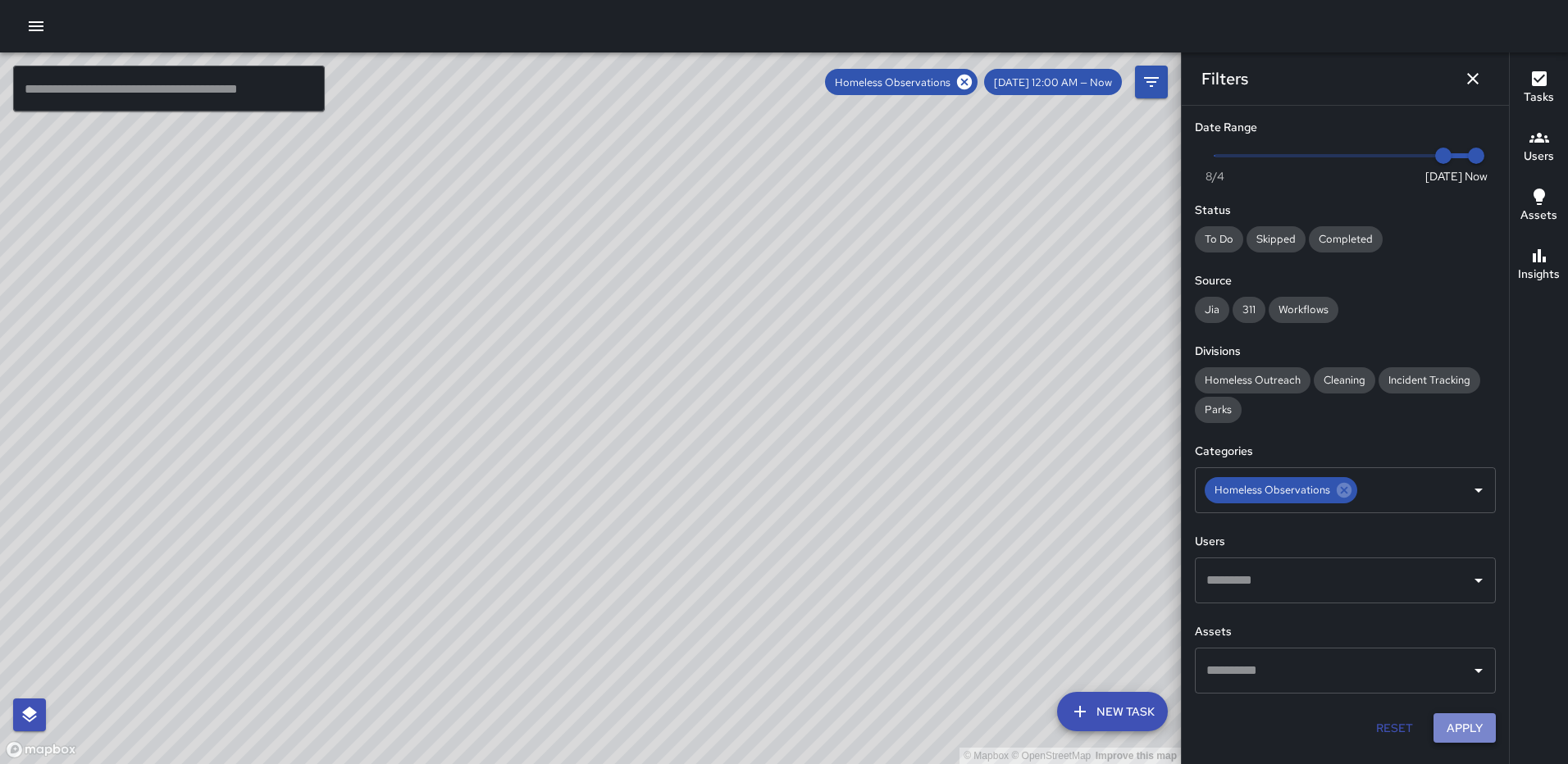
click at [1466, 721] on button "Apply" at bounding box center [1464, 728] width 63 height 30
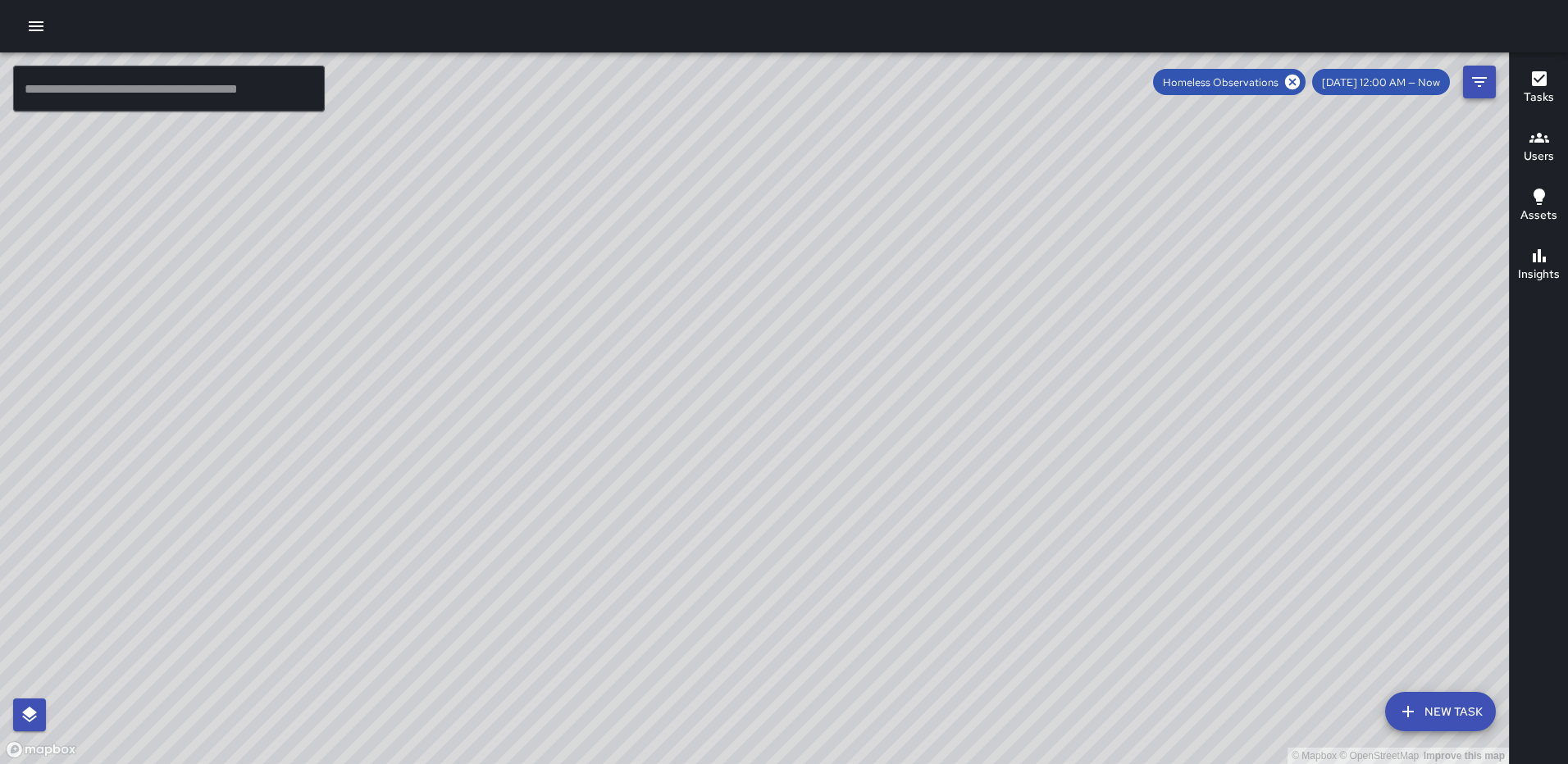
click at [1477, 81] on icon "Filters" at bounding box center [1478, 82] width 15 height 10
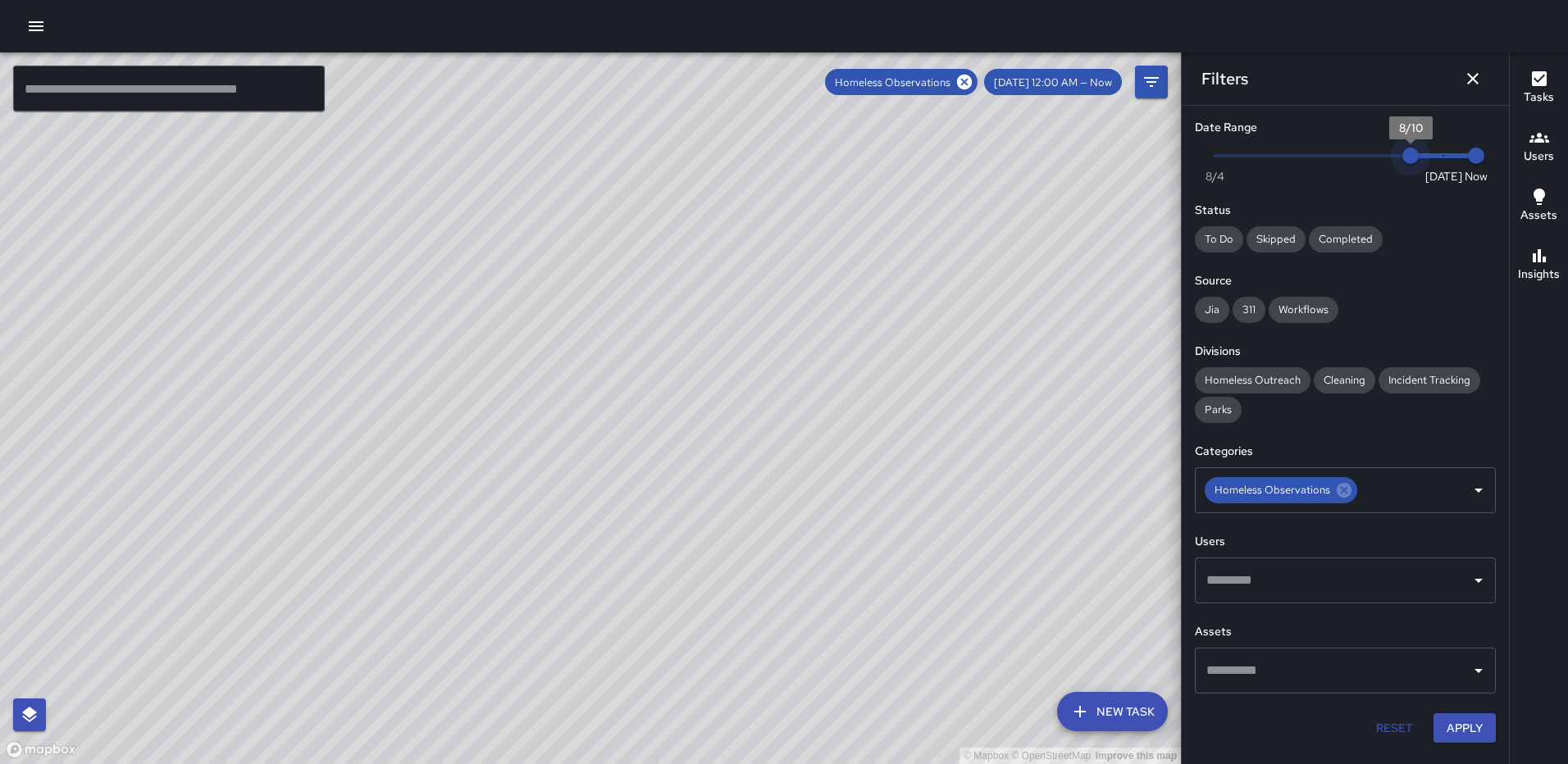
type input "*"
drag, startPoint x: 1449, startPoint y: 152, endPoint x: 1389, endPoint y: 151, distance: 60.0
click at [1385, 151] on span "8/9" at bounding box center [1377, 155] width 17 height 17
click at [1458, 729] on button "Apply" at bounding box center [1464, 728] width 63 height 30
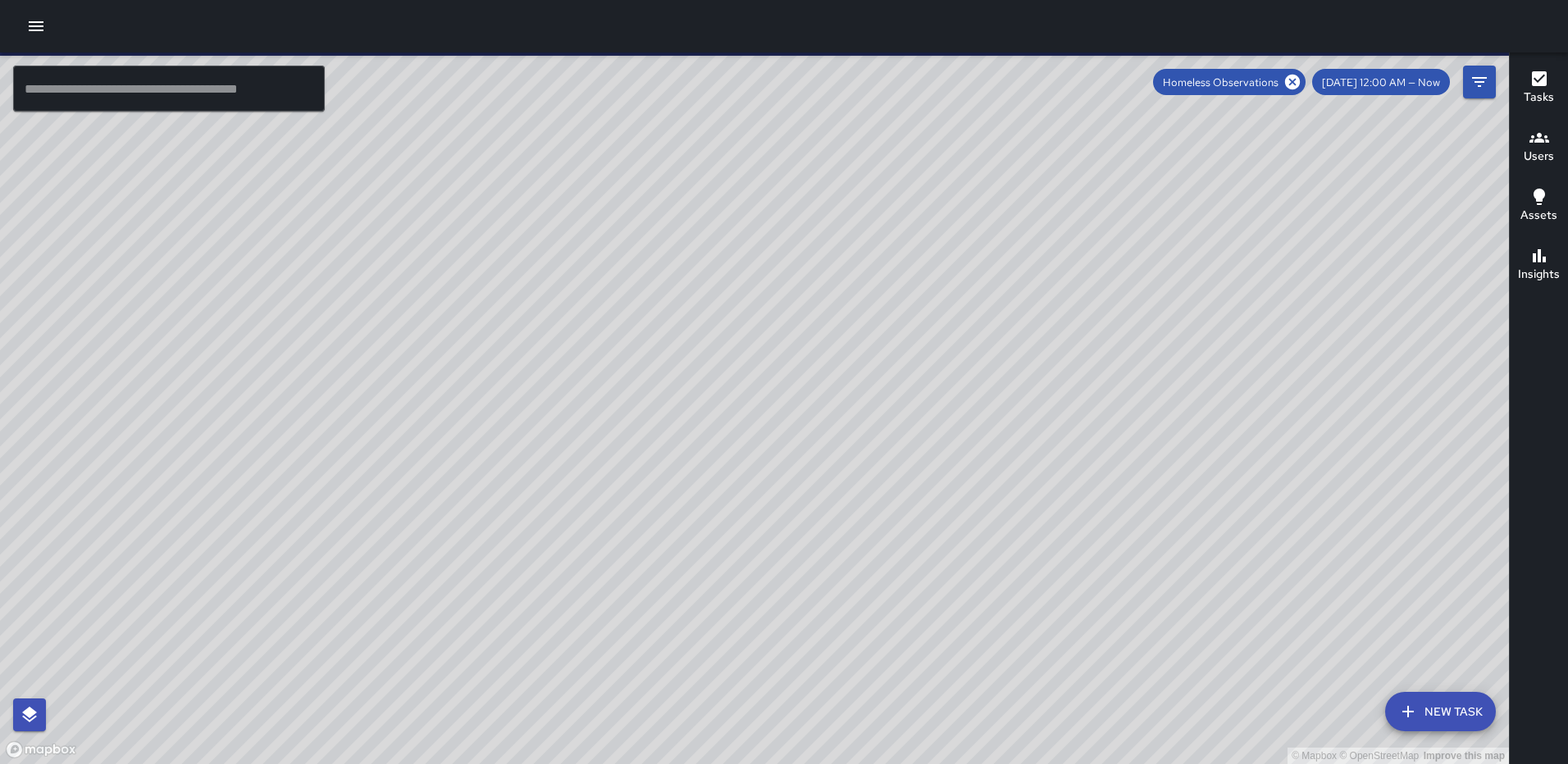
click at [1525, 79] on div "Tasks" at bounding box center [1538, 87] width 30 height 38
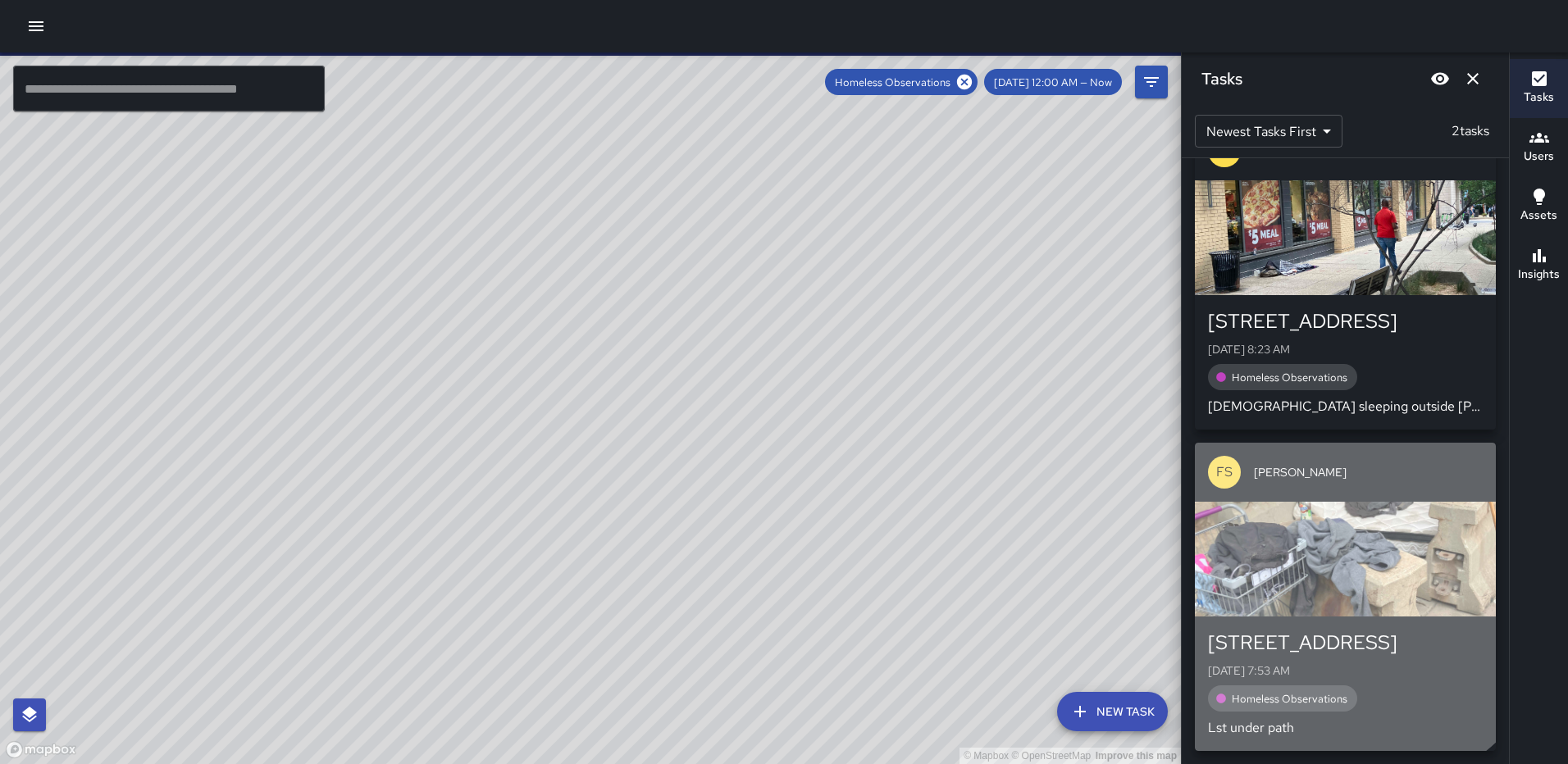
click at [1321, 554] on div "button" at bounding box center [1345, 559] width 301 height 114
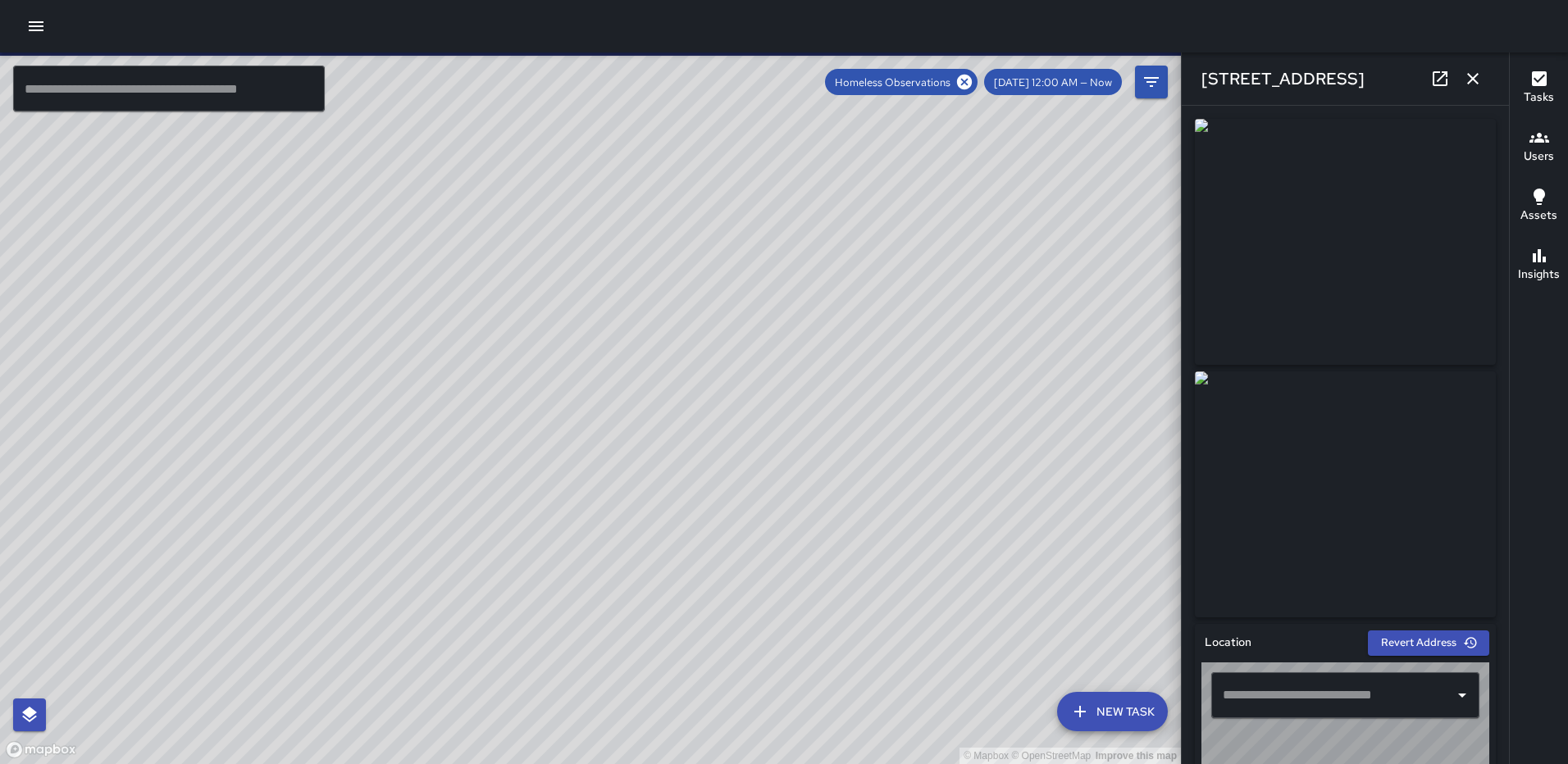
type input "**********"
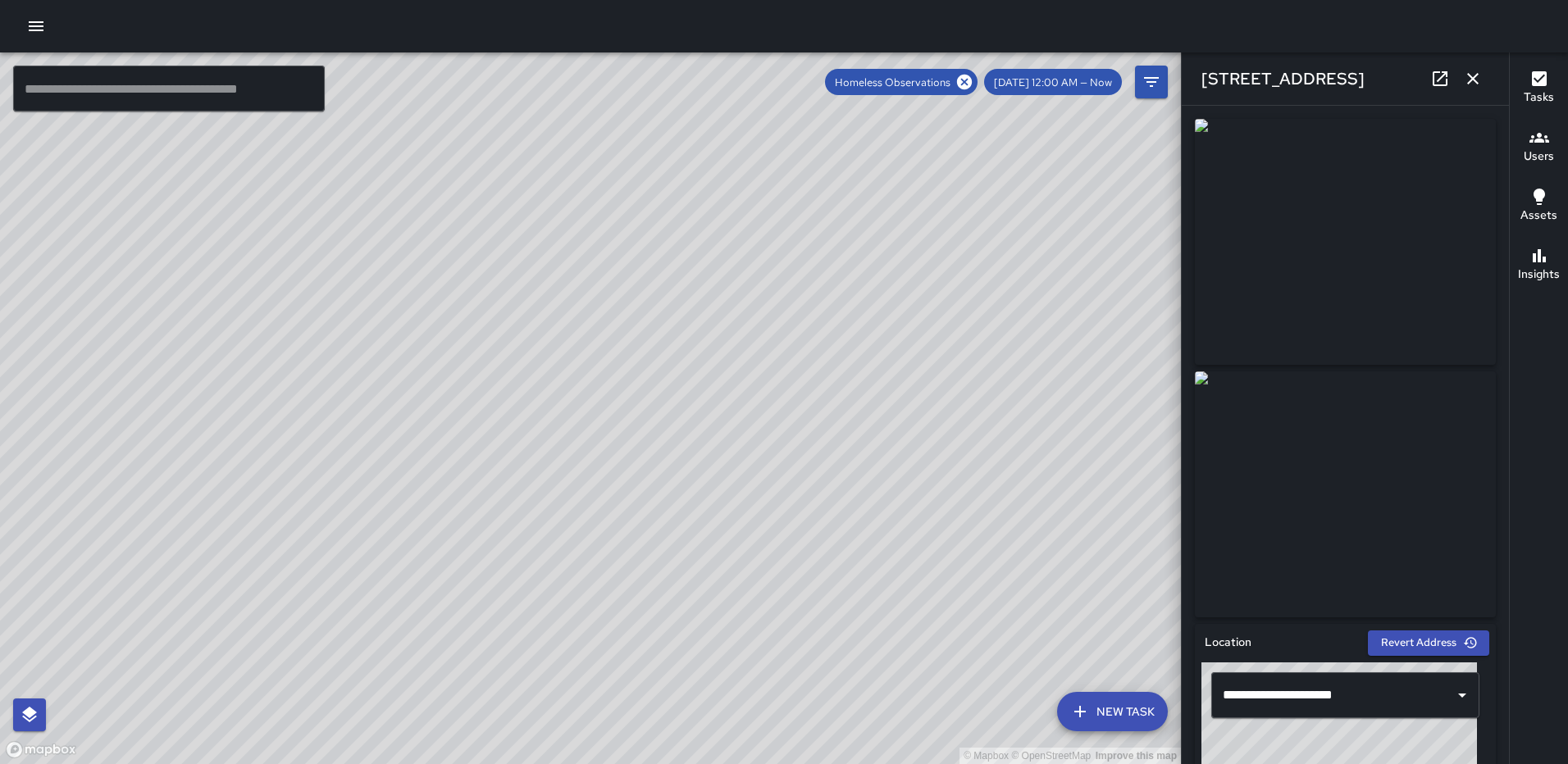
click at [549, 275] on div "© Mapbox © OpenStreetMap Improve this map DF Davone Foote Ambassador Tasks 0 / …" at bounding box center [590, 408] width 1180 height 711
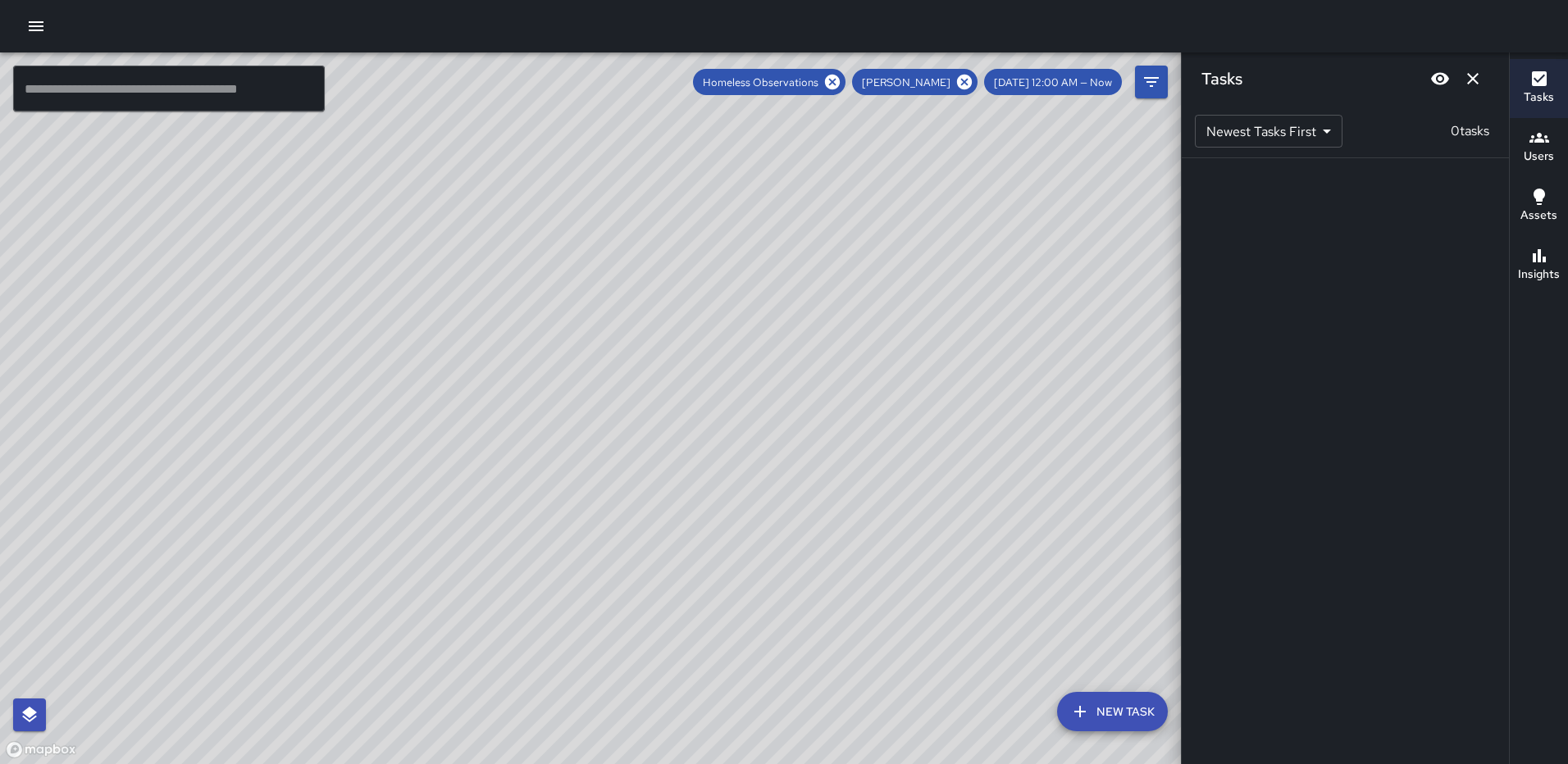
scroll to position [0, 0]
click at [971, 82] on icon at bounding box center [963, 81] width 15 height 15
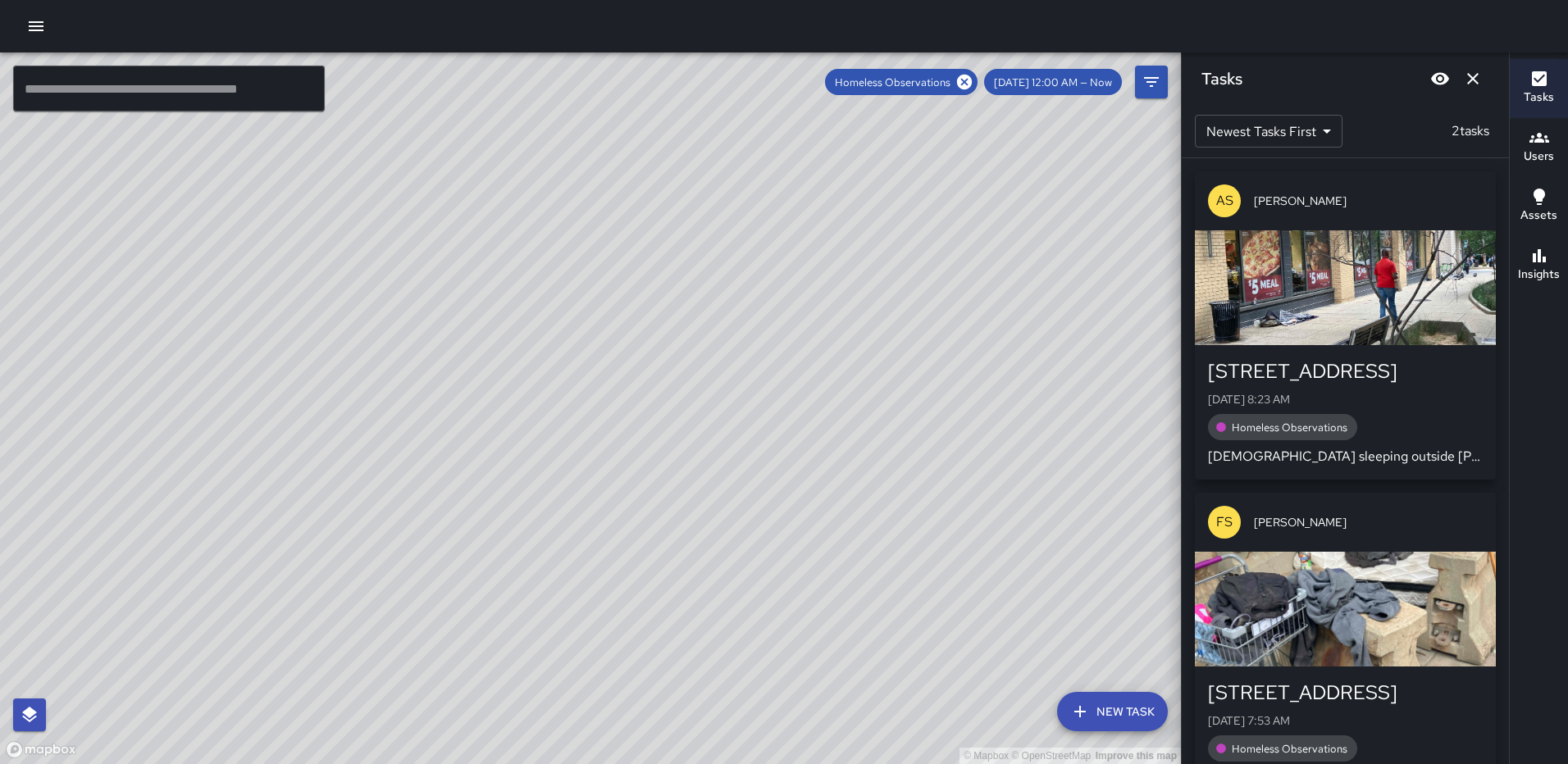
click at [1475, 79] on icon "Dismiss" at bounding box center [1472, 78] width 20 height 20
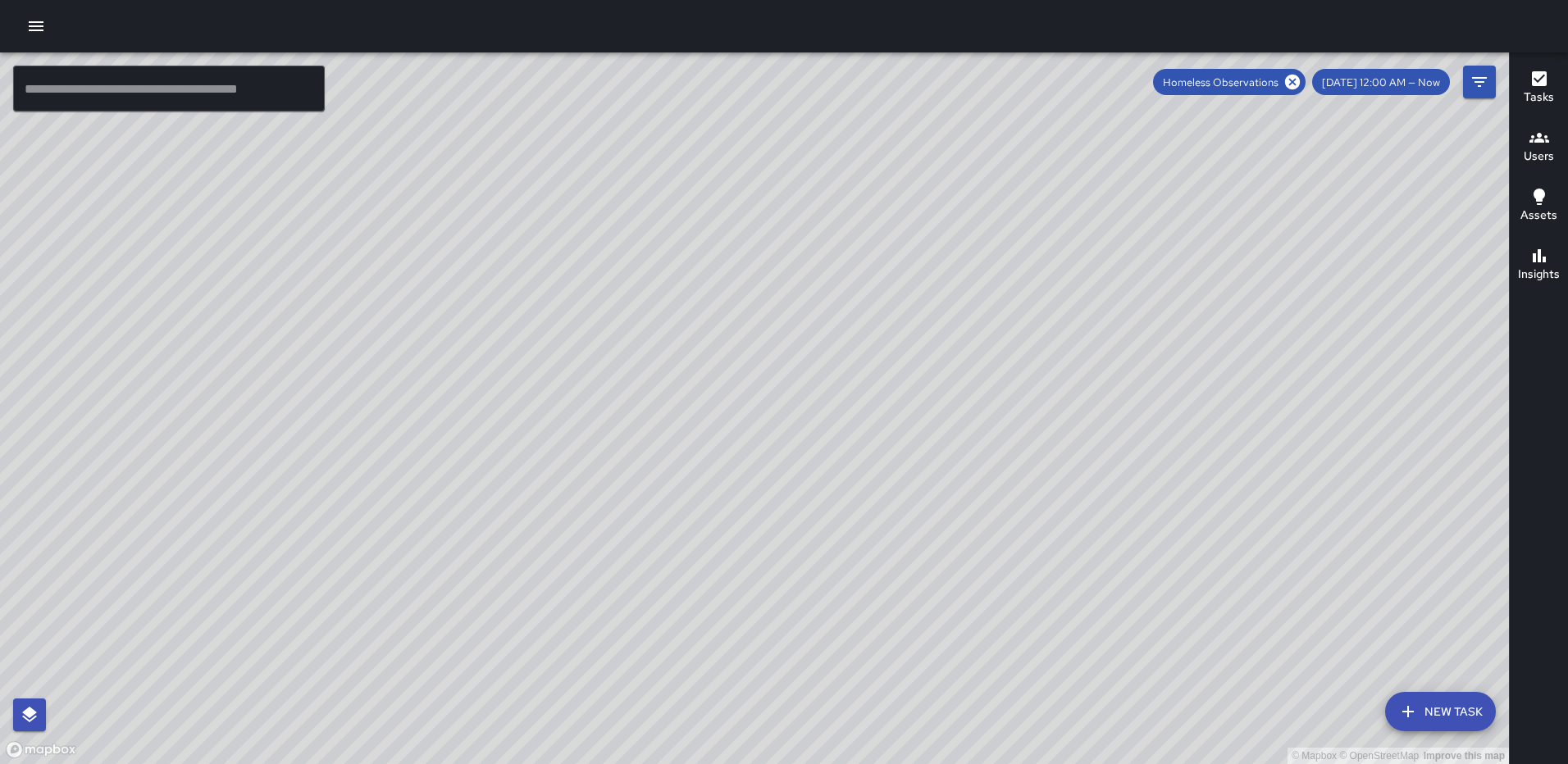
click at [716, 330] on div "© Mapbox © OpenStreetMap Improve this map FS Foday Sankoh 172 L Street Northeas…" at bounding box center [754, 408] width 1508 height 711
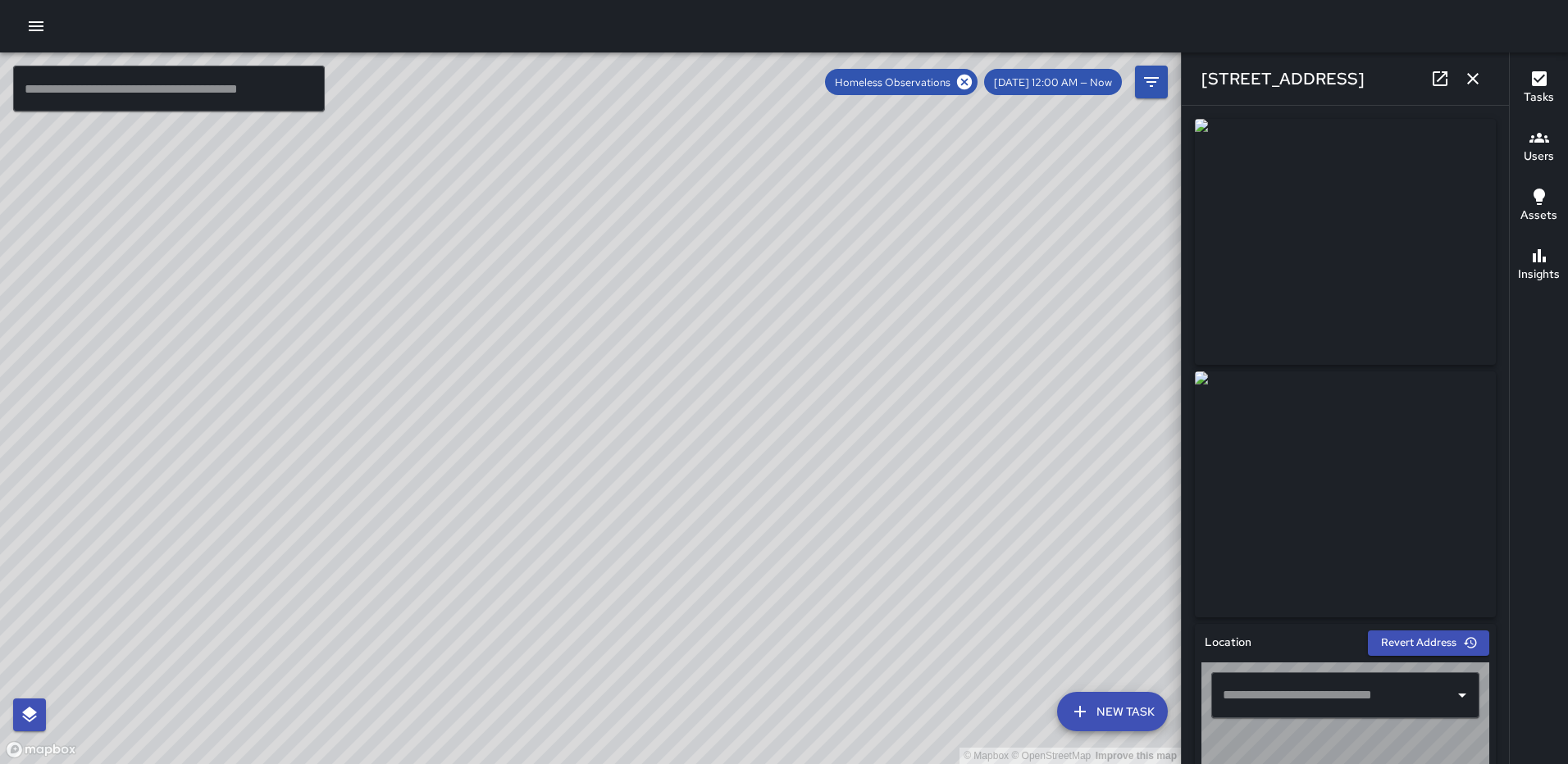
type input "**********"
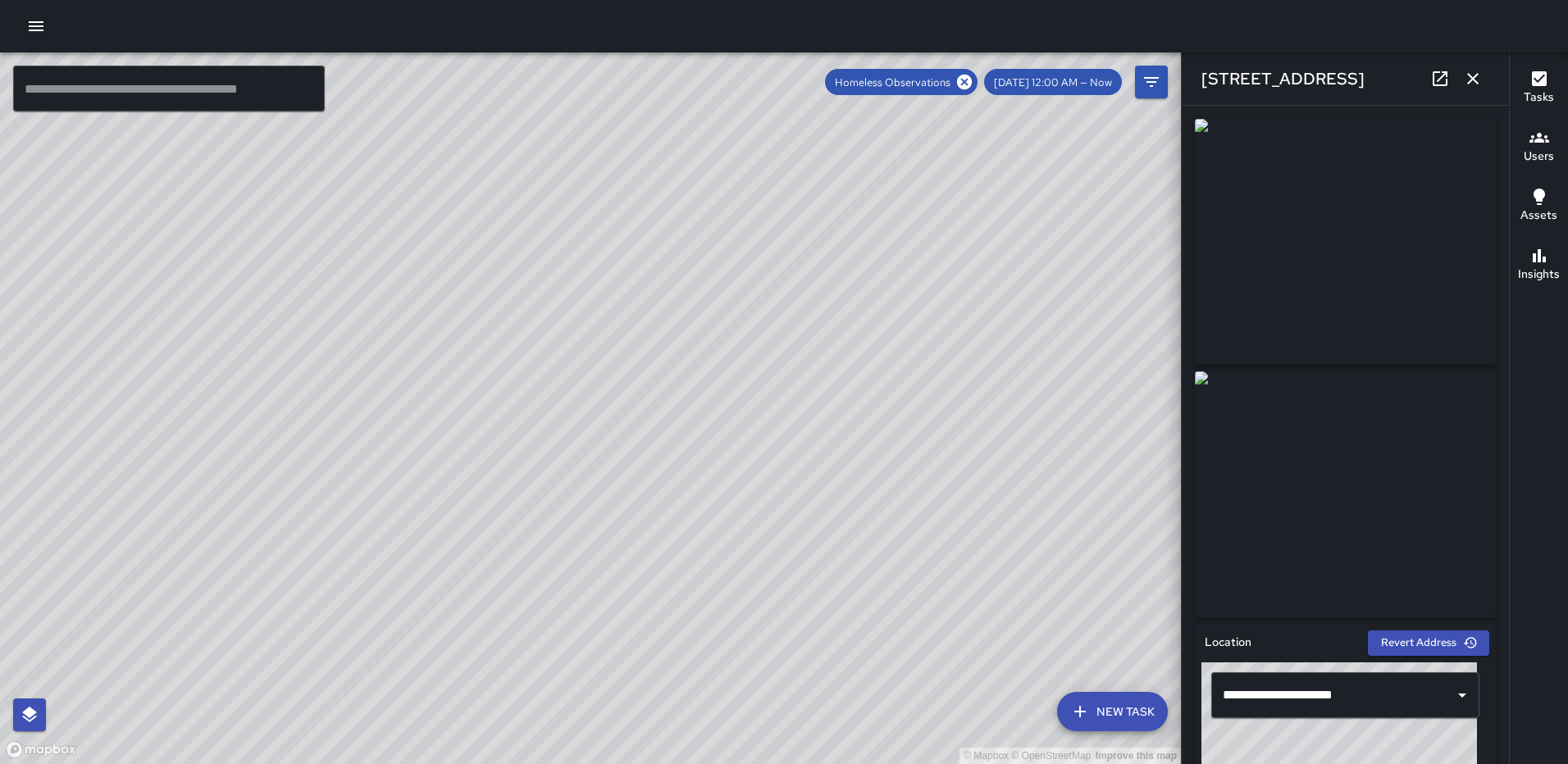
click at [1466, 75] on icon "button" at bounding box center [1472, 78] width 20 height 20
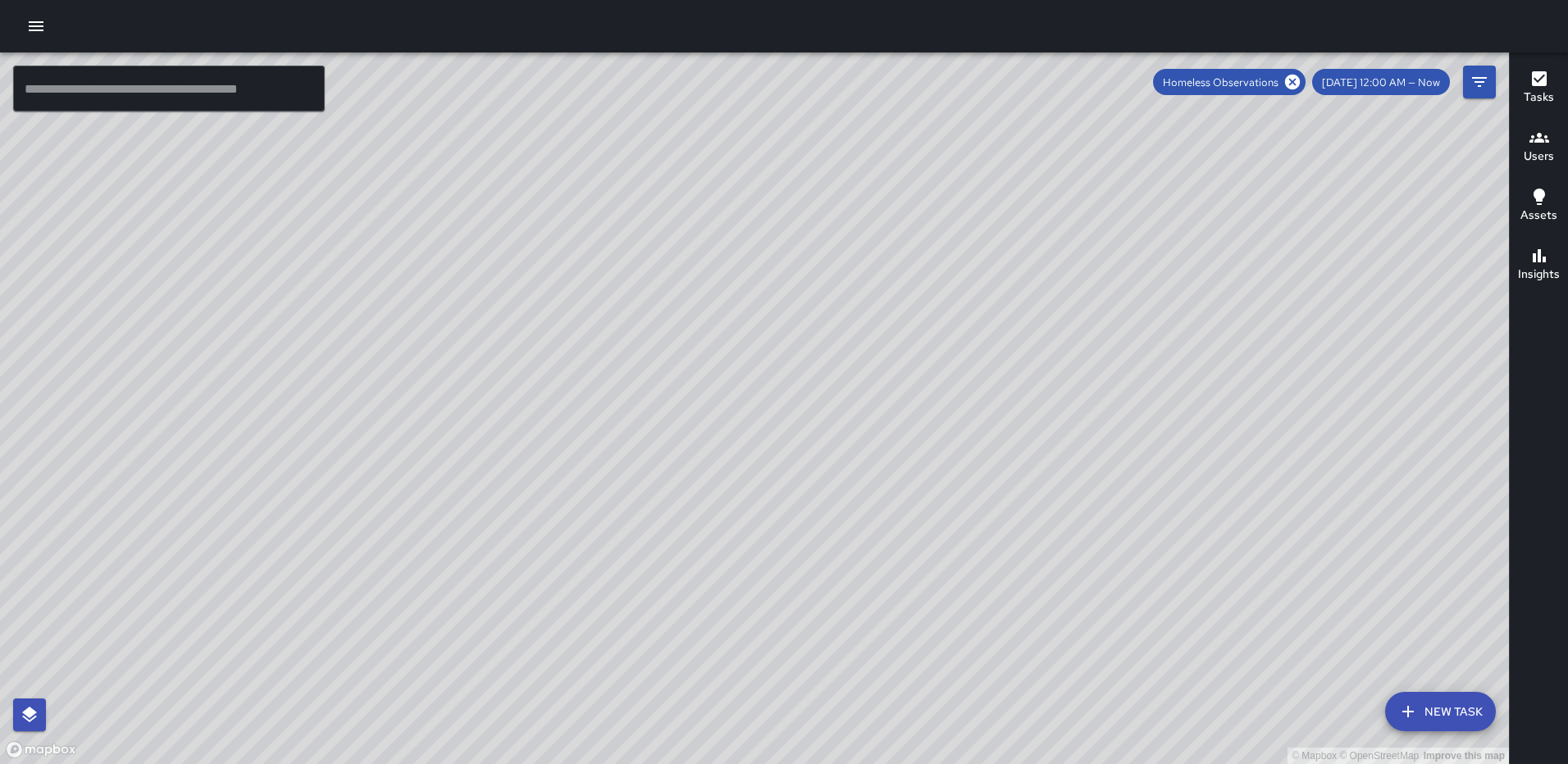
click at [1299, 82] on icon at bounding box center [1292, 81] width 15 height 15
click at [1523, 77] on div "Tasks" at bounding box center [1538, 87] width 30 height 38
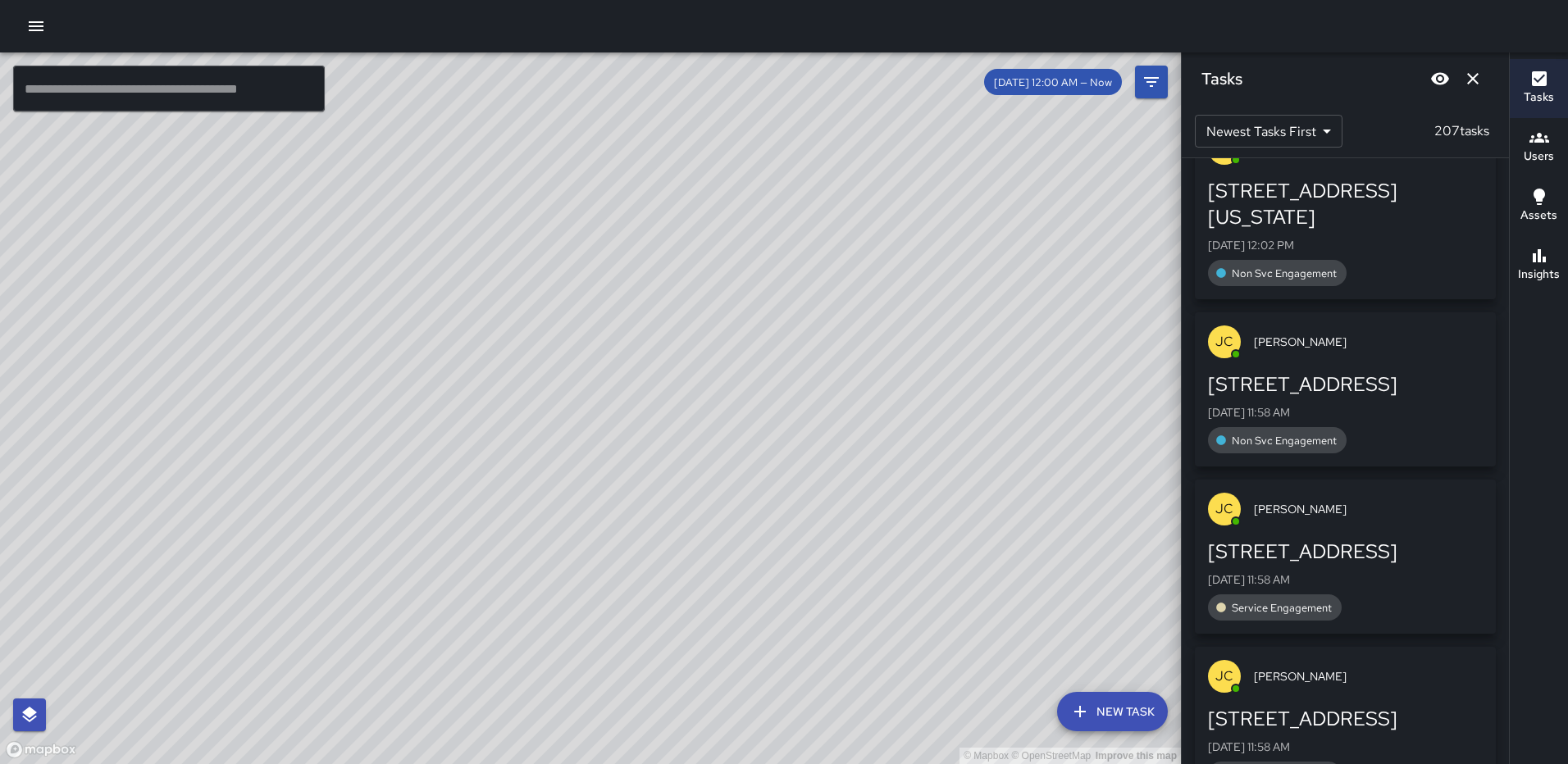
scroll to position [656, 0]
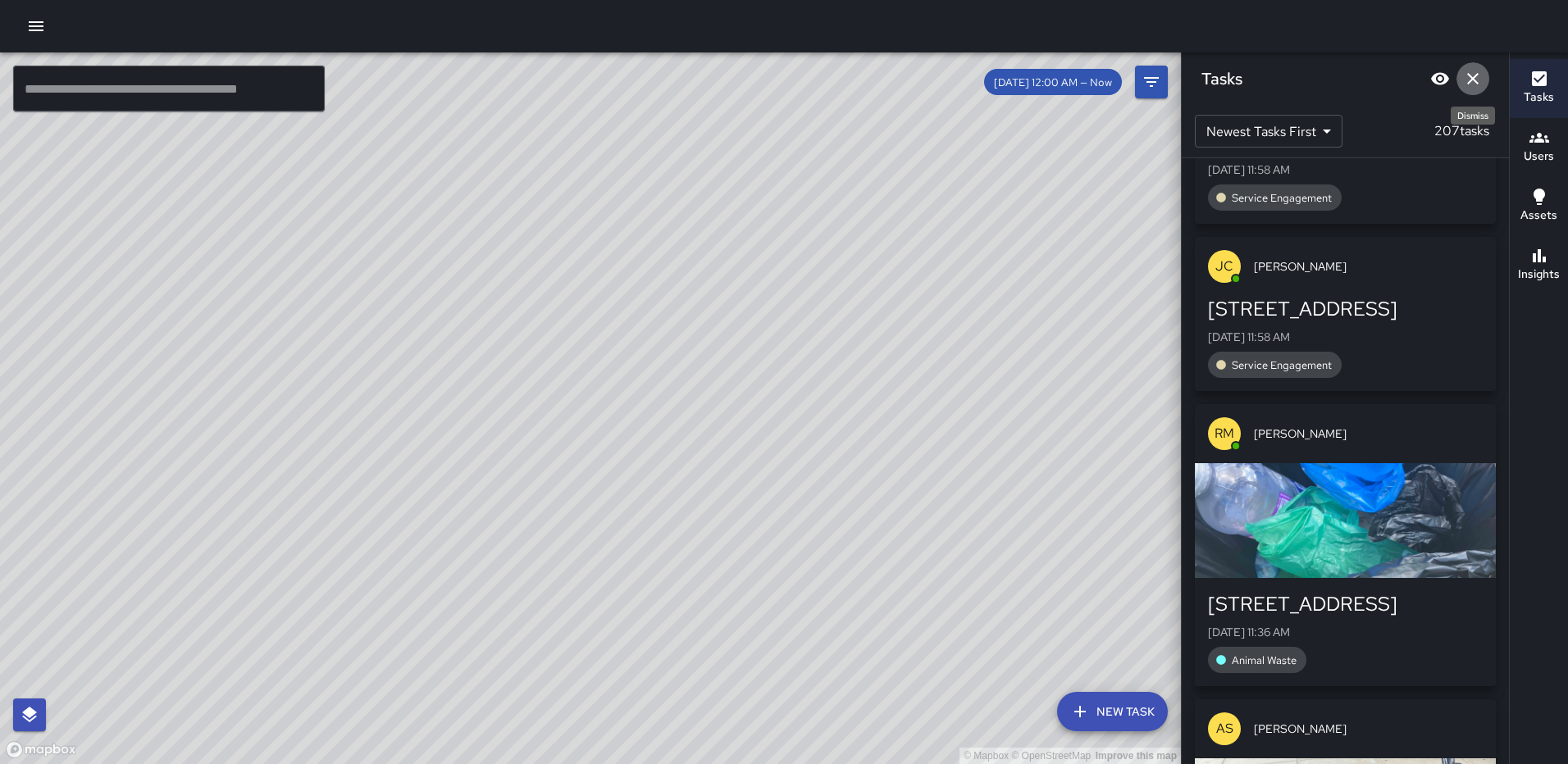
click at [1469, 73] on icon "Dismiss" at bounding box center [1472, 78] width 20 height 20
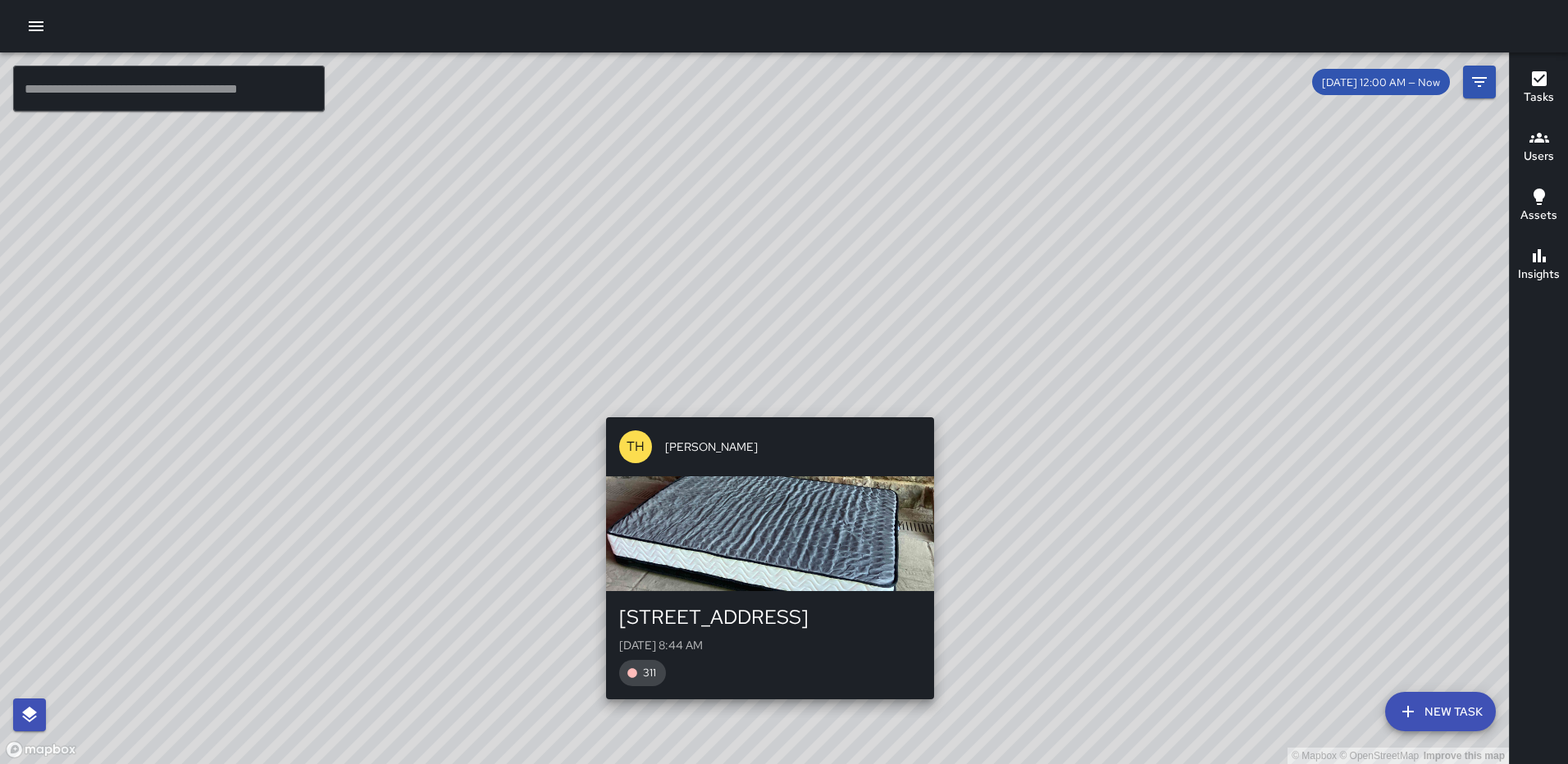
click at [755, 404] on div "© Mapbox © OpenStreetMap Improve this map TH Tevon Hall 172 L Street Northeast …" at bounding box center [754, 408] width 1508 height 711
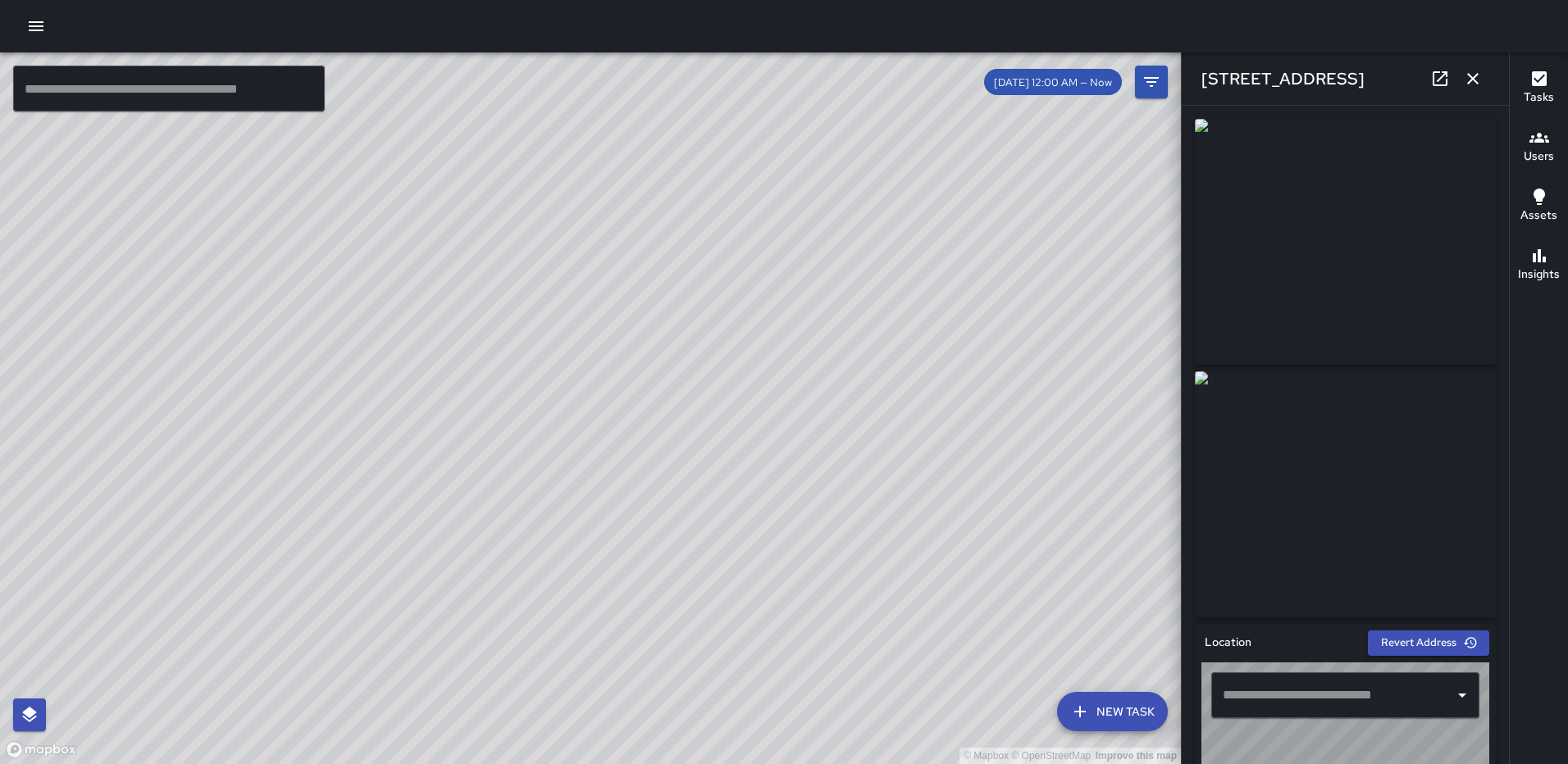
type input "**********"
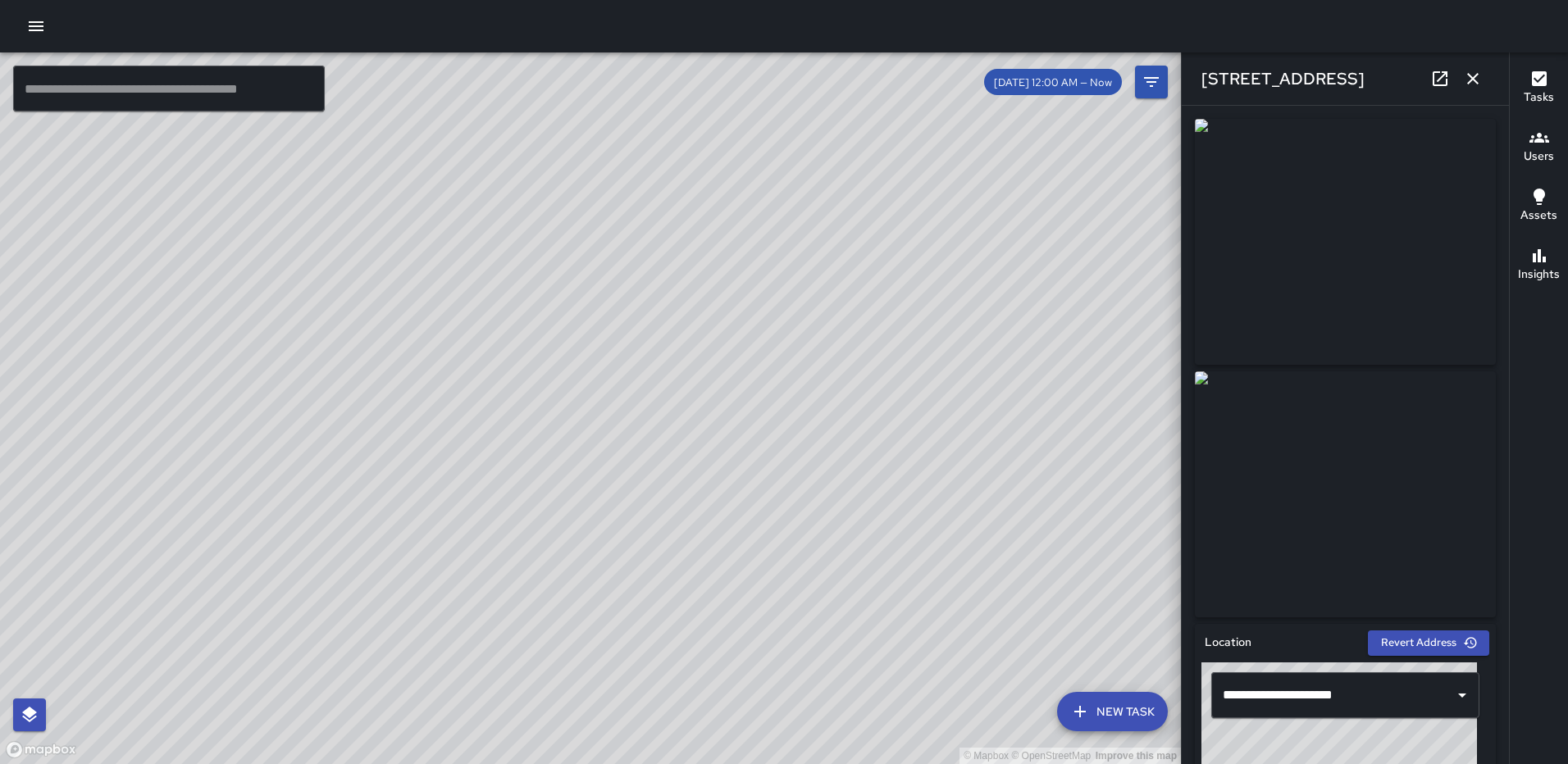
click at [1467, 84] on icon "button" at bounding box center [1472, 79] width 12 height 12
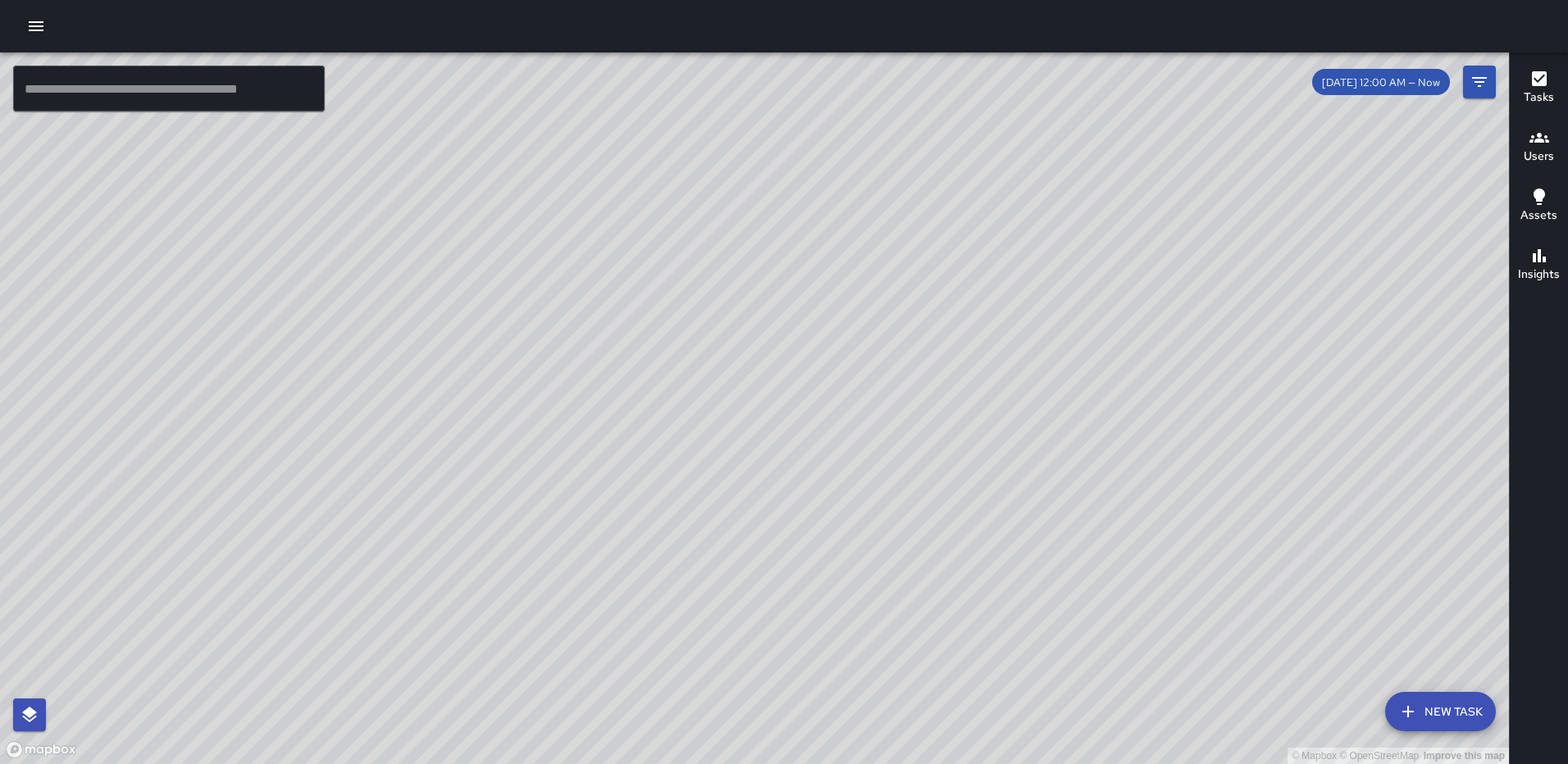
scroll to position [1568, 0]
